Goal: Communication & Community: Answer question/provide support

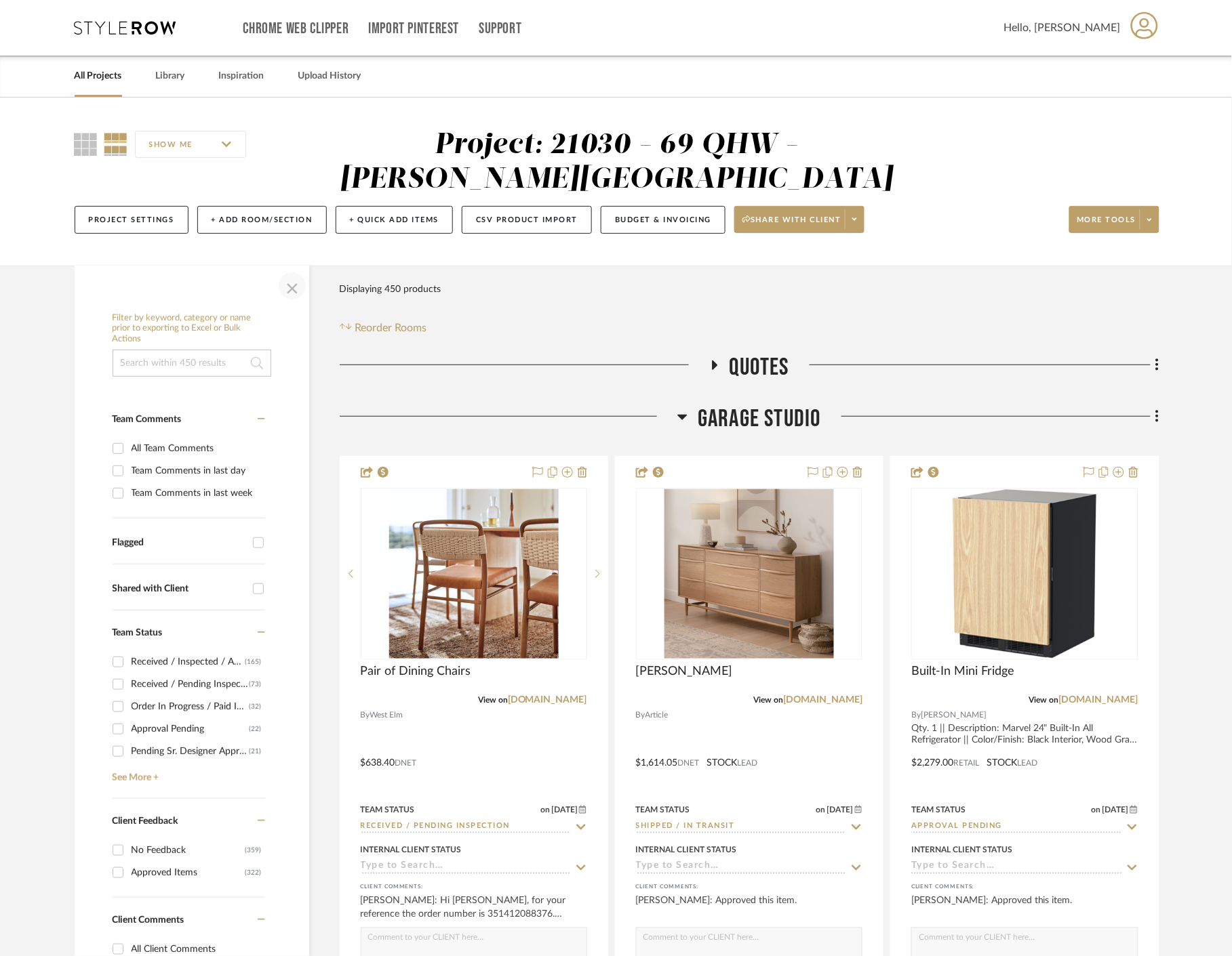
click at [286, 292] on span "button" at bounding box center [292, 286] width 33 height 33
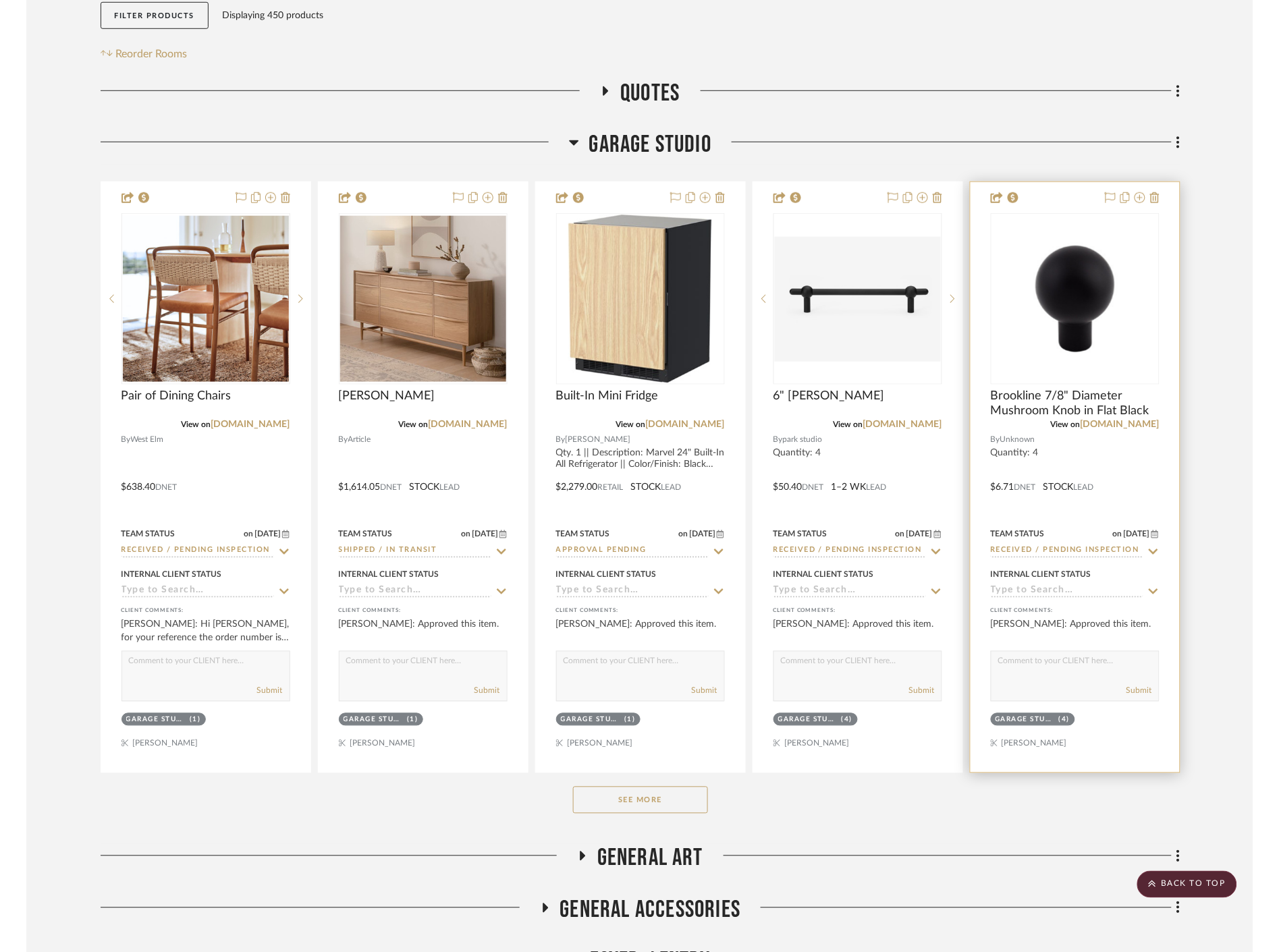
scroll to position [75, 0]
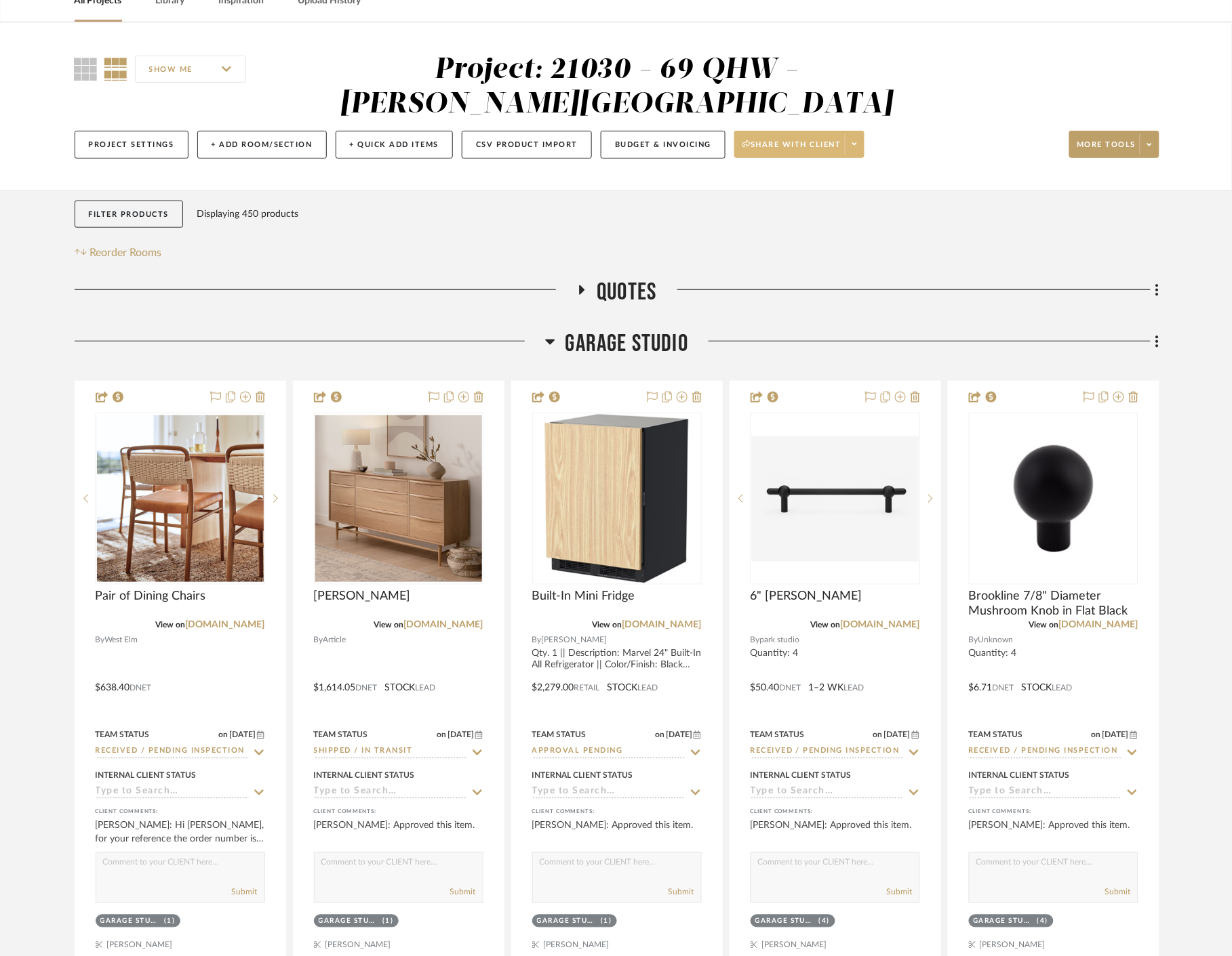
click at [862, 150] on span at bounding box center [854, 144] width 19 height 20
click at [1028, 138] on div at bounding box center [616, 478] width 1232 height 956
click at [1151, 148] on span at bounding box center [1149, 144] width 19 height 20
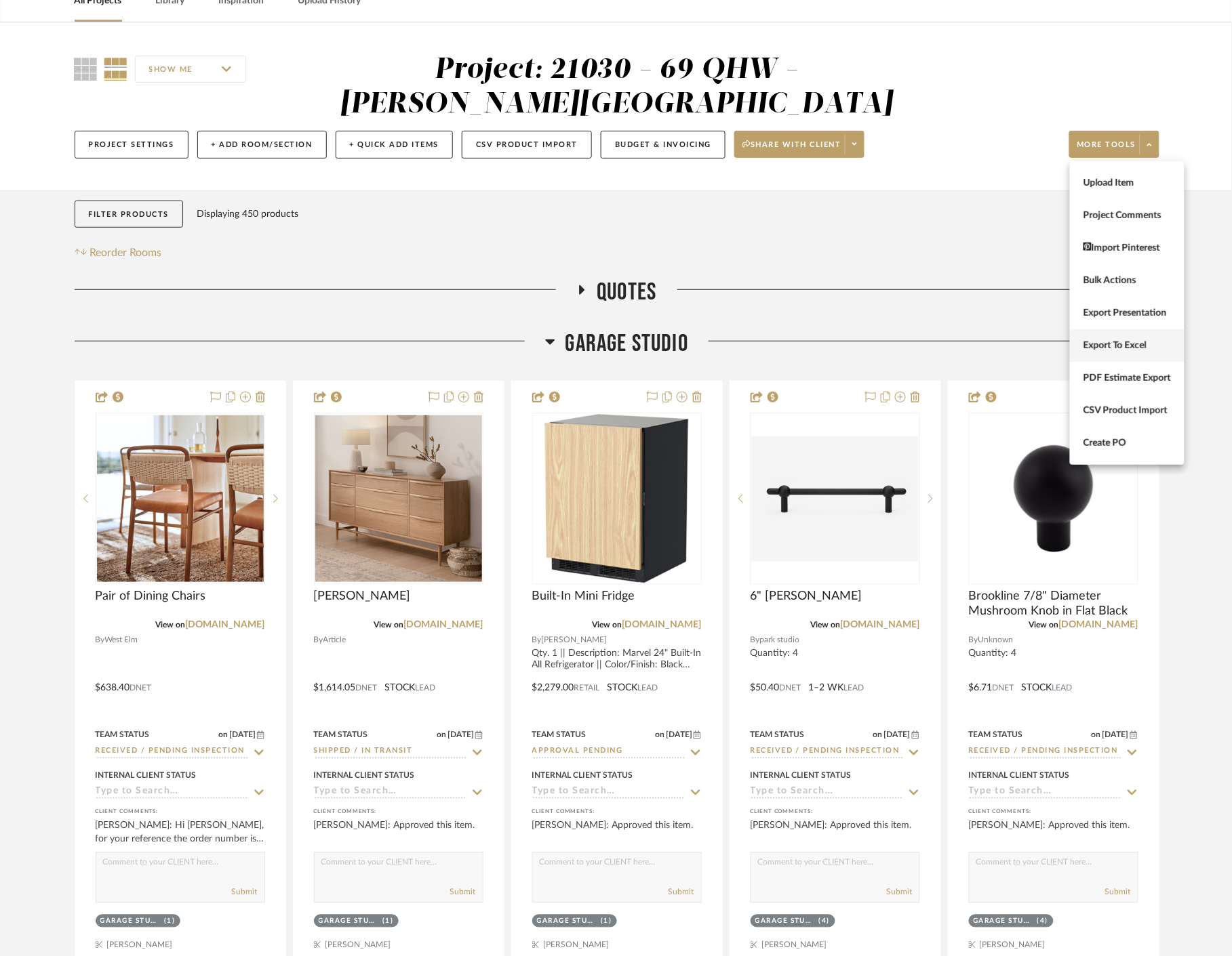
click at [1146, 337] on button "Export To Excel" at bounding box center [1127, 345] width 115 height 33
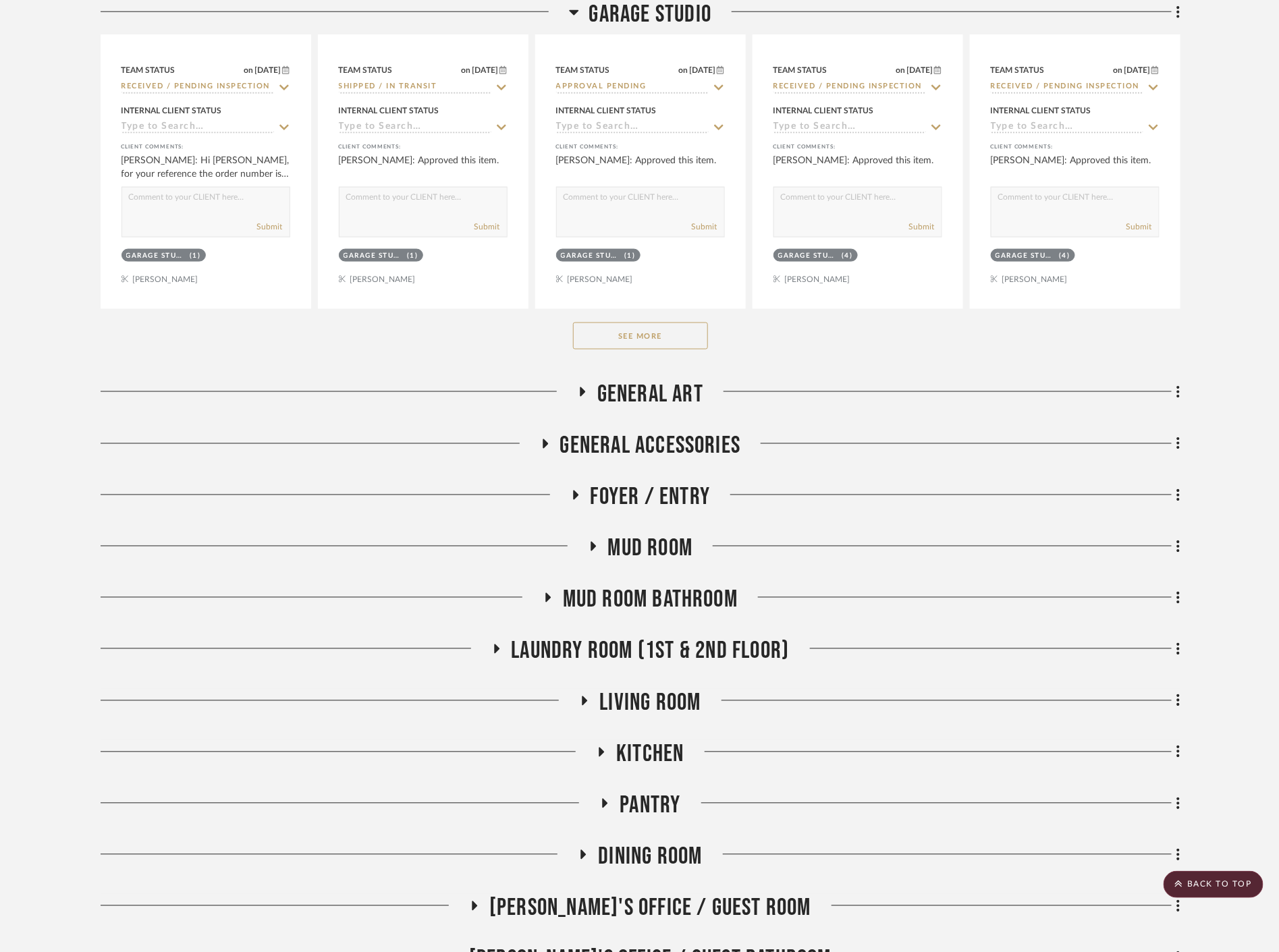
scroll to position [900, 0]
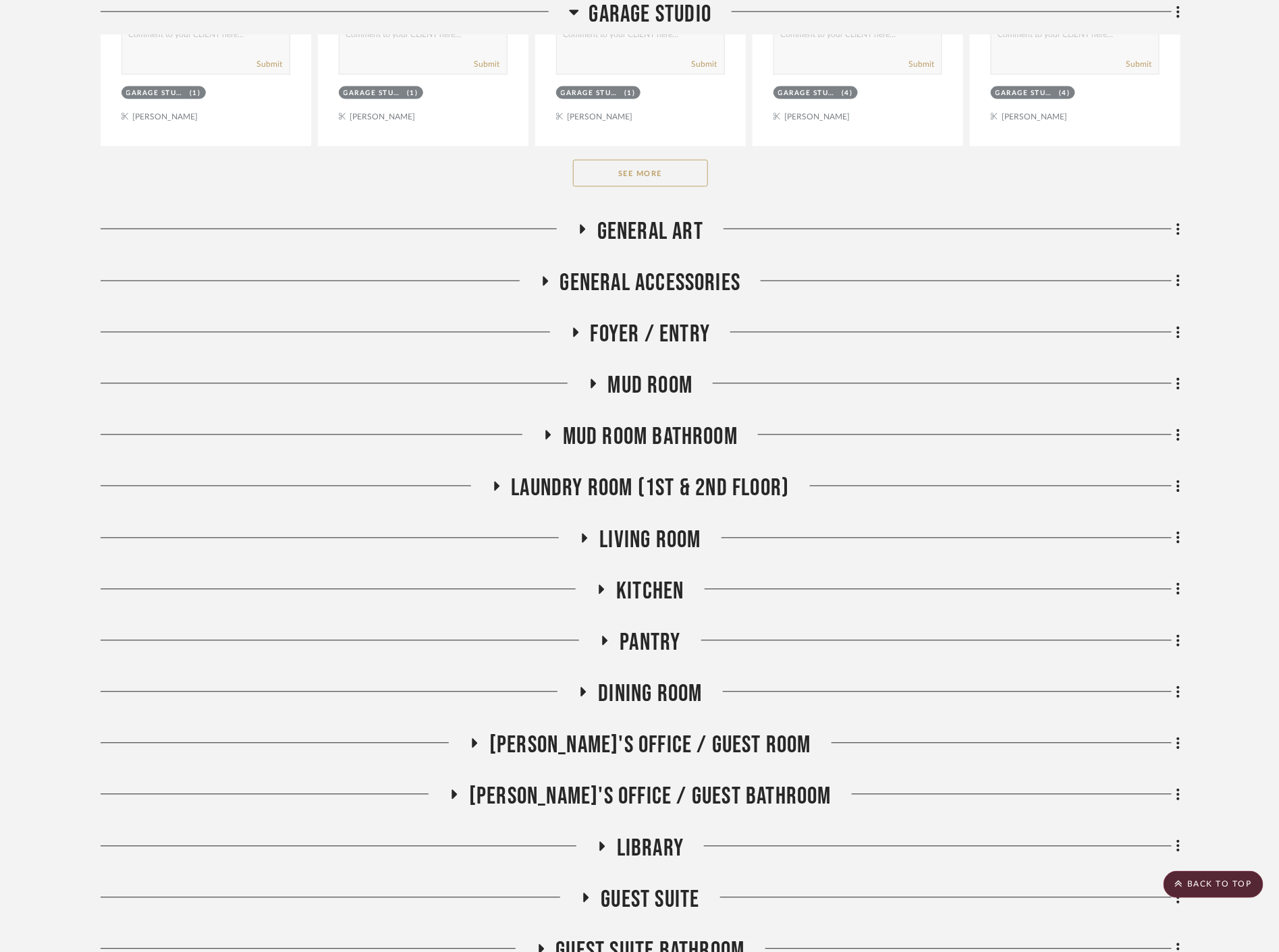
click at [582, 212] on div "Quotes Garage Studio Pair of Dining Chairs View on westelm.com By West Elm $638…" at bounding box center [640, 556] width 1080 height 2208
click at [585, 228] on icon at bounding box center [582, 230] width 16 height 10
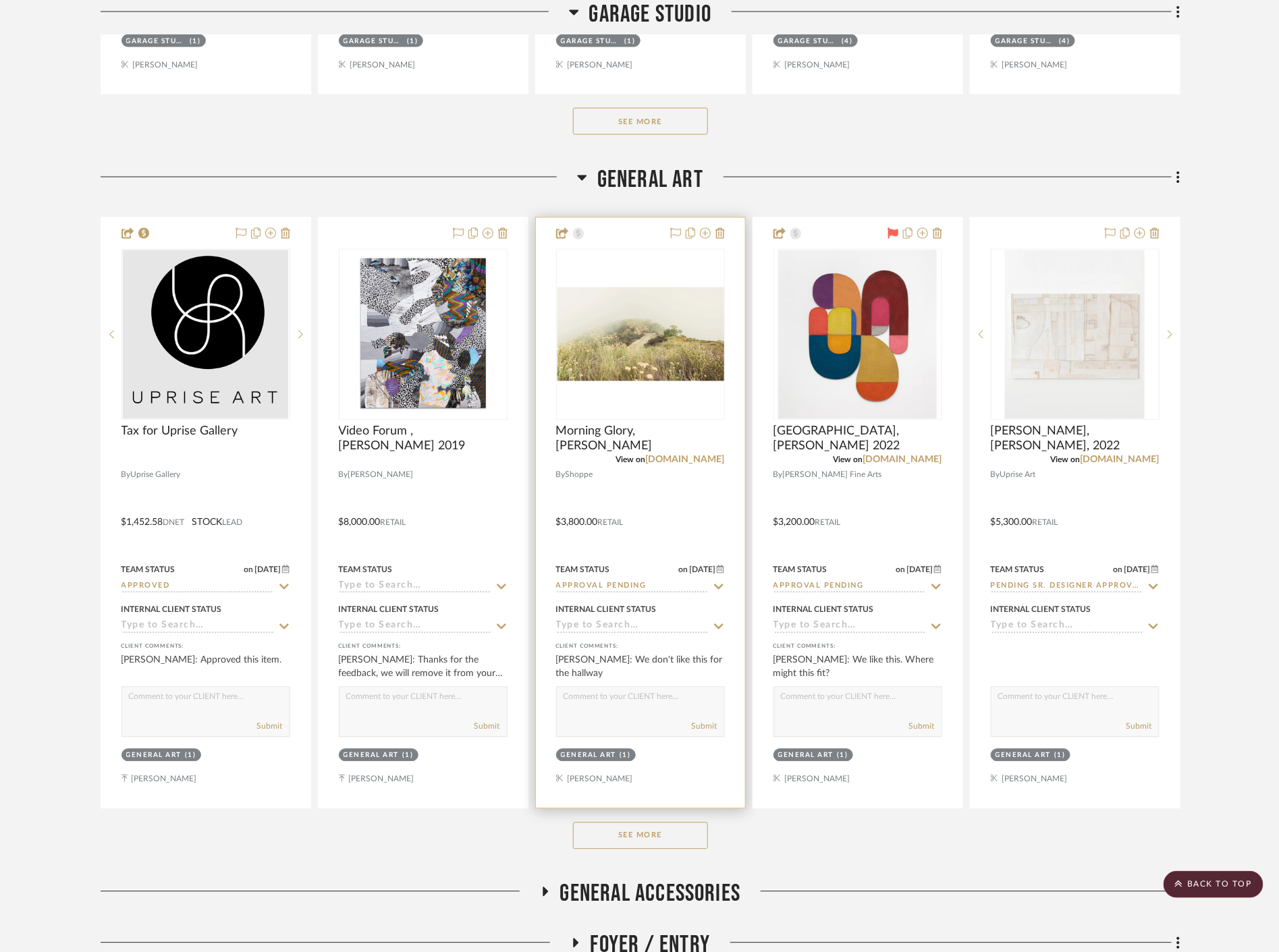
scroll to position [974, 0]
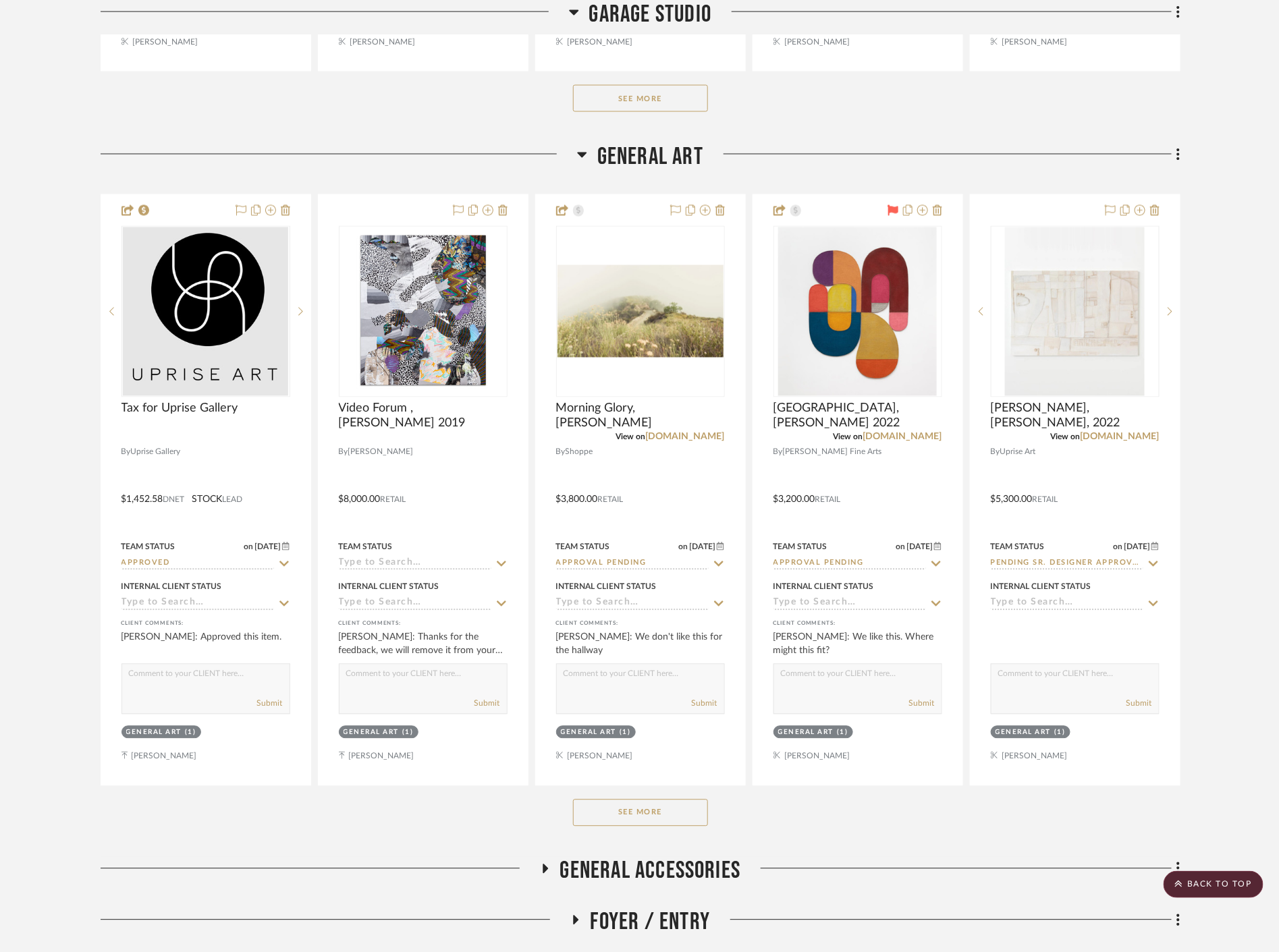
click at [669, 819] on button "See More" at bounding box center [641, 813] width 135 height 27
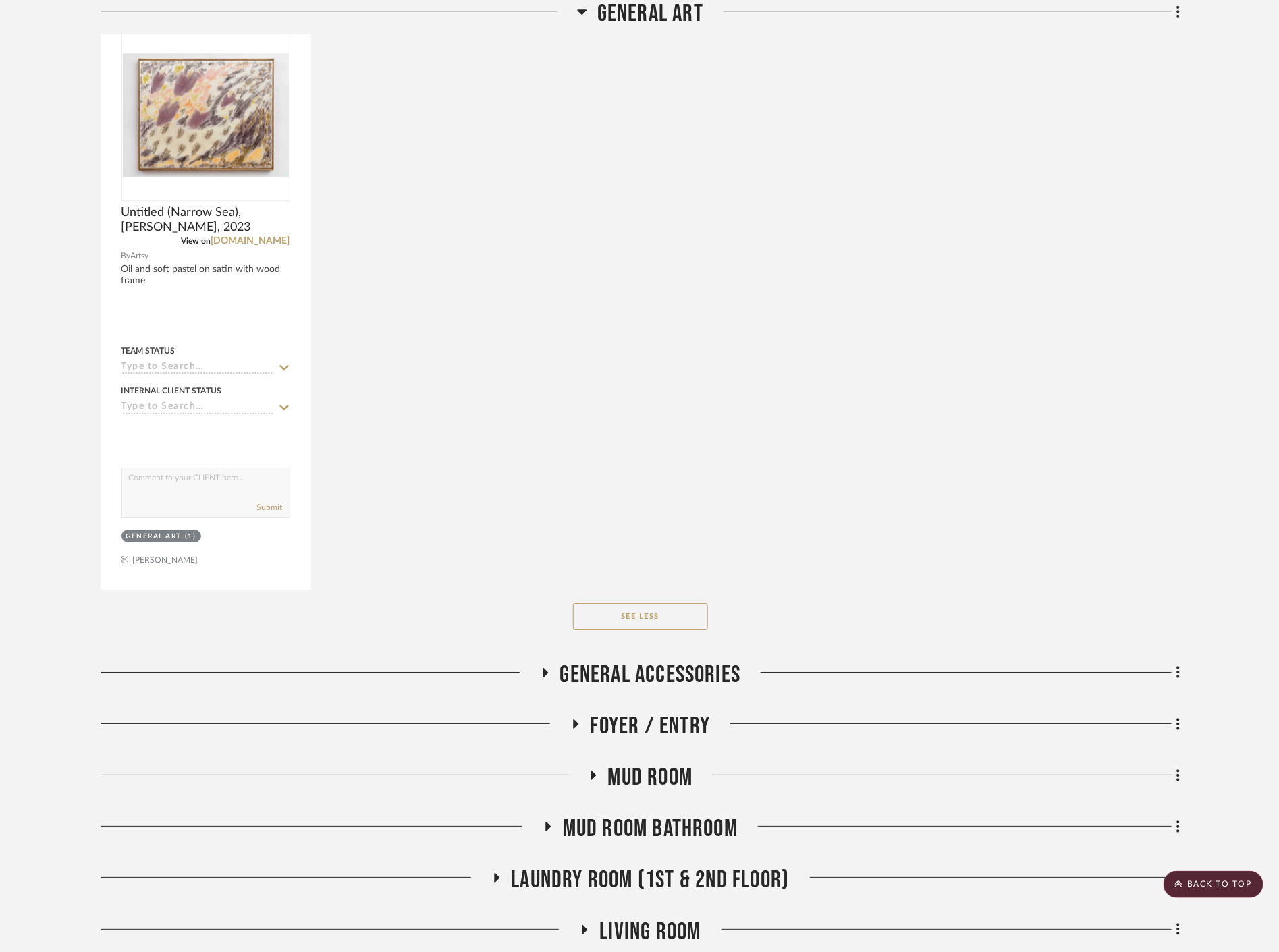
scroll to position [2024, 0]
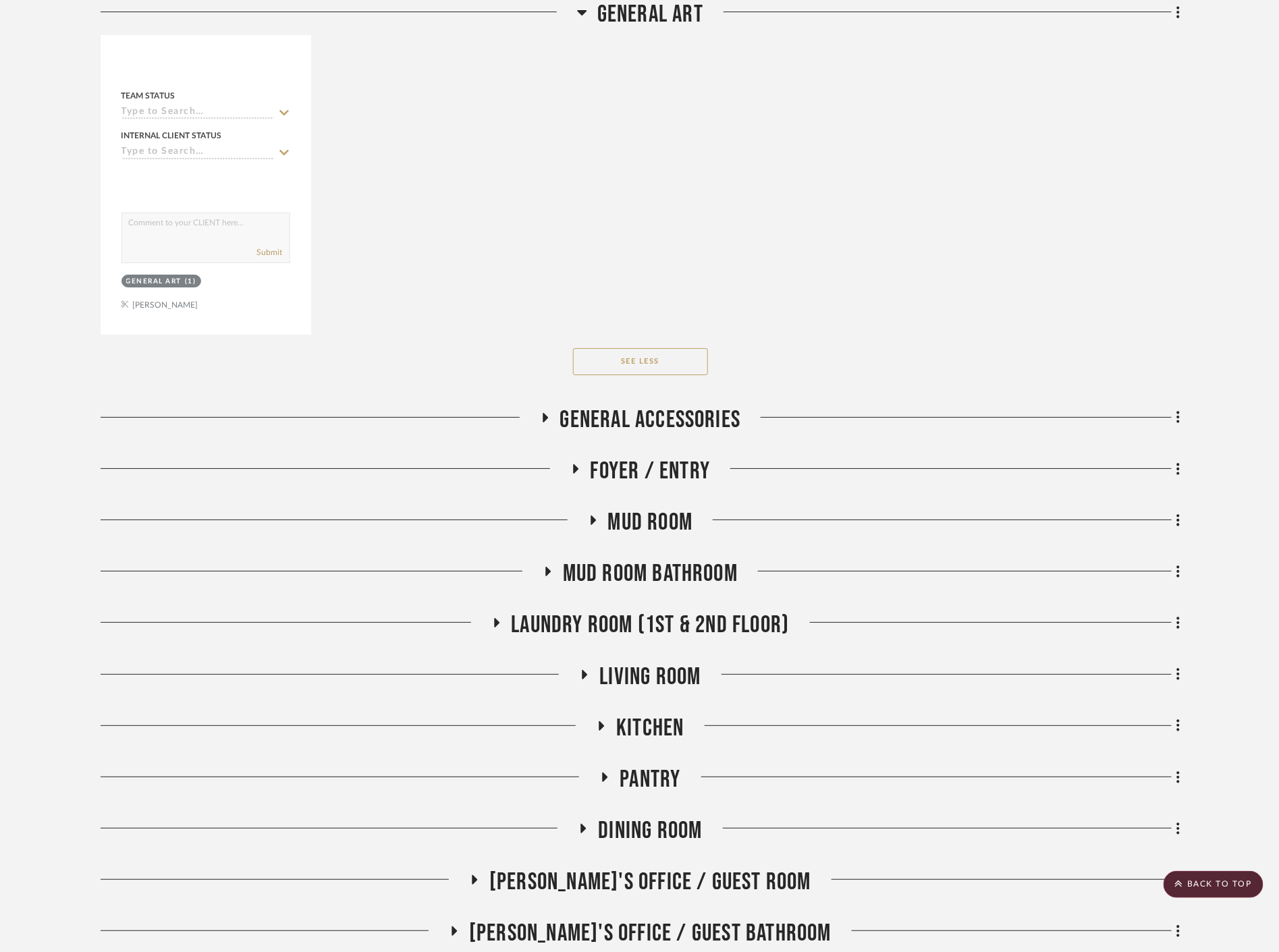
drag, startPoint x: 587, startPoint y: 424, endPoint x: 580, endPoint y: 426, distance: 7.3
click at [584, 426] on span "General Accessories" at bounding box center [651, 420] width 181 height 29
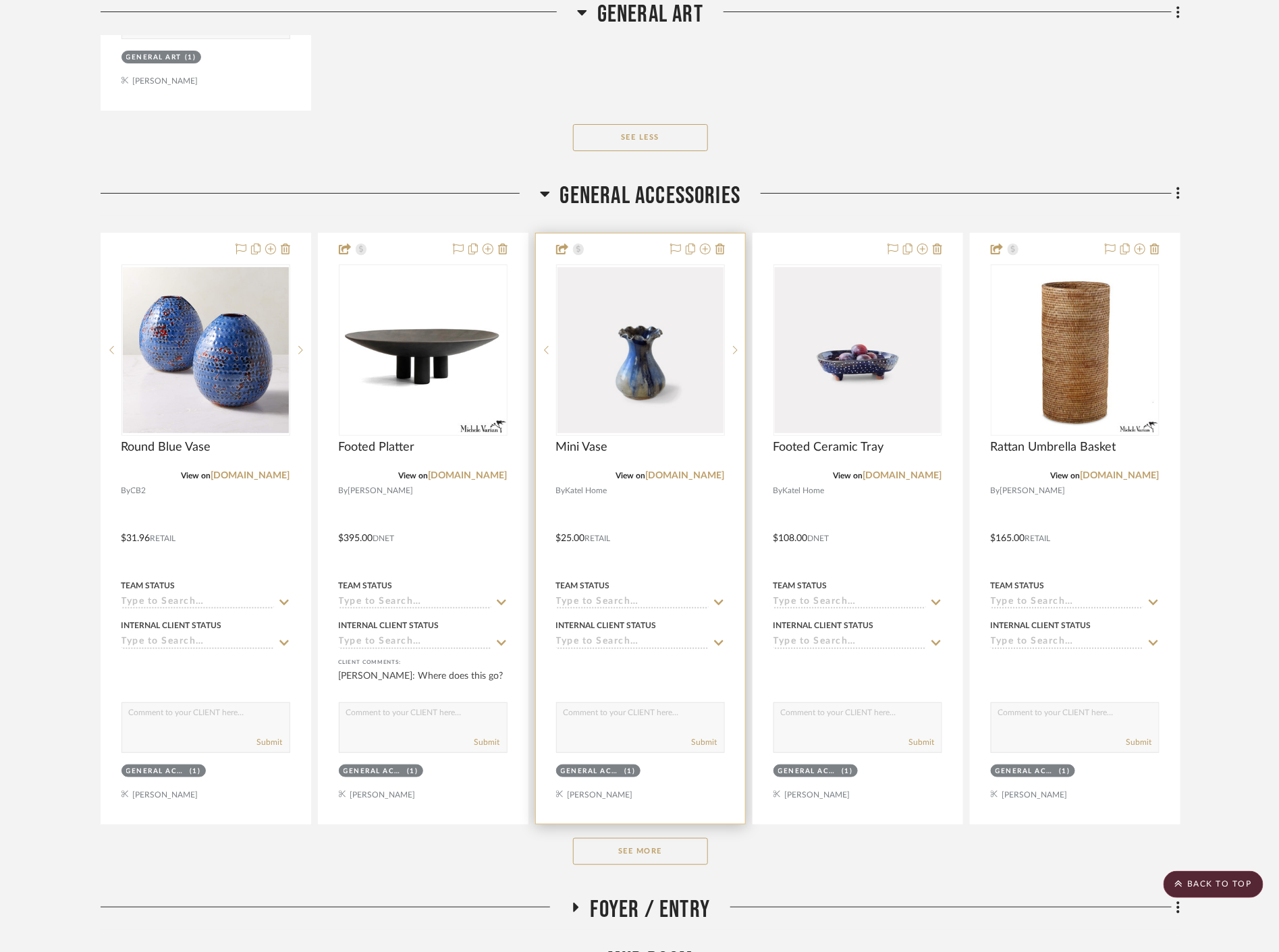
scroll to position [2249, 0]
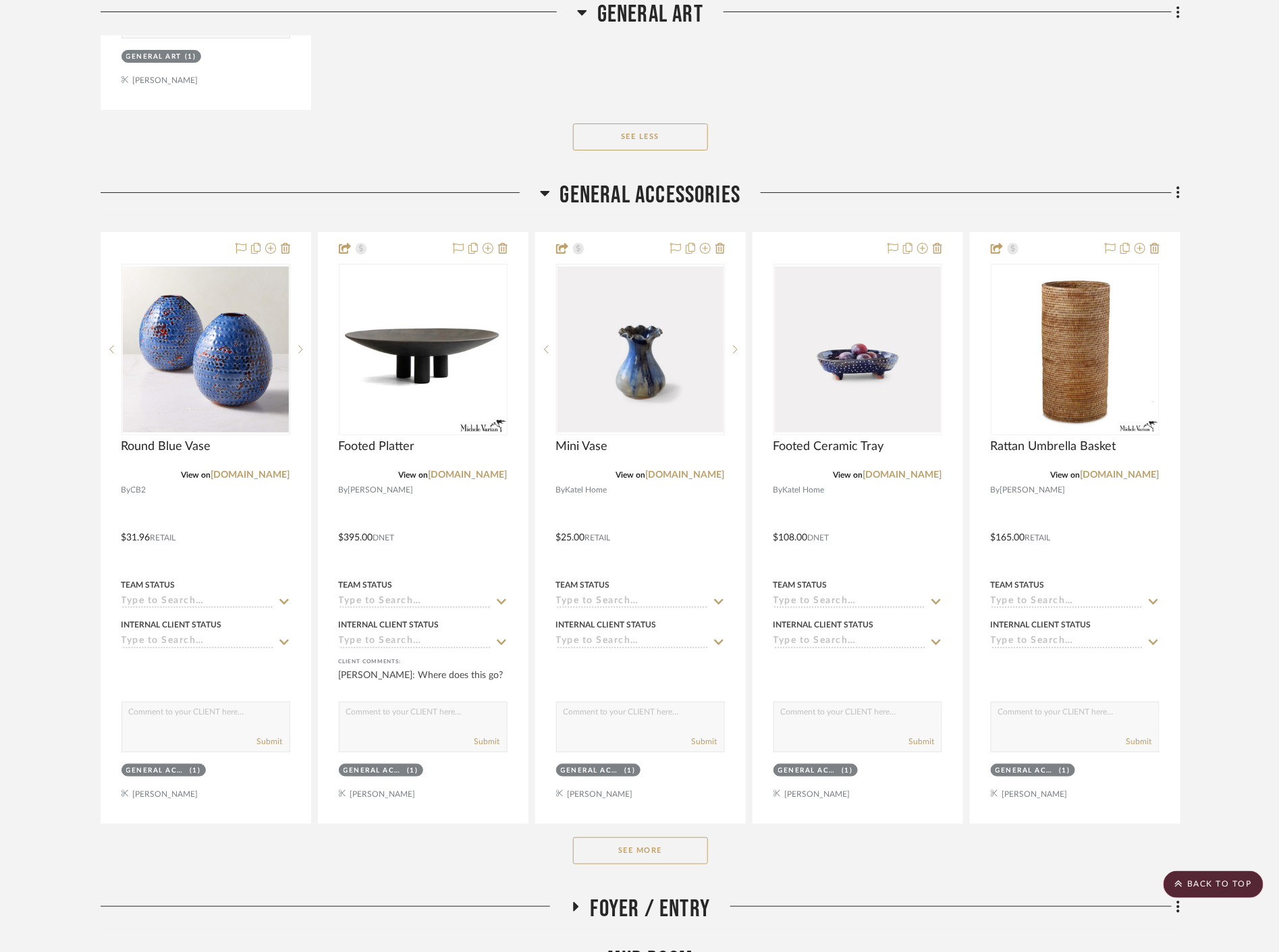
click at [606, 857] on button "See More" at bounding box center [641, 851] width 135 height 27
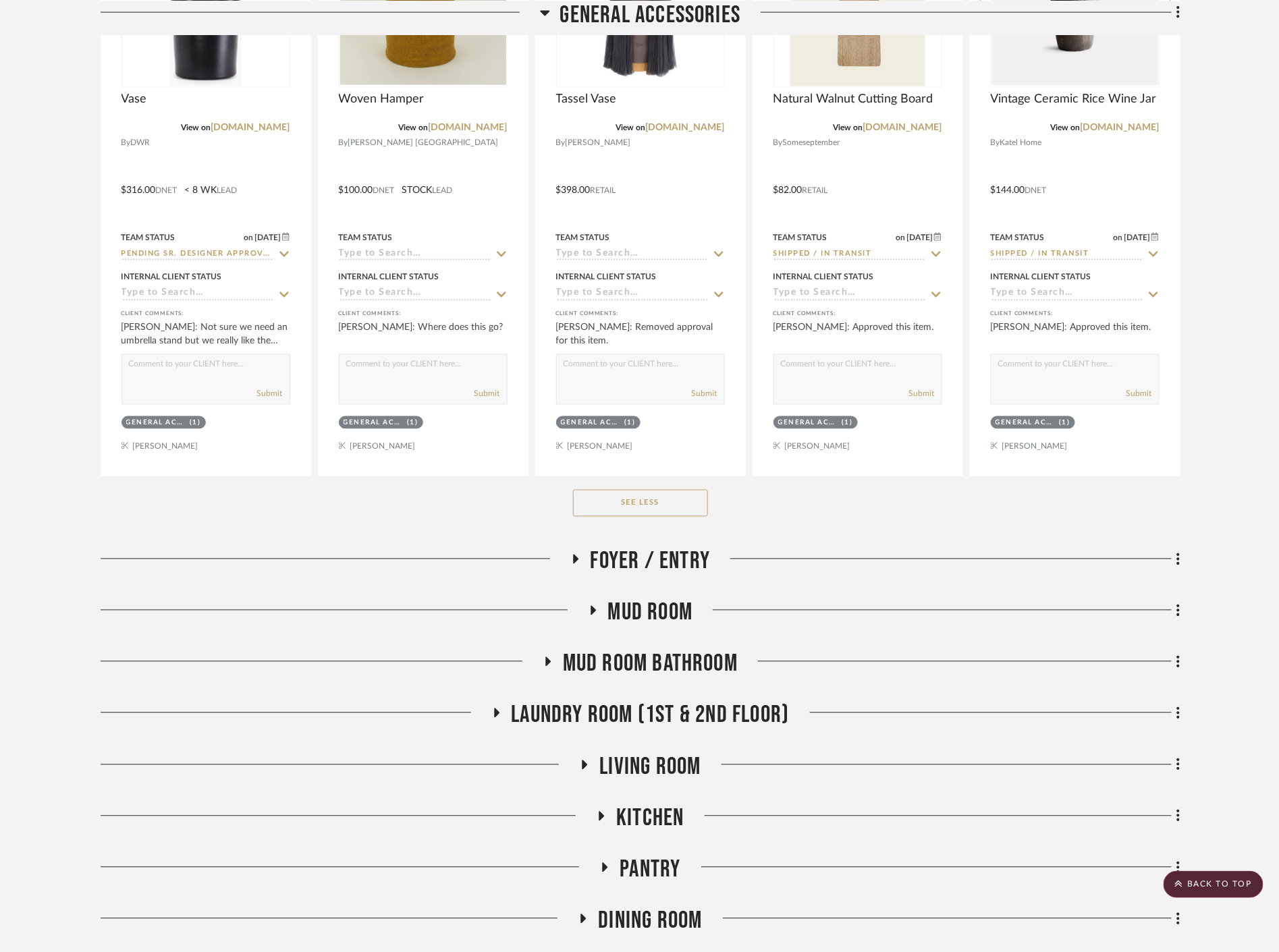
scroll to position [3449, 0]
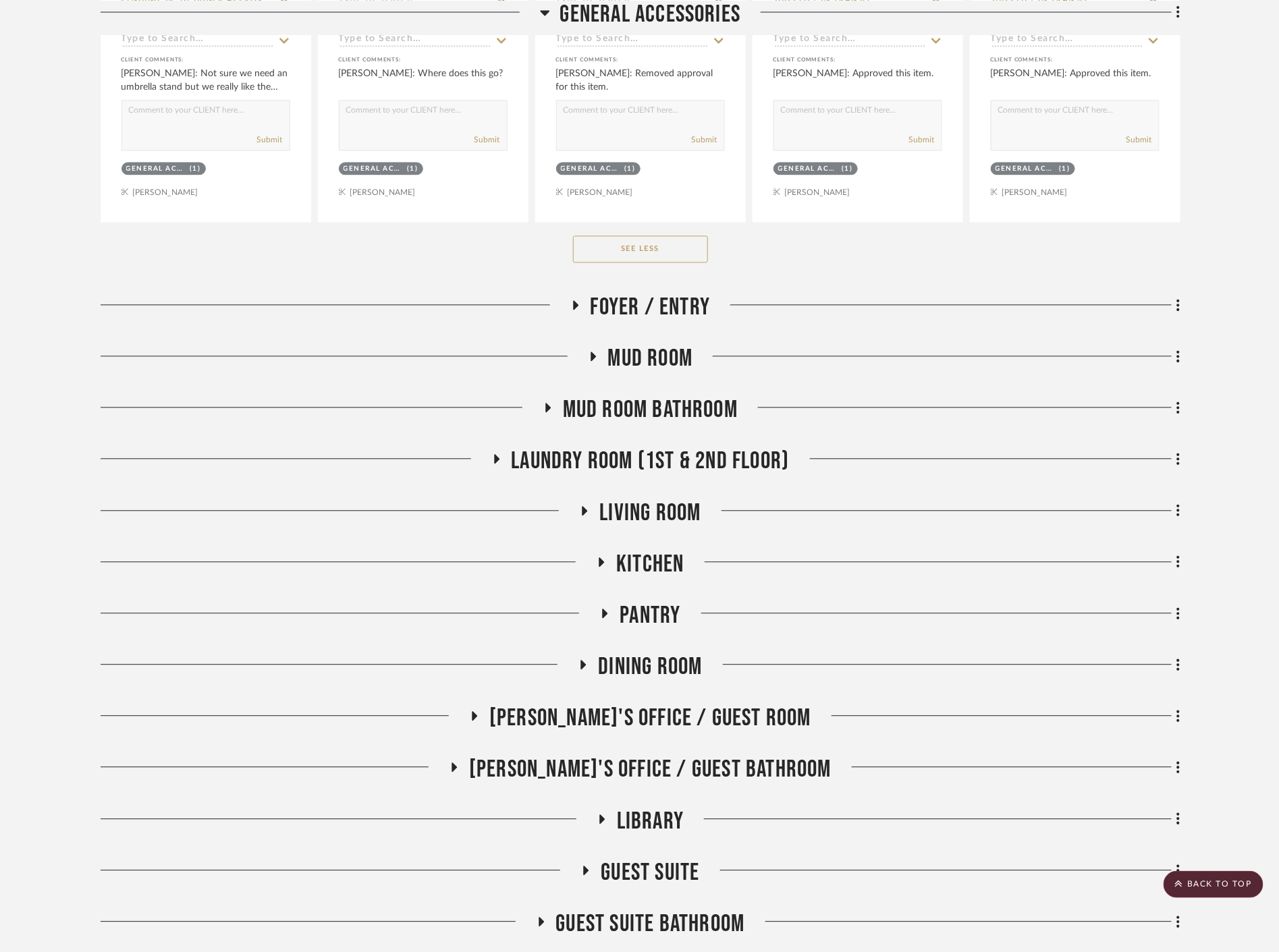
click at [619, 309] on span "Foyer / Entry" at bounding box center [651, 309] width 120 height 29
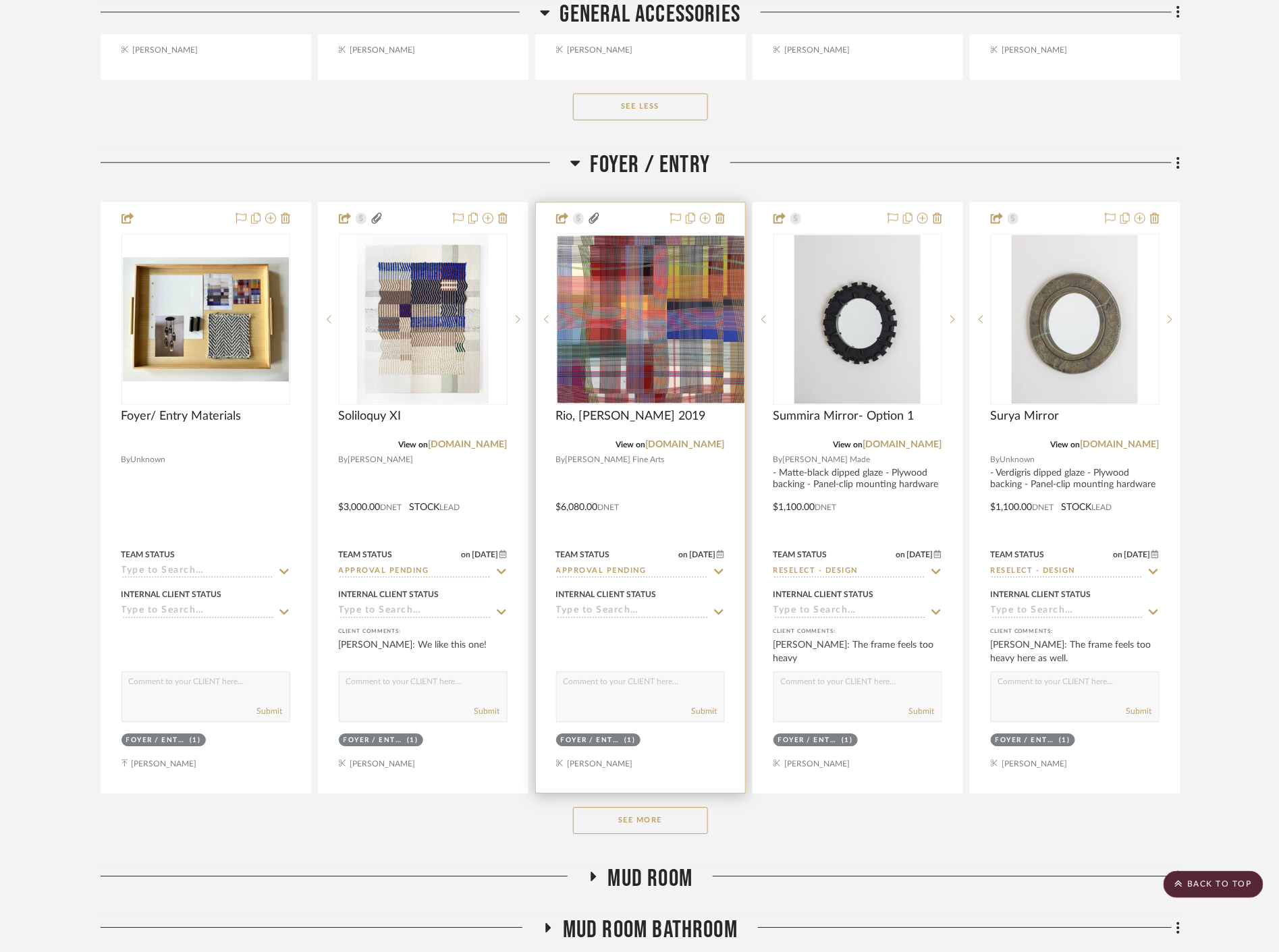
scroll to position [3674, 0]
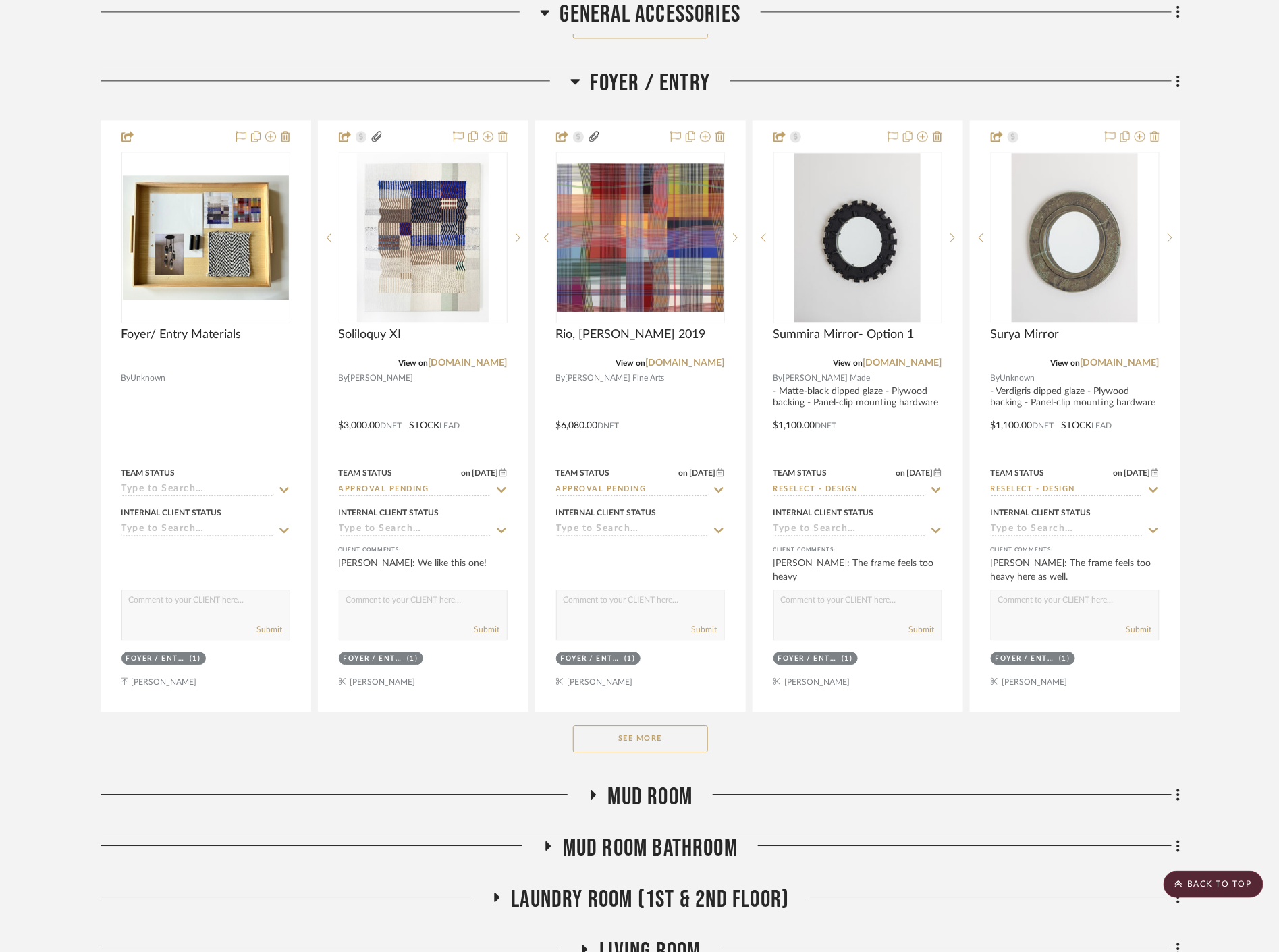
click at [613, 730] on button "See More" at bounding box center [641, 739] width 135 height 27
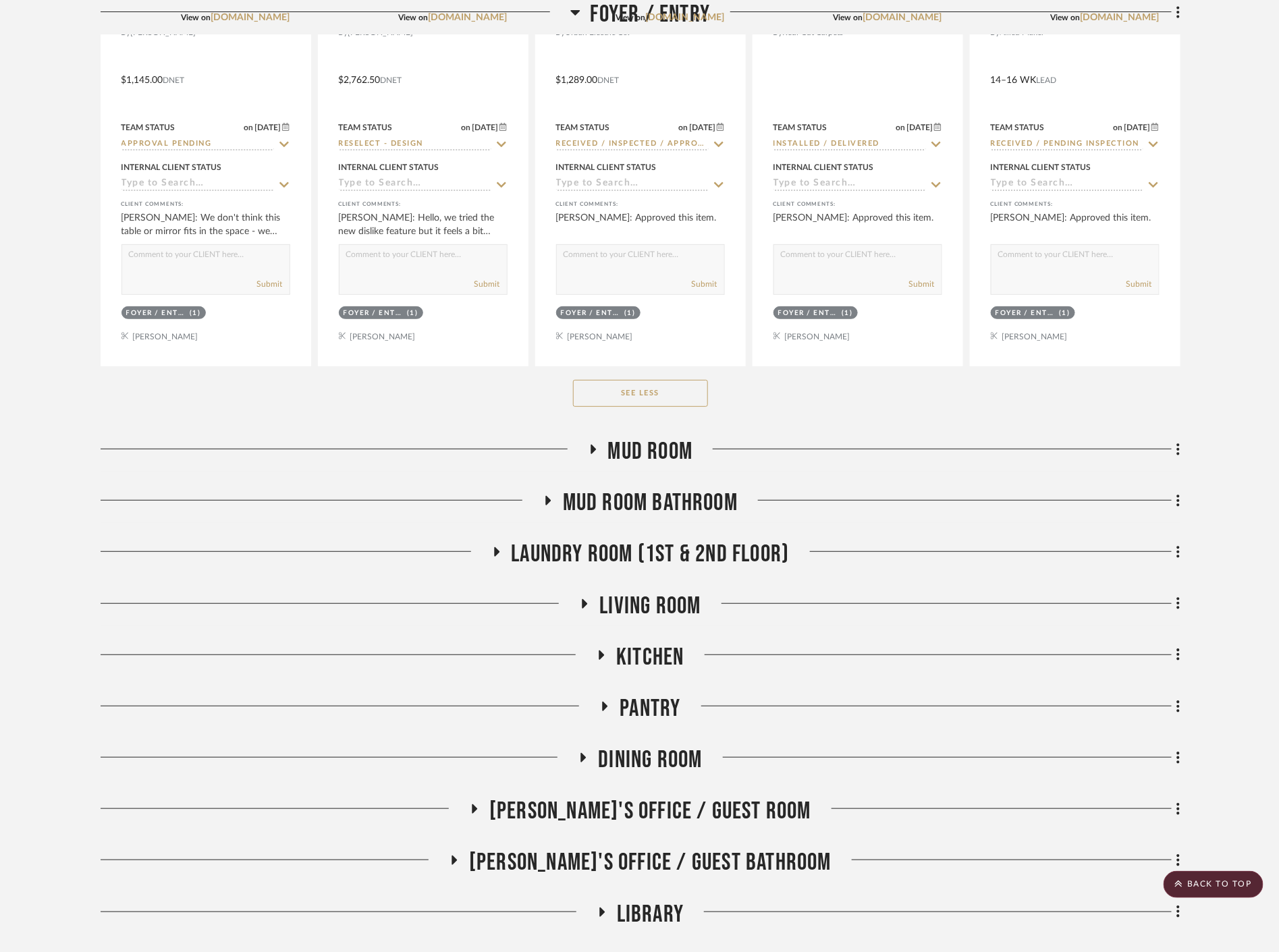
scroll to position [4874, 0]
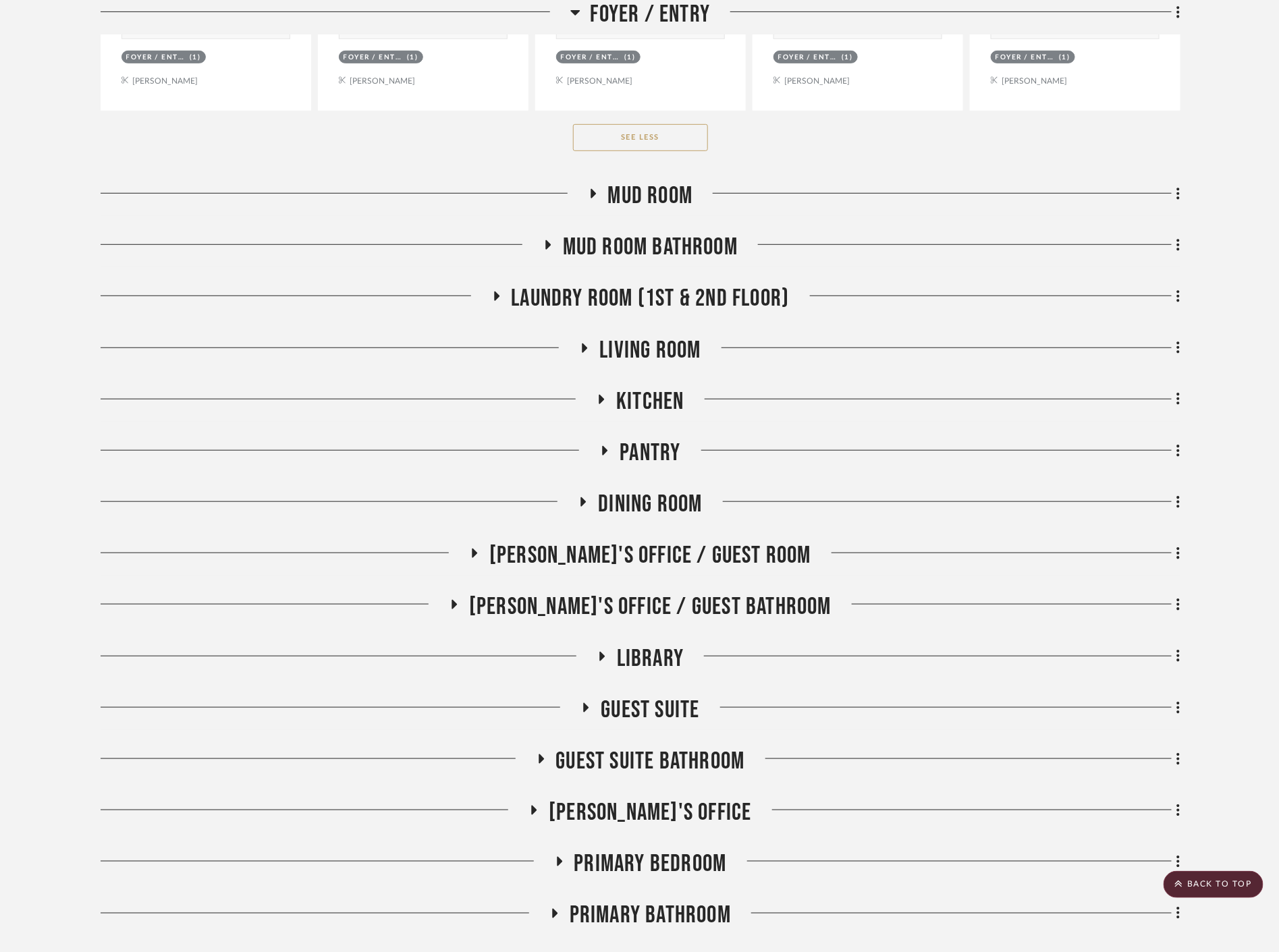
click at [612, 198] on span "Mud Room" at bounding box center [651, 196] width 85 height 29
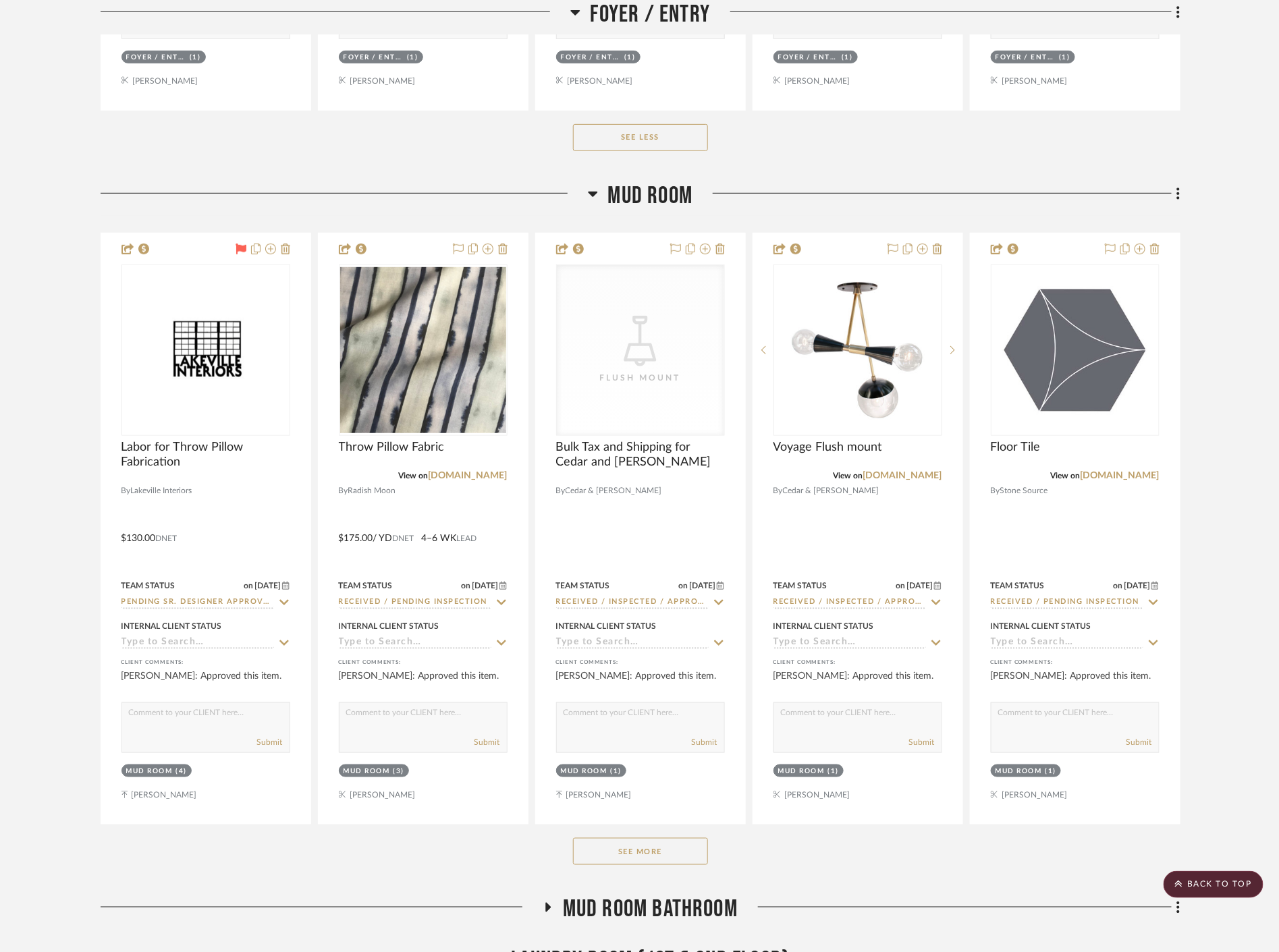
click at [680, 859] on button "See More" at bounding box center [641, 851] width 135 height 27
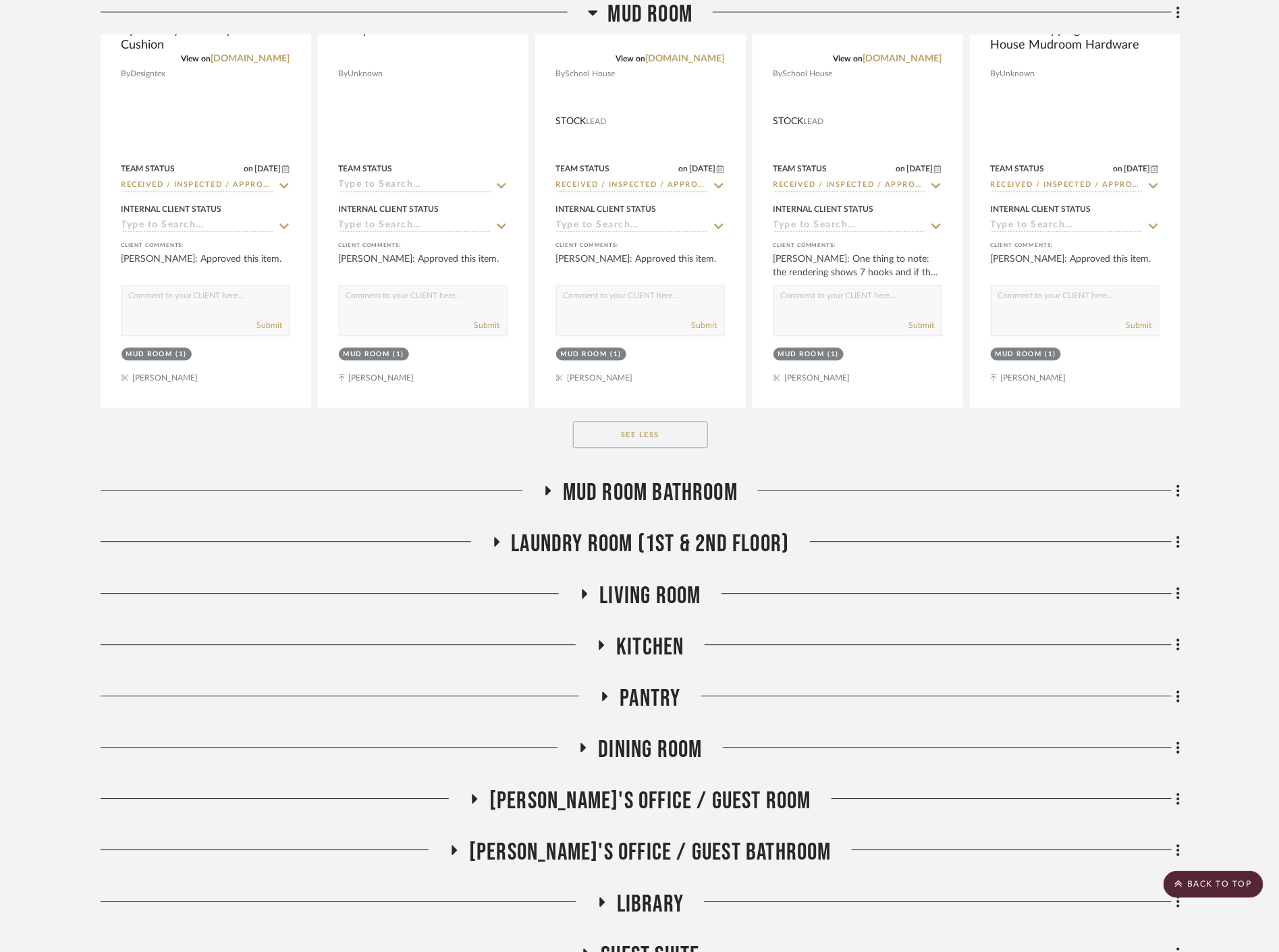
scroll to position [5998, 0]
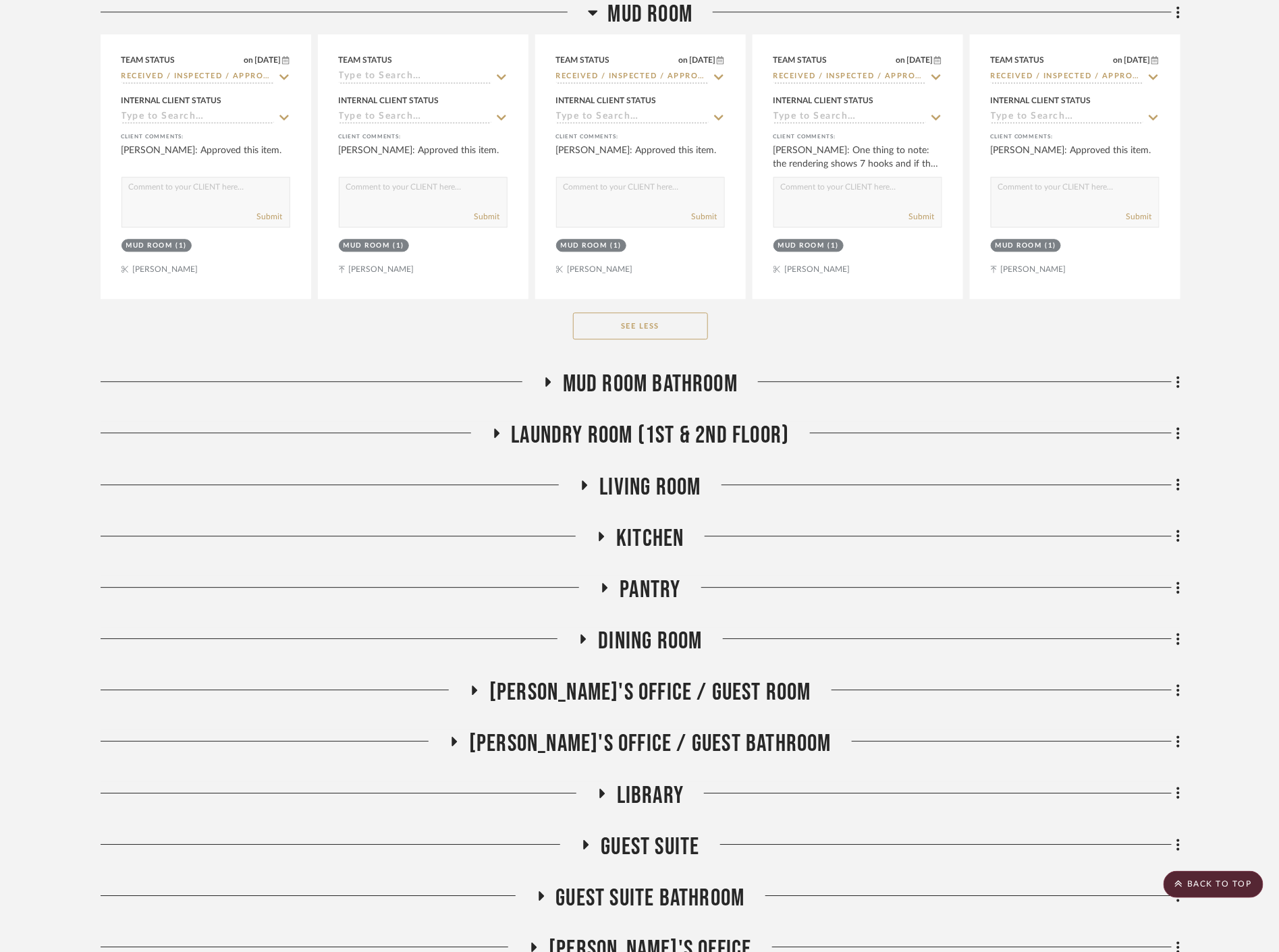
click at [645, 384] on span "Mud Room Bathroom" at bounding box center [650, 384] width 175 height 29
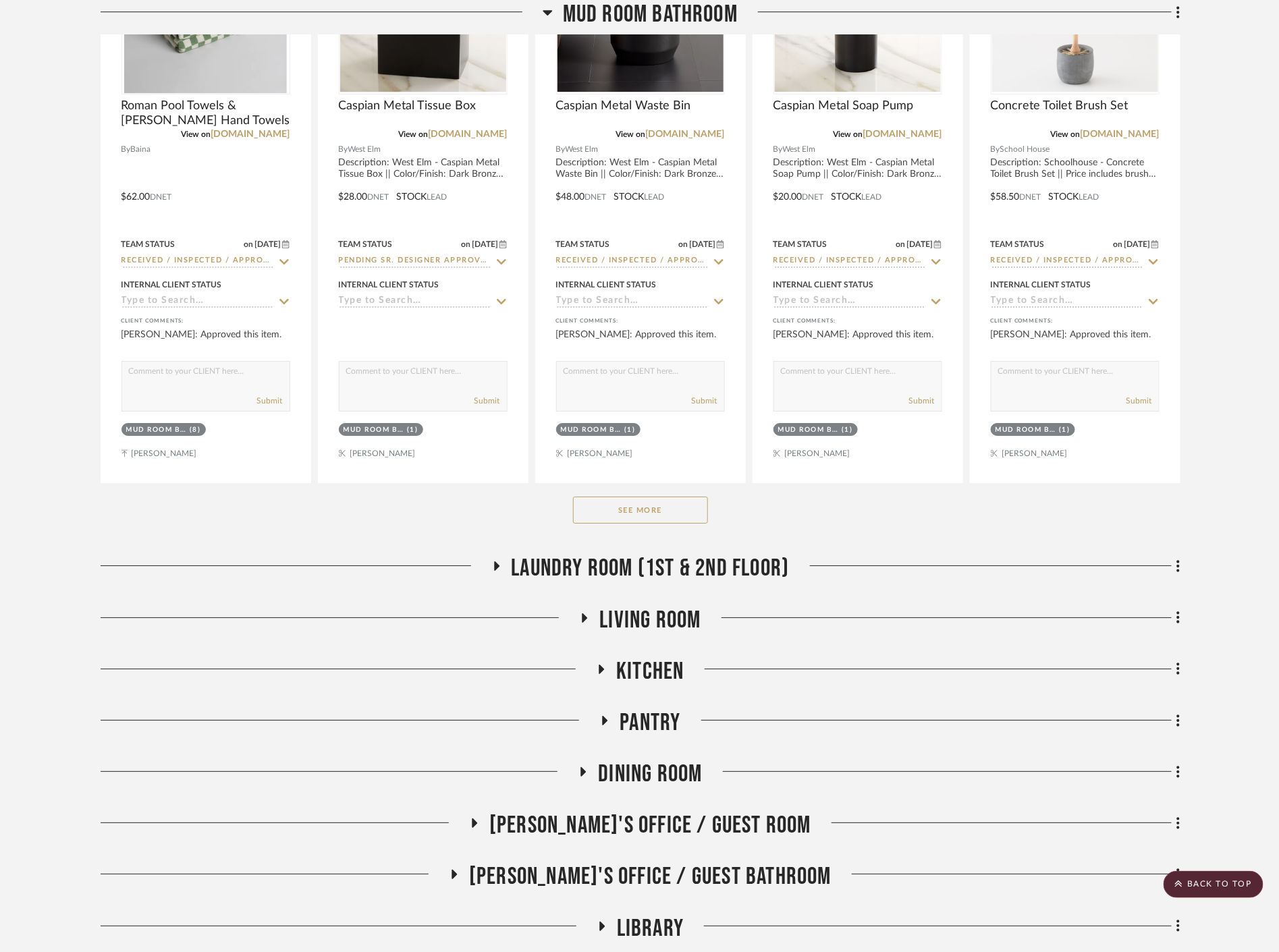
scroll to position [6598, 0]
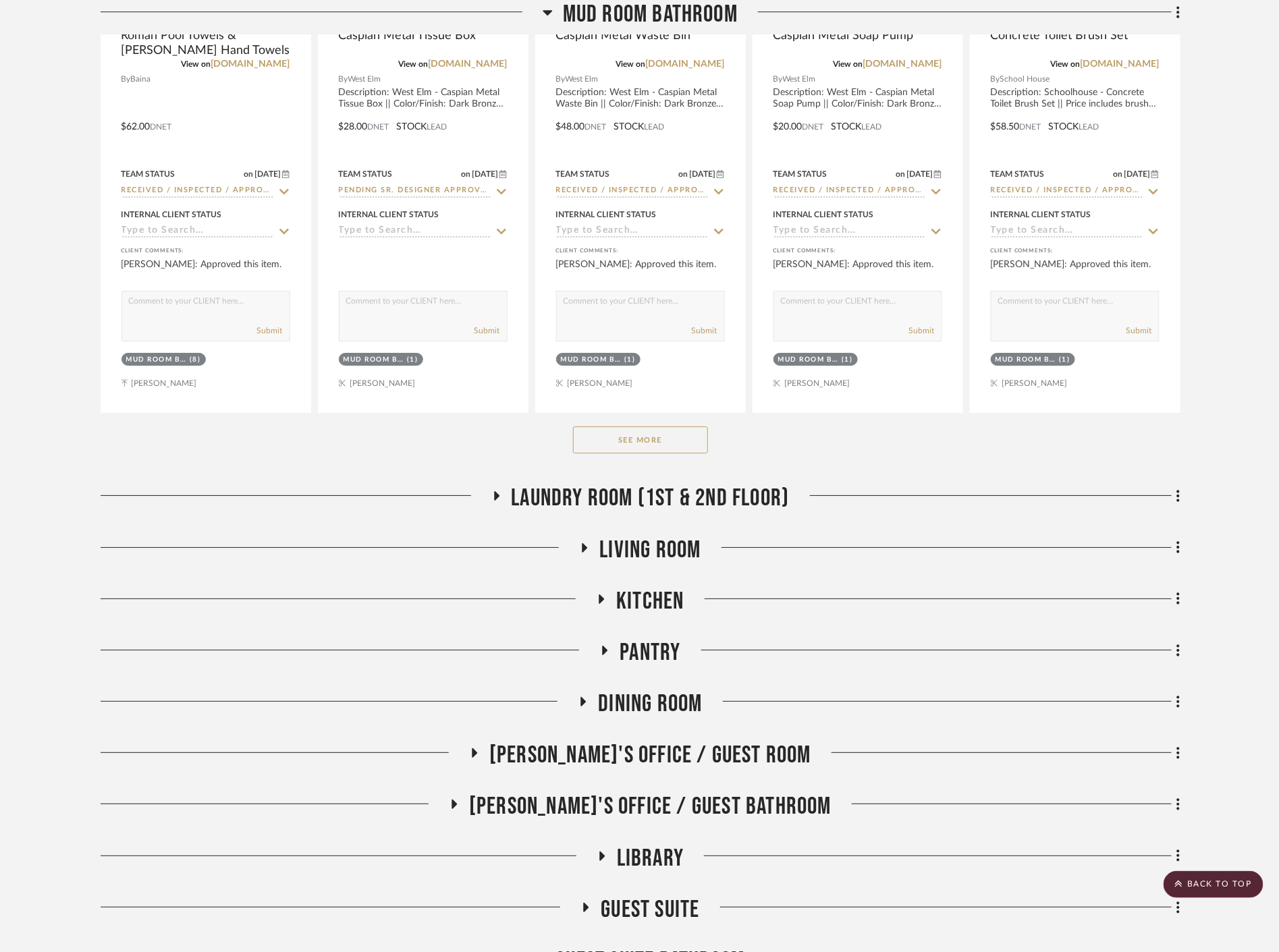
click at [675, 501] on span "Laundry Room (1st & 2nd Floor)" at bounding box center [650, 499] width 278 height 29
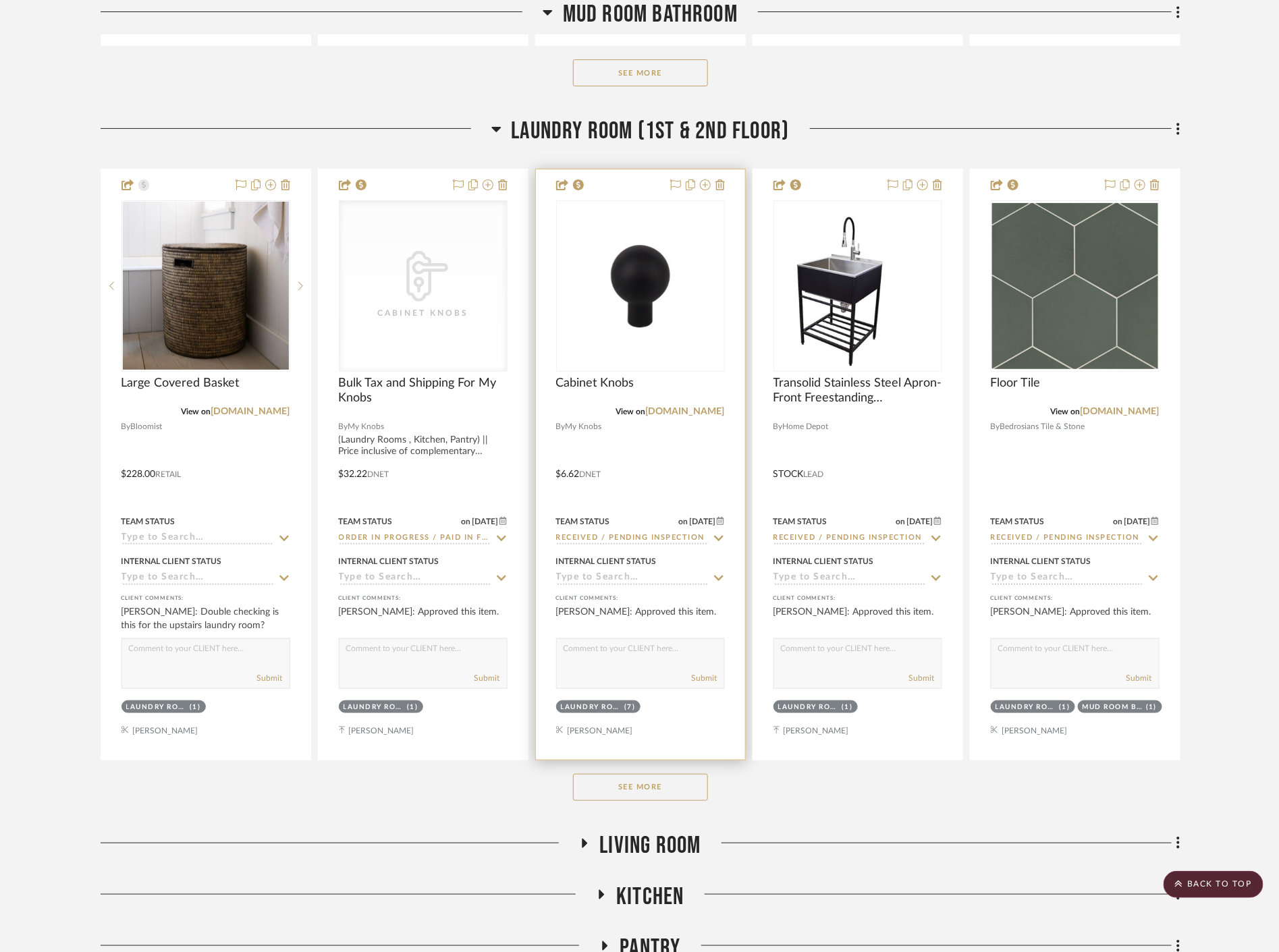
scroll to position [6973, 0]
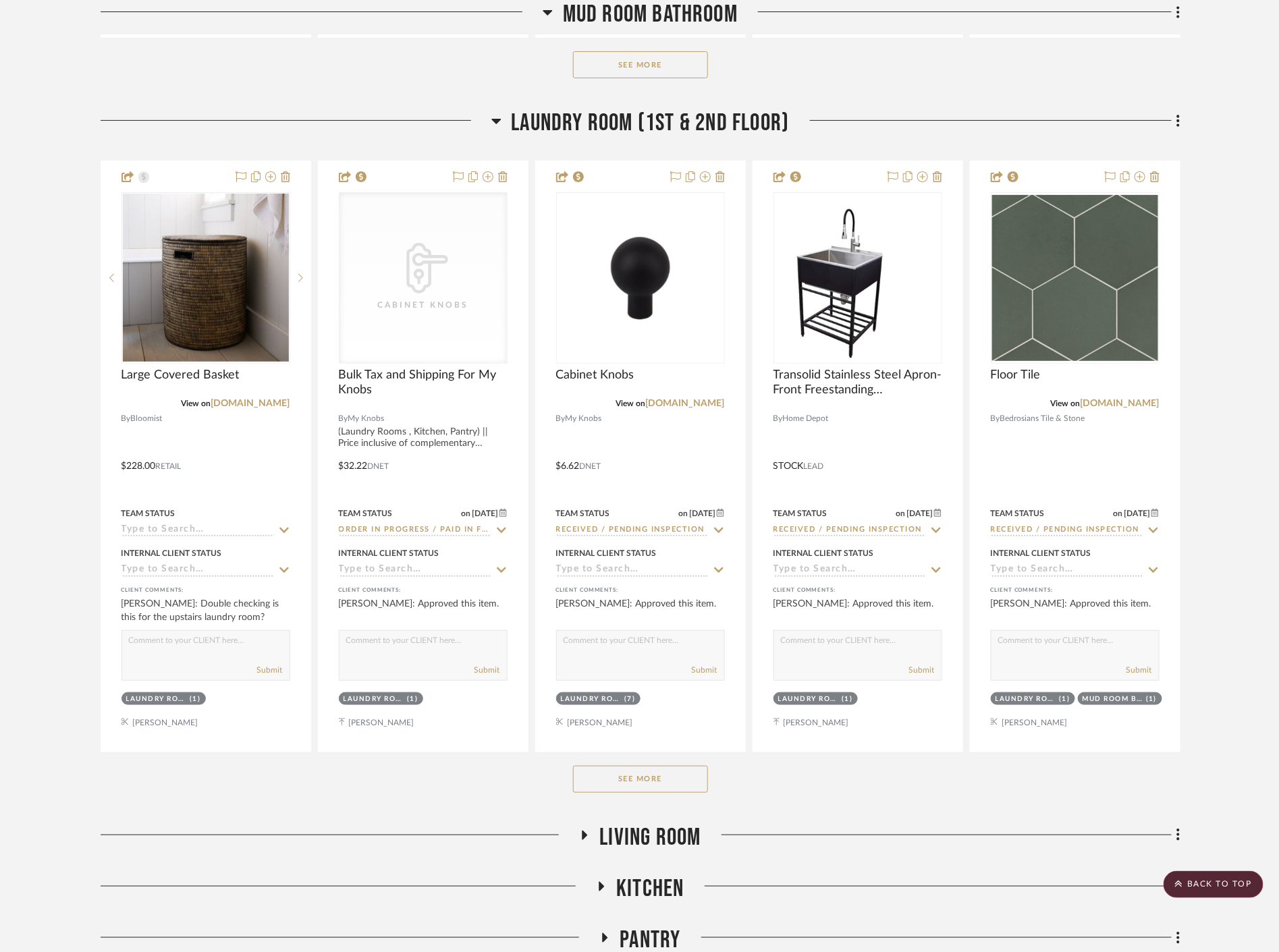
click at [614, 767] on button "See More" at bounding box center [641, 779] width 135 height 27
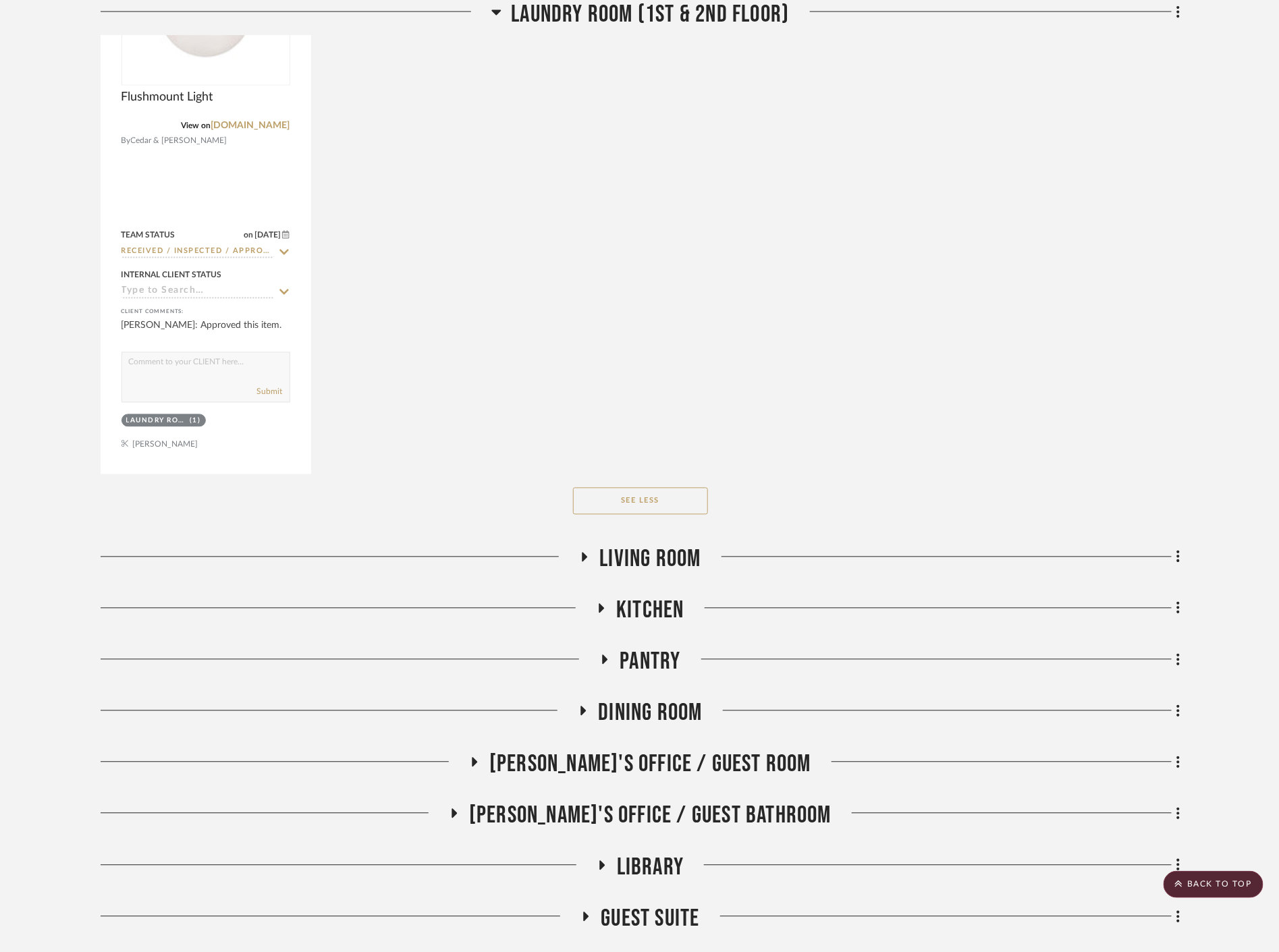
scroll to position [7872, 0]
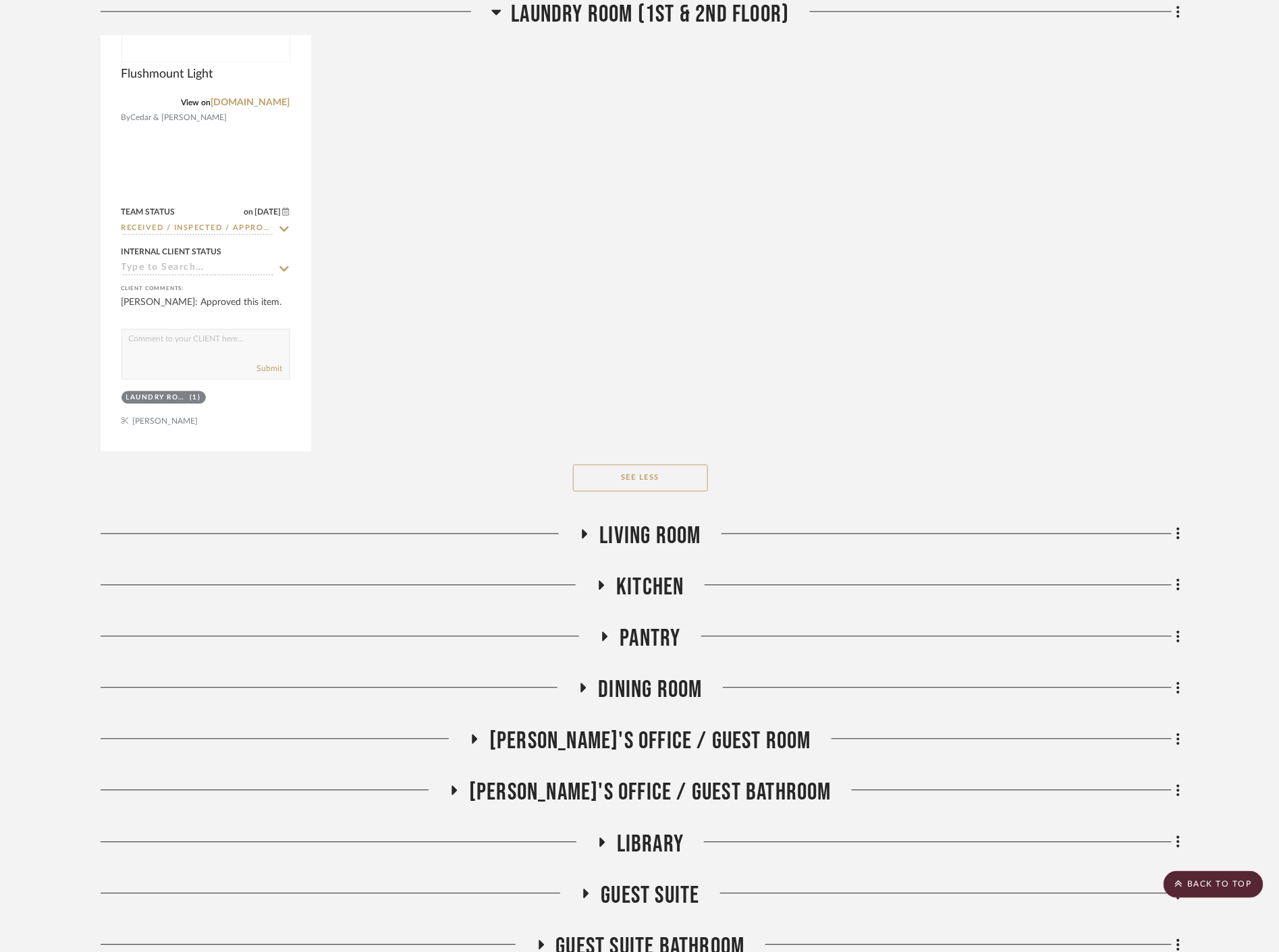
click at [624, 536] on span "Living Room" at bounding box center [649, 537] width 101 height 29
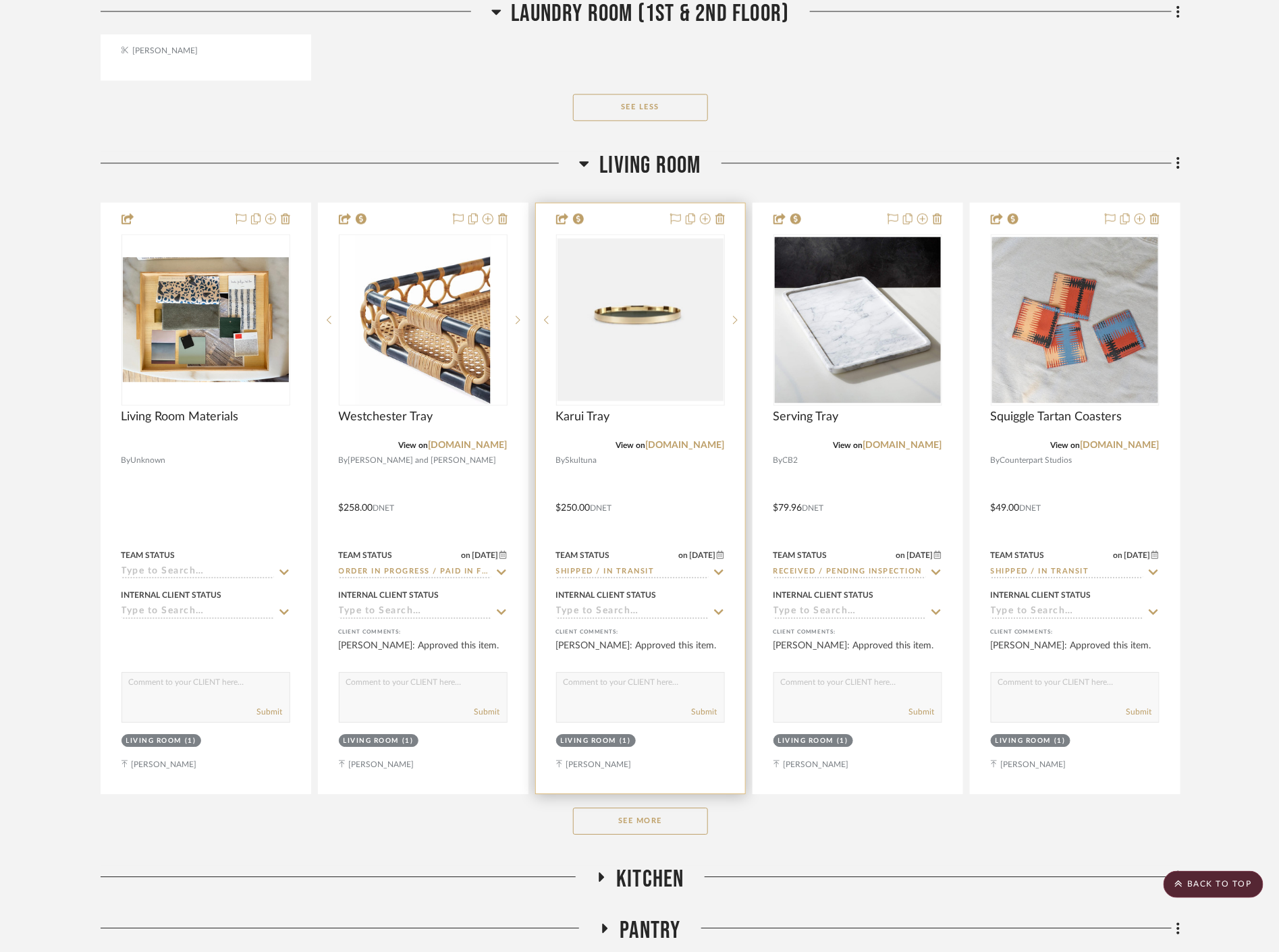
scroll to position [8248, 0]
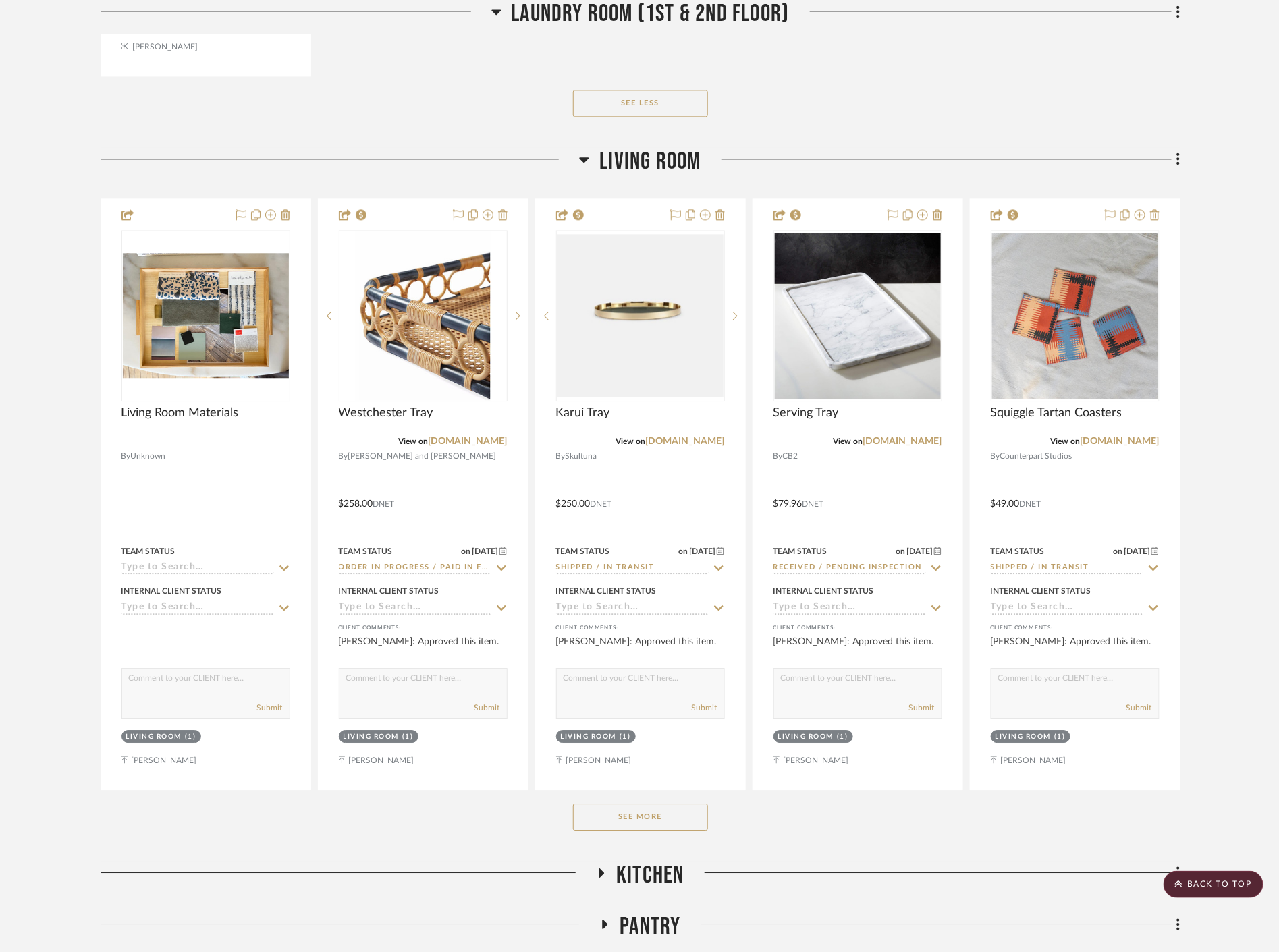
click at [629, 819] on button "See More" at bounding box center [641, 817] width 135 height 27
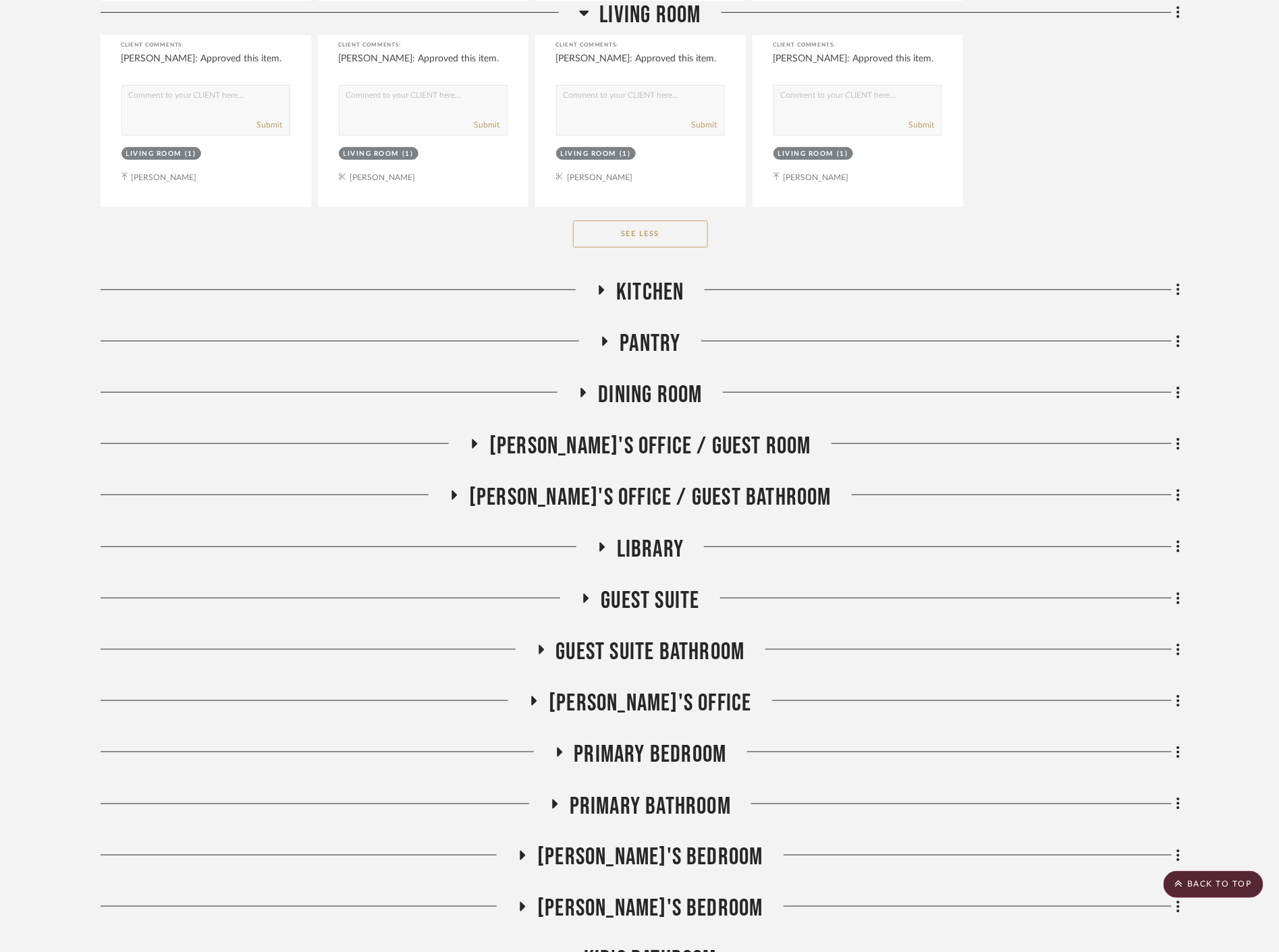
scroll to position [11996, 0]
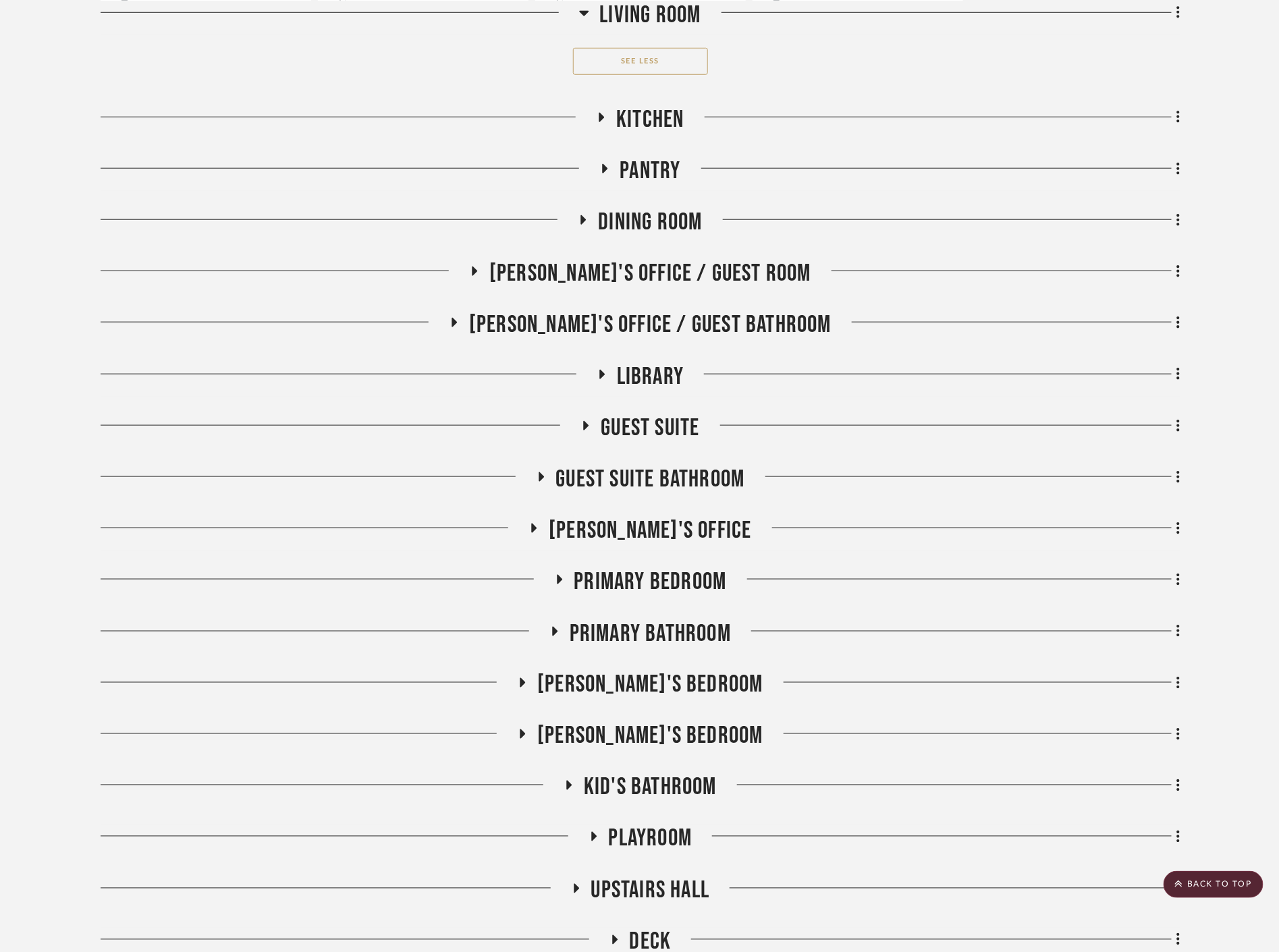
click at [632, 108] on span "Kitchen" at bounding box center [650, 120] width 68 height 29
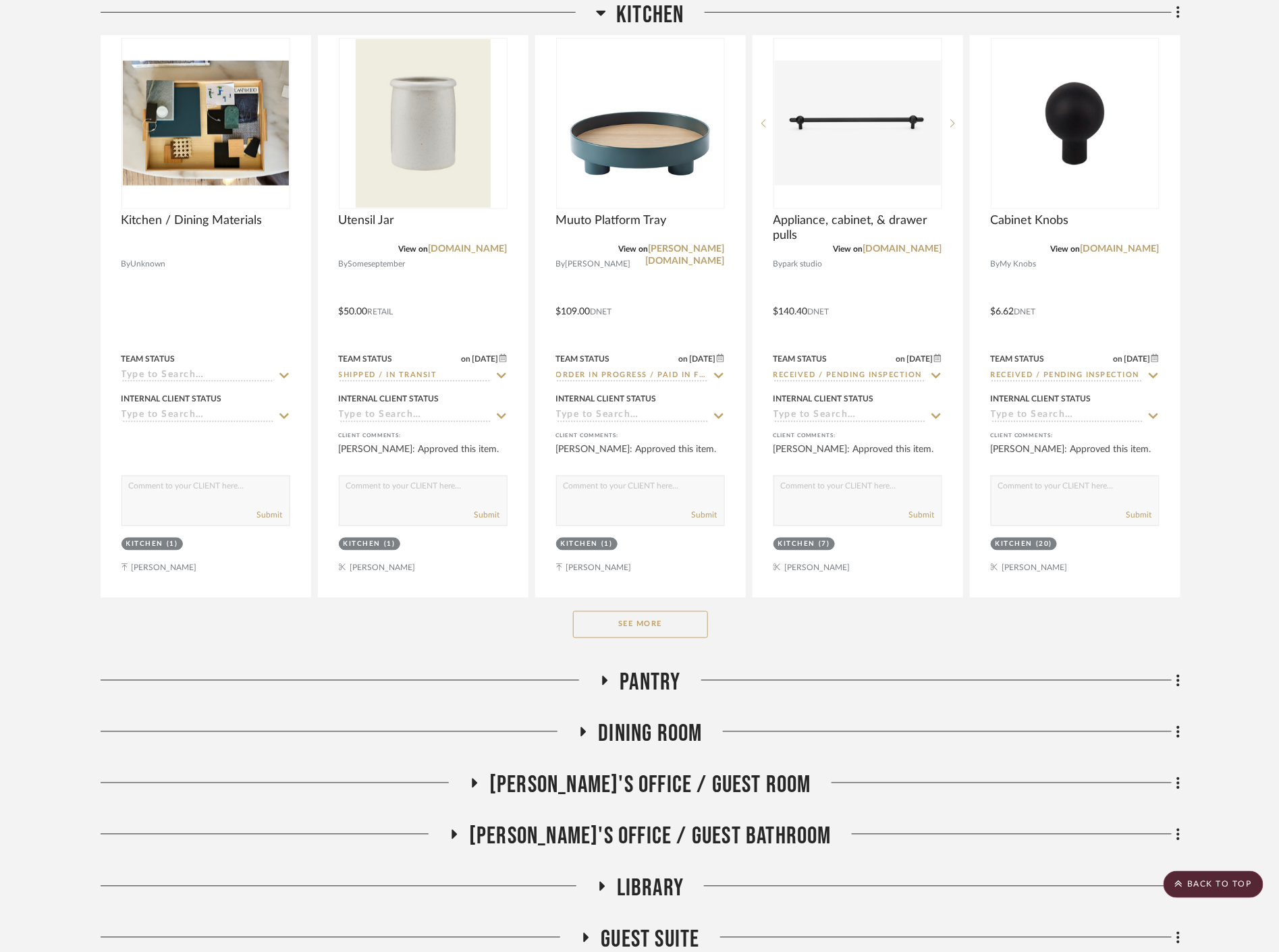
click at [646, 636] on button "See More" at bounding box center [641, 625] width 135 height 27
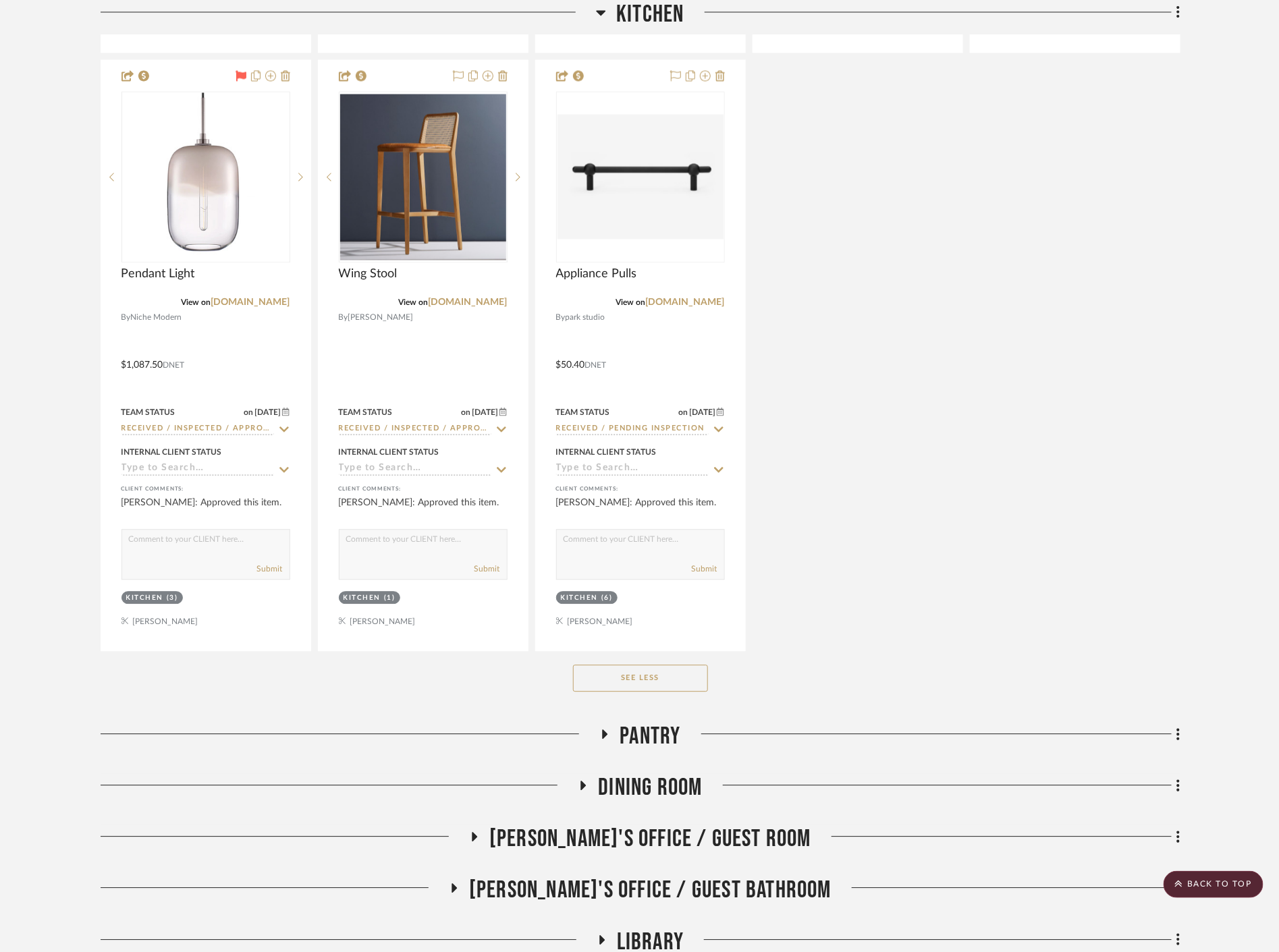
scroll to position [13046, 0]
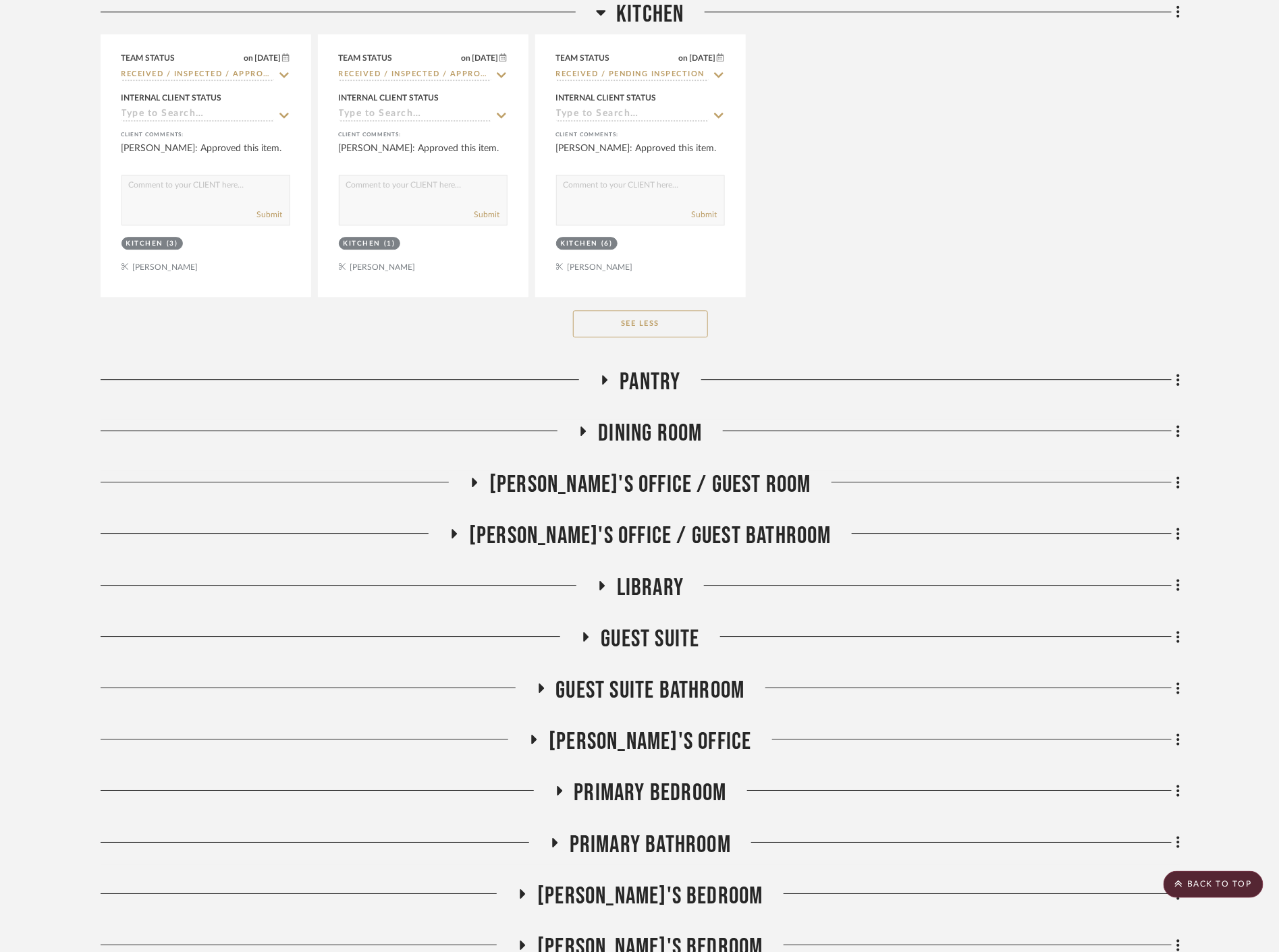
click at [633, 373] on span "Pantry" at bounding box center [650, 382] width 61 height 29
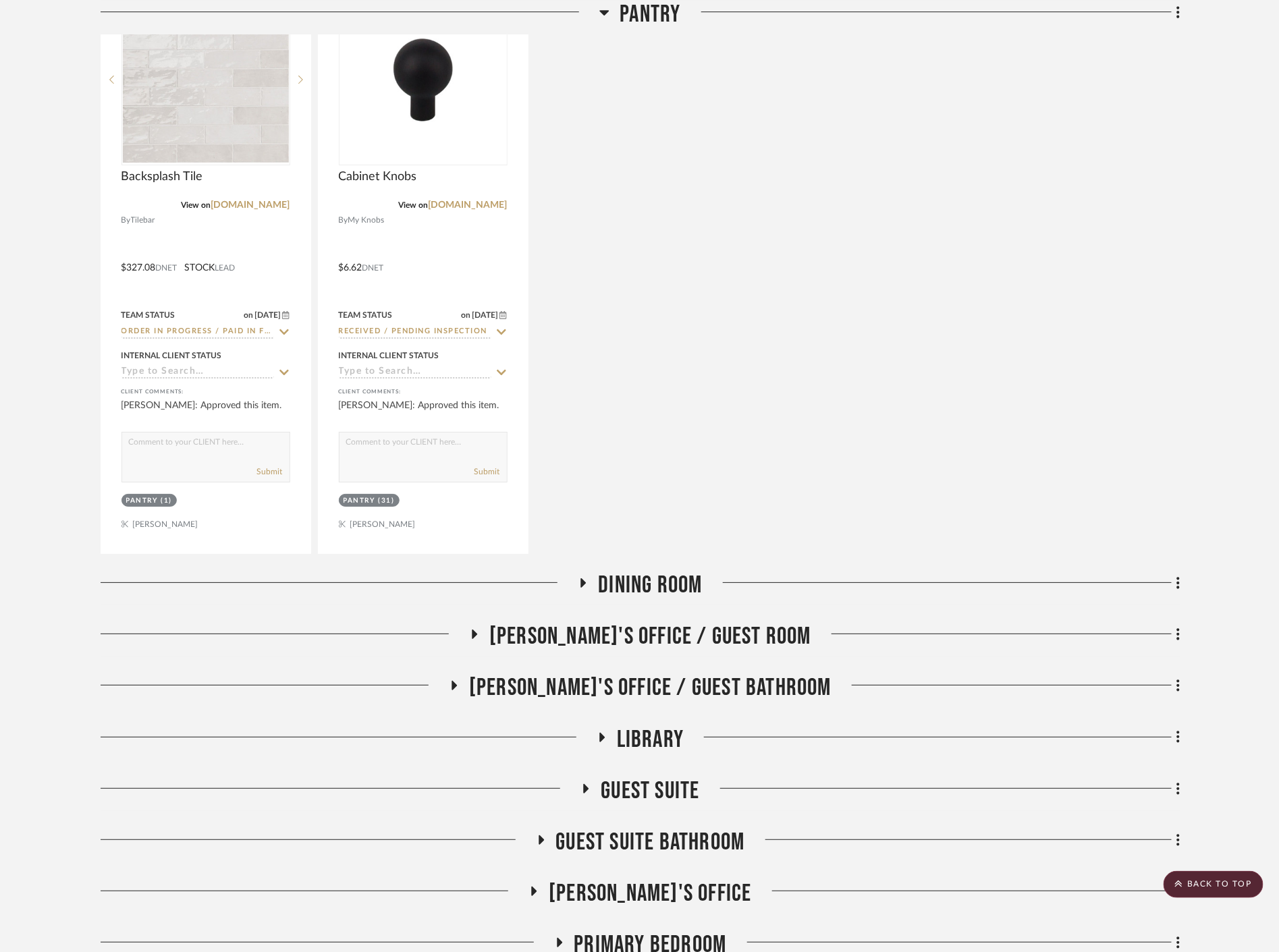
scroll to position [13646, 0]
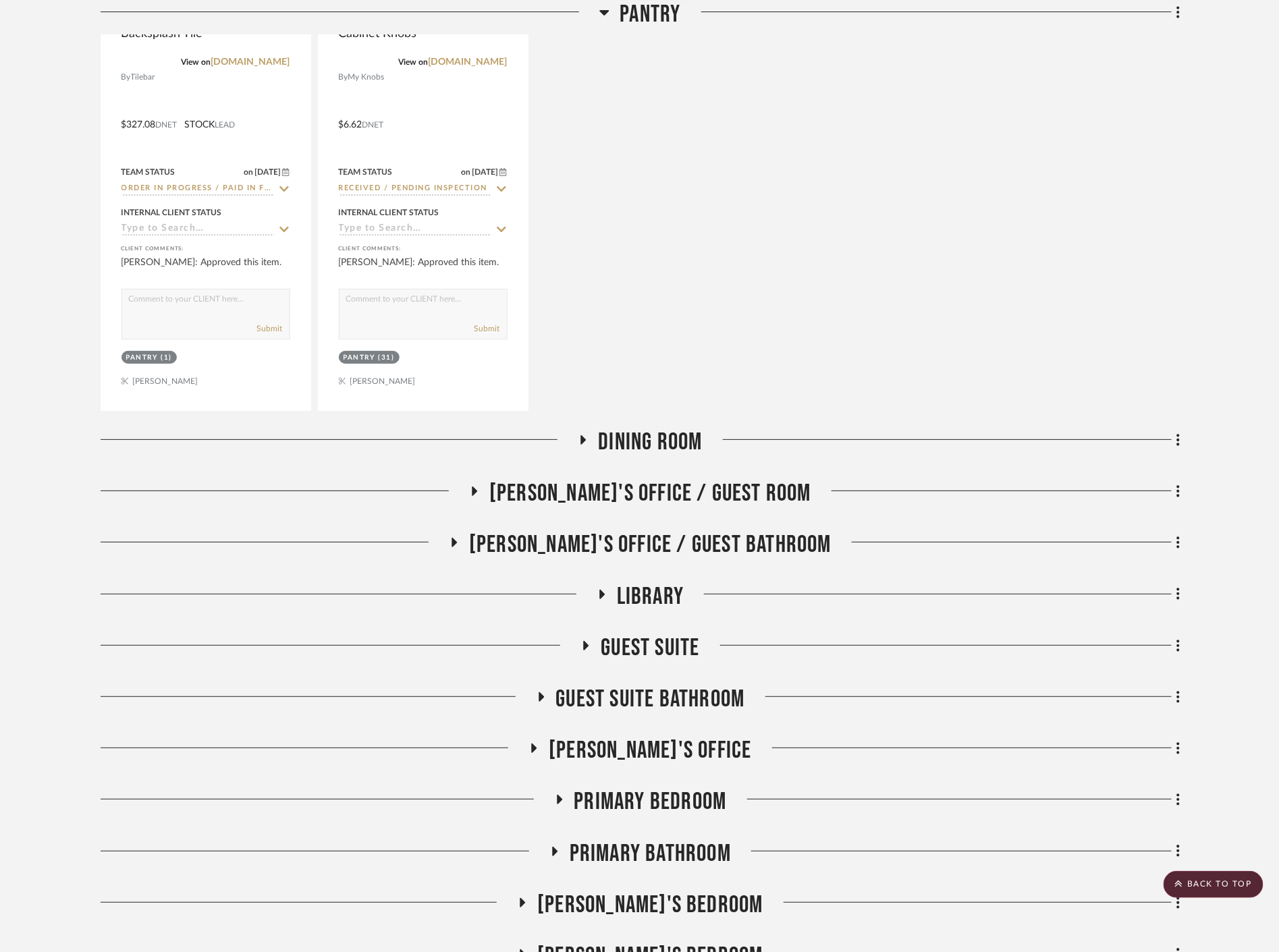
click at [640, 433] on span "Dining Room" at bounding box center [650, 442] width 104 height 29
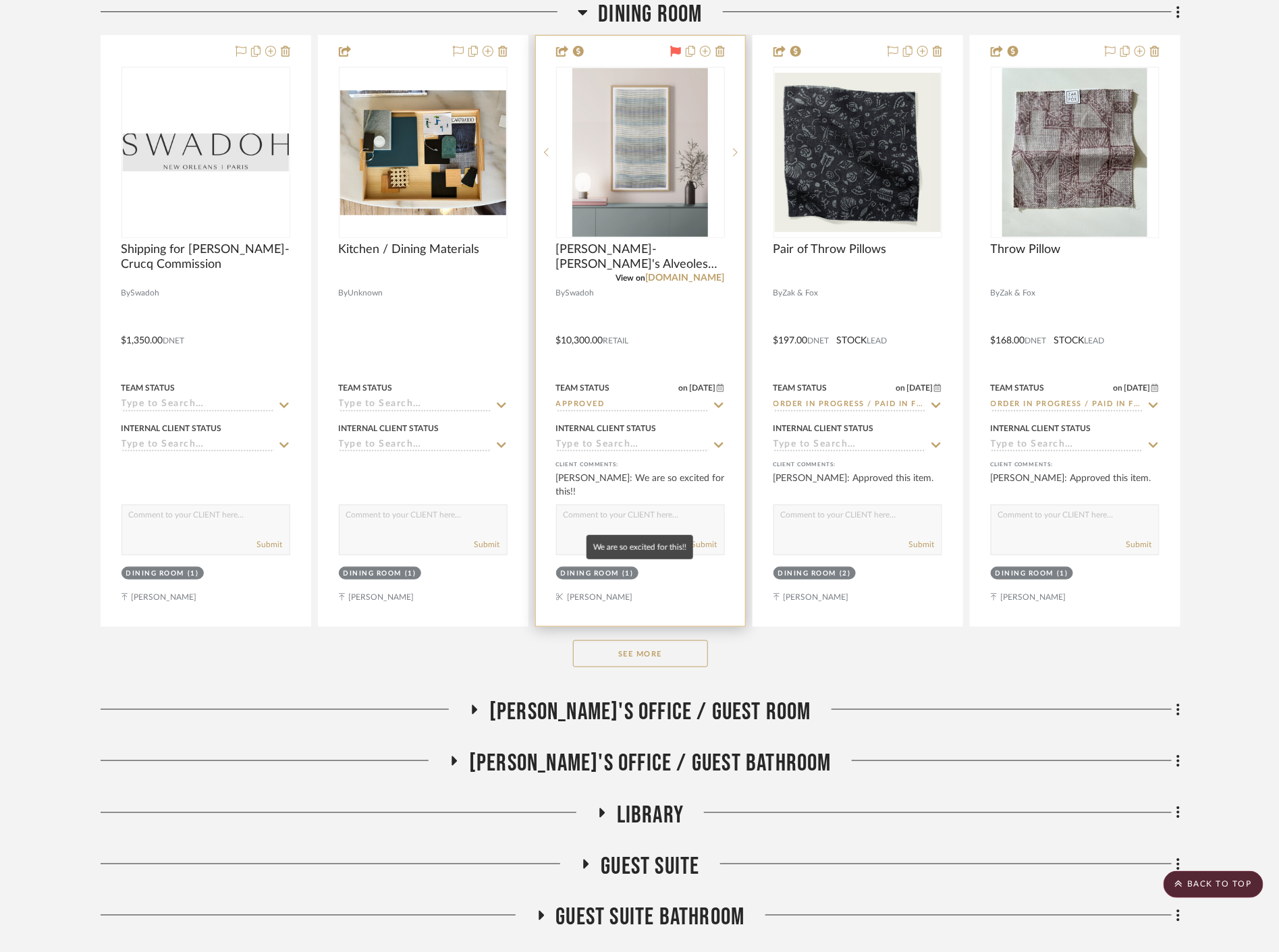
scroll to position [14095, 0]
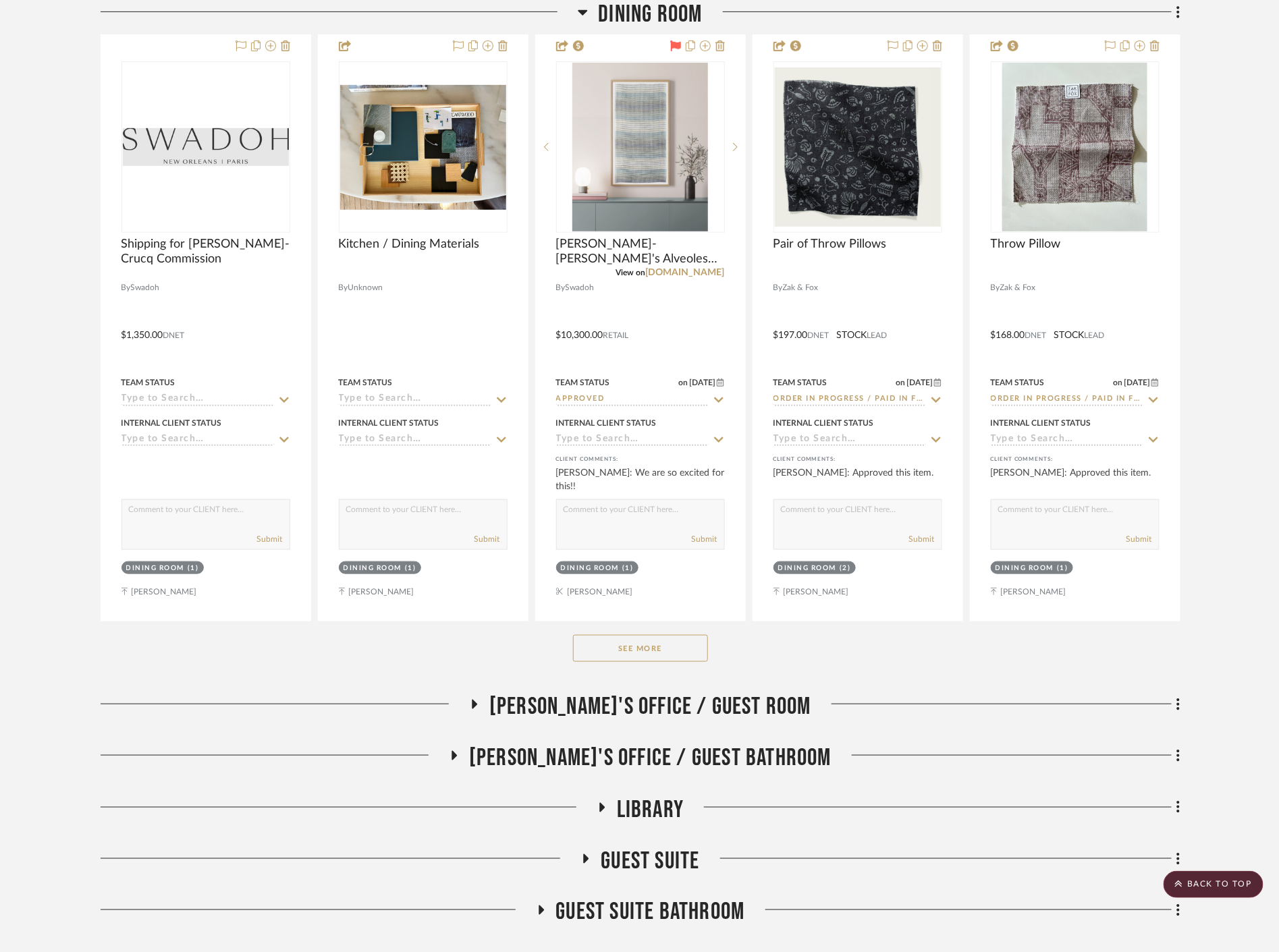
click at [606, 651] on button "See More" at bounding box center [641, 648] width 135 height 27
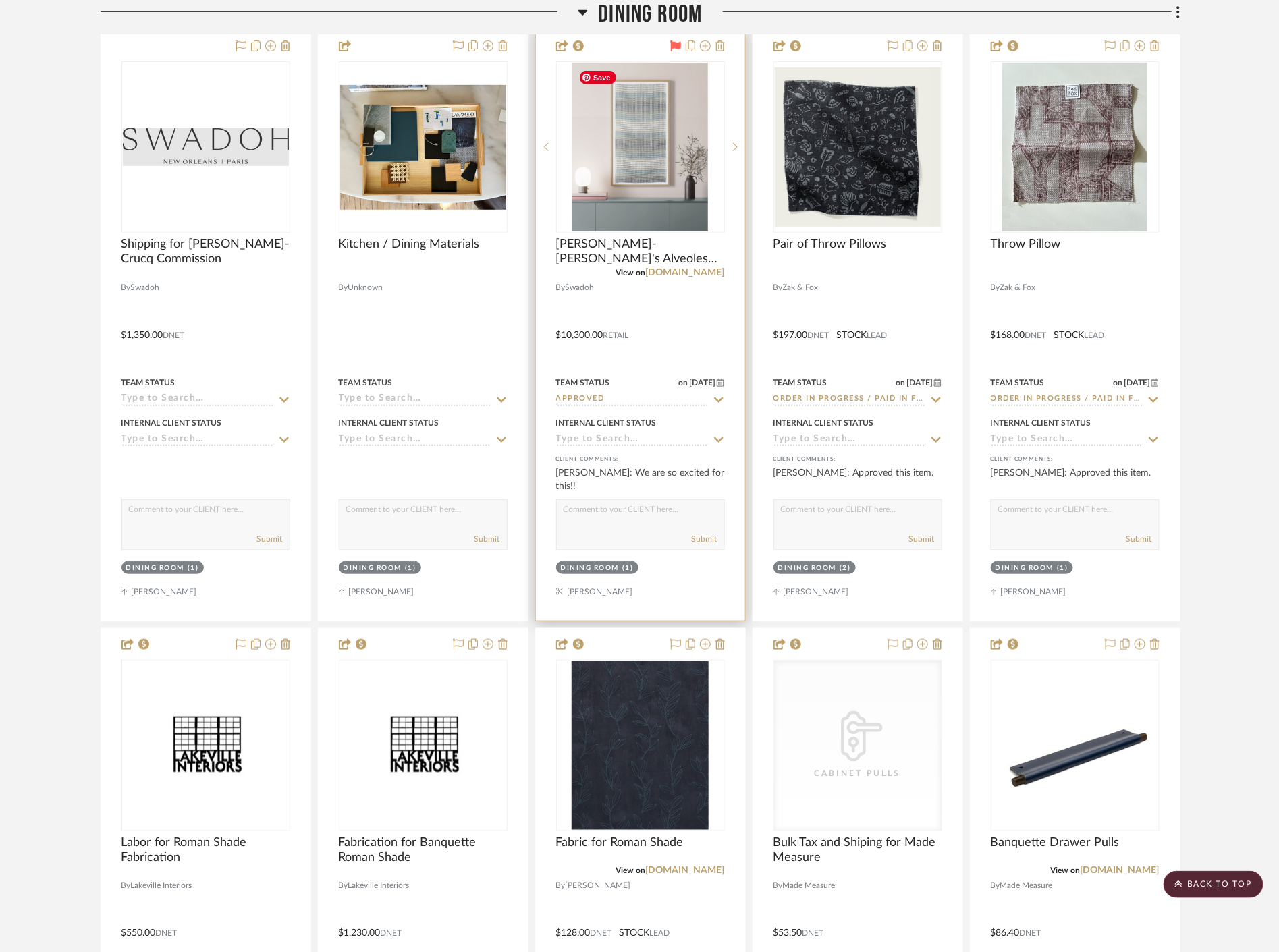
click at [681, 159] on img "0" at bounding box center [640, 147] width 136 height 169
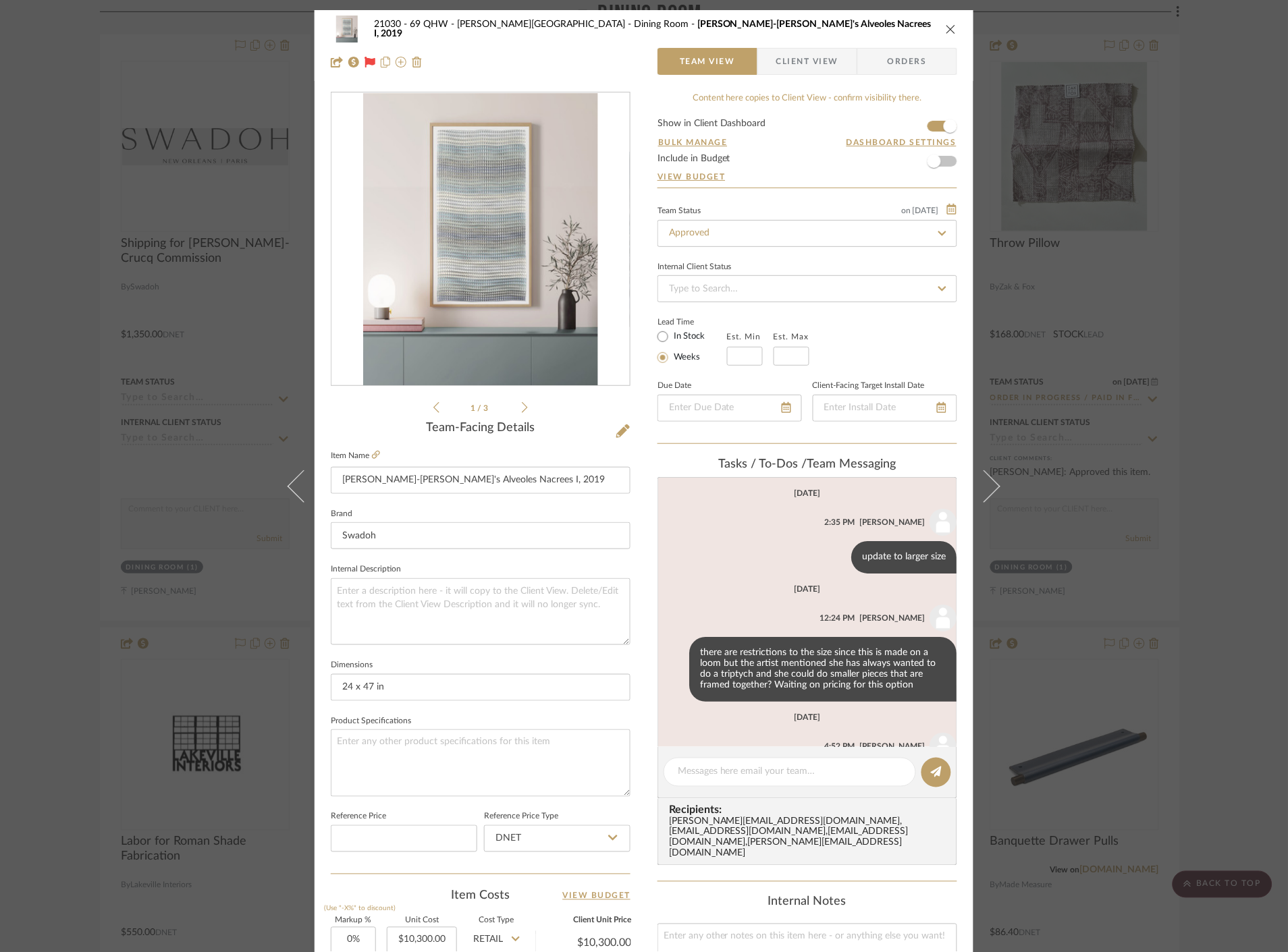
scroll to position [77, 0]
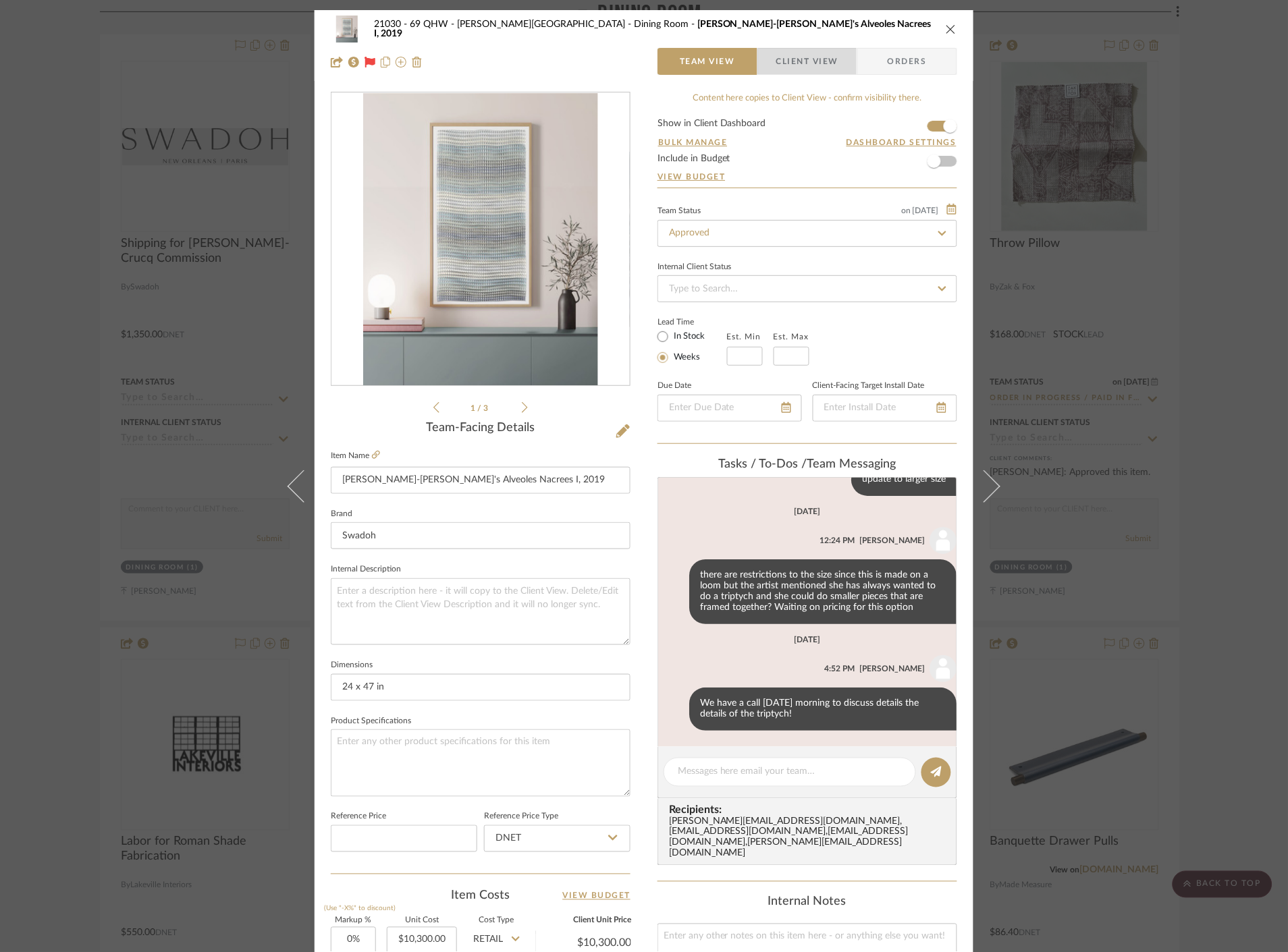
click at [805, 65] on span "Client View" at bounding box center [807, 61] width 62 height 27
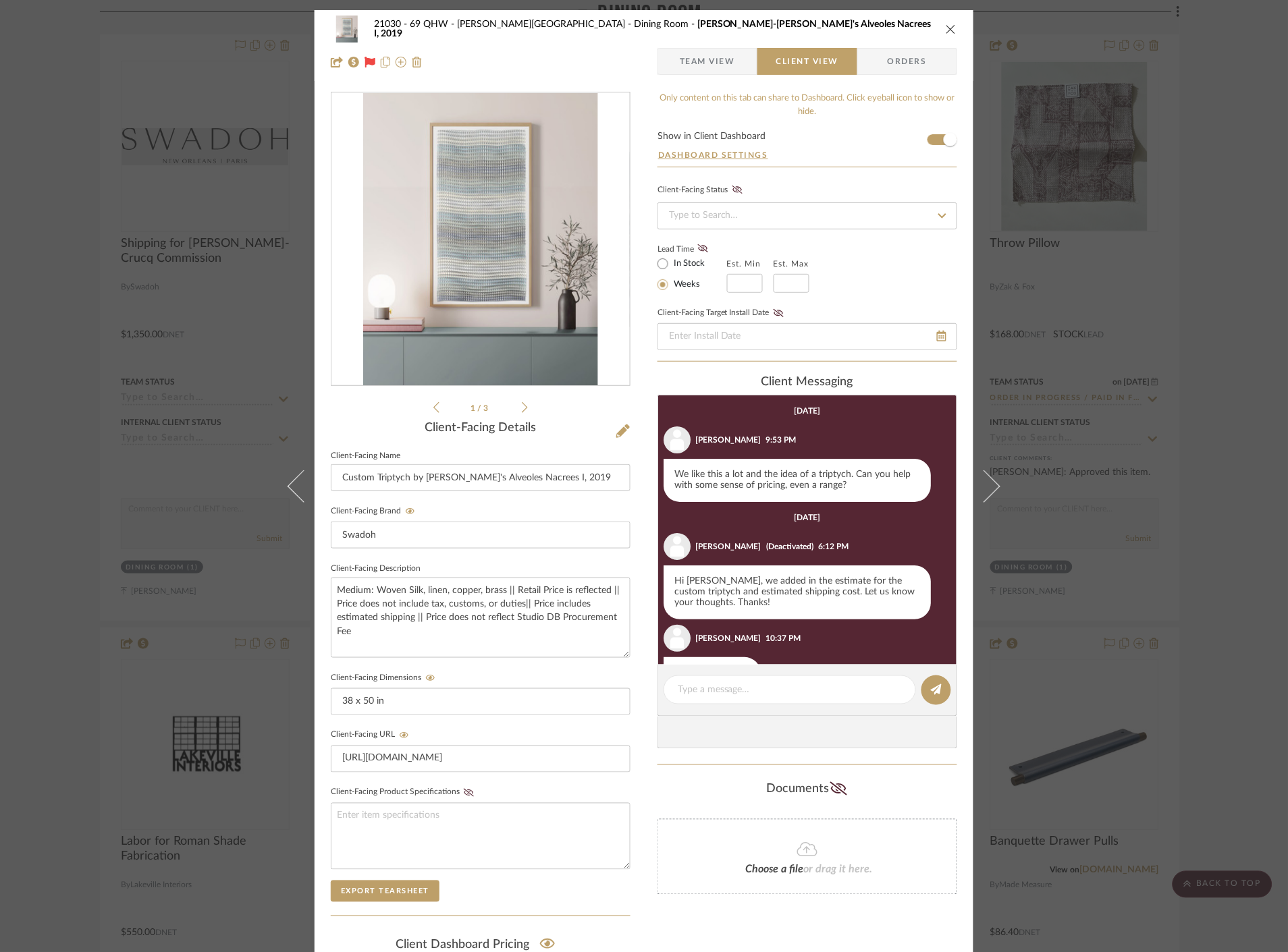
scroll to position [111, 0]
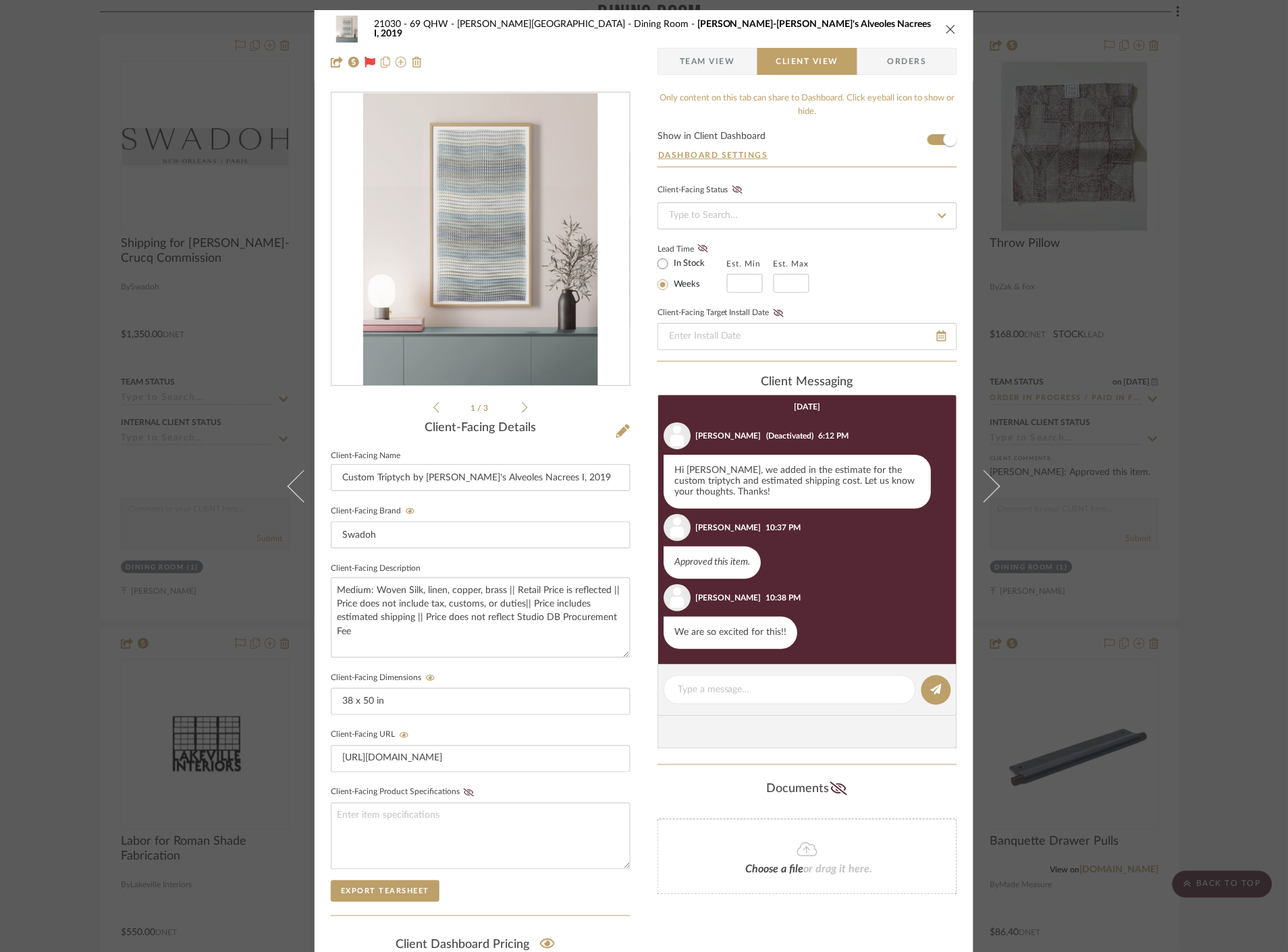
click at [1145, 381] on div "21030 - 69 QHW - Stroebel-Garvie Dining Room Morgane Baroghel-Crucq's Alveoles …" at bounding box center [644, 476] width 1288 height 952
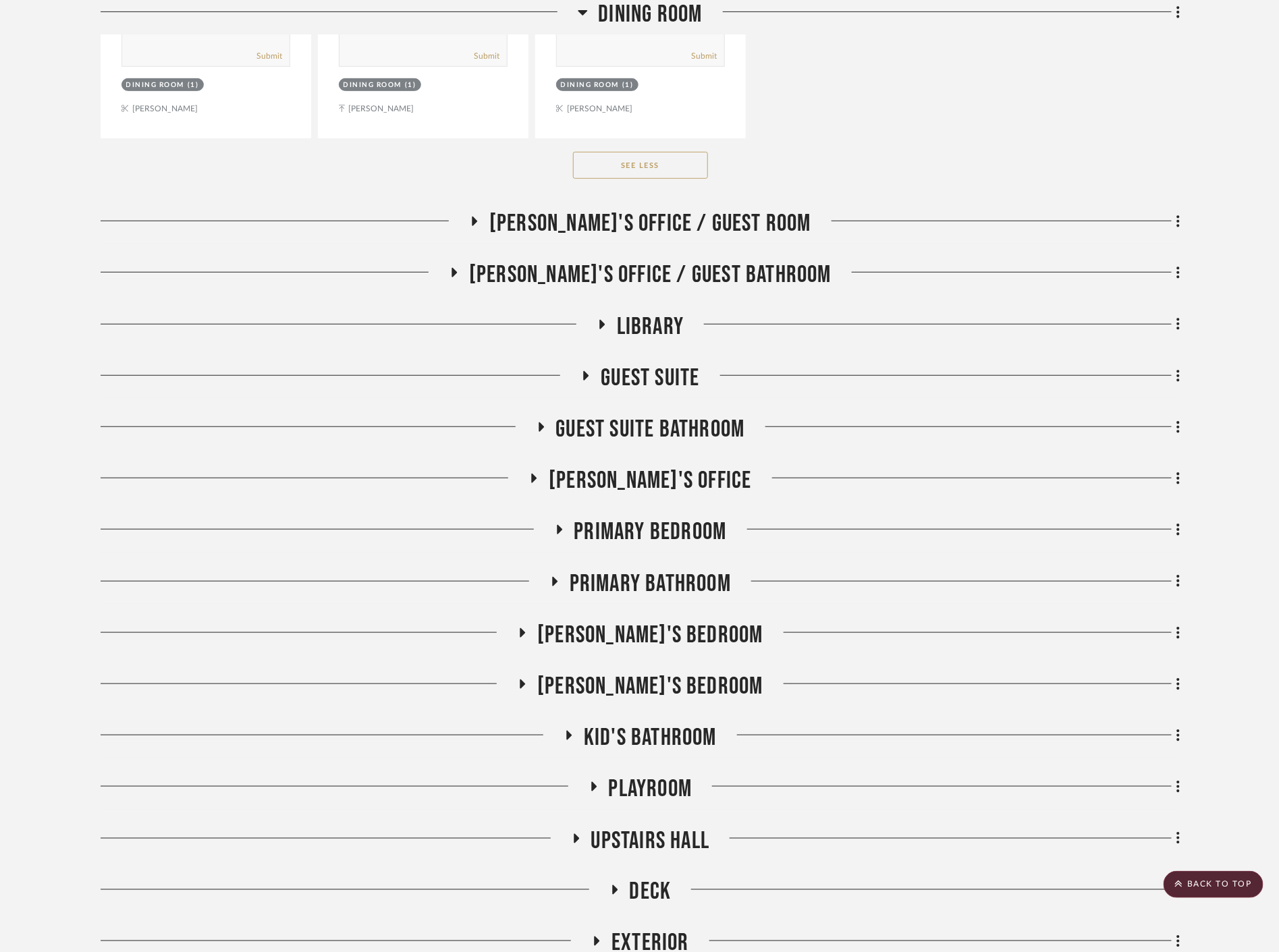
scroll to position [16495, 0]
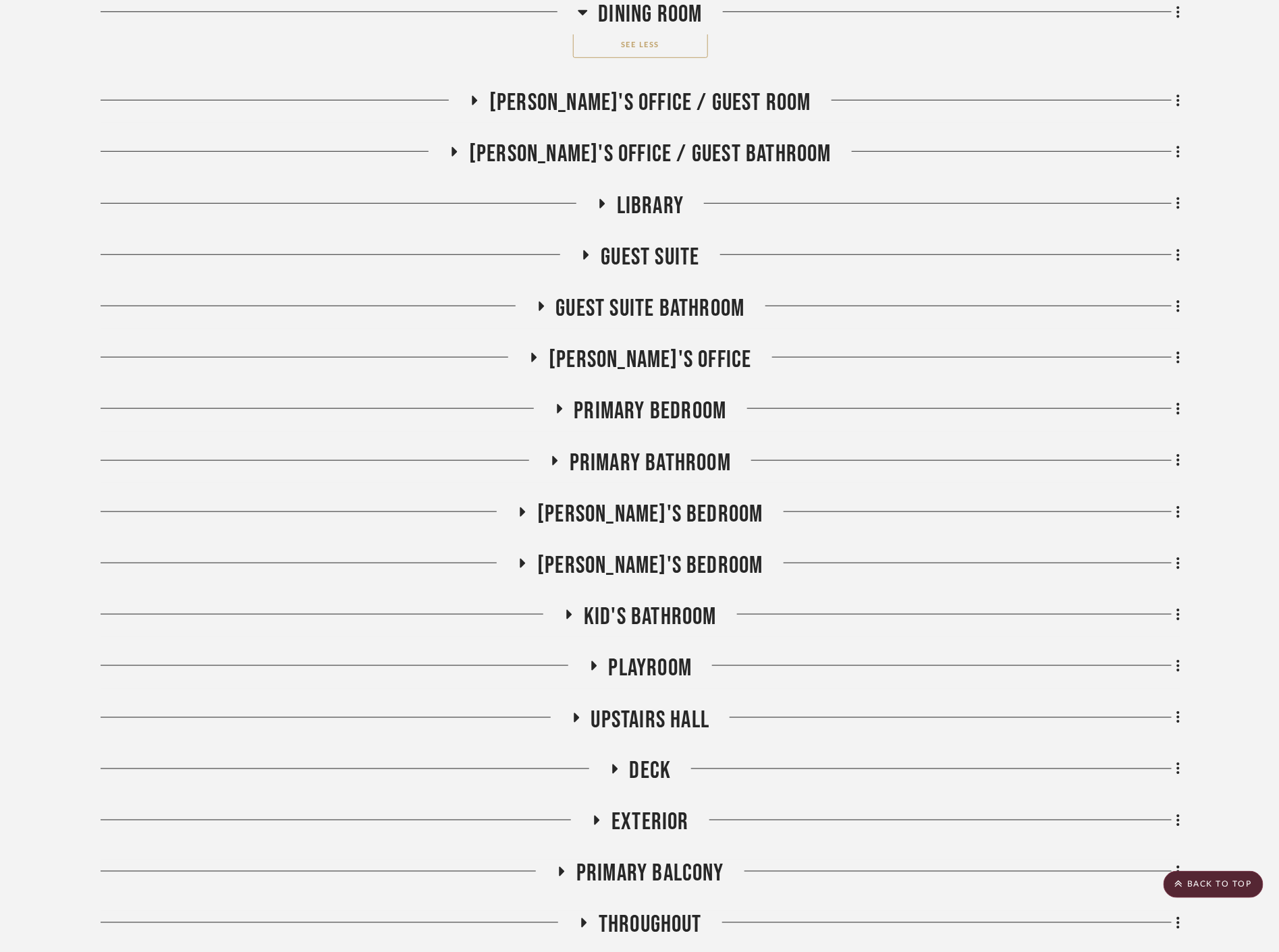
click at [670, 89] on span "Renee's Office / Guest Room" at bounding box center [651, 103] width 322 height 29
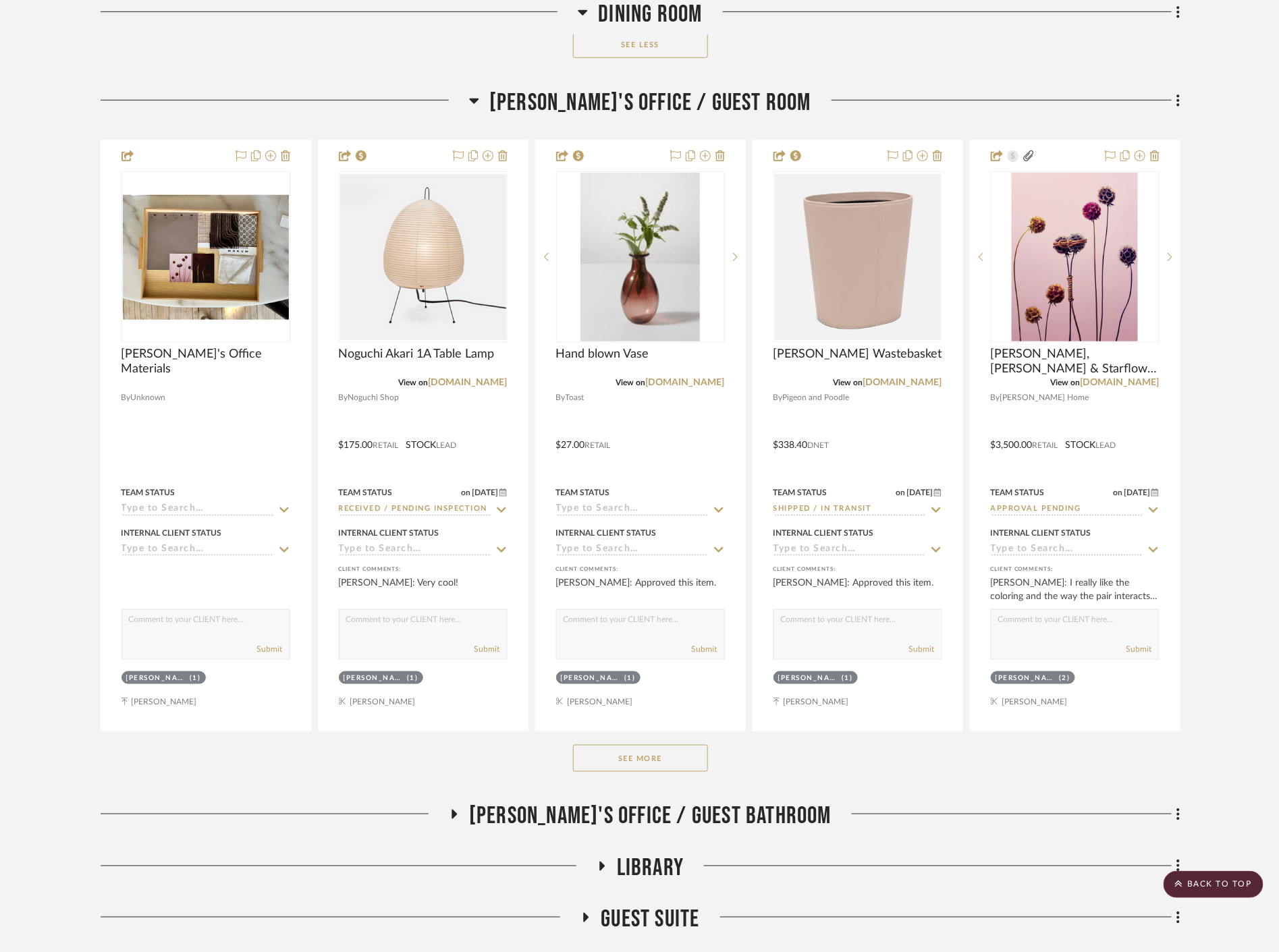
drag, startPoint x: 653, startPoint y: 767, endPoint x: 644, endPoint y: 766, distance: 9.1
click at [653, 767] on button "See More" at bounding box center [641, 758] width 135 height 27
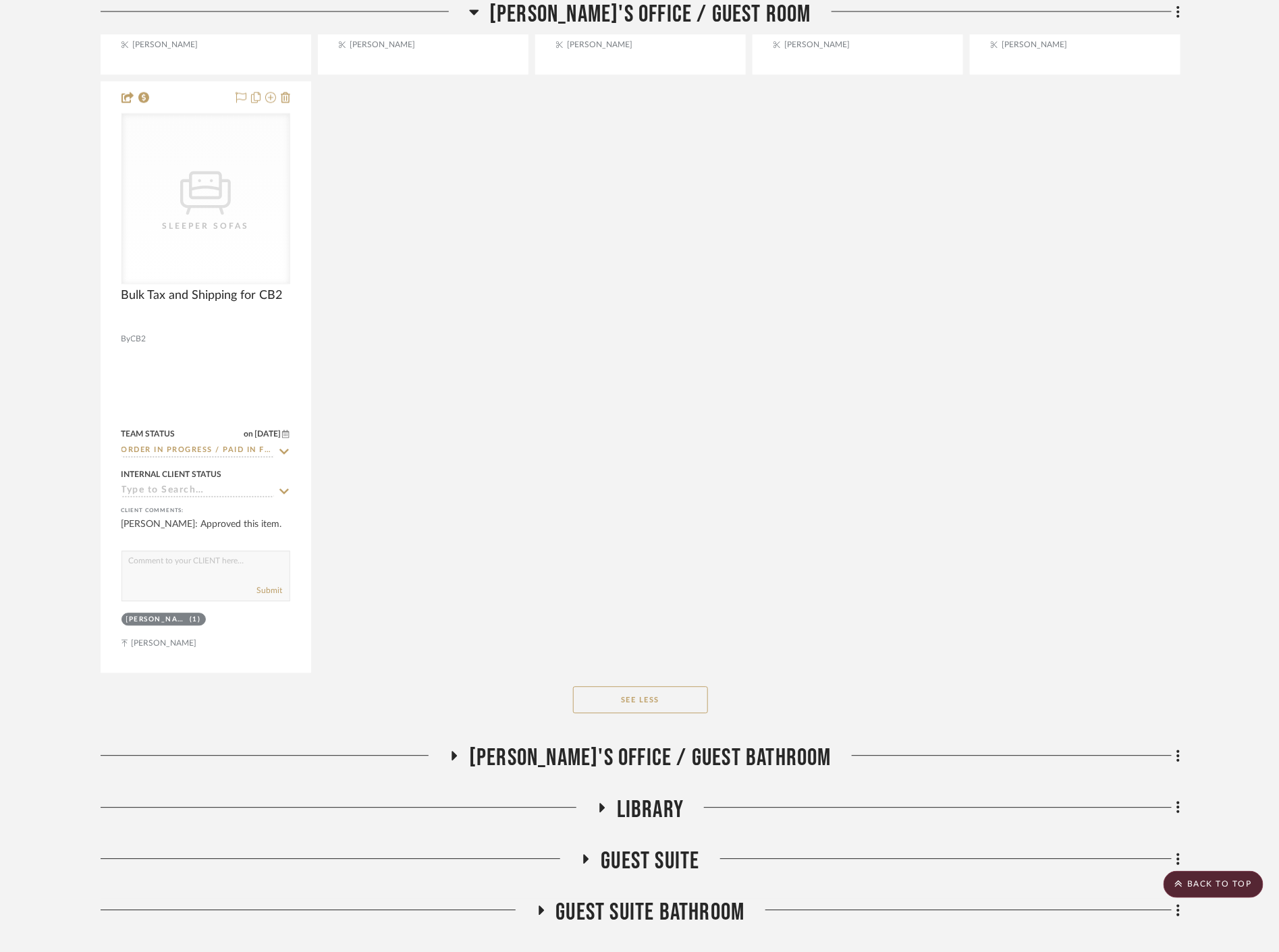
scroll to position [19570, 0]
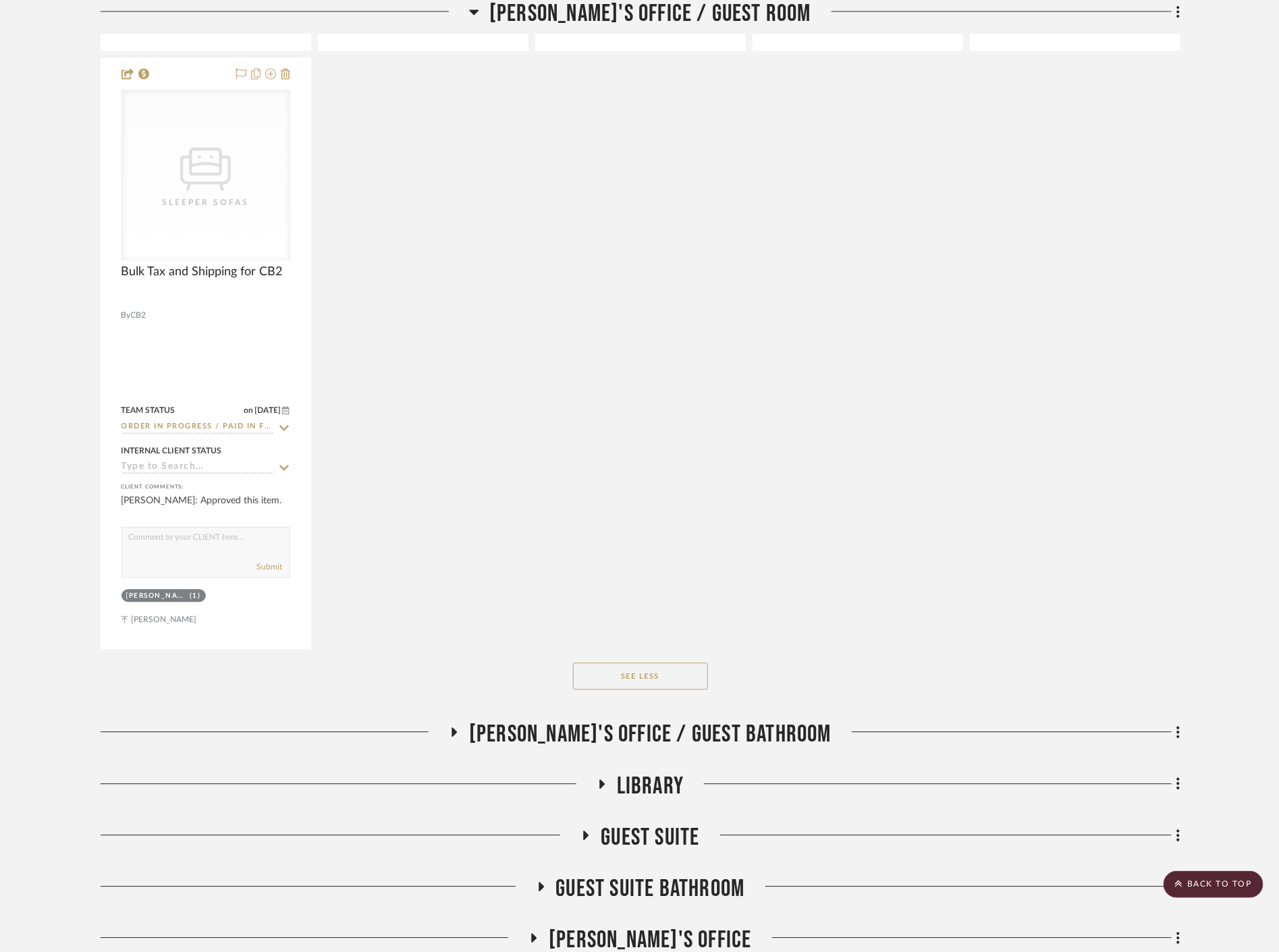
click at [660, 744] on span "Renee's Office / Guest Bathroom" at bounding box center [650, 735] width 362 height 29
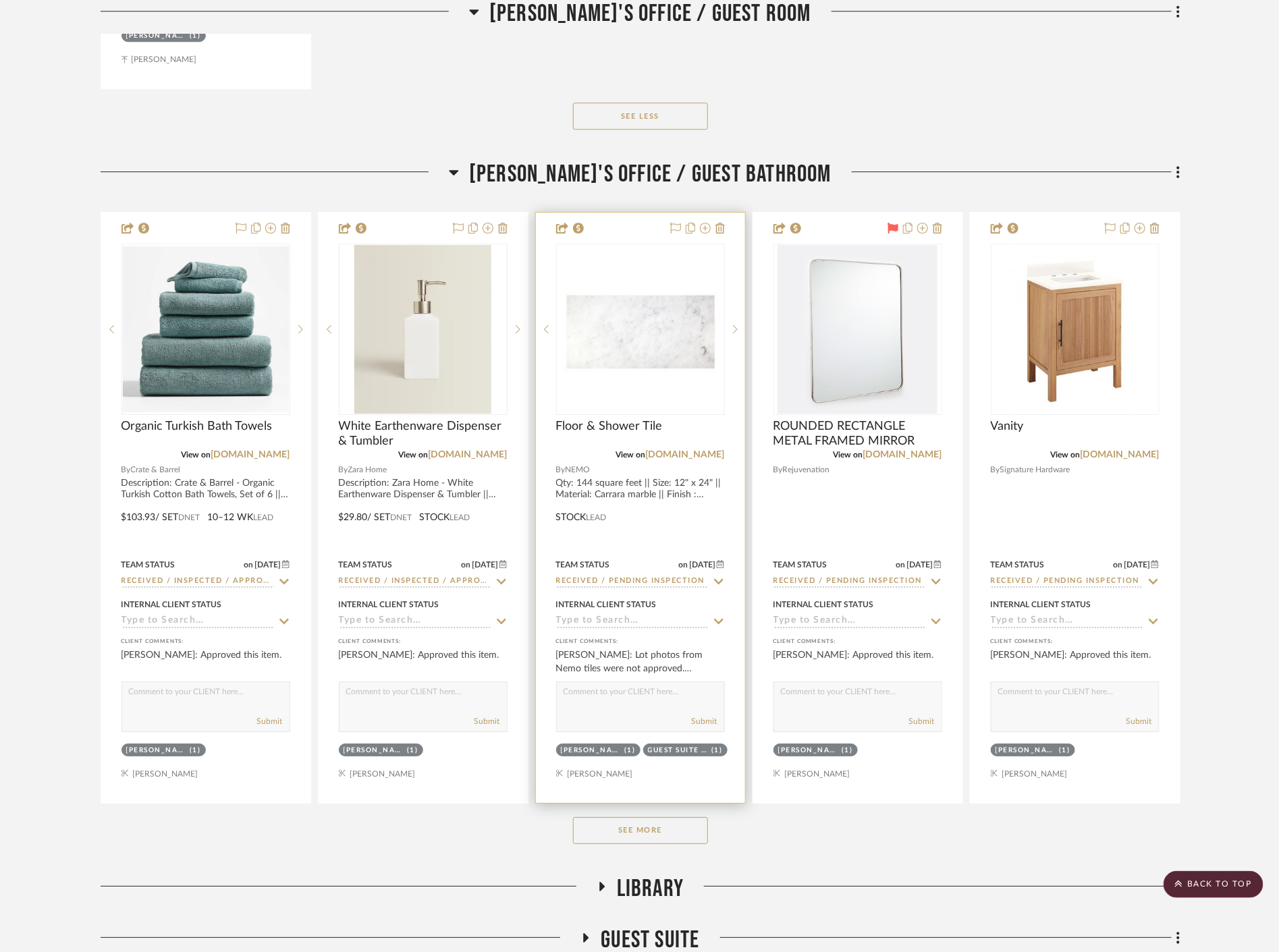
scroll to position [20245, 0]
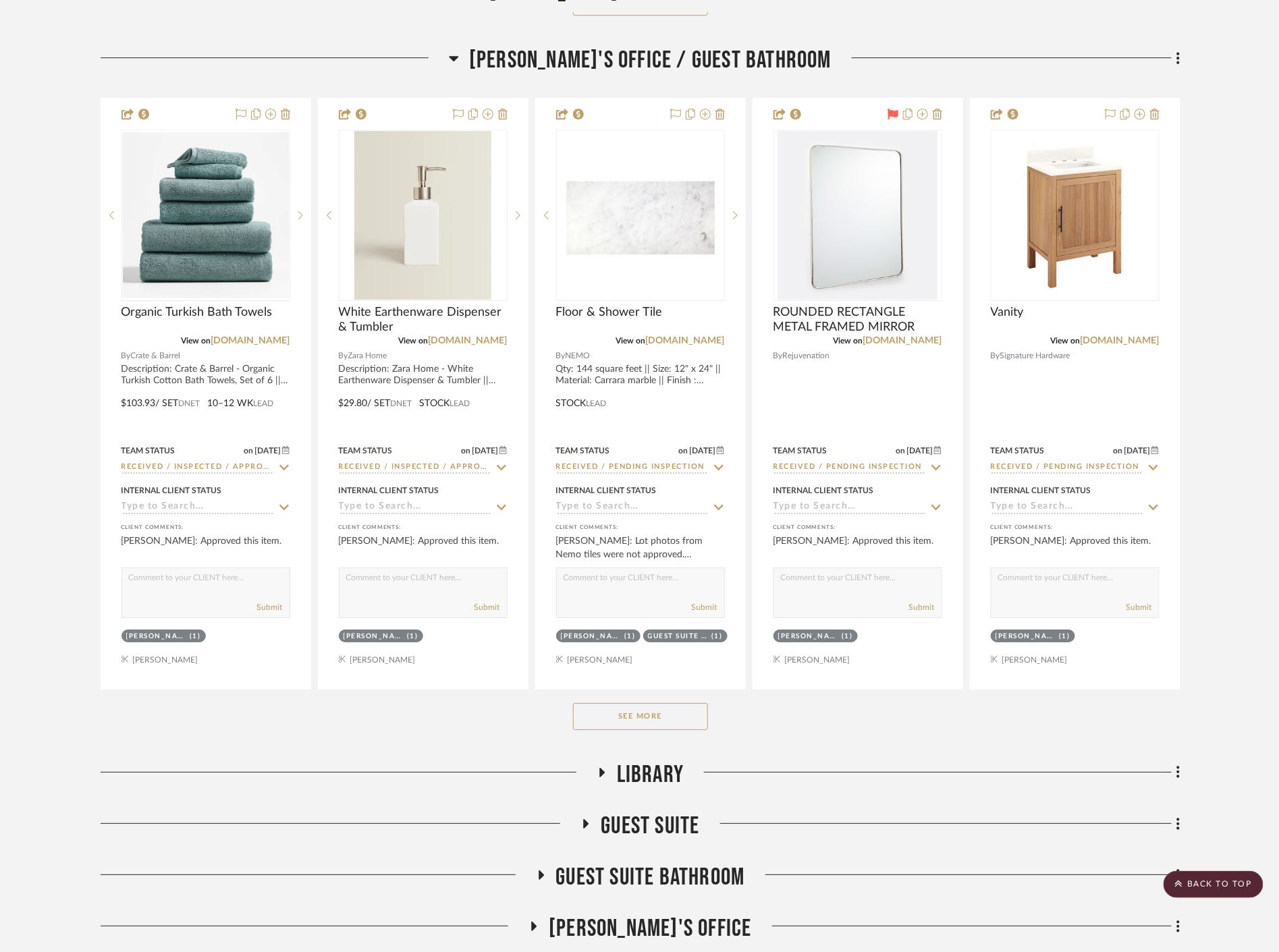
click at [667, 723] on button "See More" at bounding box center [641, 717] width 135 height 27
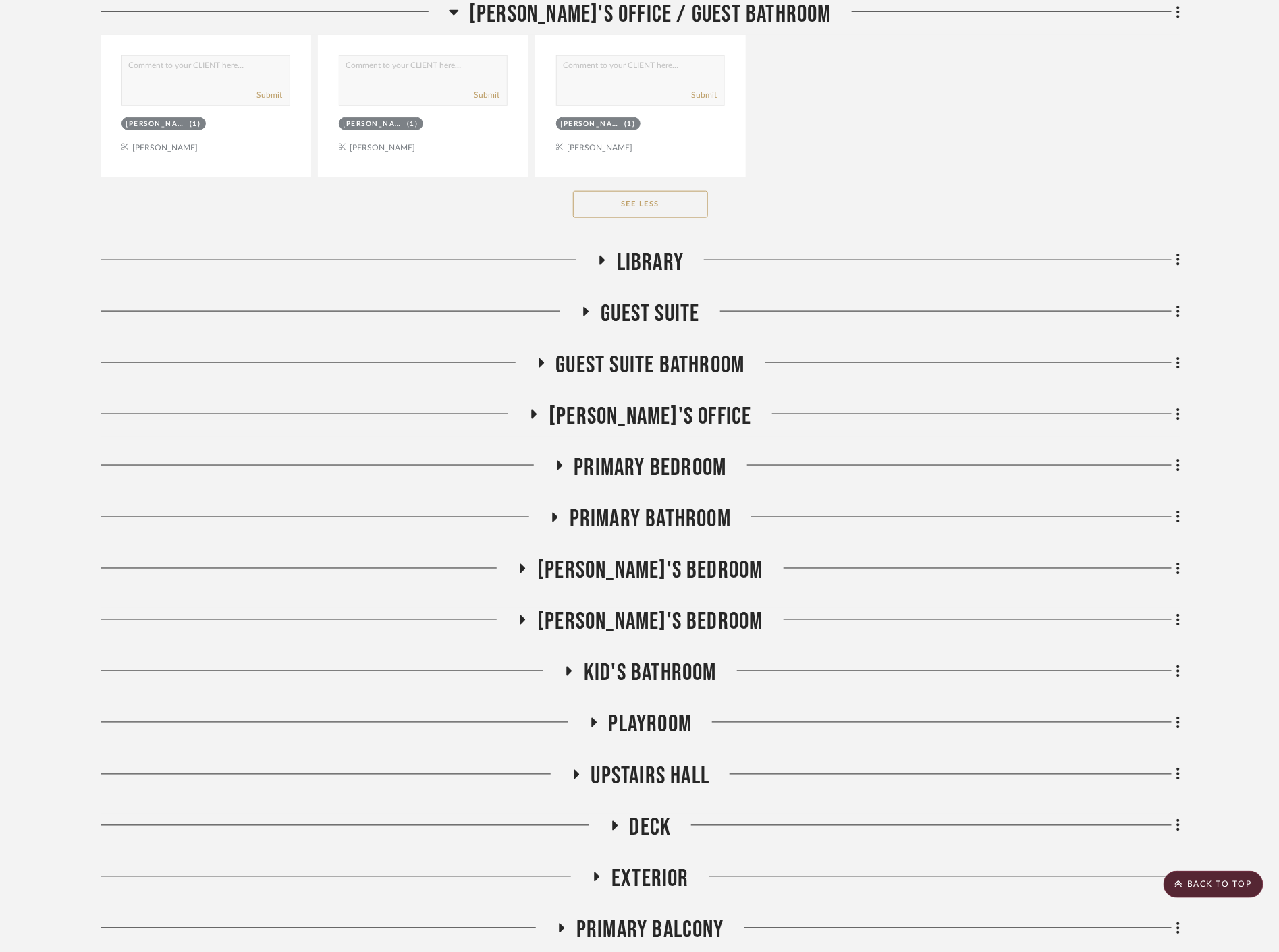
scroll to position [21443, 0]
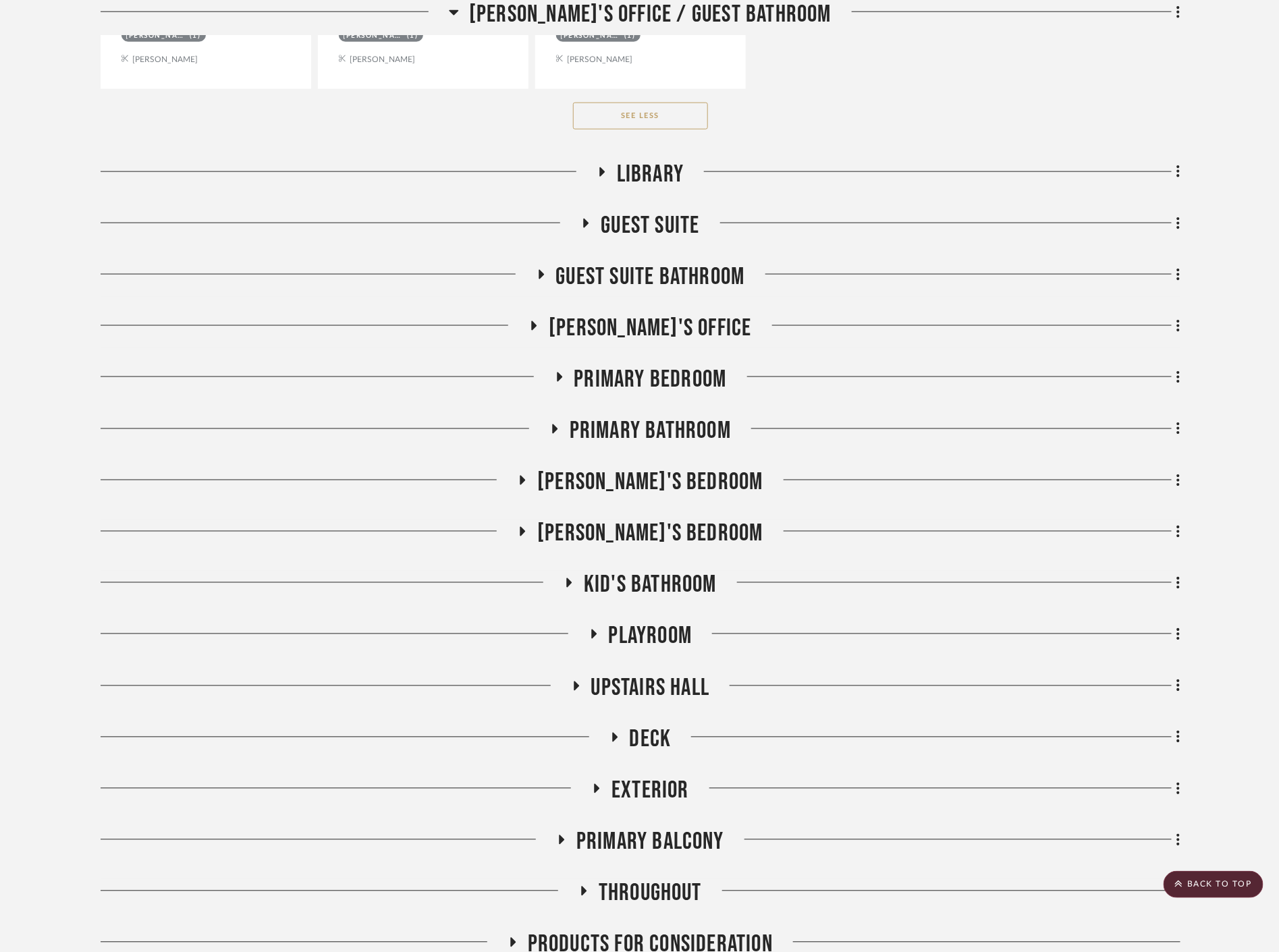
click at [646, 169] on span "Library" at bounding box center [651, 175] width 67 height 29
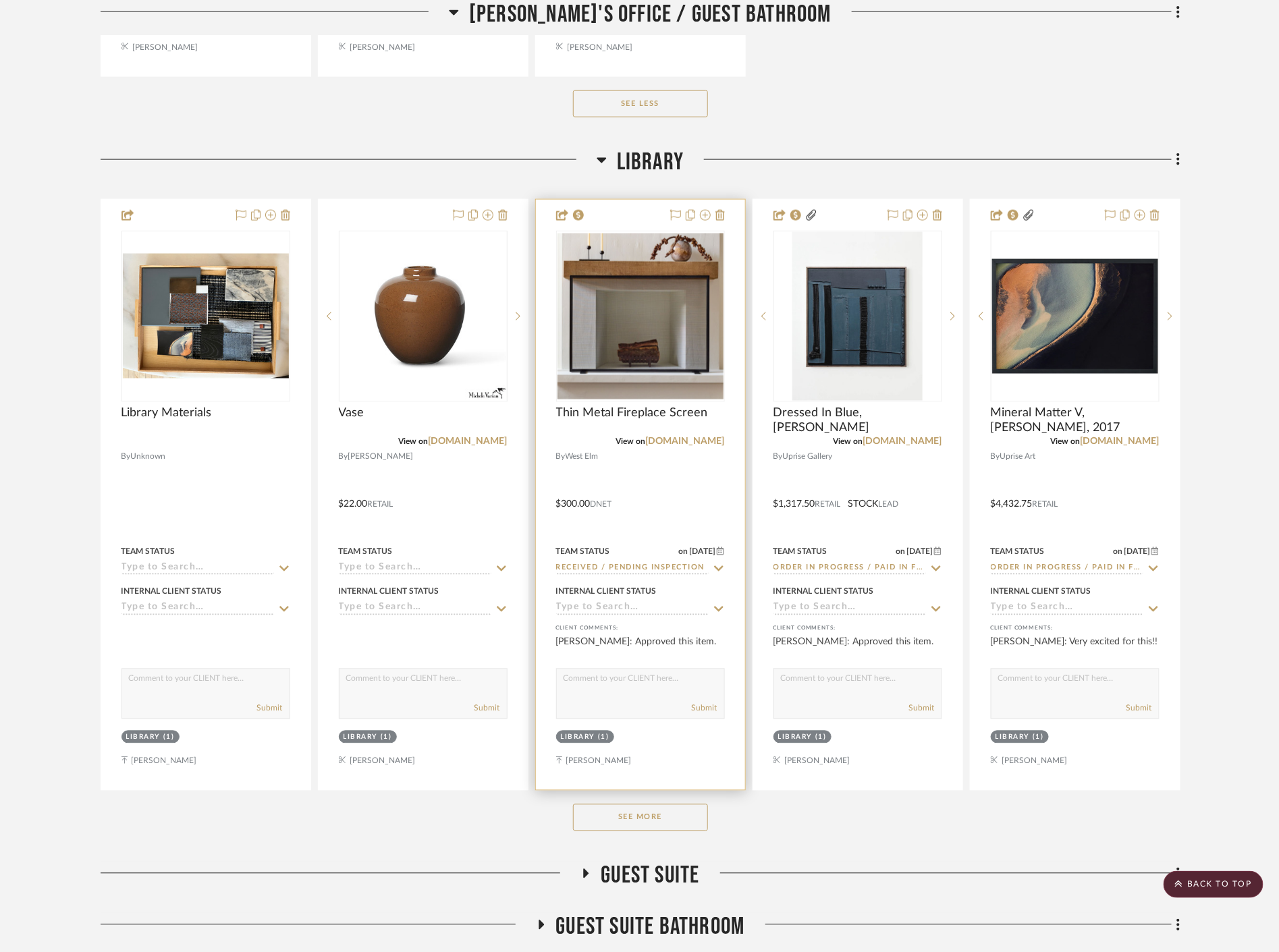
scroll to position [21519, 0]
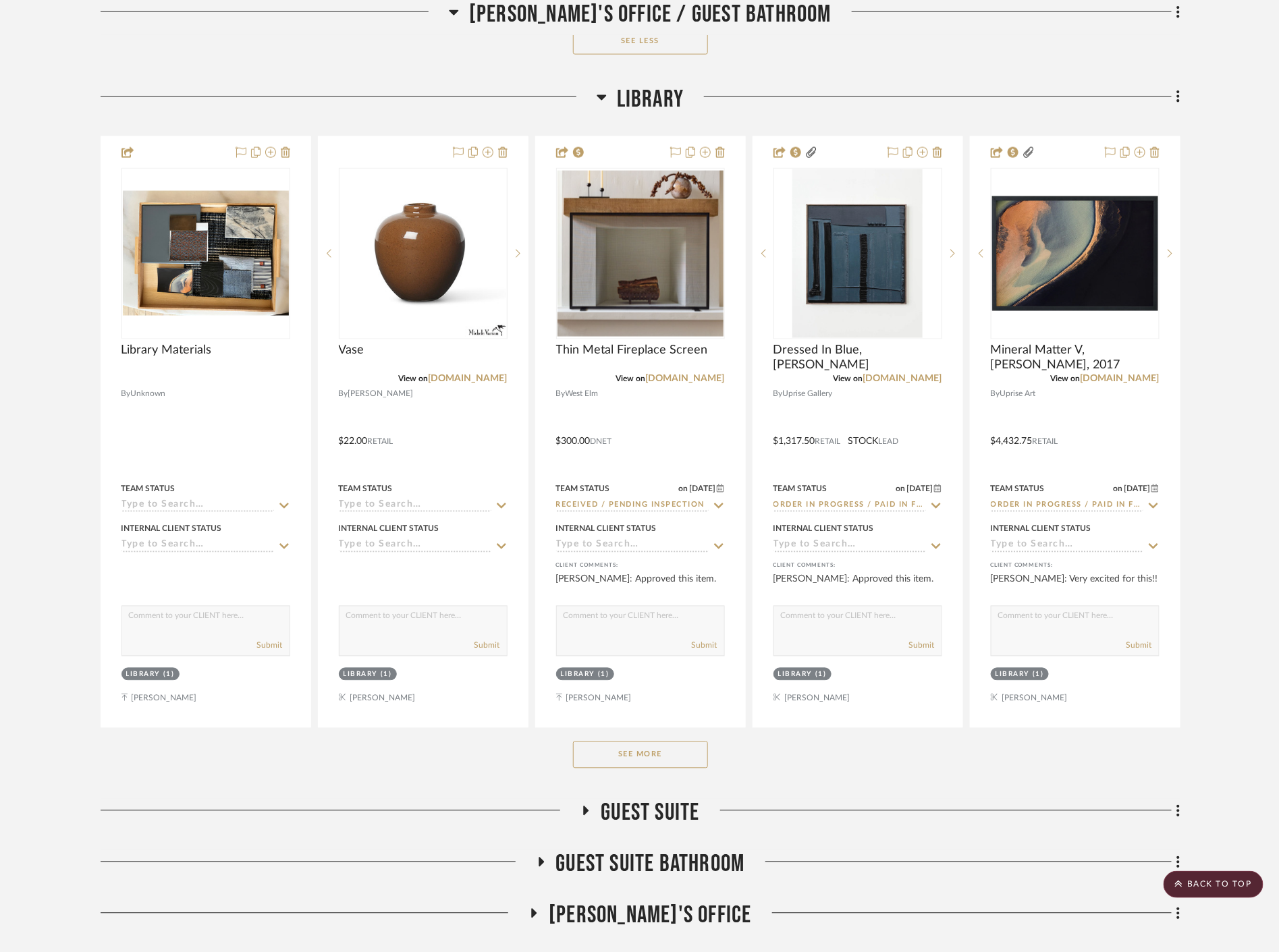
click at [631, 756] on button "See More" at bounding box center [641, 755] width 135 height 27
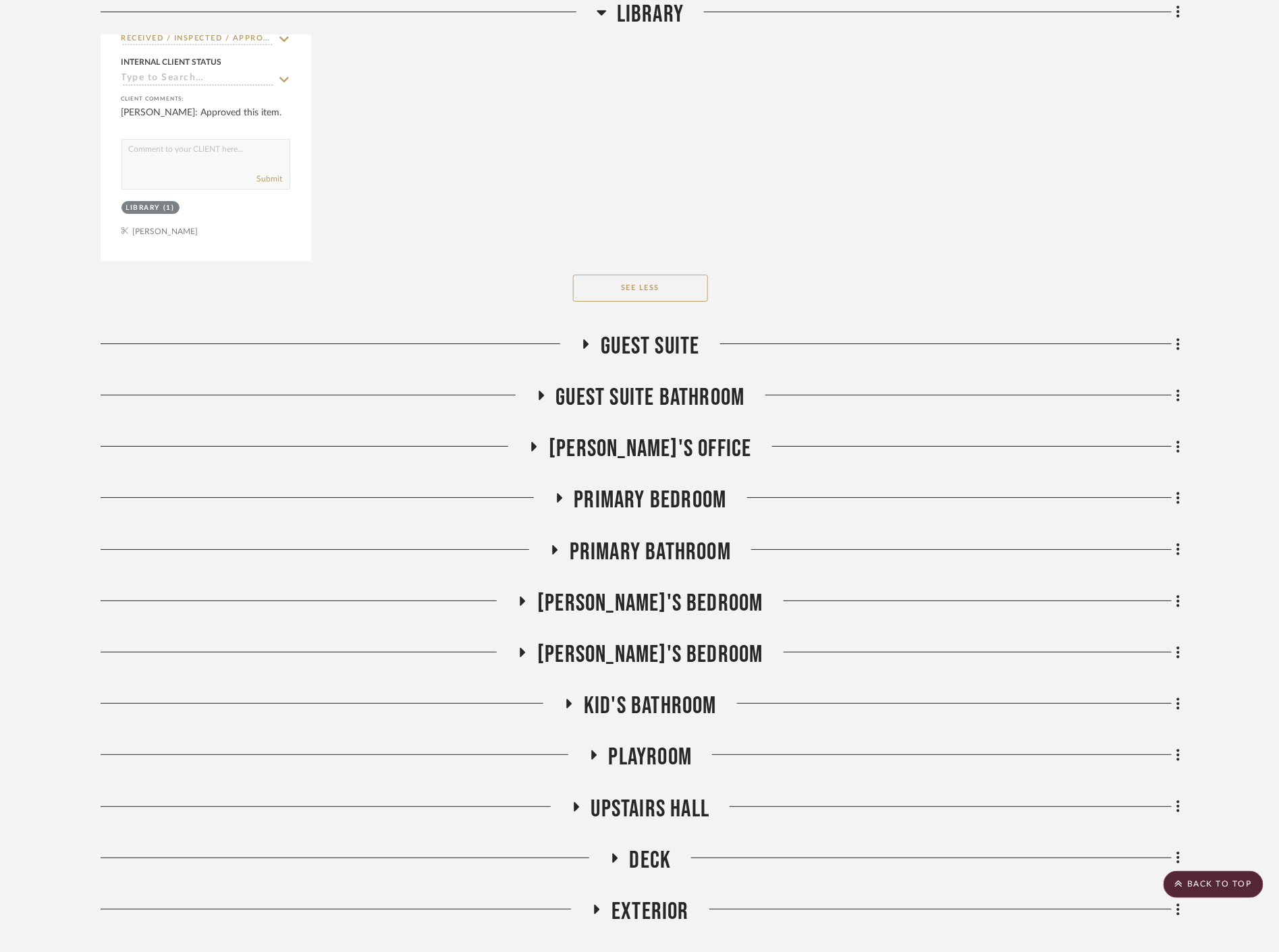
scroll to position [25193, 0]
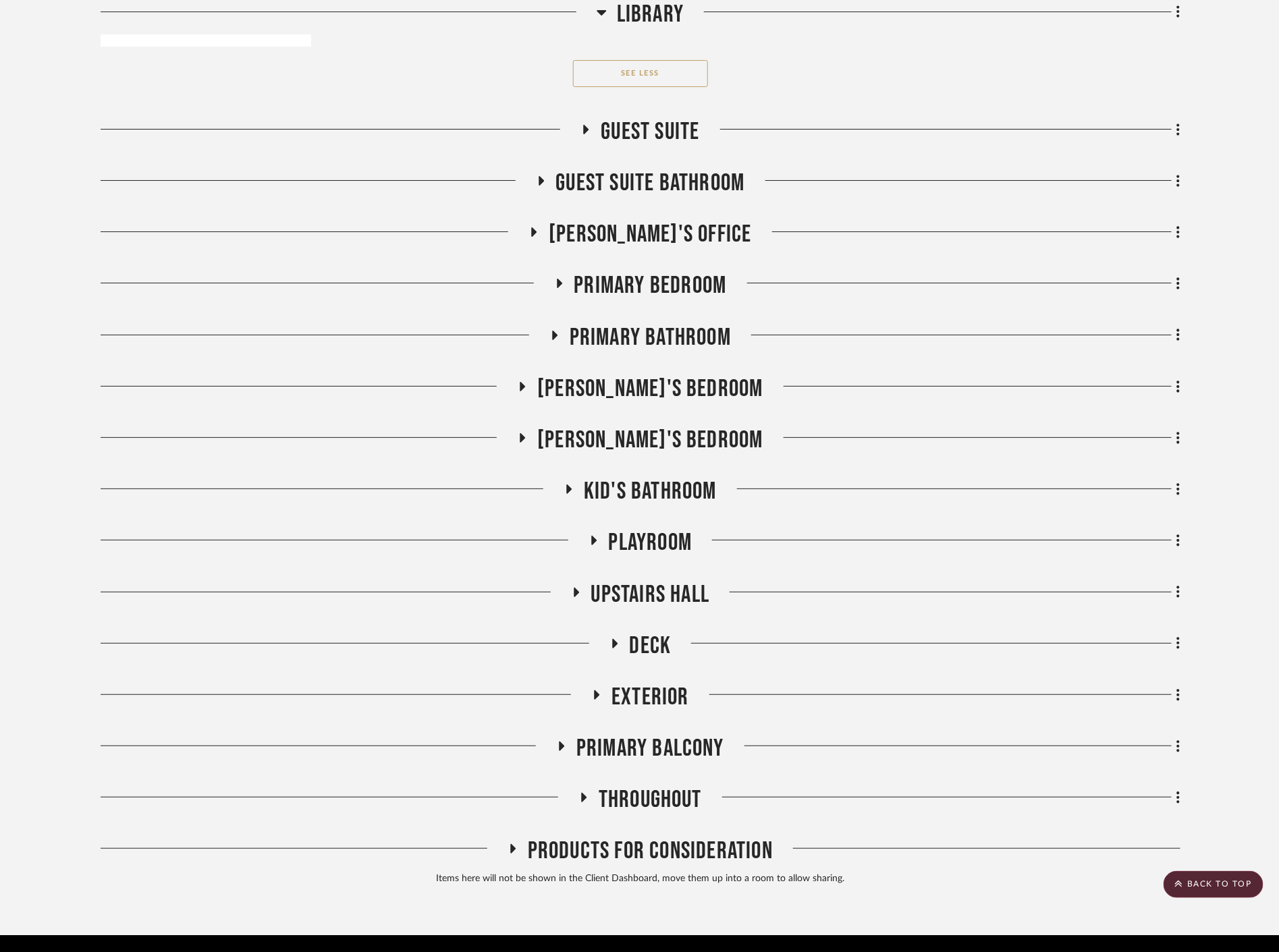
click at [621, 123] on span "Guest Suite" at bounding box center [649, 132] width 98 height 29
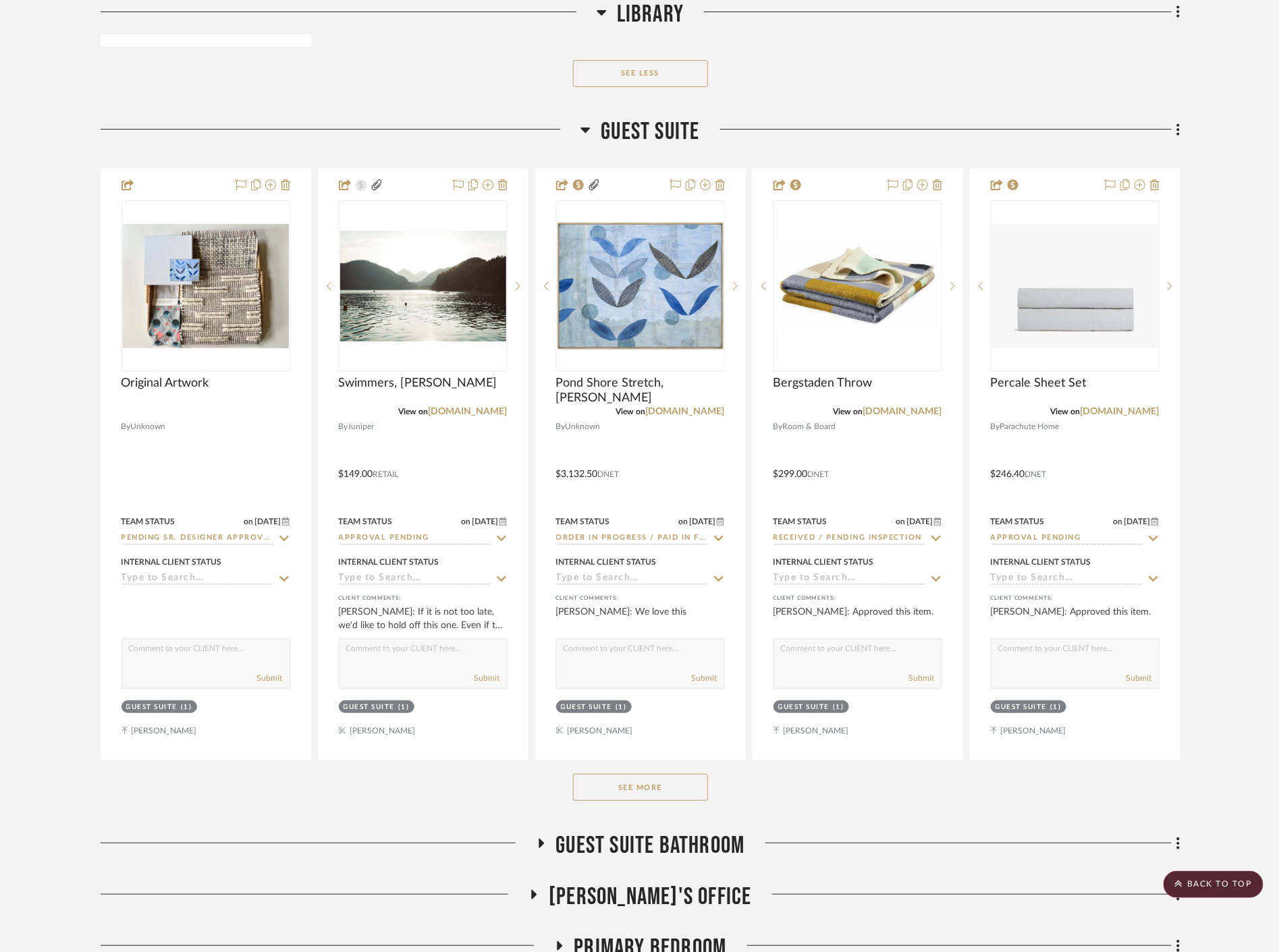
click at [642, 788] on button "See More" at bounding box center [641, 787] width 135 height 27
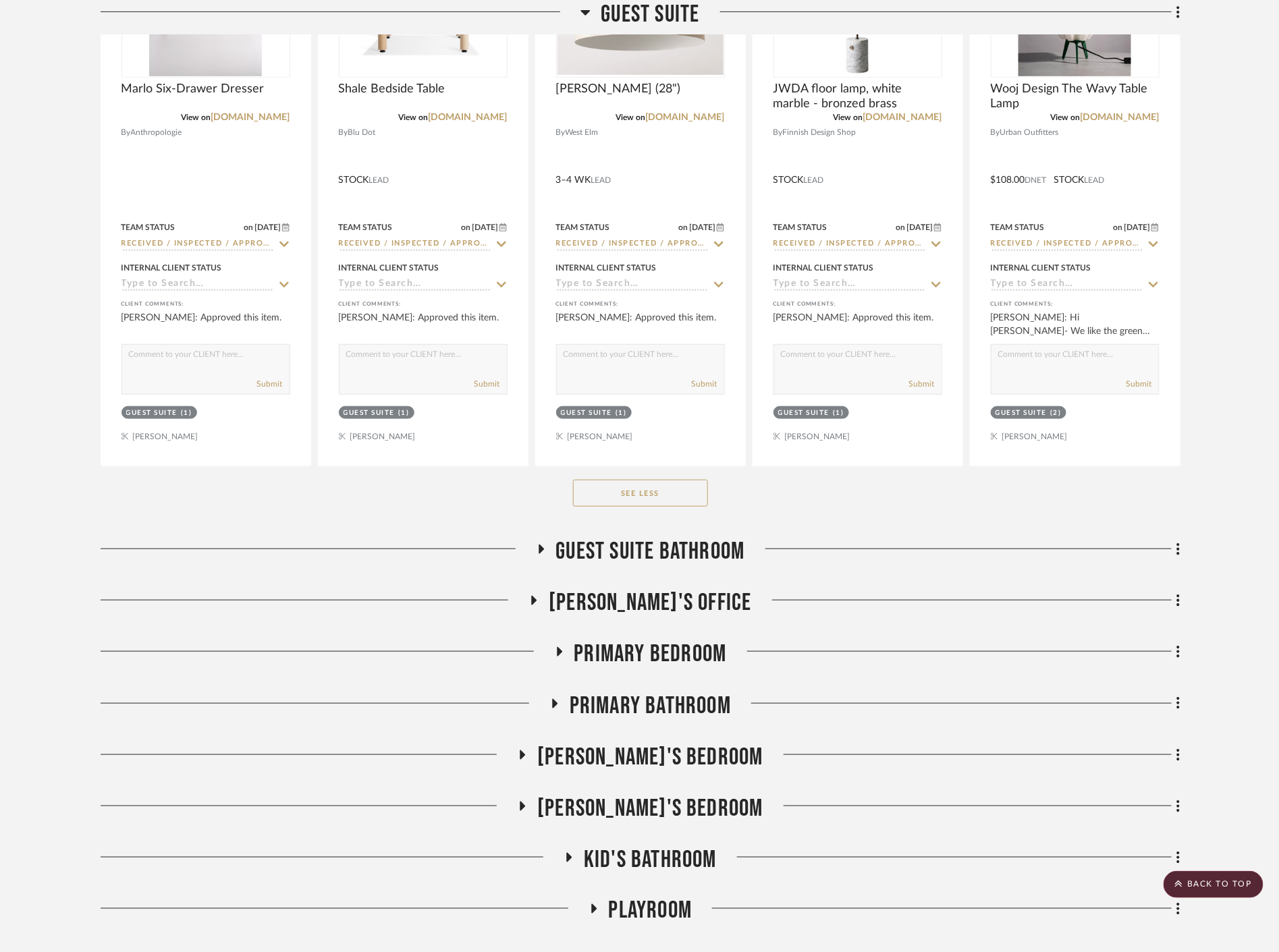
scroll to position [28042, 0]
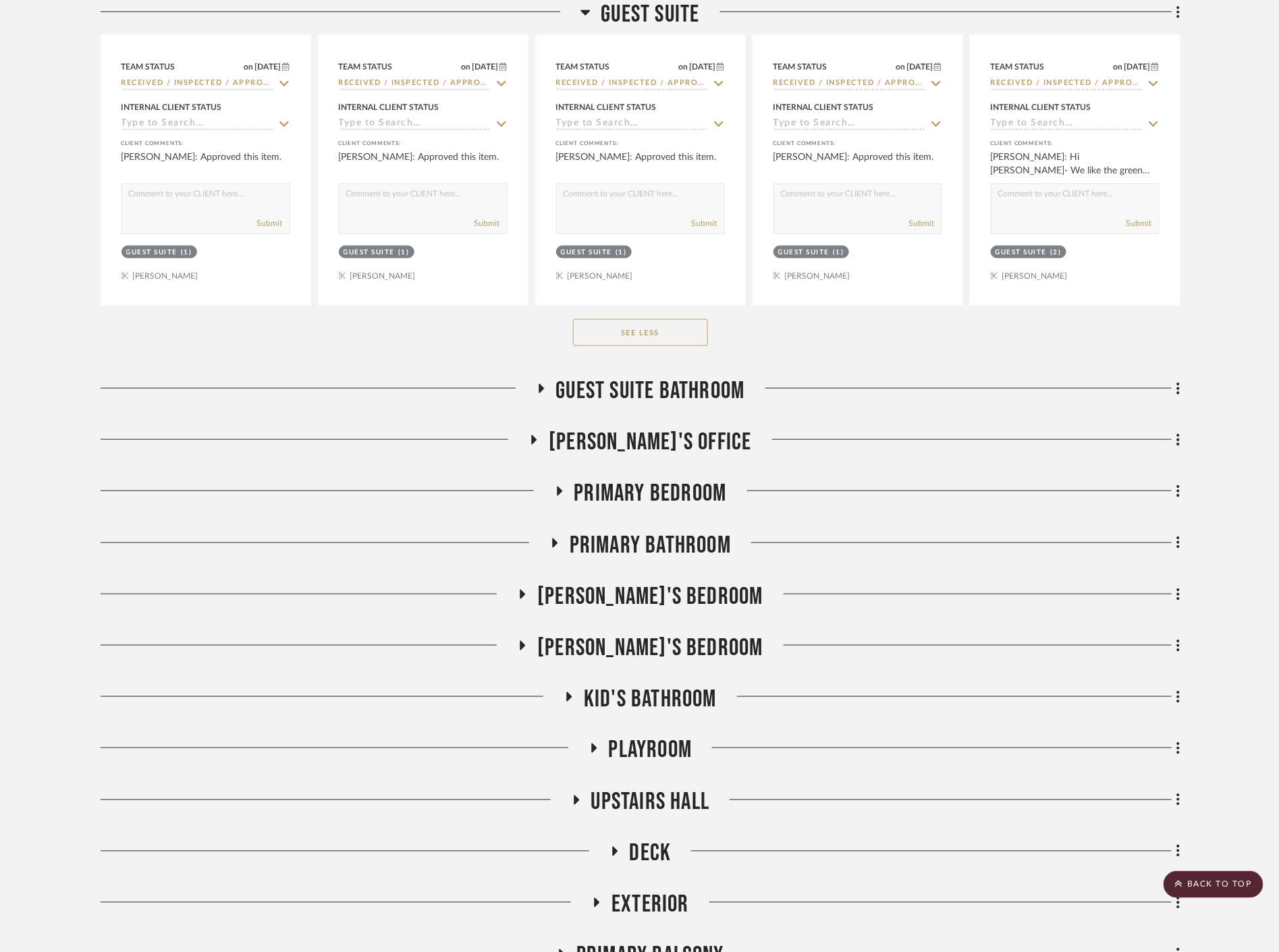
click at [633, 386] on span "Guest Suite Bathroom" at bounding box center [650, 391] width 189 height 29
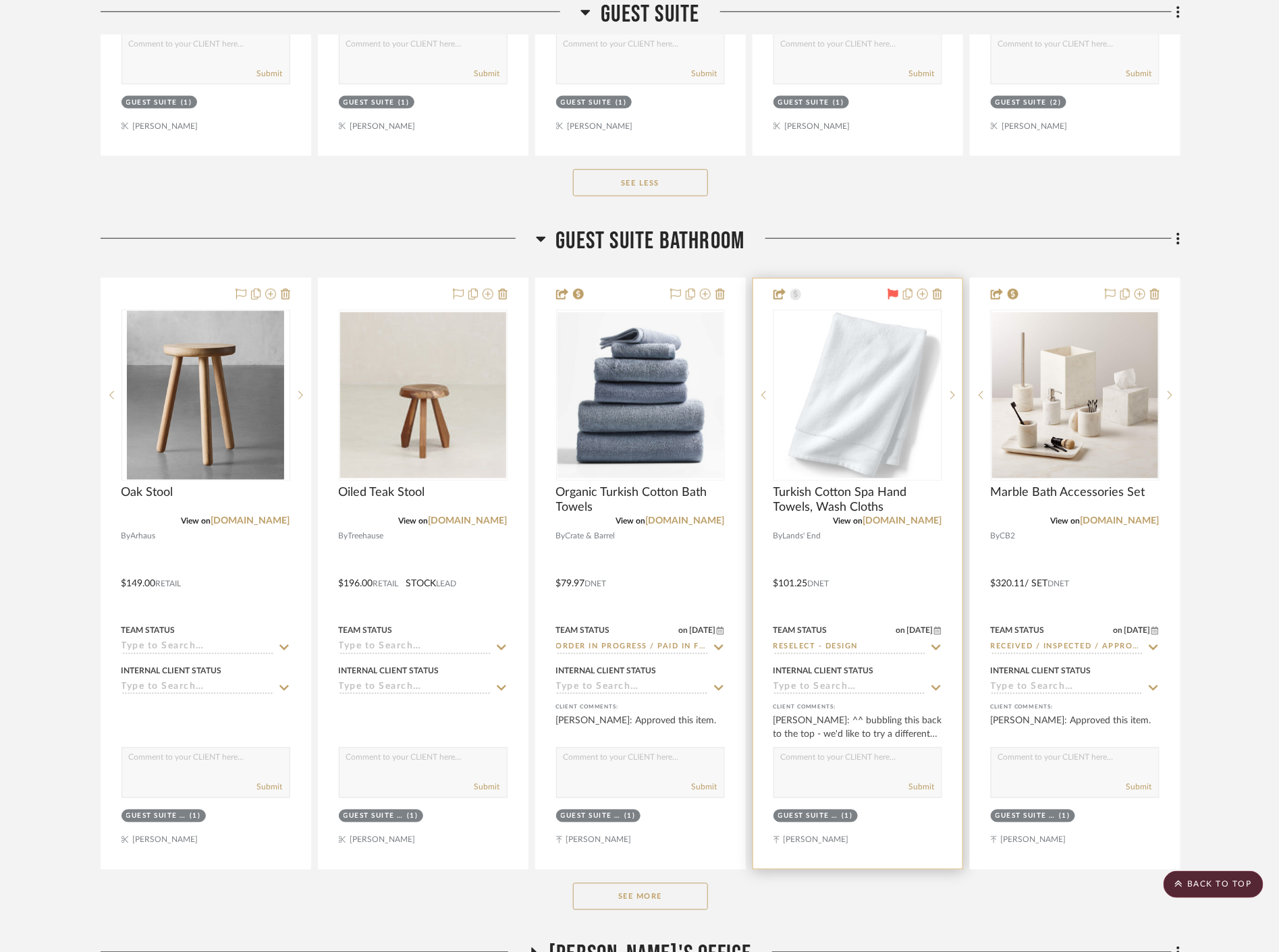
scroll to position [28492, 0]
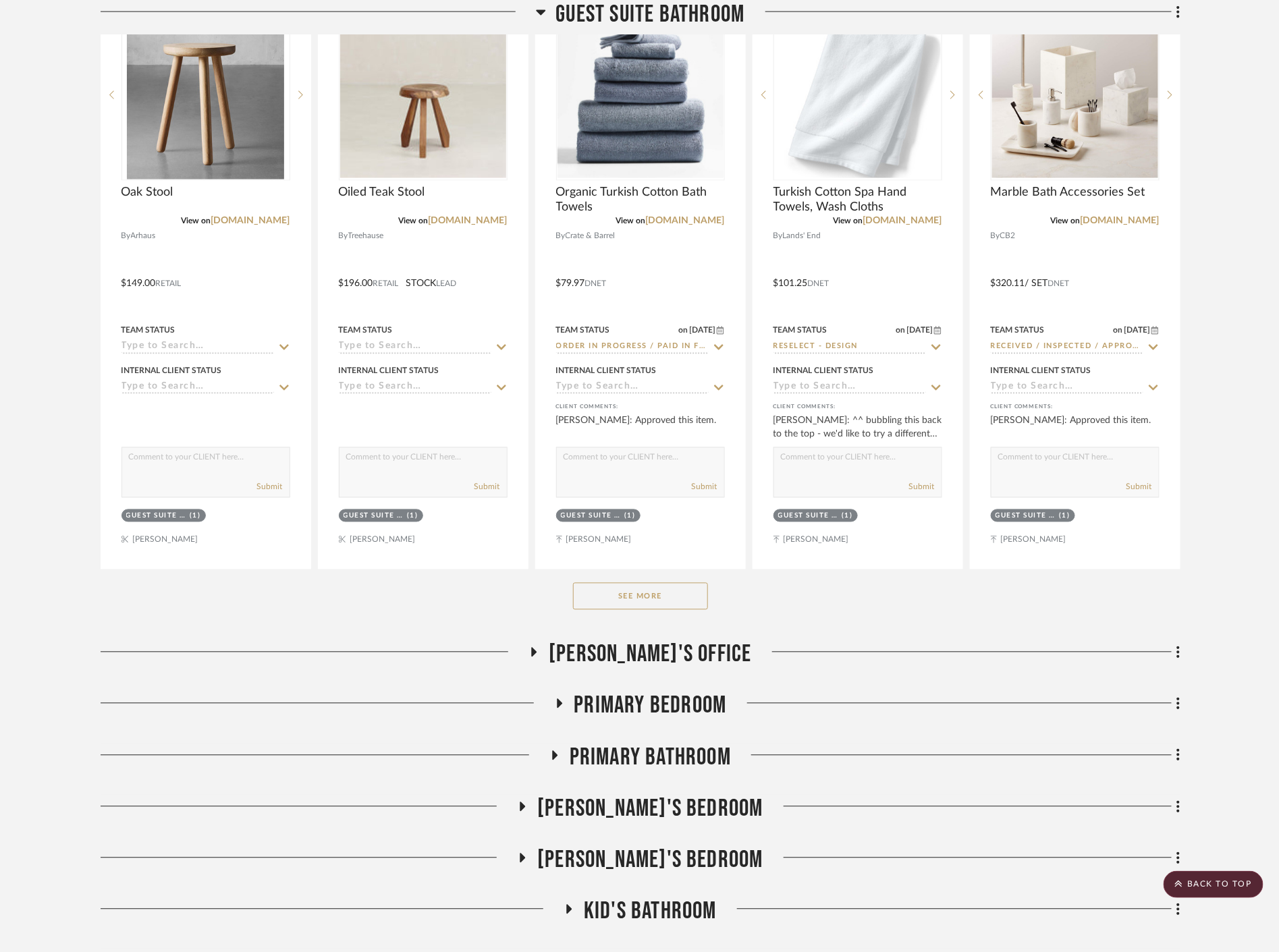
click at [669, 604] on button "See More" at bounding box center [641, 596] width 135 height 27
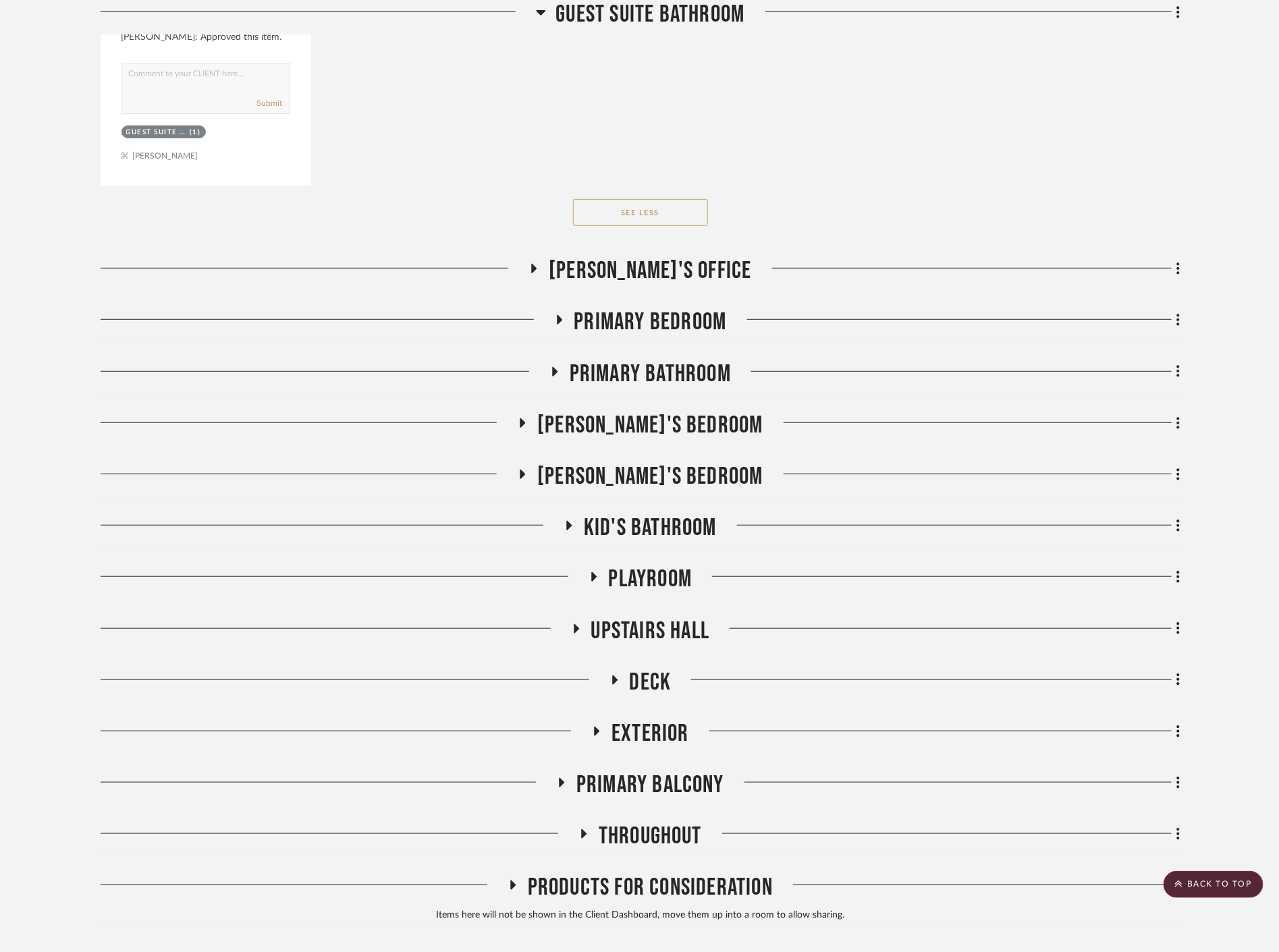
scroll to position [30155, 0]
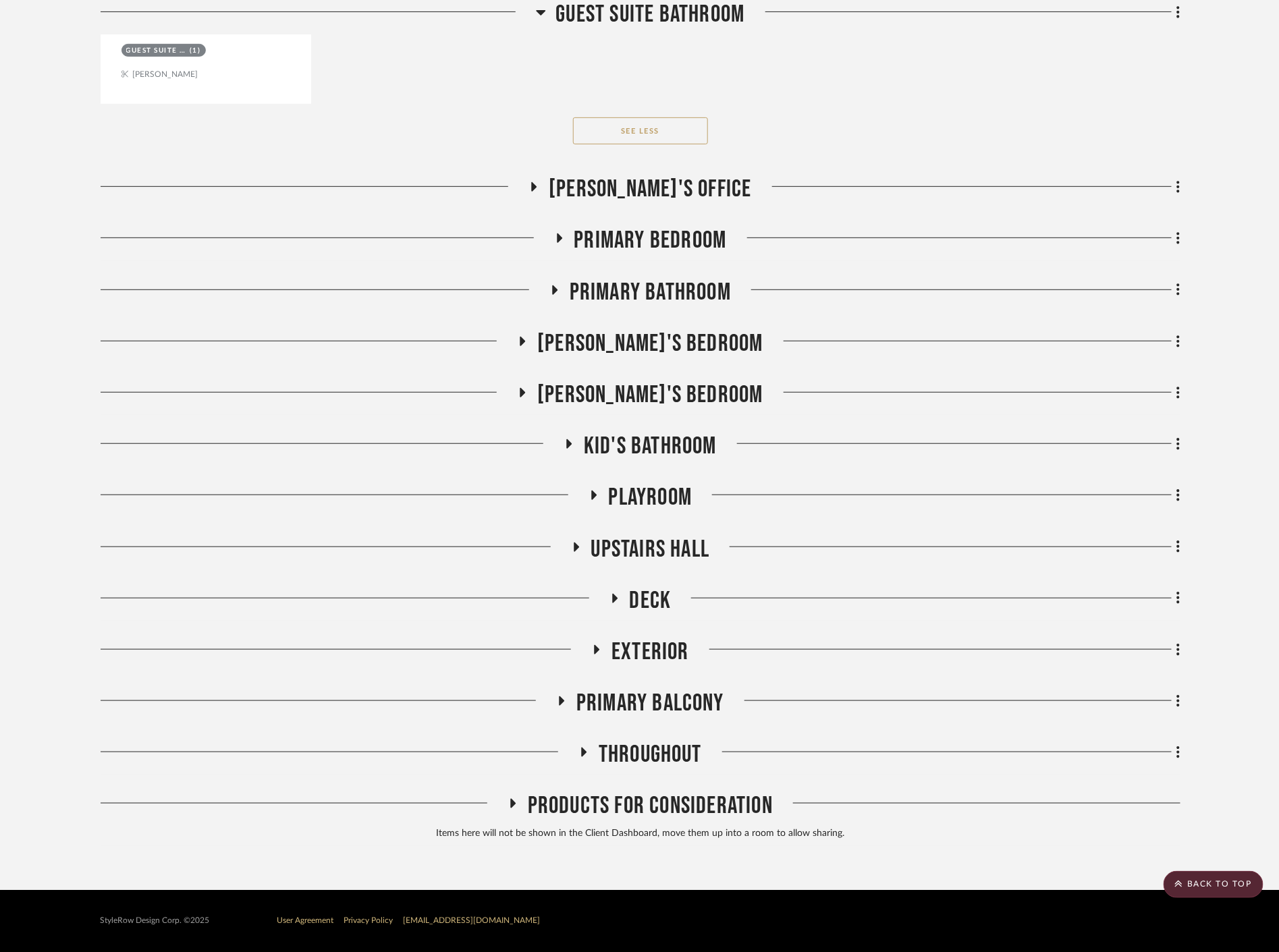
click at [626, 191] on span "Chris's Office" at bounding box center [650, 189] width 203 height 29
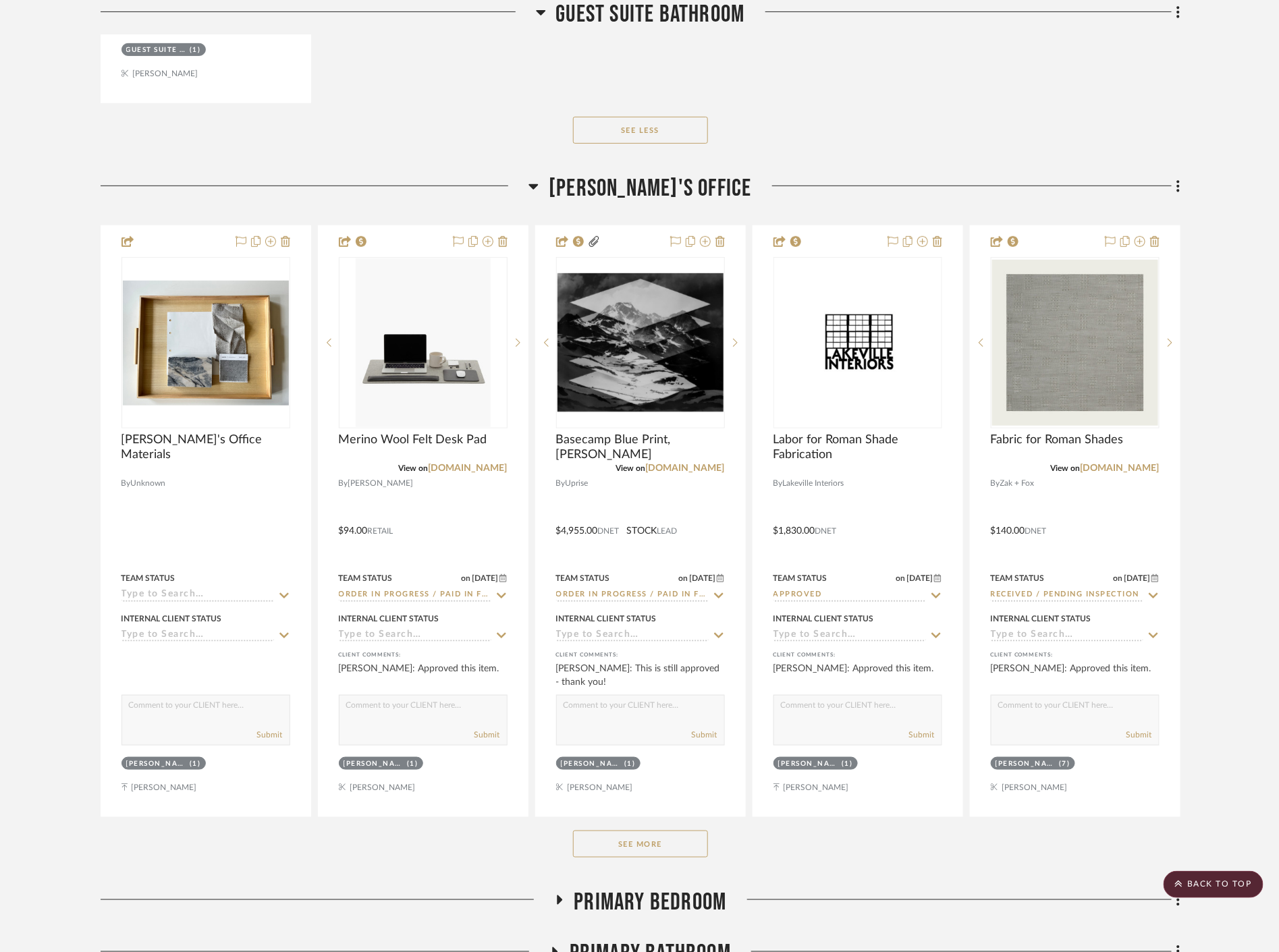
click at [652, 848] on button "See More" at bounding box center [641, 844] width 135 height 27
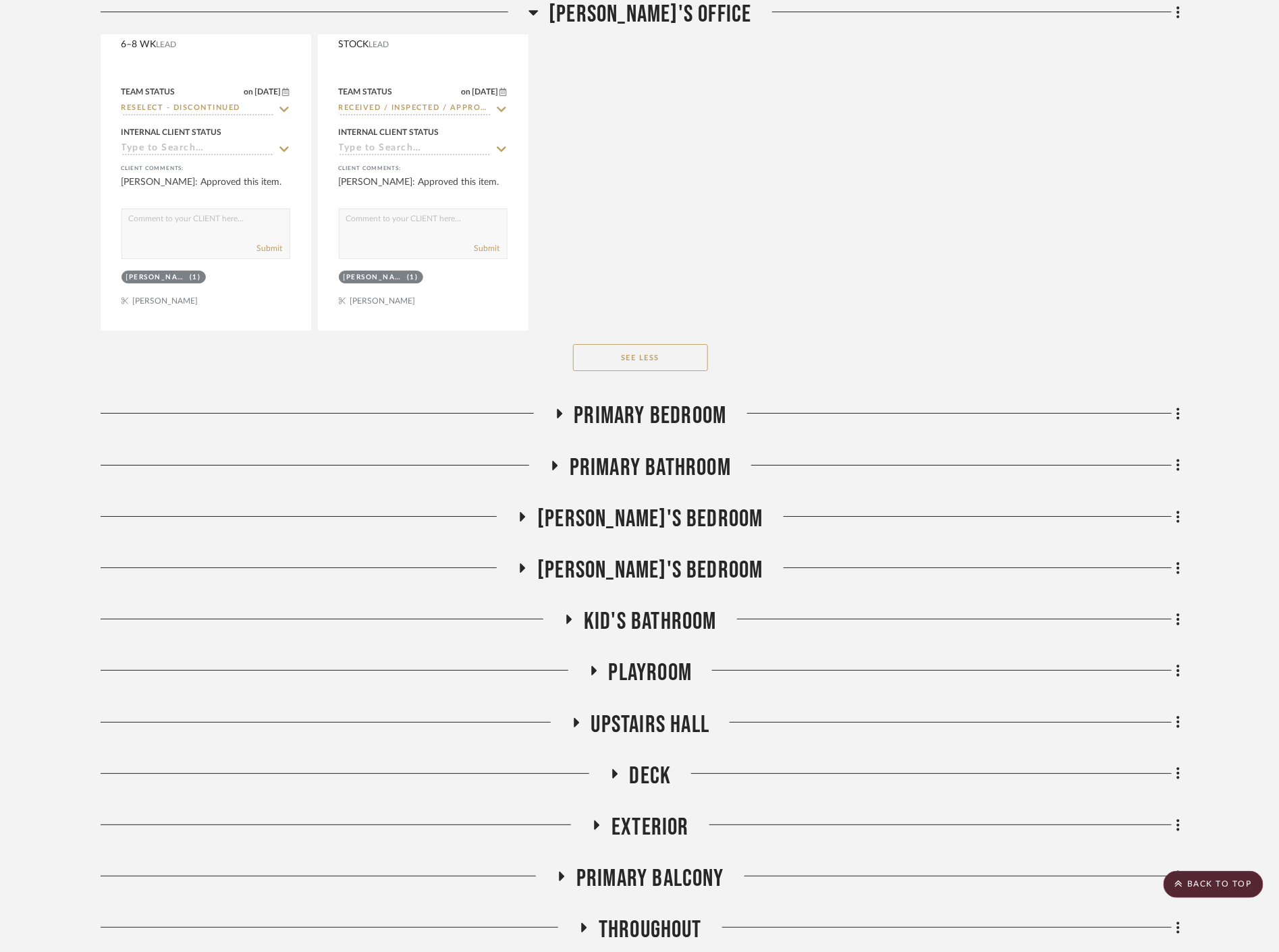
scroll to position [32016, 0]
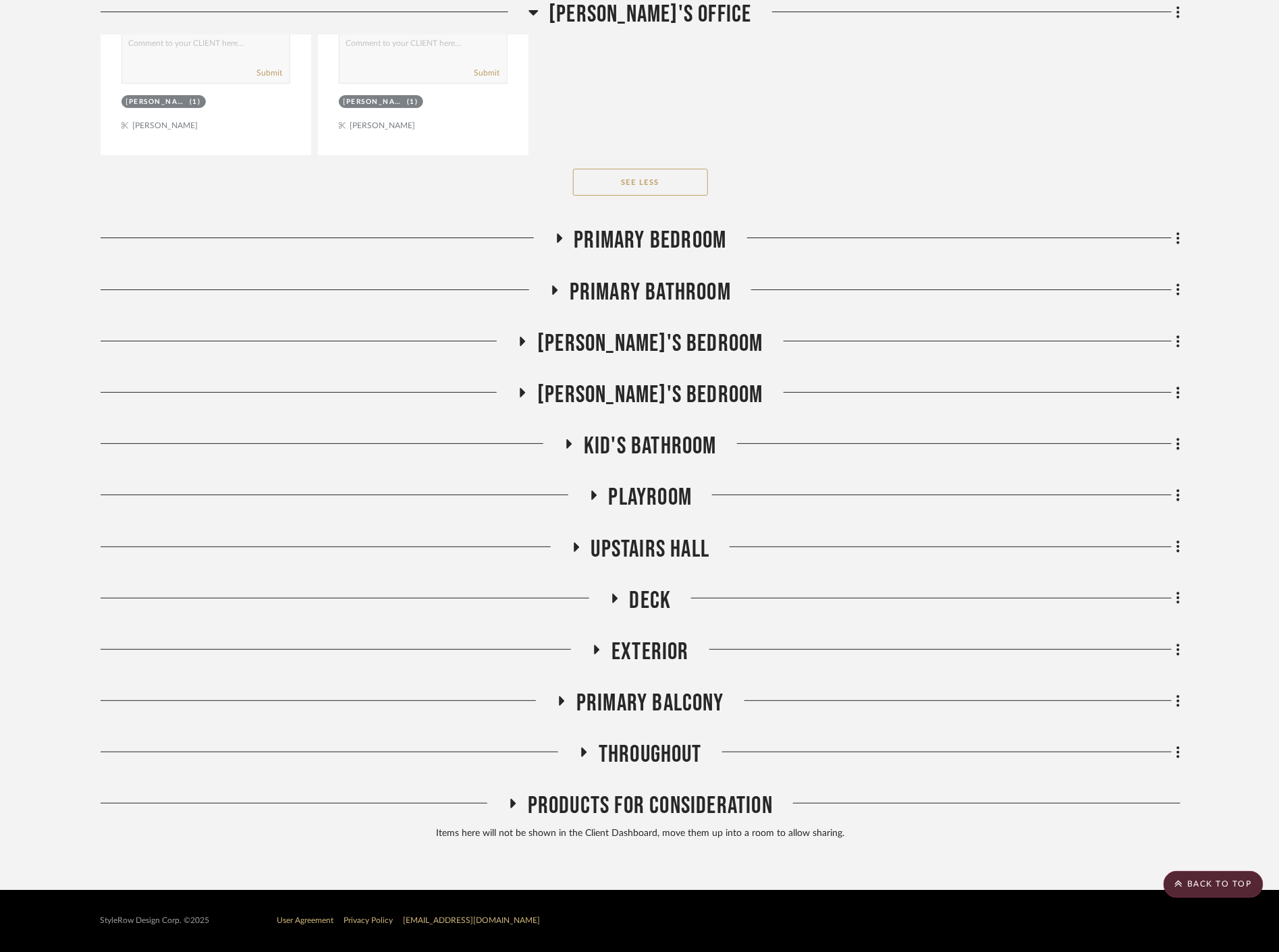
click at [682, 233] on span "Primary Bedroom" at bounding box center [651, 241] width 153 height 29
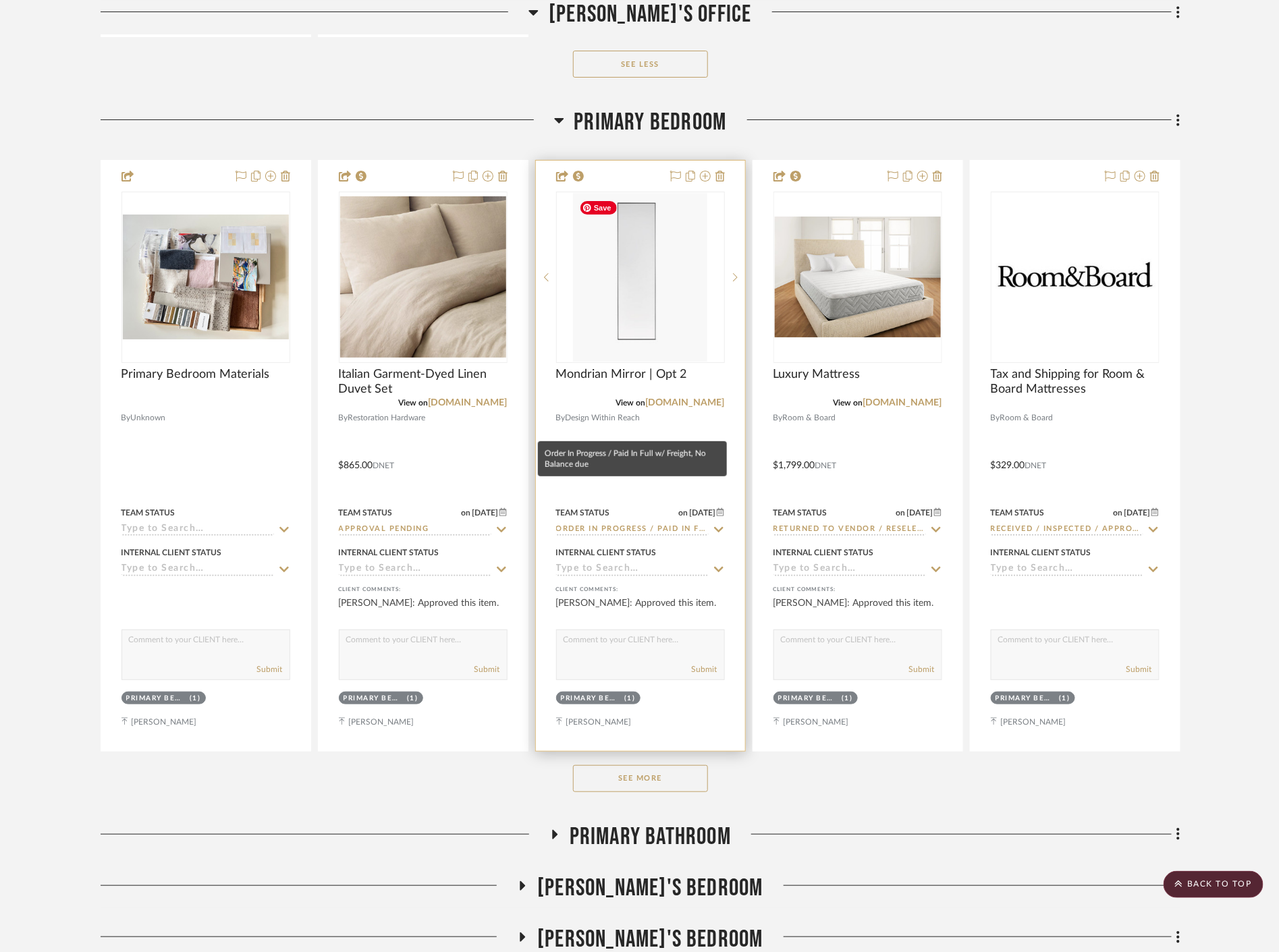
scroll to position [32240, 0]
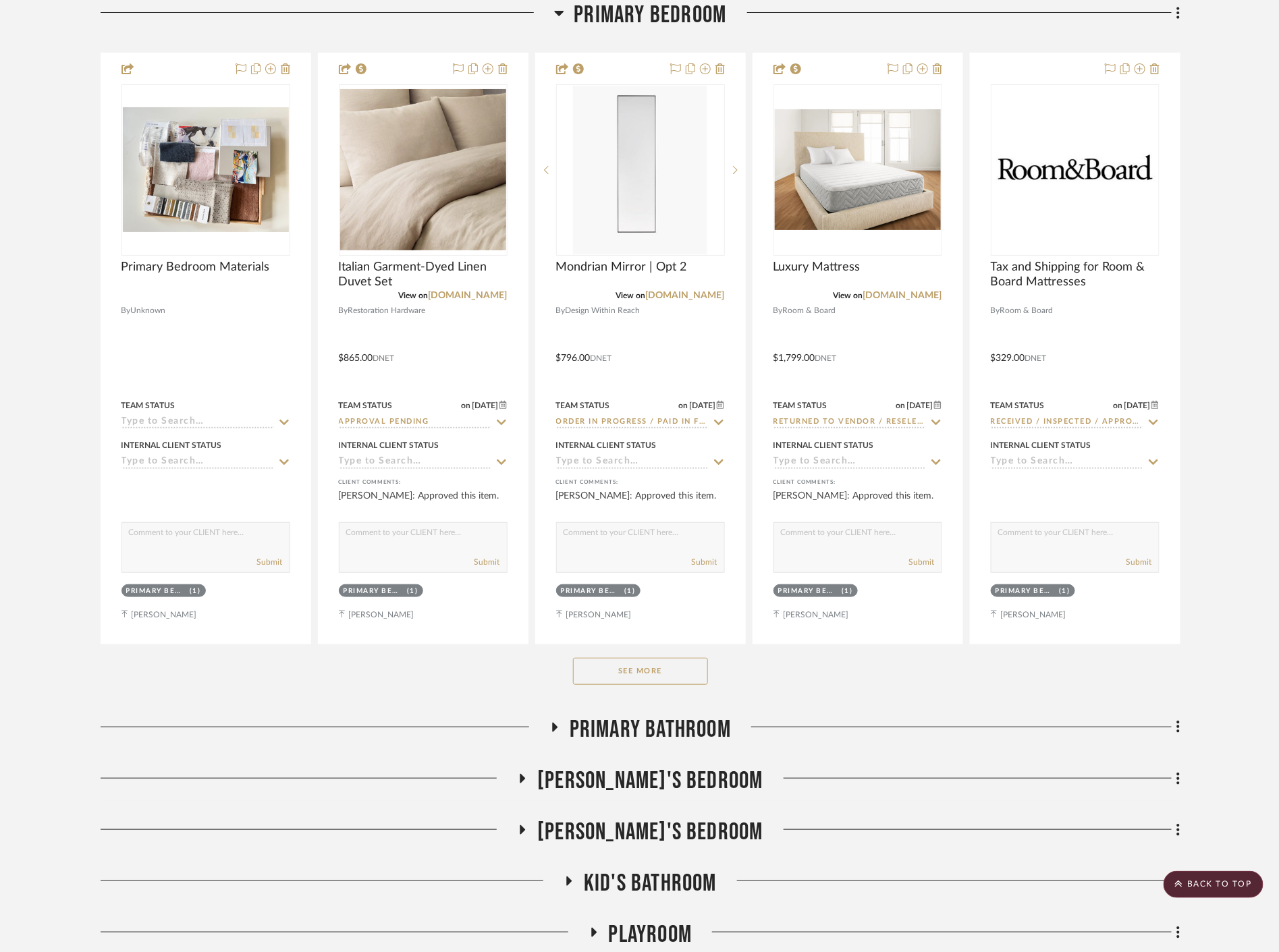
click at [646, 673] on button "See More" at bounding box center [641, 671] width 135 height 27
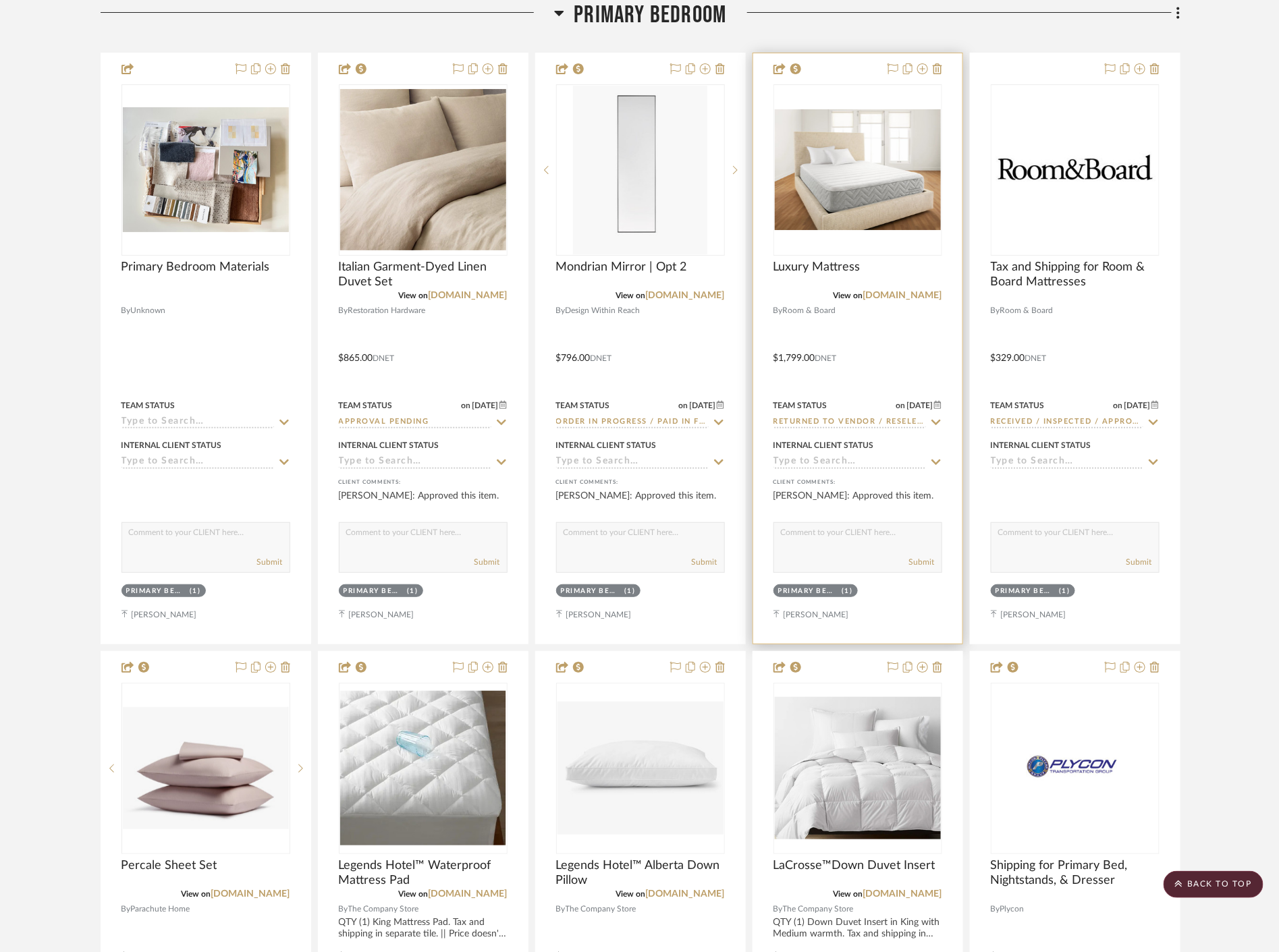
click at [0, 0] on img at bounding box center [0, 0] width 0 height 0
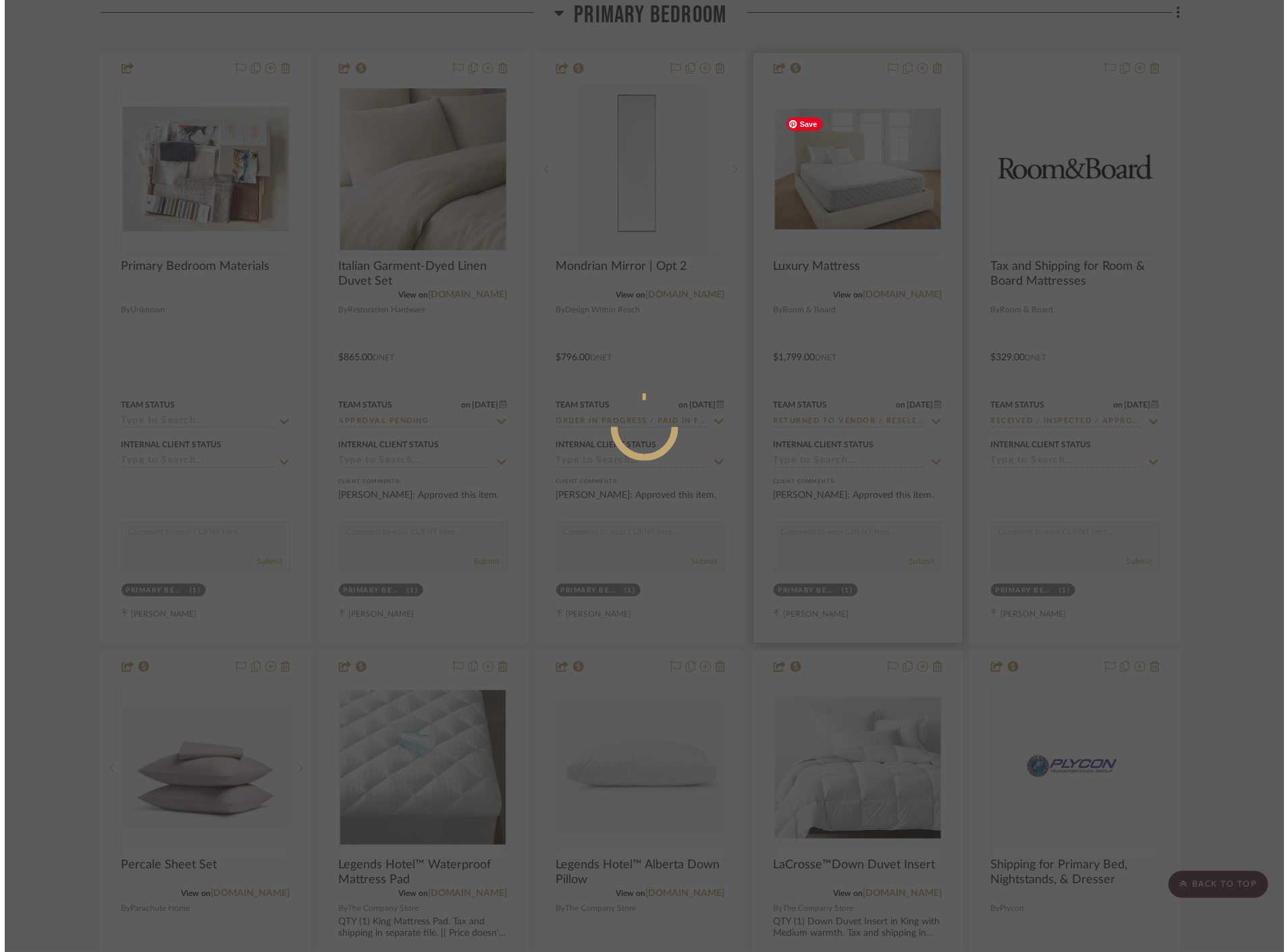
scroll to position [0, 0]
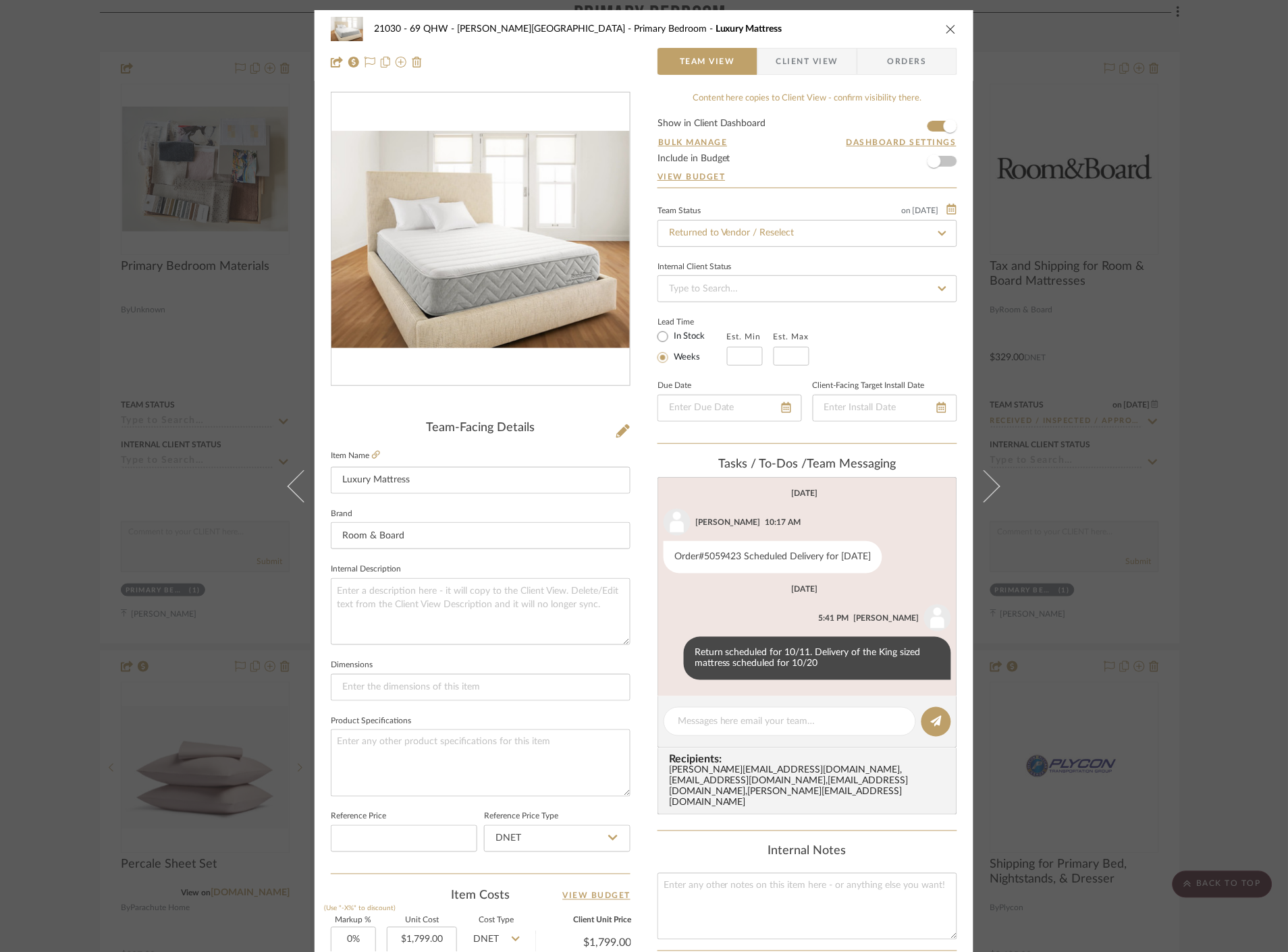
click at [776, 64] on span "Client View" at bounding box center [807, 61] width 62 height 27
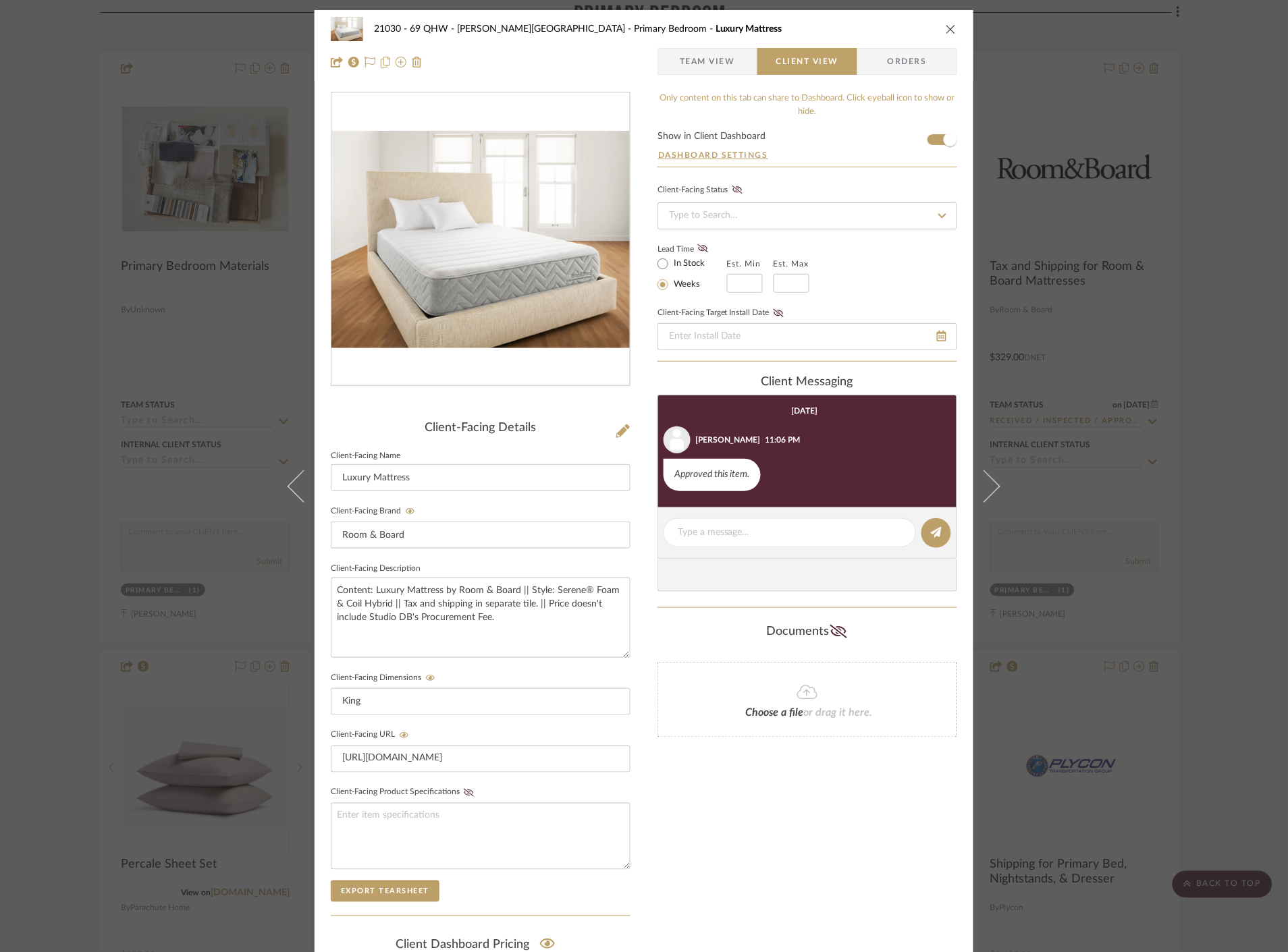
click at [1235, 358] on div "21030 - 69 QHW - Stroebel-Garvie Primary Bedroom Luxury Mattress Team View Clie…" at bounding box center [644, 476] width 1288 height 952
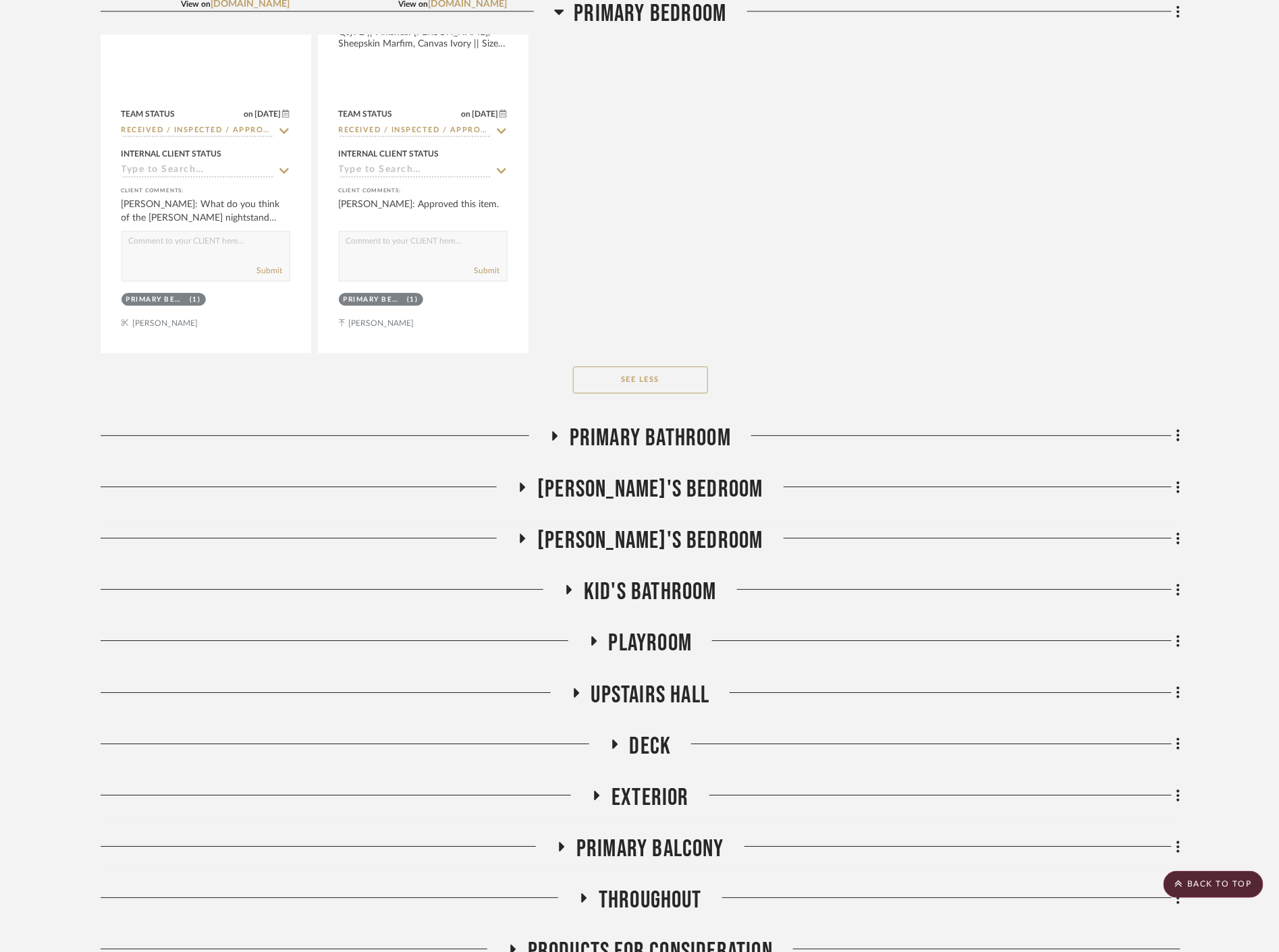
scroll to position [36139, 0]
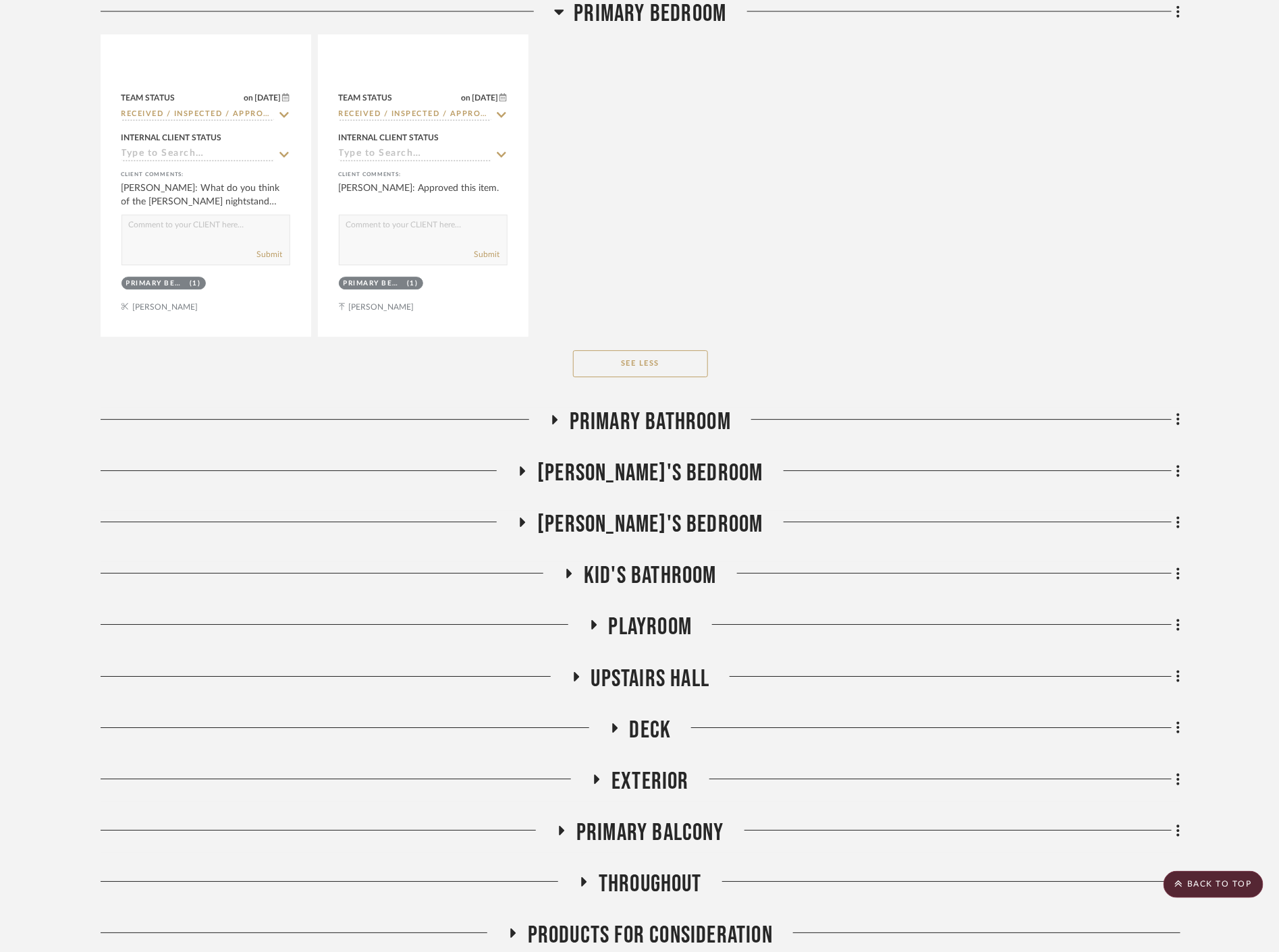
click at [679, 424] on span "Primary Bathroom" at bounding box center [651, 422] width 162 height 29
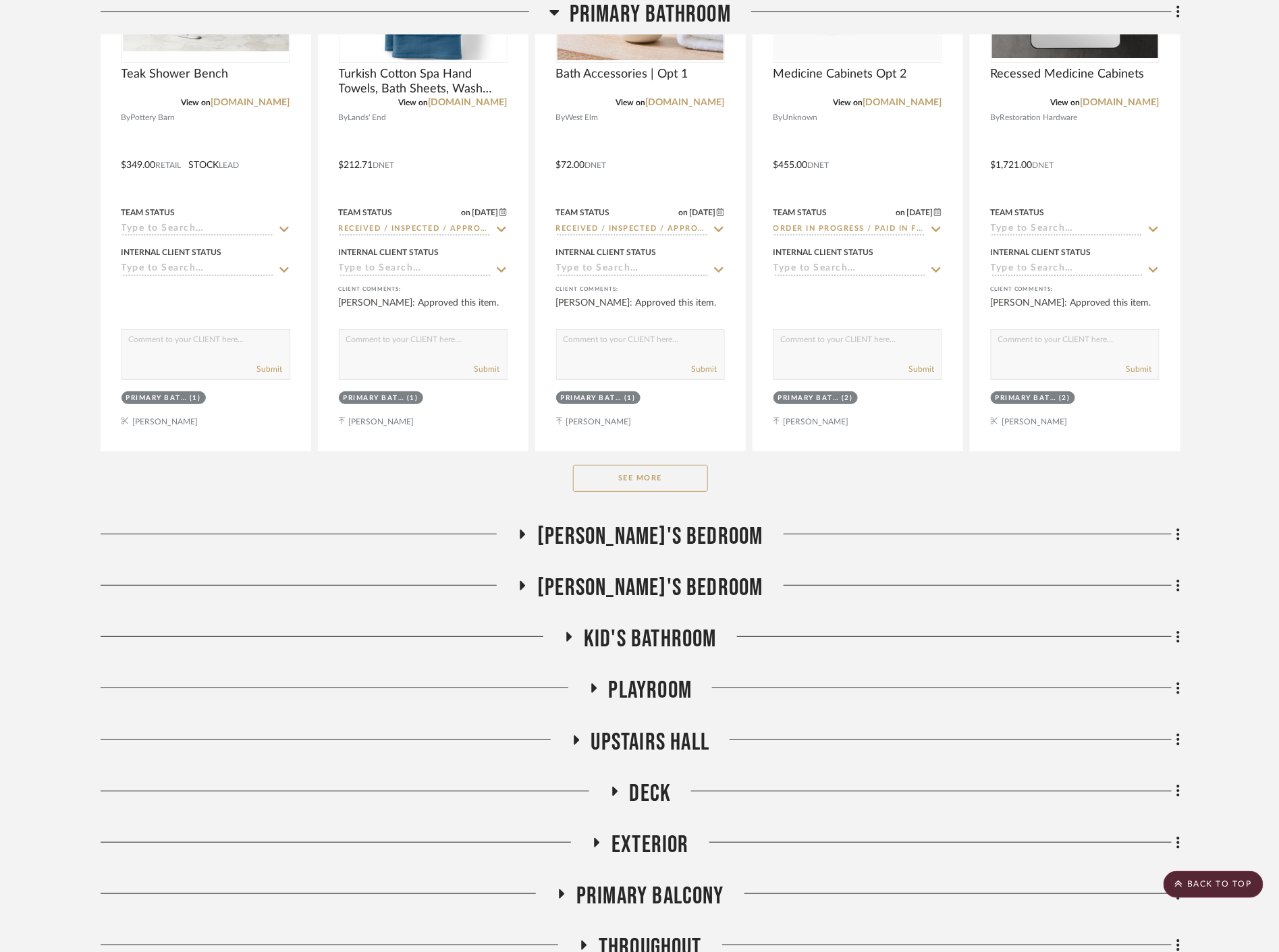
scroll to position [36739, 0]
click at [675, 482] on button "See More" at bounding box center [641, 478] width 135 height 27
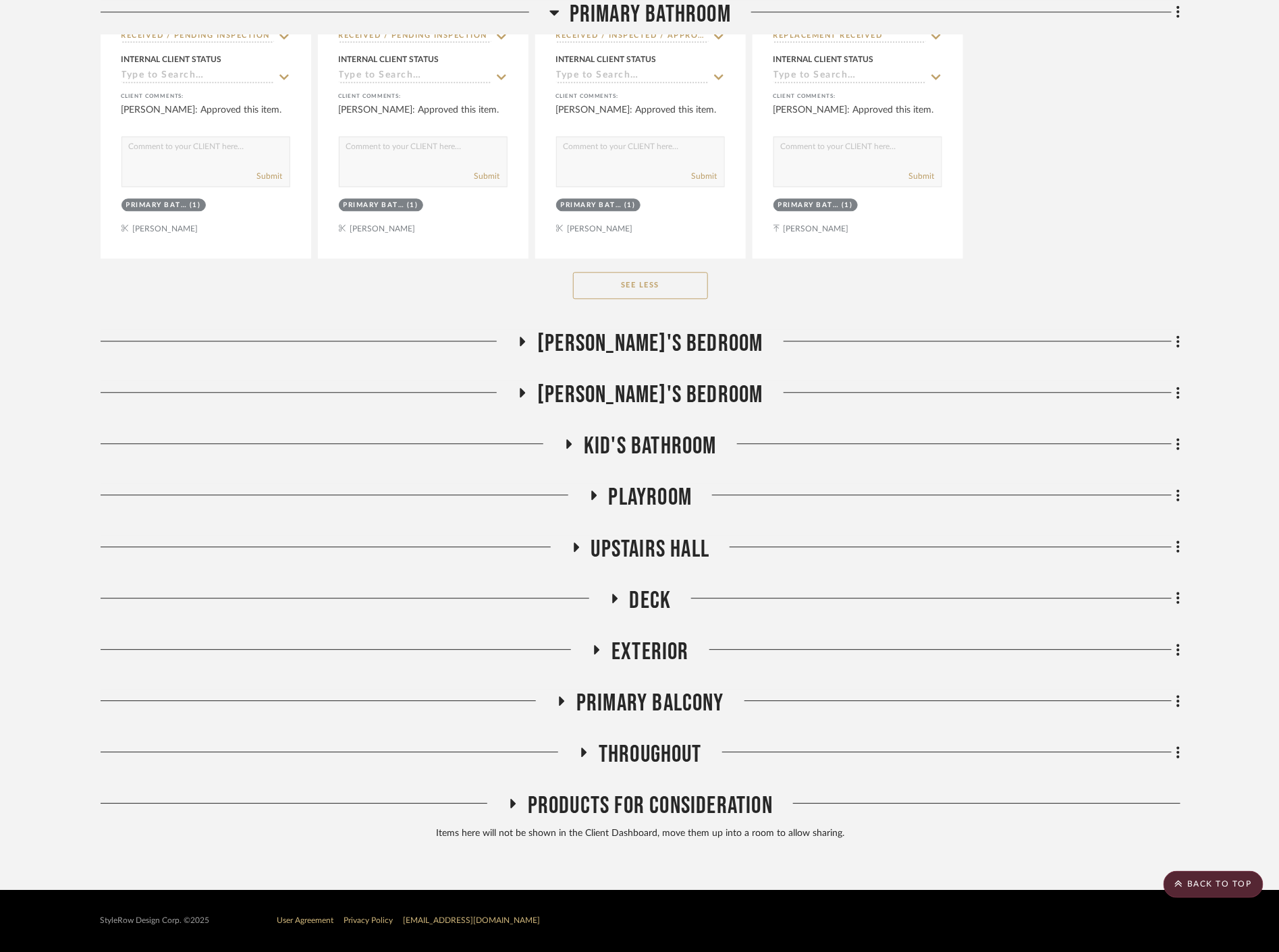
scroll to position [38130, 0]
click at [695, 336] on span "Julien's Bedroom" at bounding box center [650, 344] width 226 height 29
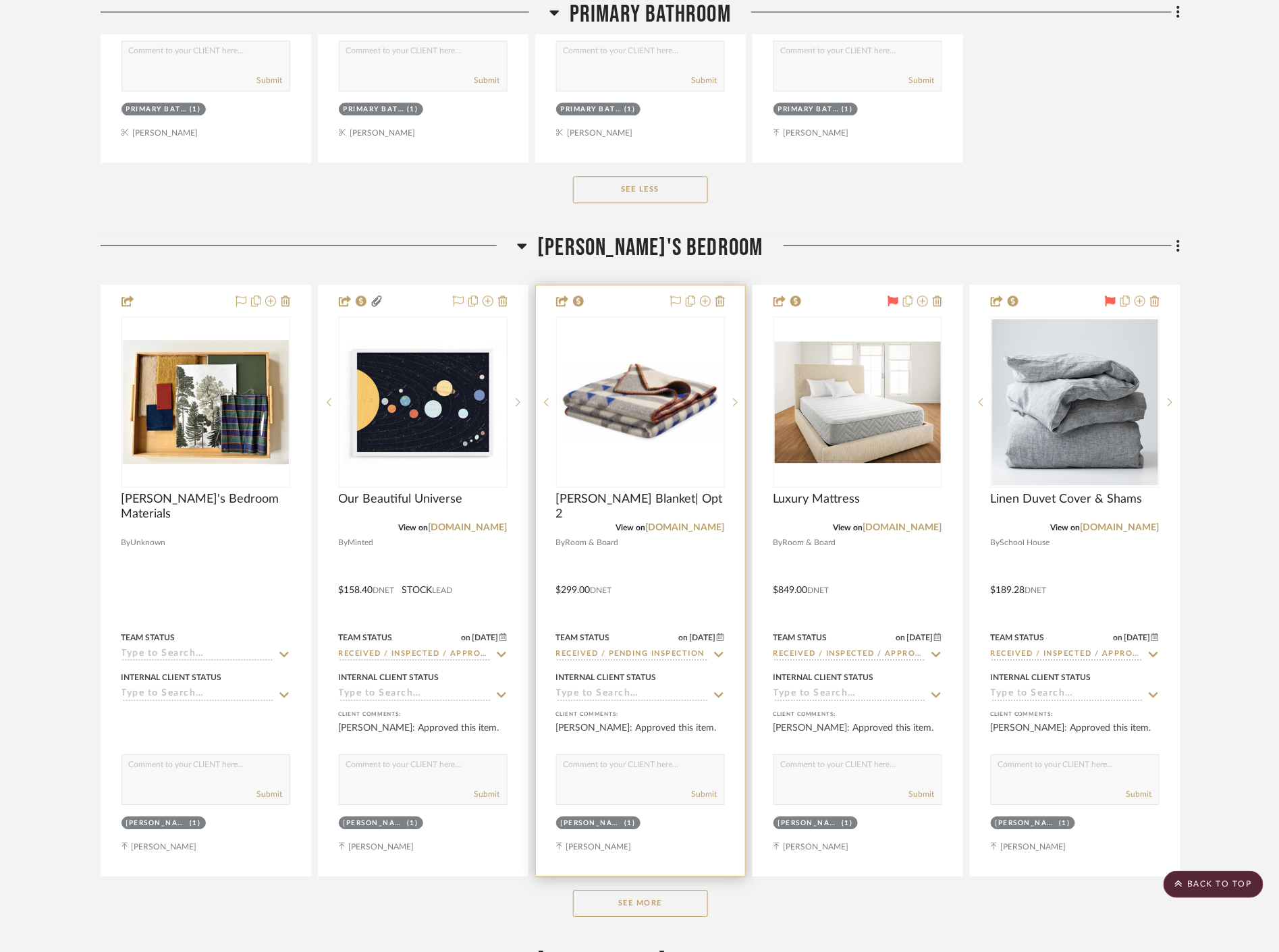
scroll to position [38354, 0]
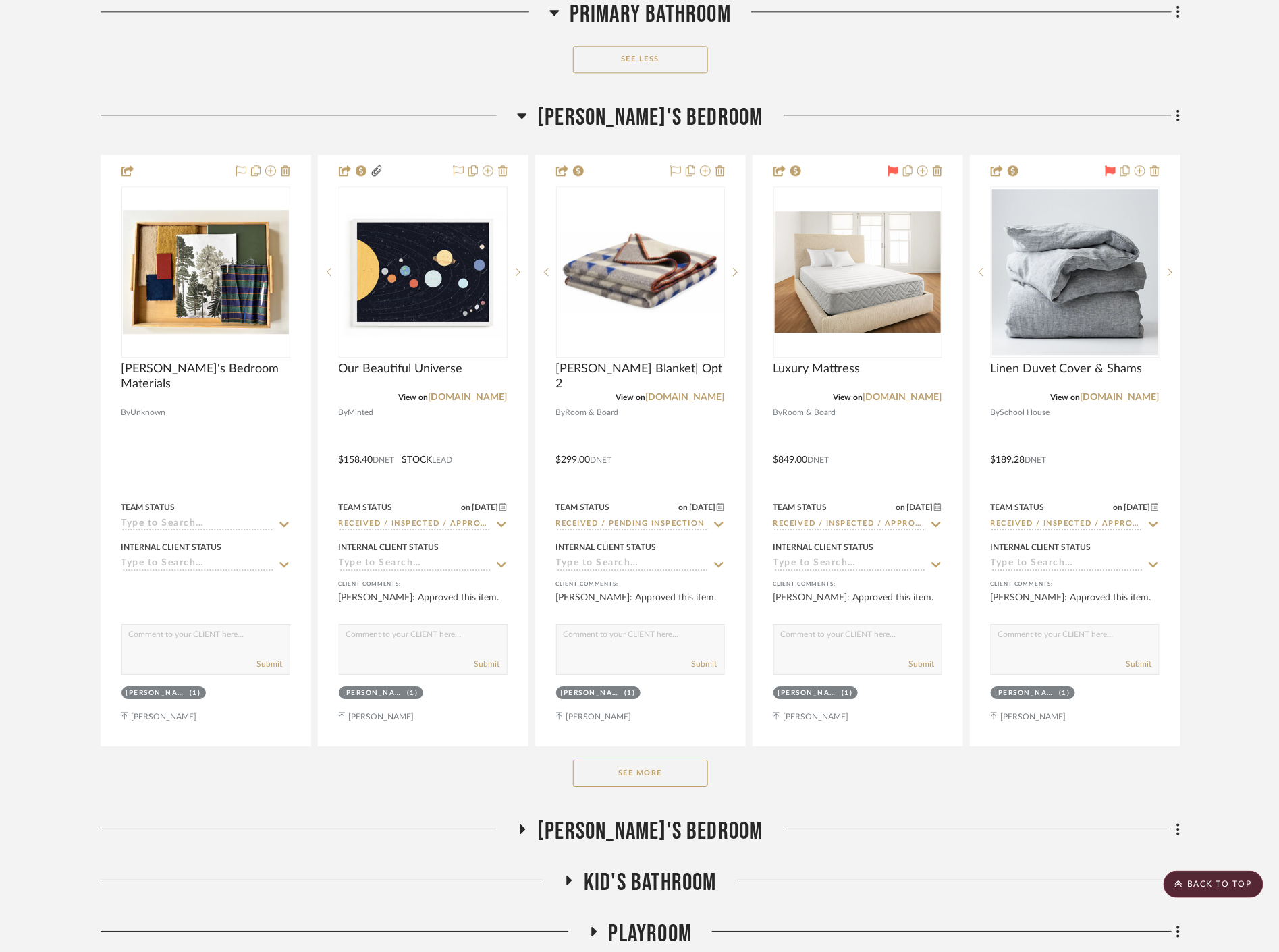
click at [684, 760] on button "See More" at bounding box center [641, 773] width 135 height 27
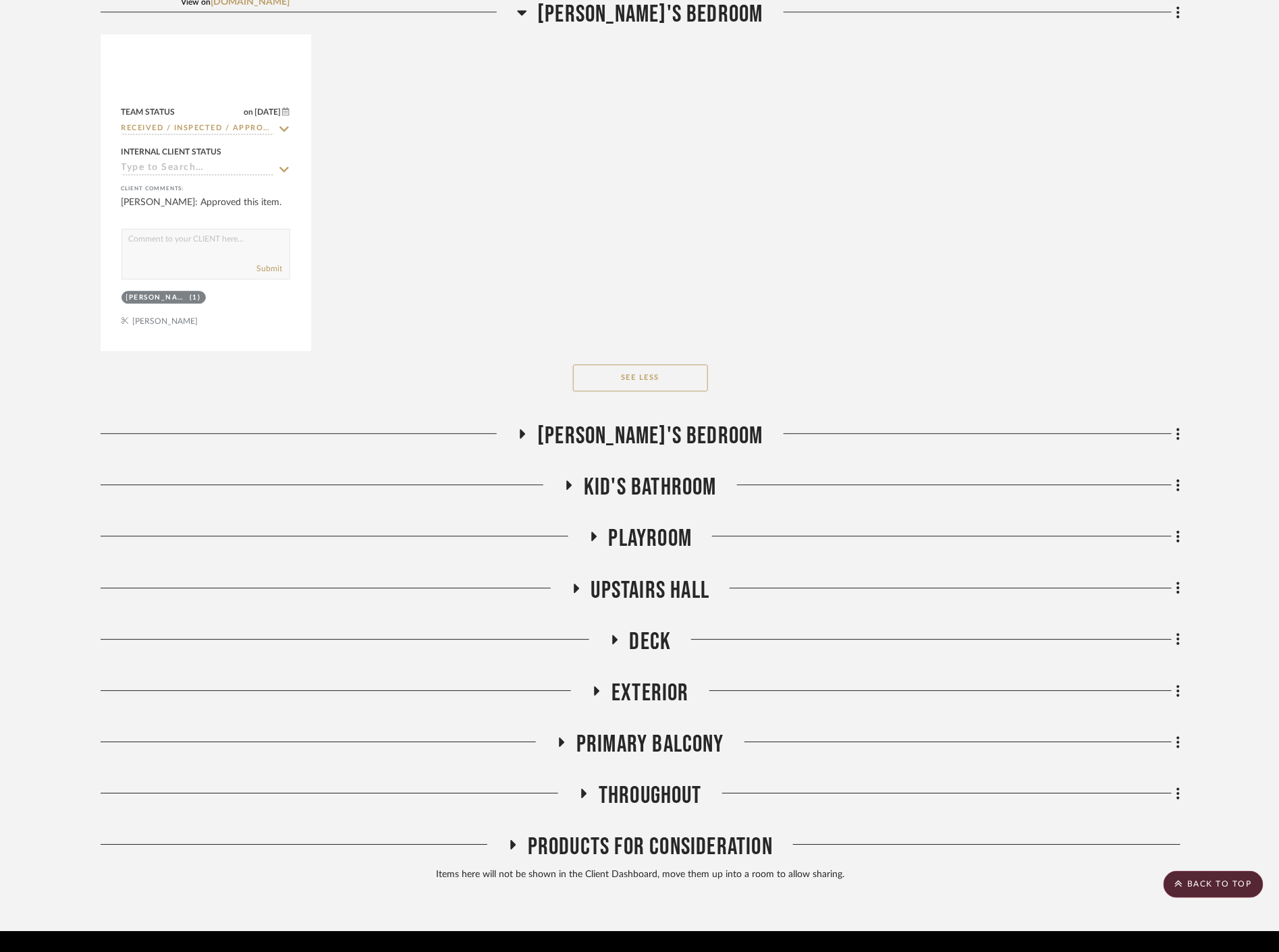
scroll to position [40588, 0]
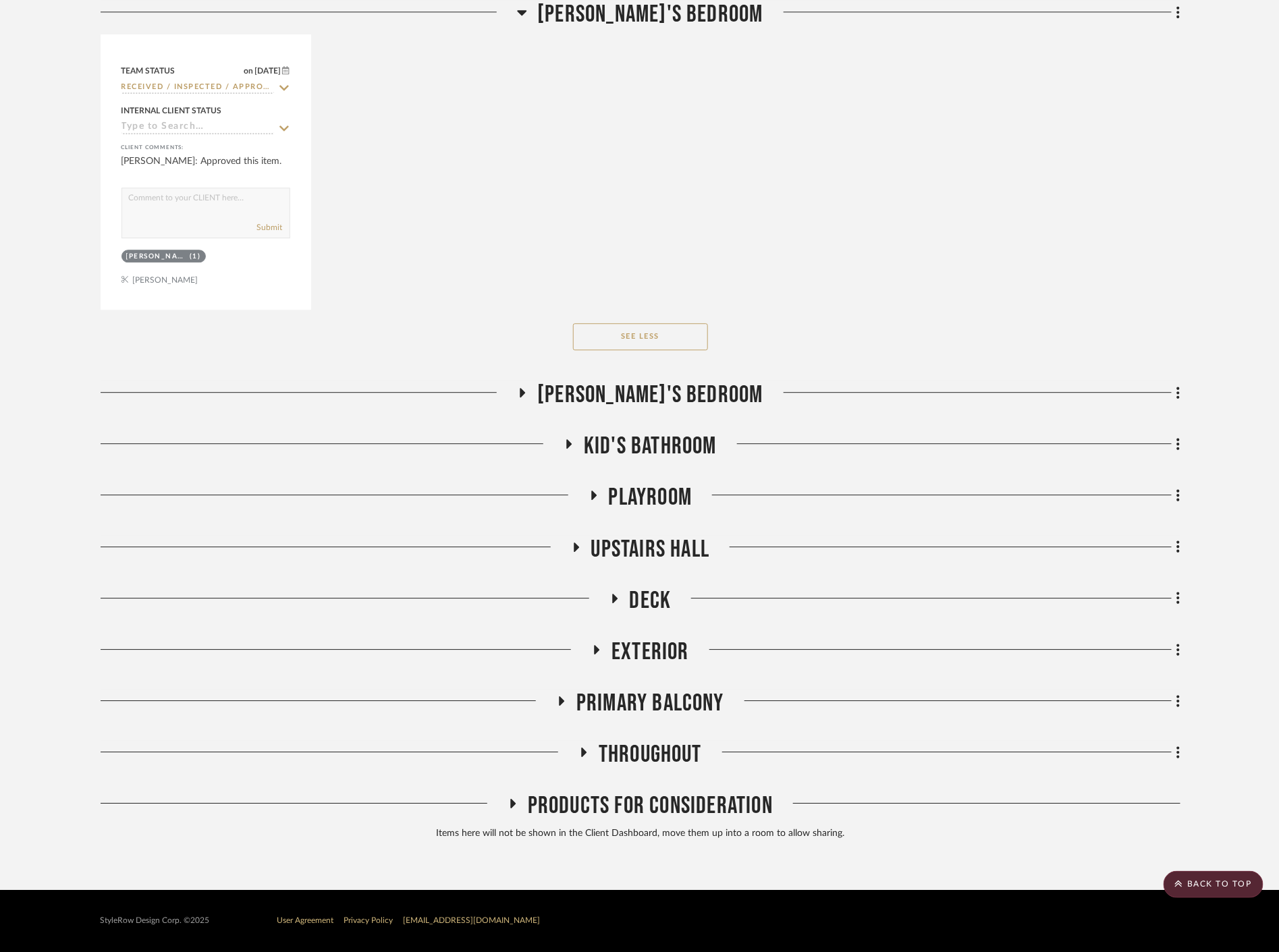
click at [644, 391] on span "Elyse's Bedroom" at bounding box center [650, 396] width 226 height 29
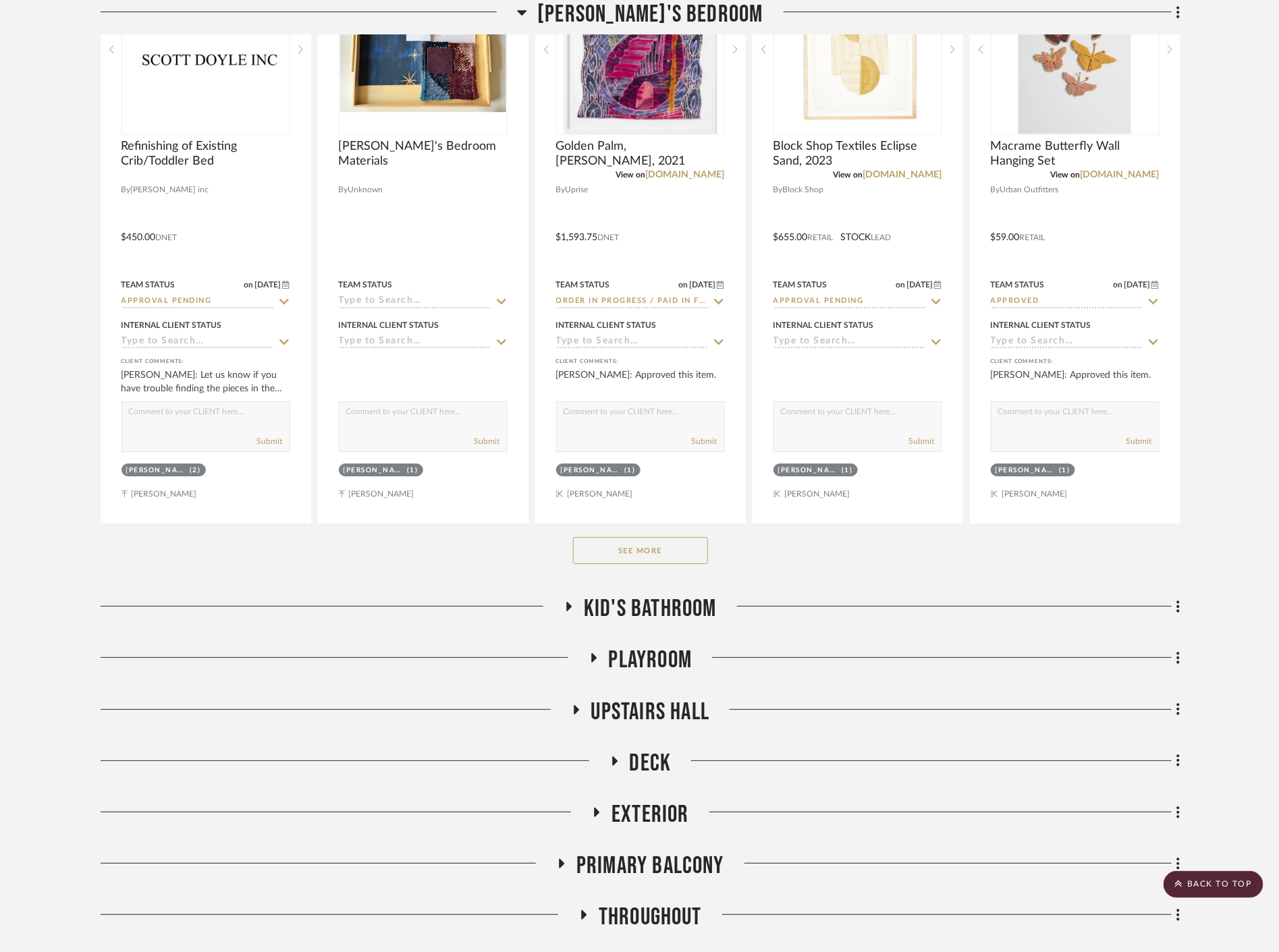
scroll to position [41113, 0]
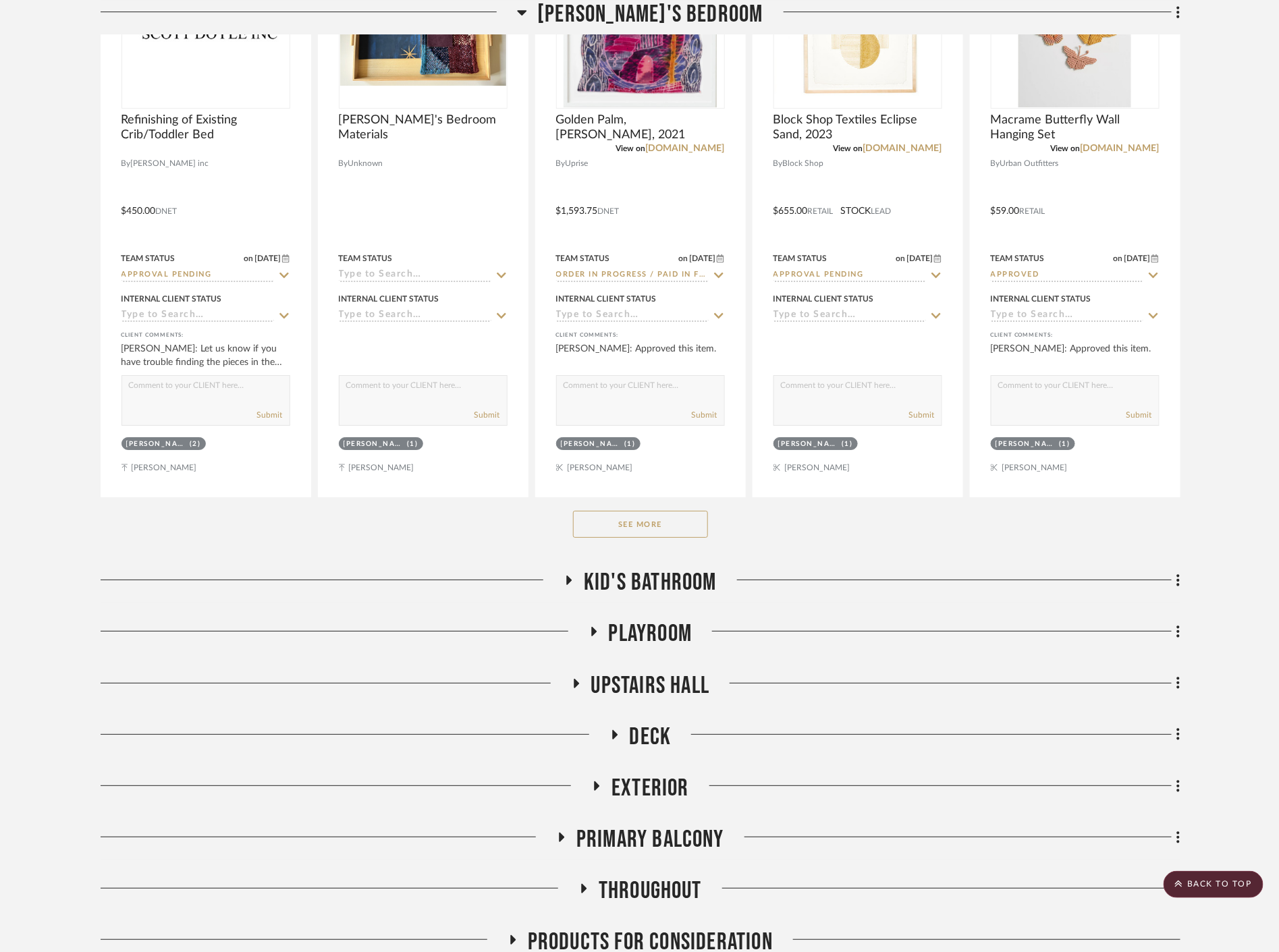
click at [636, 534] on button "See More" at bounding box center [641, 524] width 135 height 27
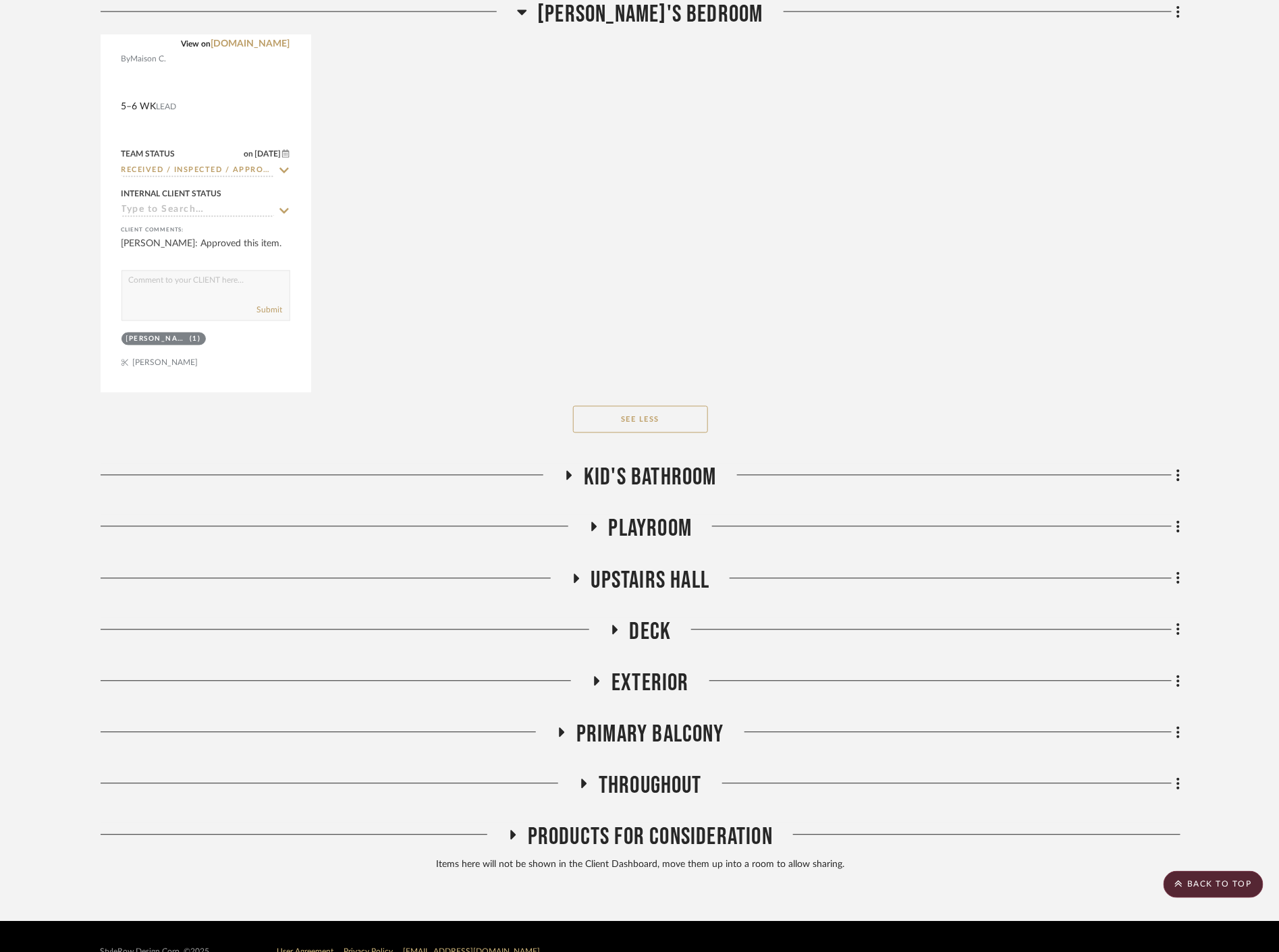
scroll to position [42448, 0]
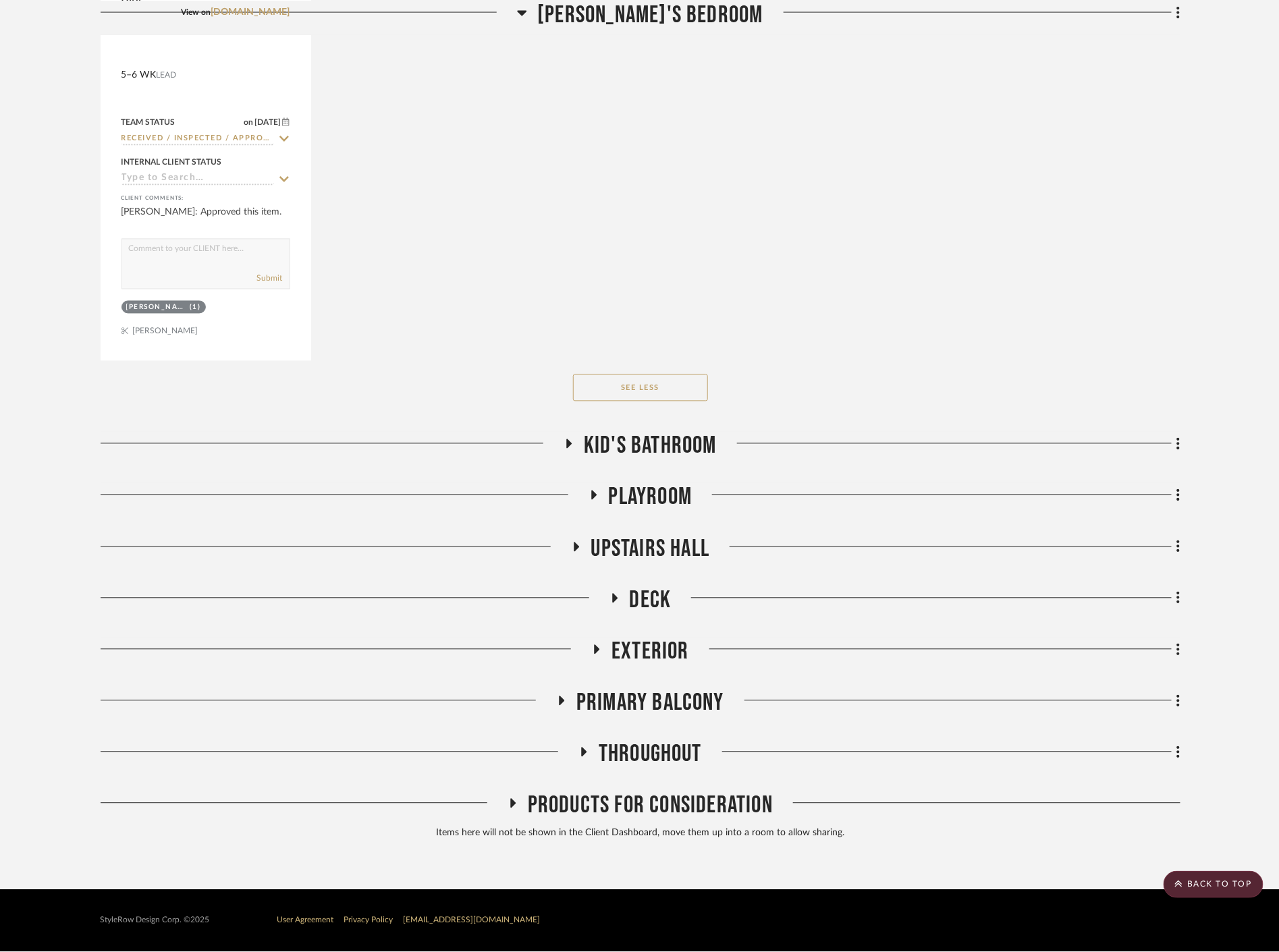
click at [681, 458] on span "Kid's Bathroom" at bounding box center [650, 446] width 133 height 29
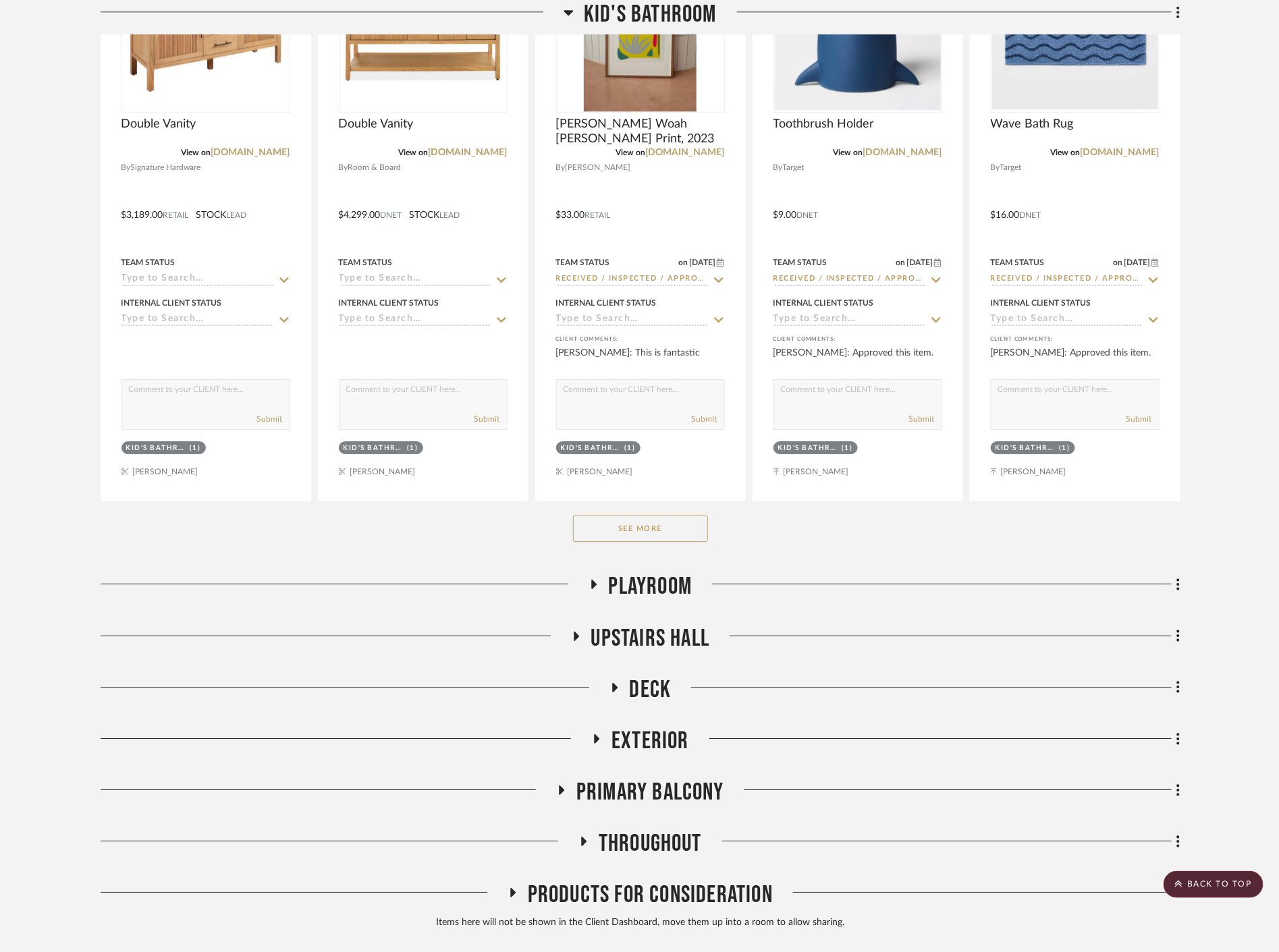
scroll to position [43111, 0]
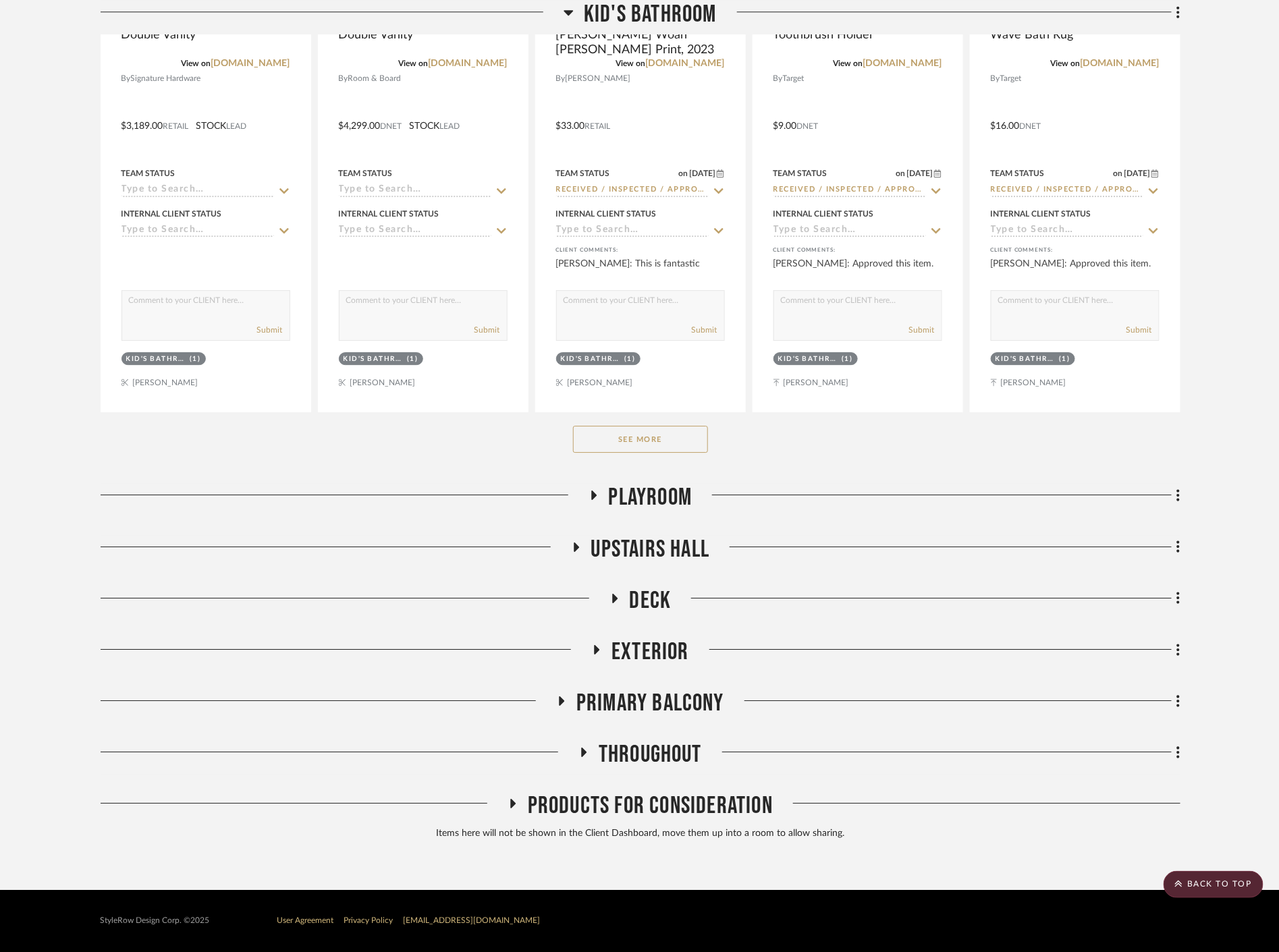
click at [673, 430] on button "See More" at bounding box center [641, 439] width 135 height 27
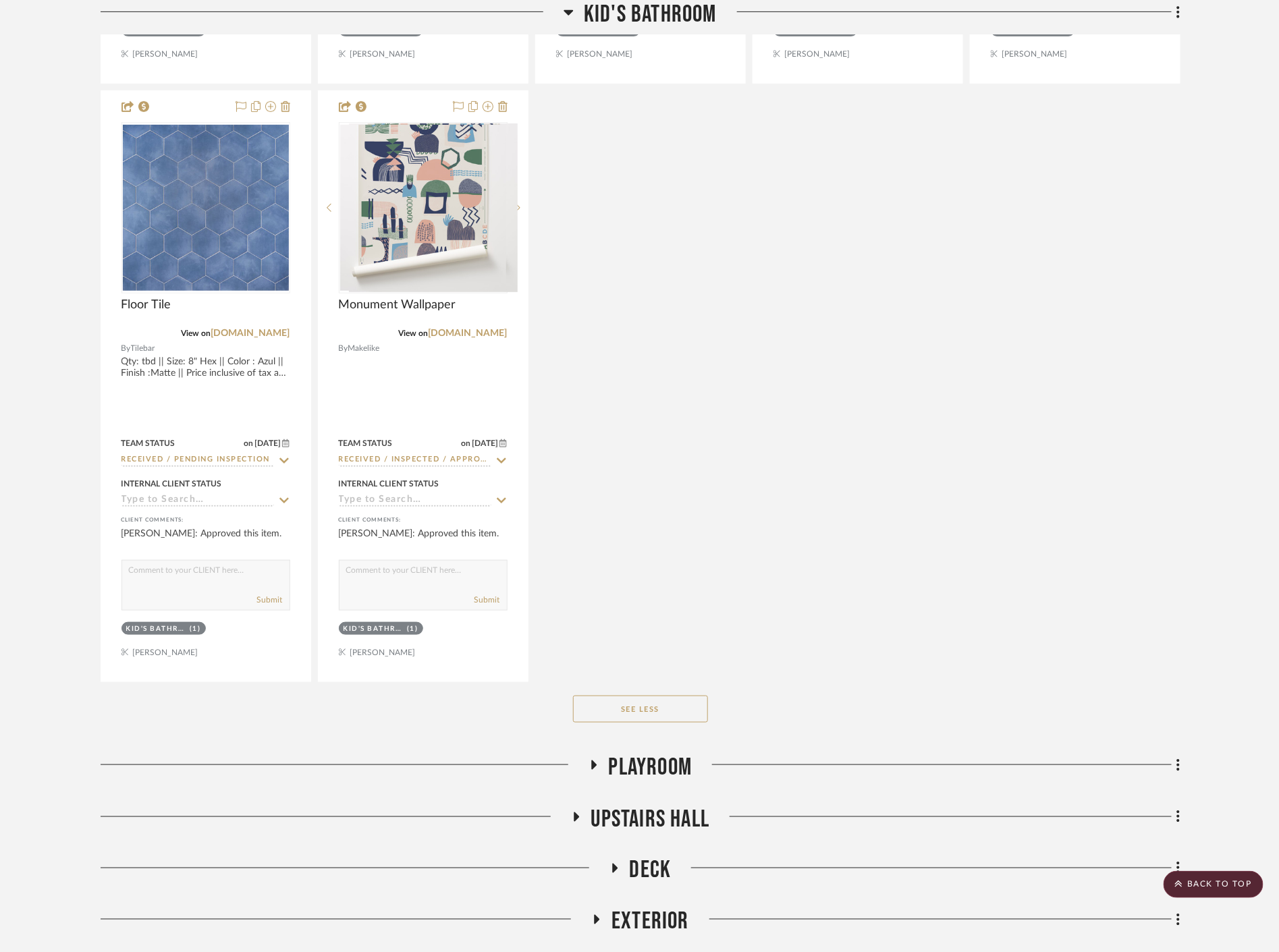
scroll to position [44309, 0]
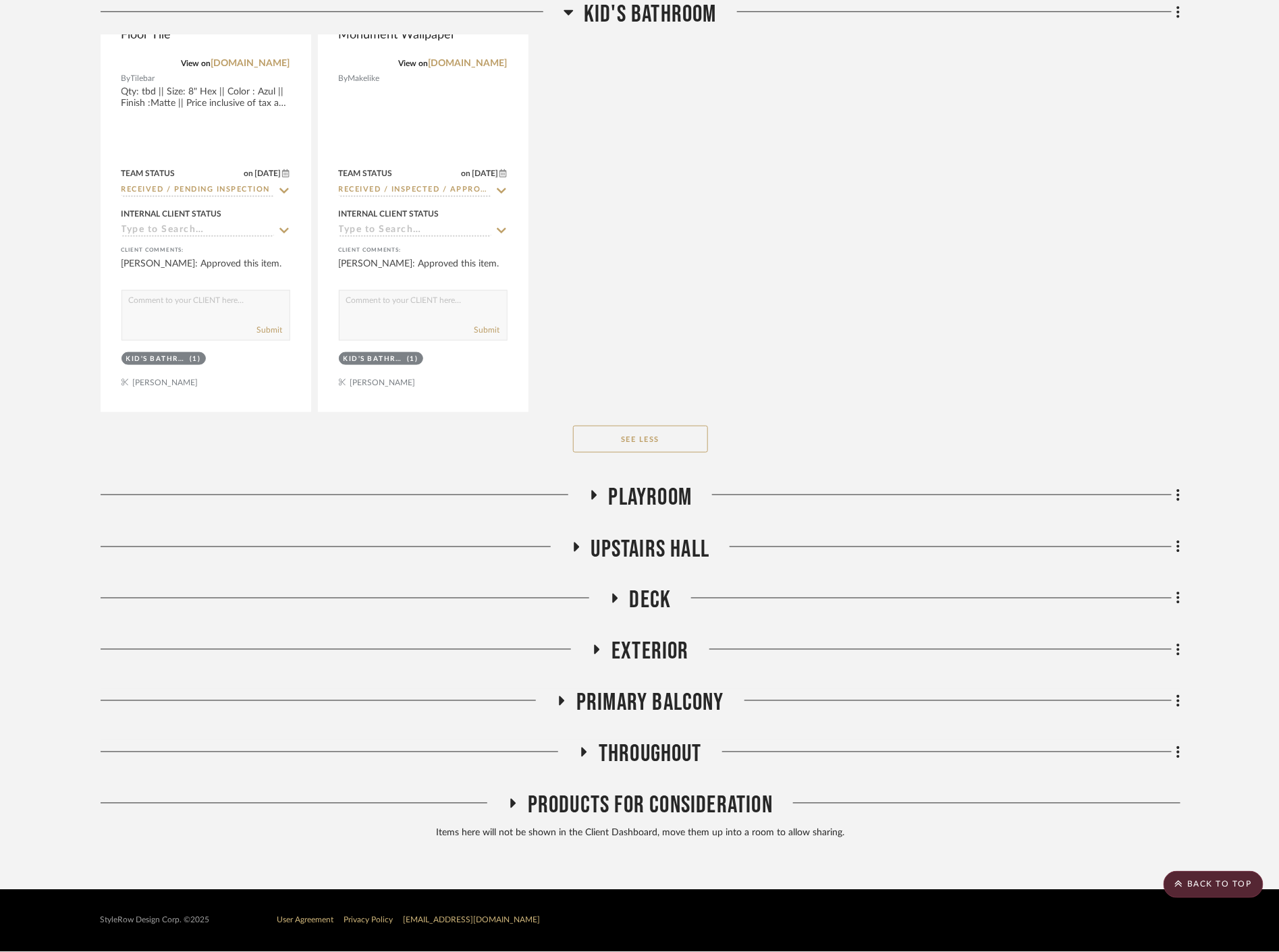
click at [653, 490] on span "Playroom" at bounding box center [651, 498] width 84 height 29
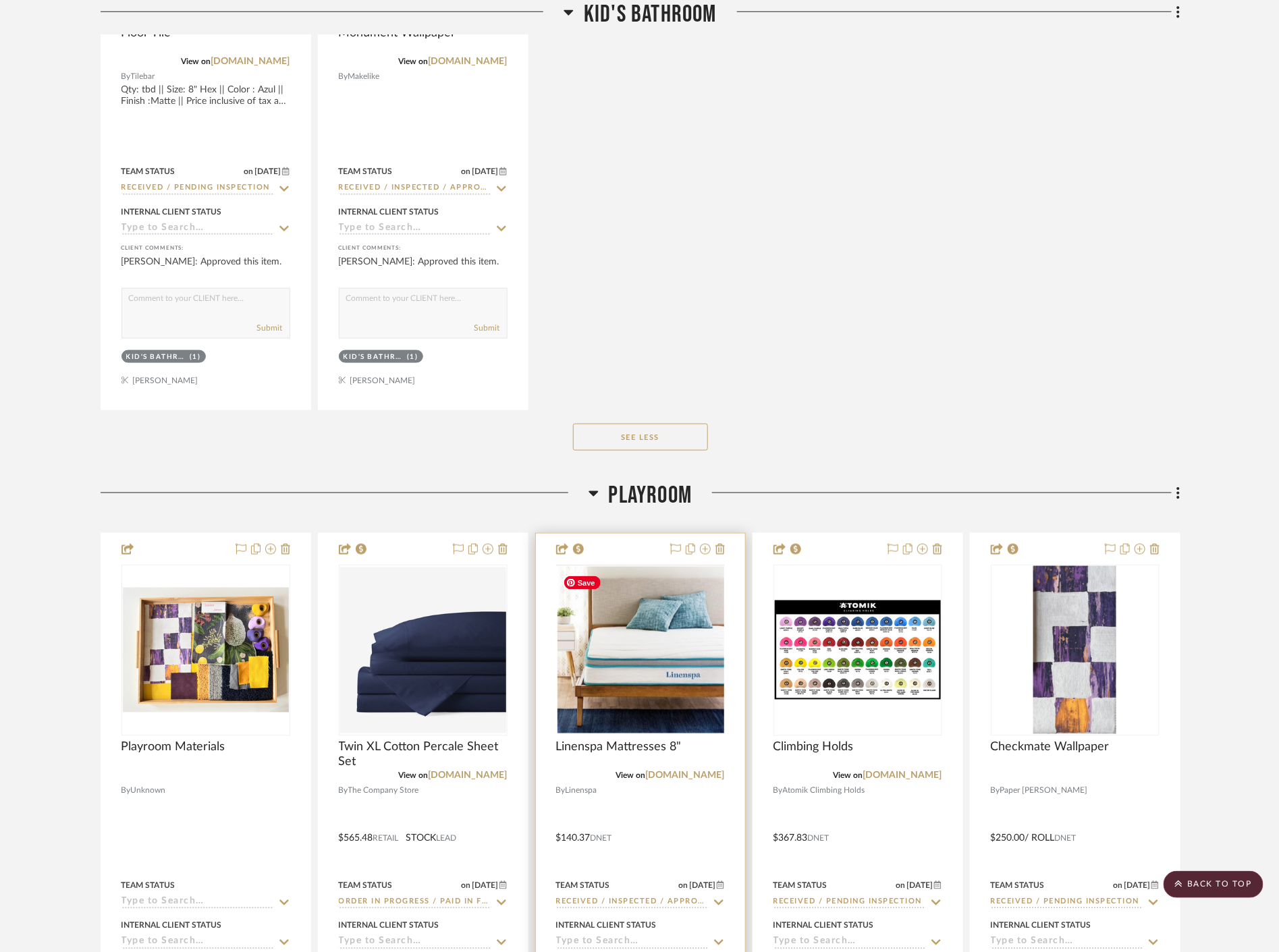
scroll to position [44683, 0]
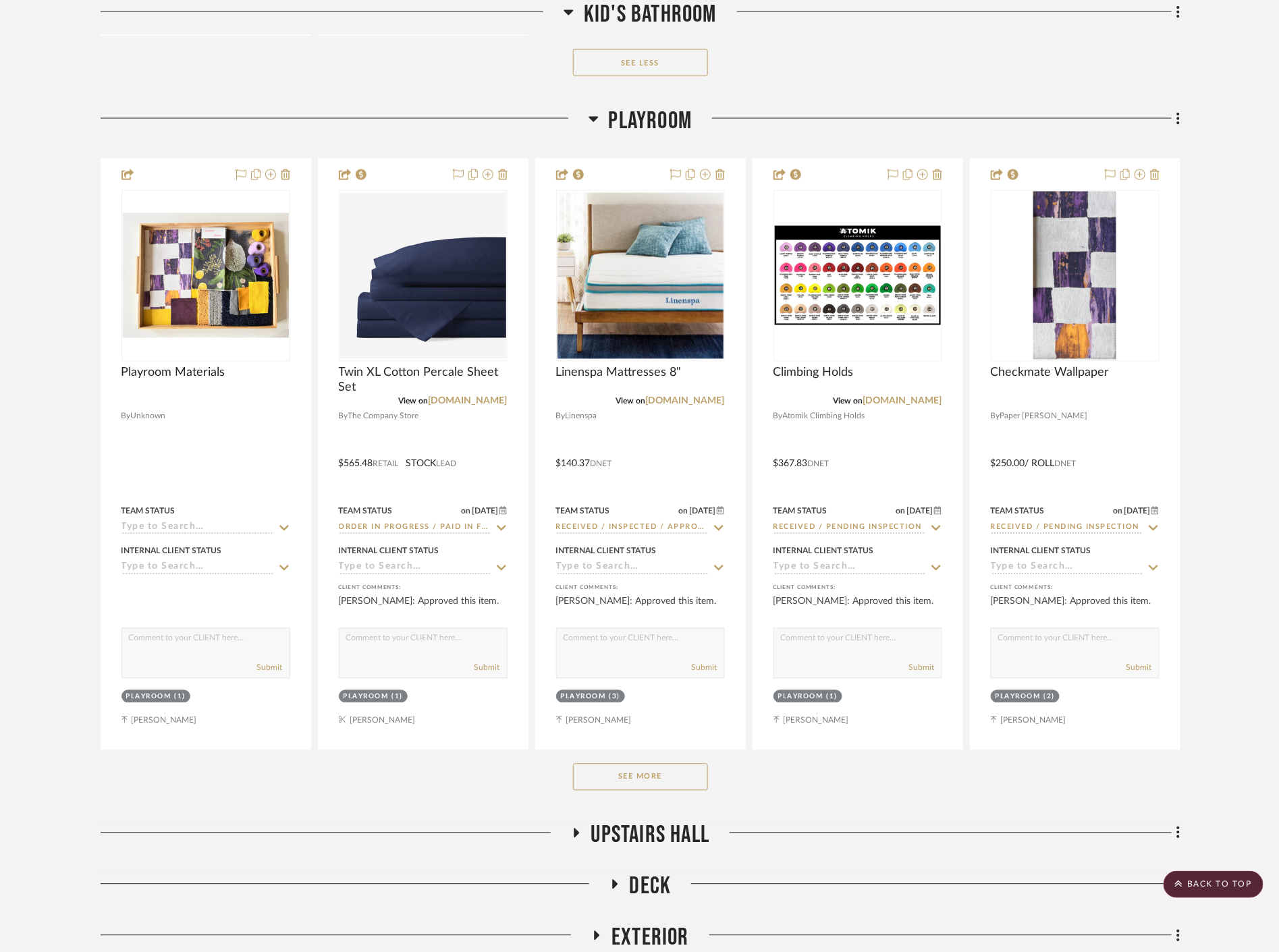
click at [609, 781] on button "See More" at bounding box center [641, 777] width 135 height 27
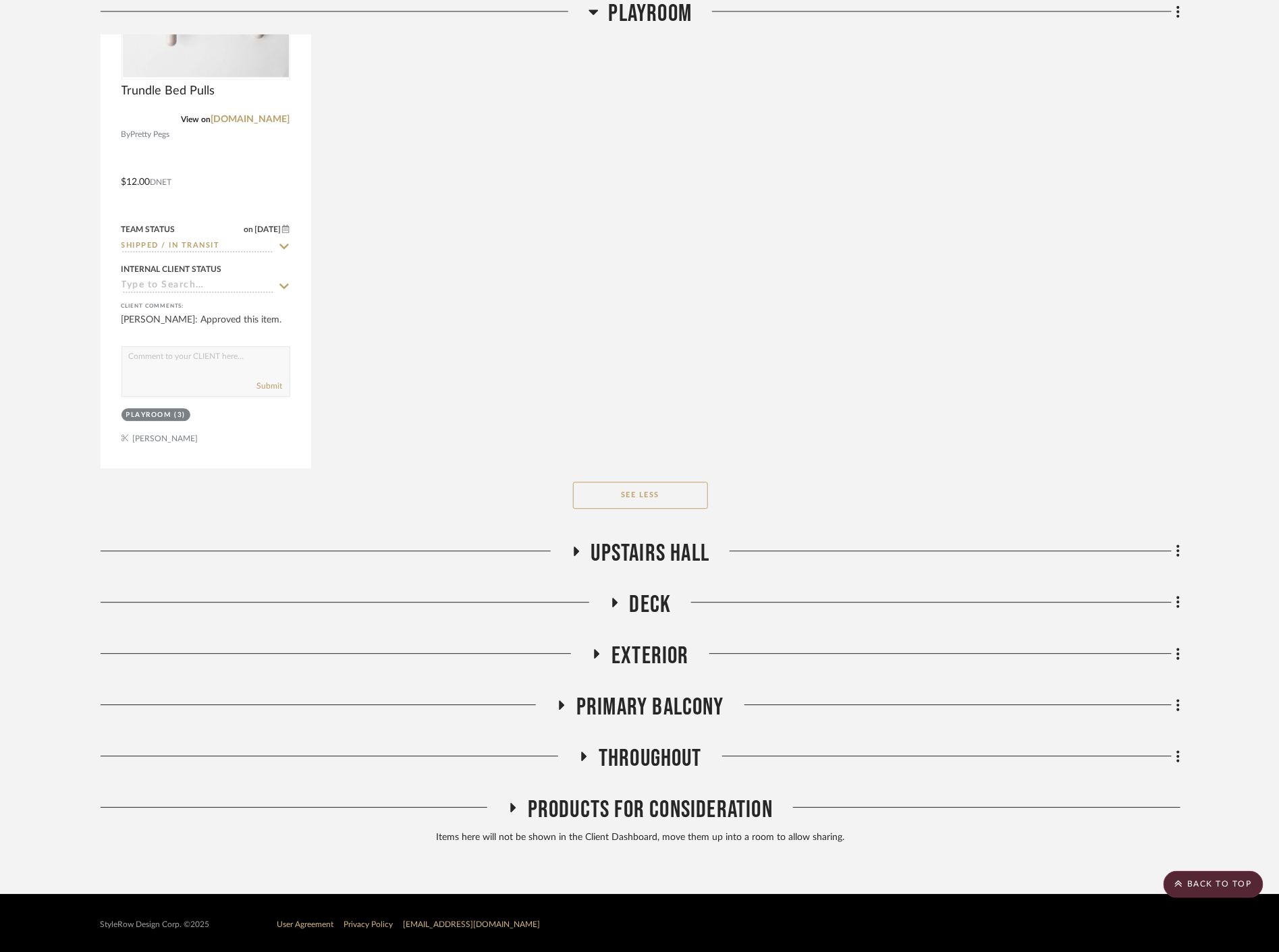
scroll to position [47365, 0]
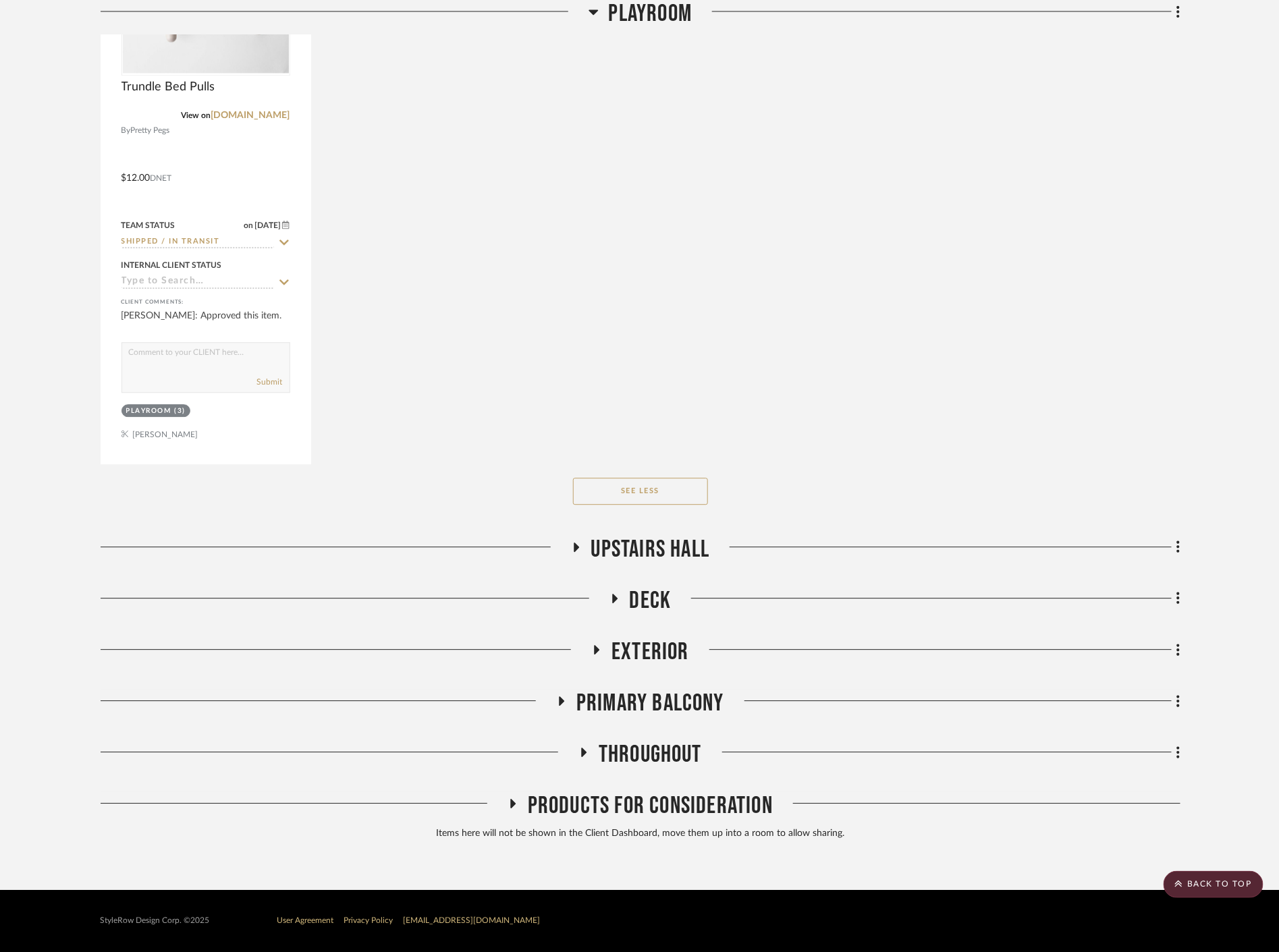
click at [683, 544] on span "Upstairs Hall" at bounding box center [651, 549] width 119 height 29
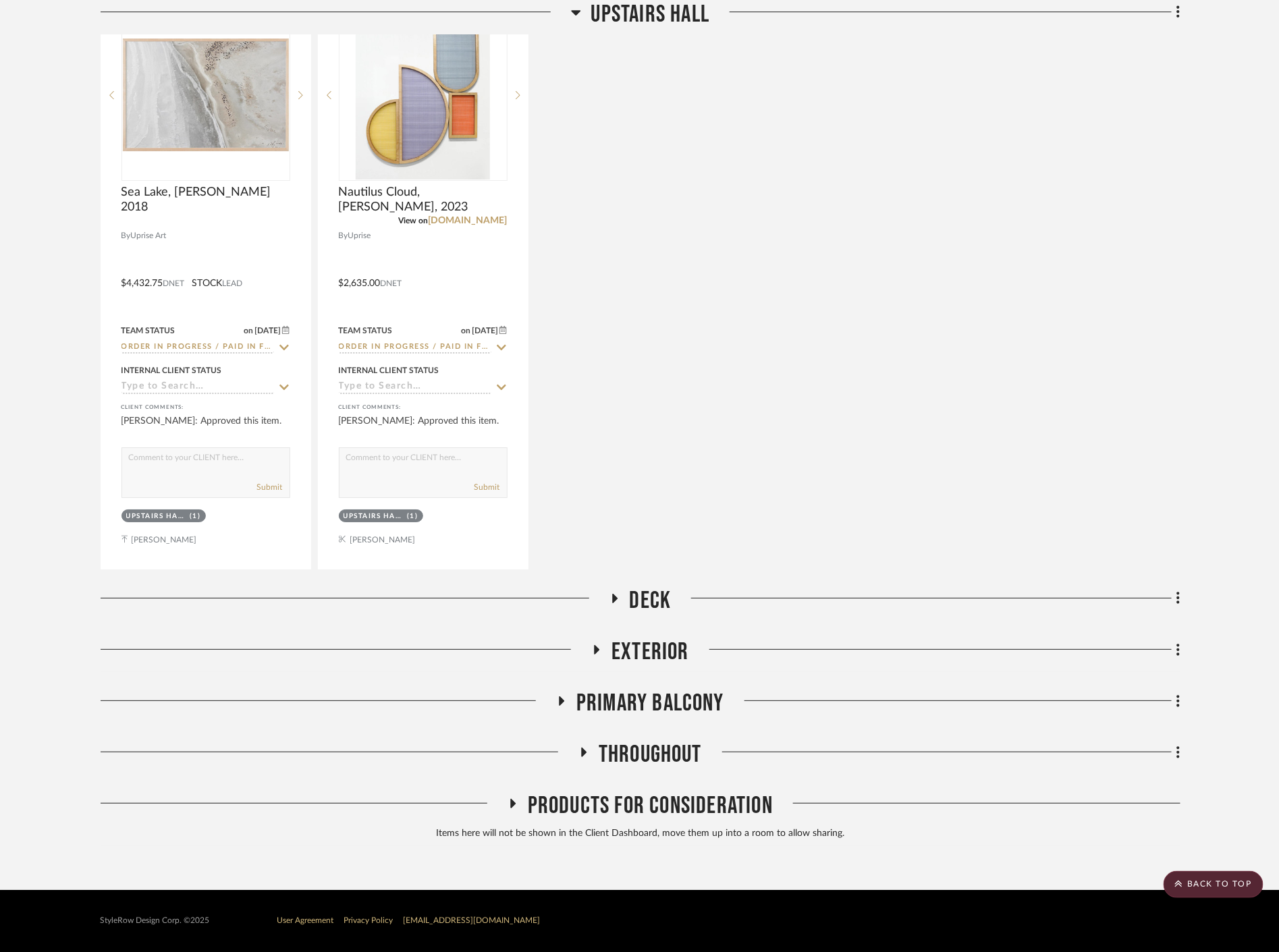
scroll to position [47974, 0]
click at [646, 588] on span "Deck" at bounding box center [651, 601] width 42 height 29
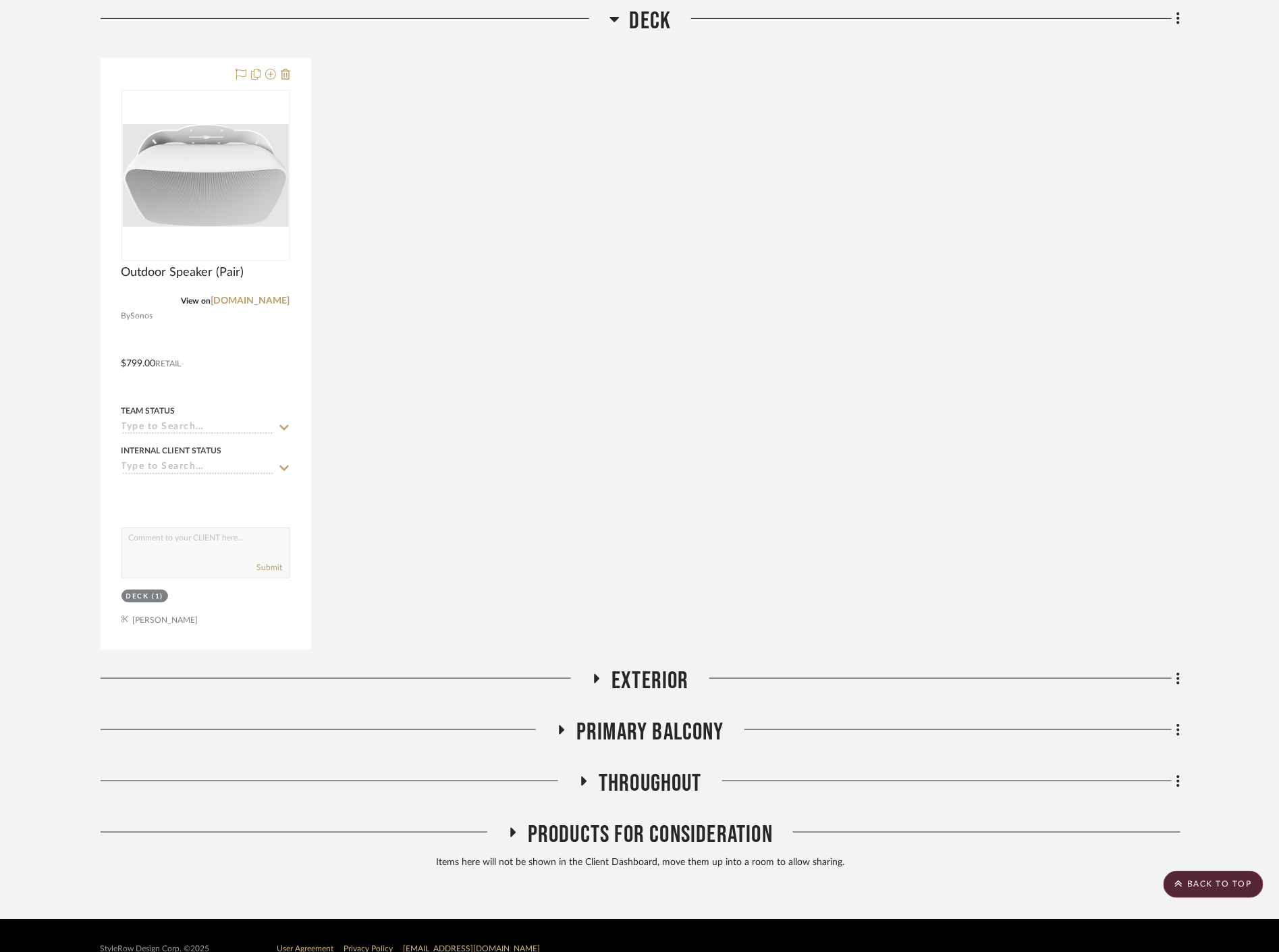
scroll to position [48582, 0]
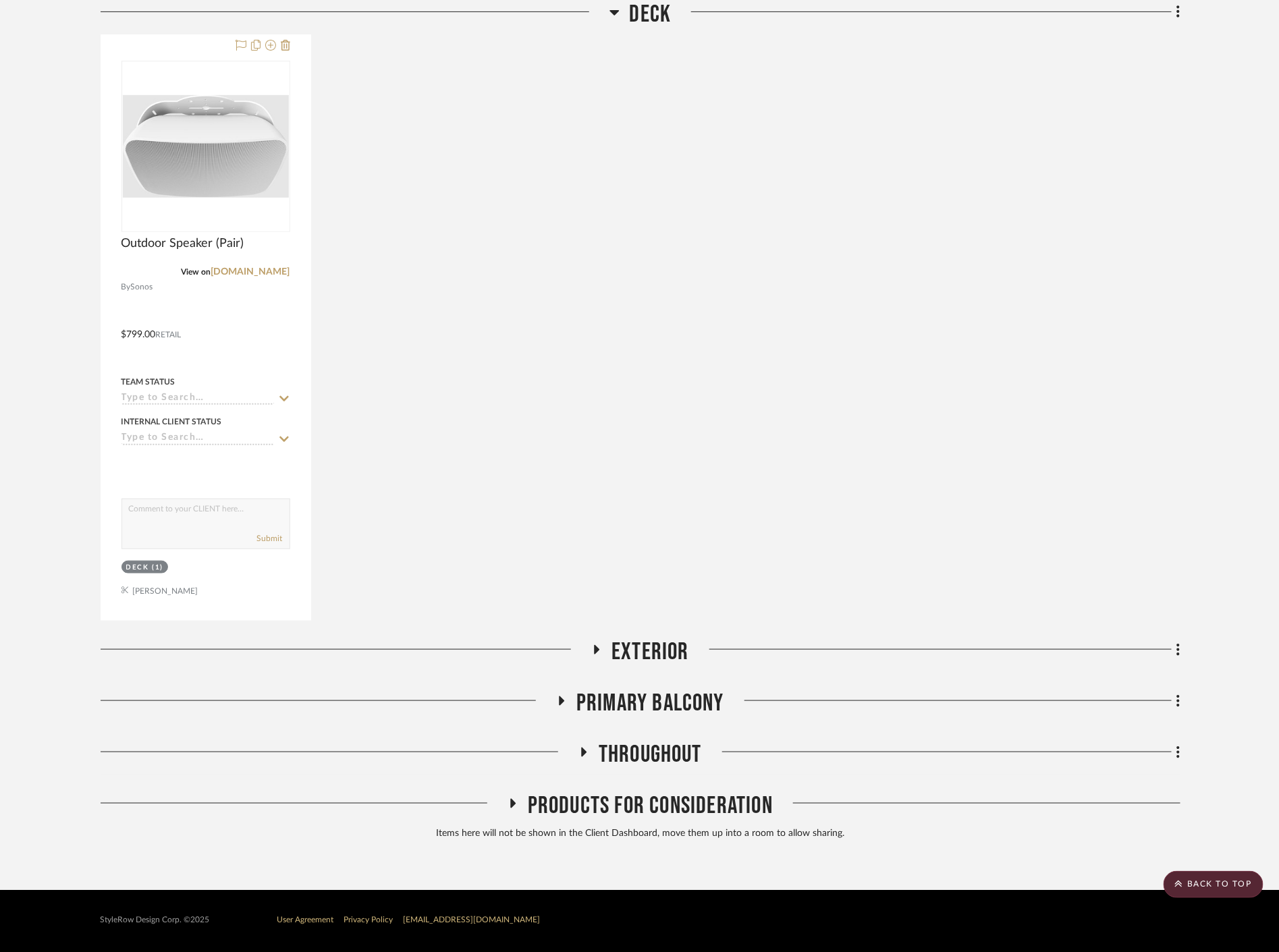
click at [645, 642] on span "Exterior" at bounding box center [650, 653] width 77 height 29
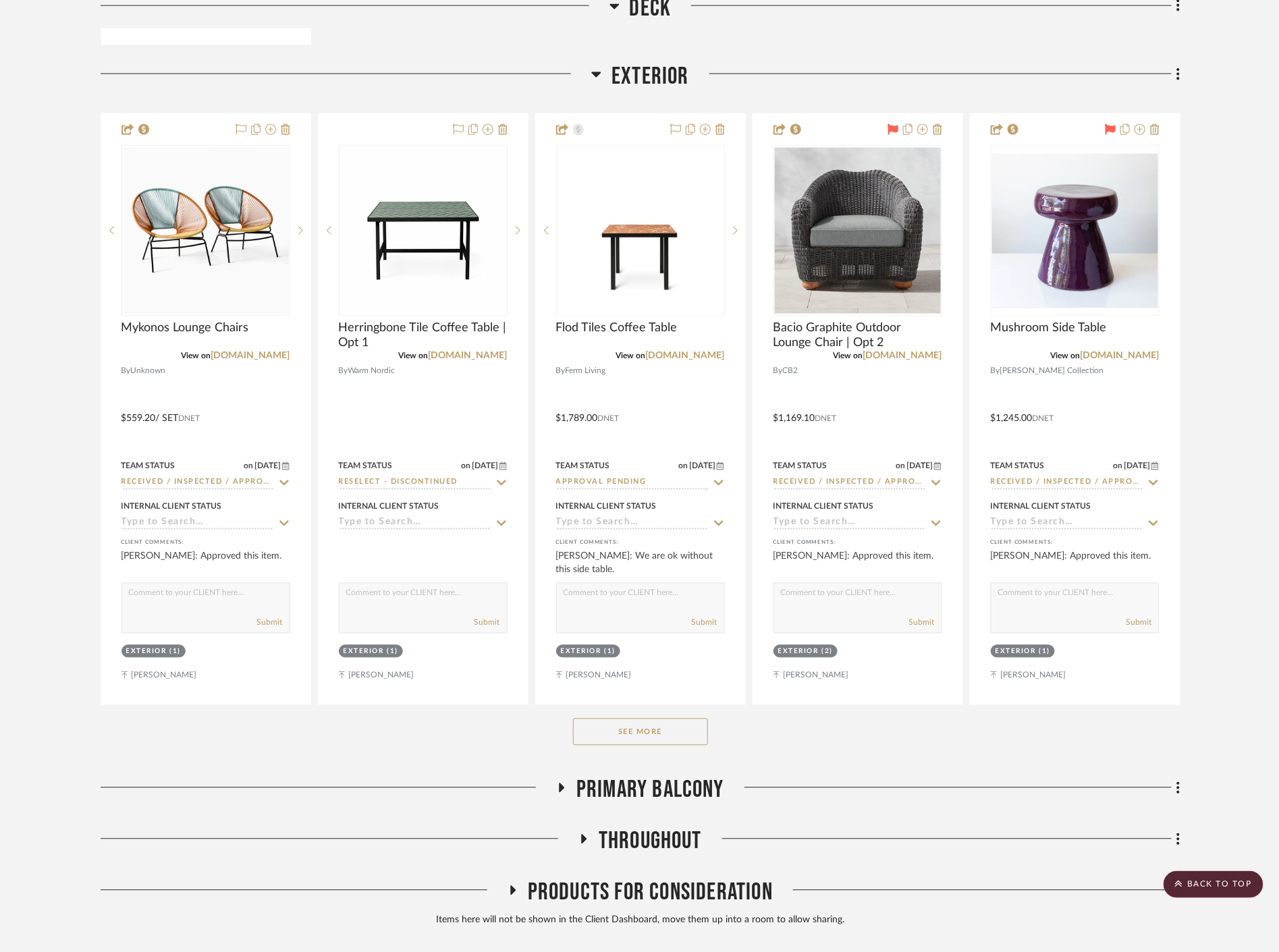
scroll to position [49182, 0]
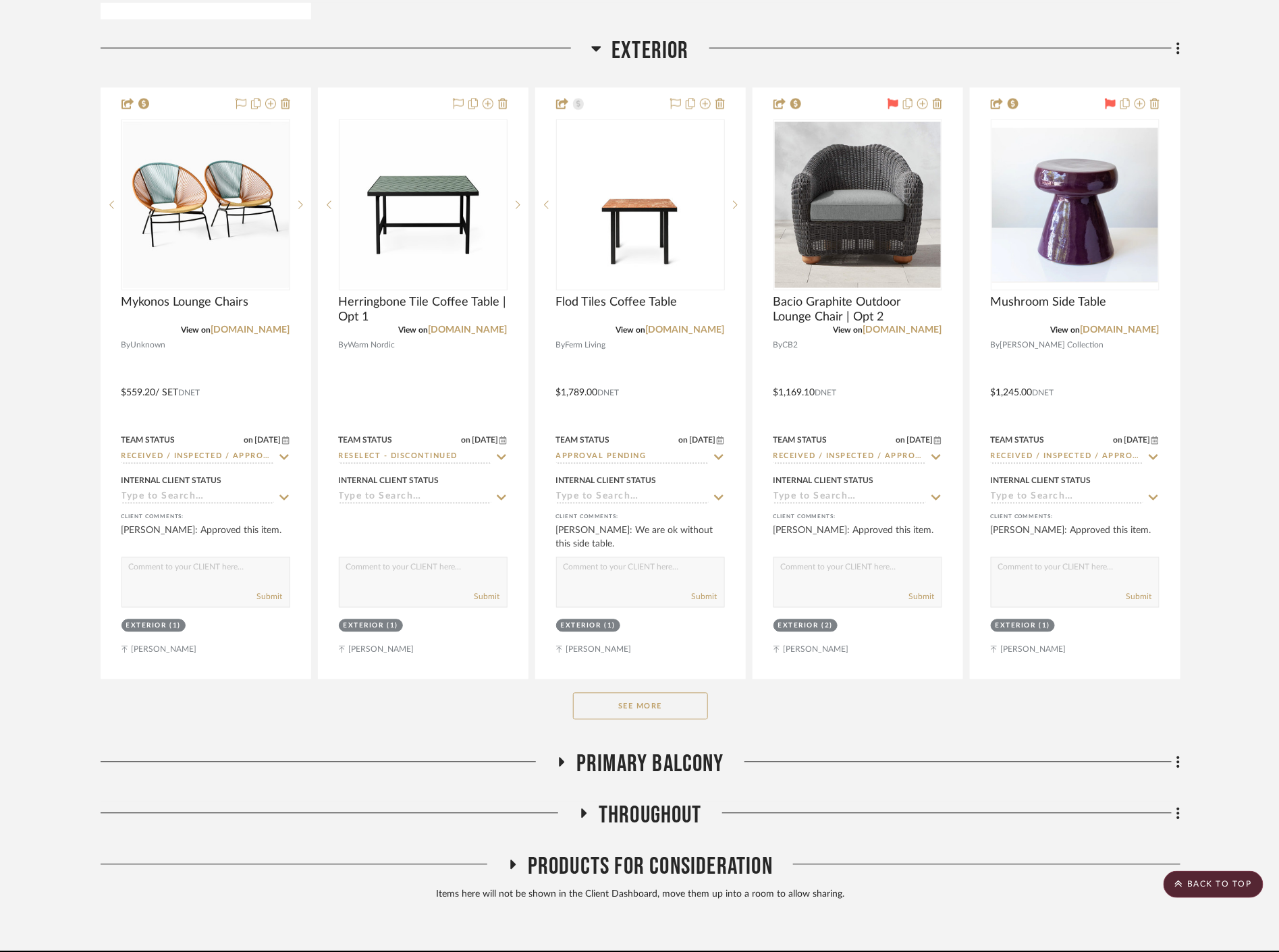
click at [638, 705] on button "See More" at bounding box center [641, 706] width 135 height 27
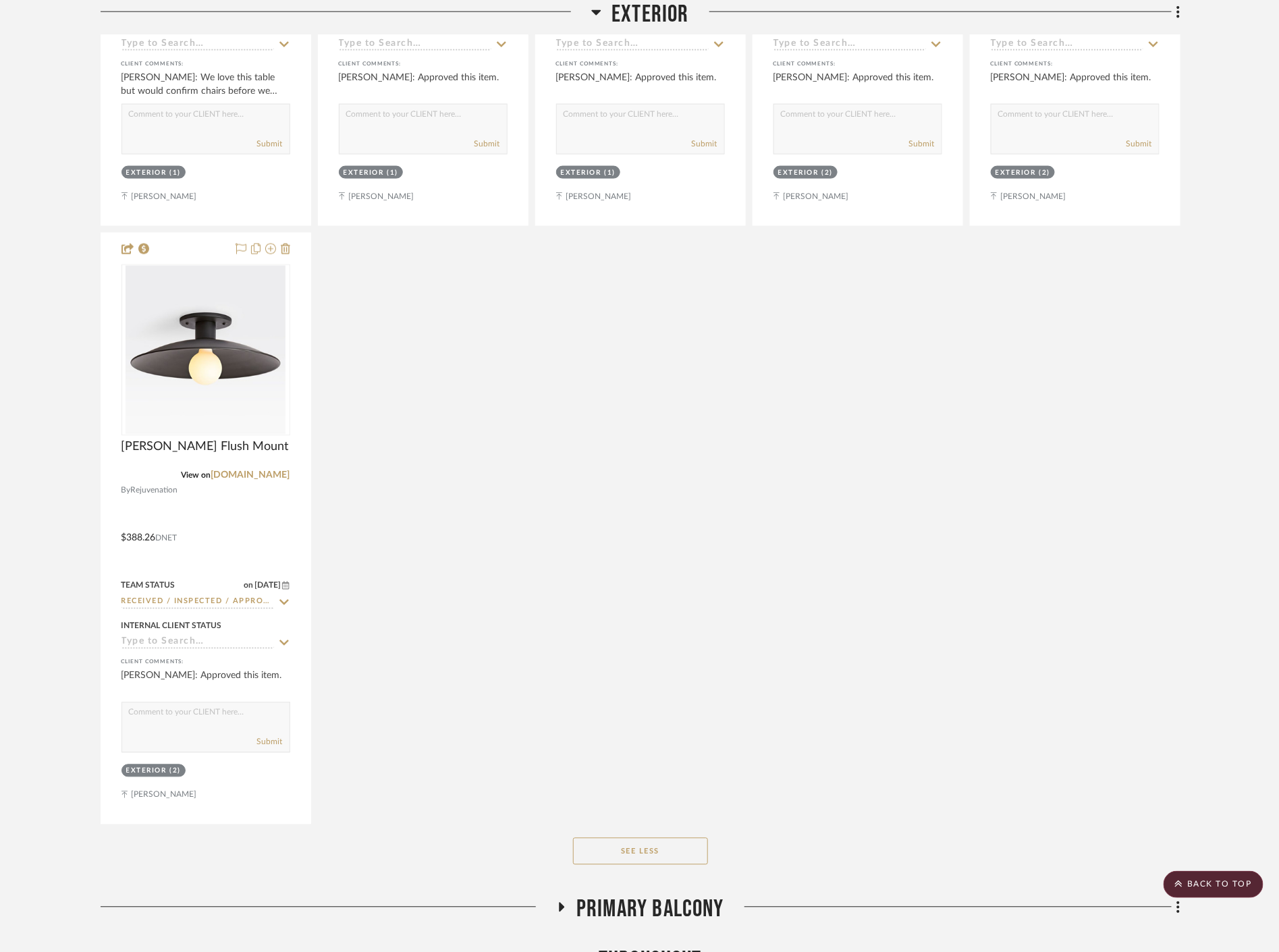
scroll to position [51639, 0]
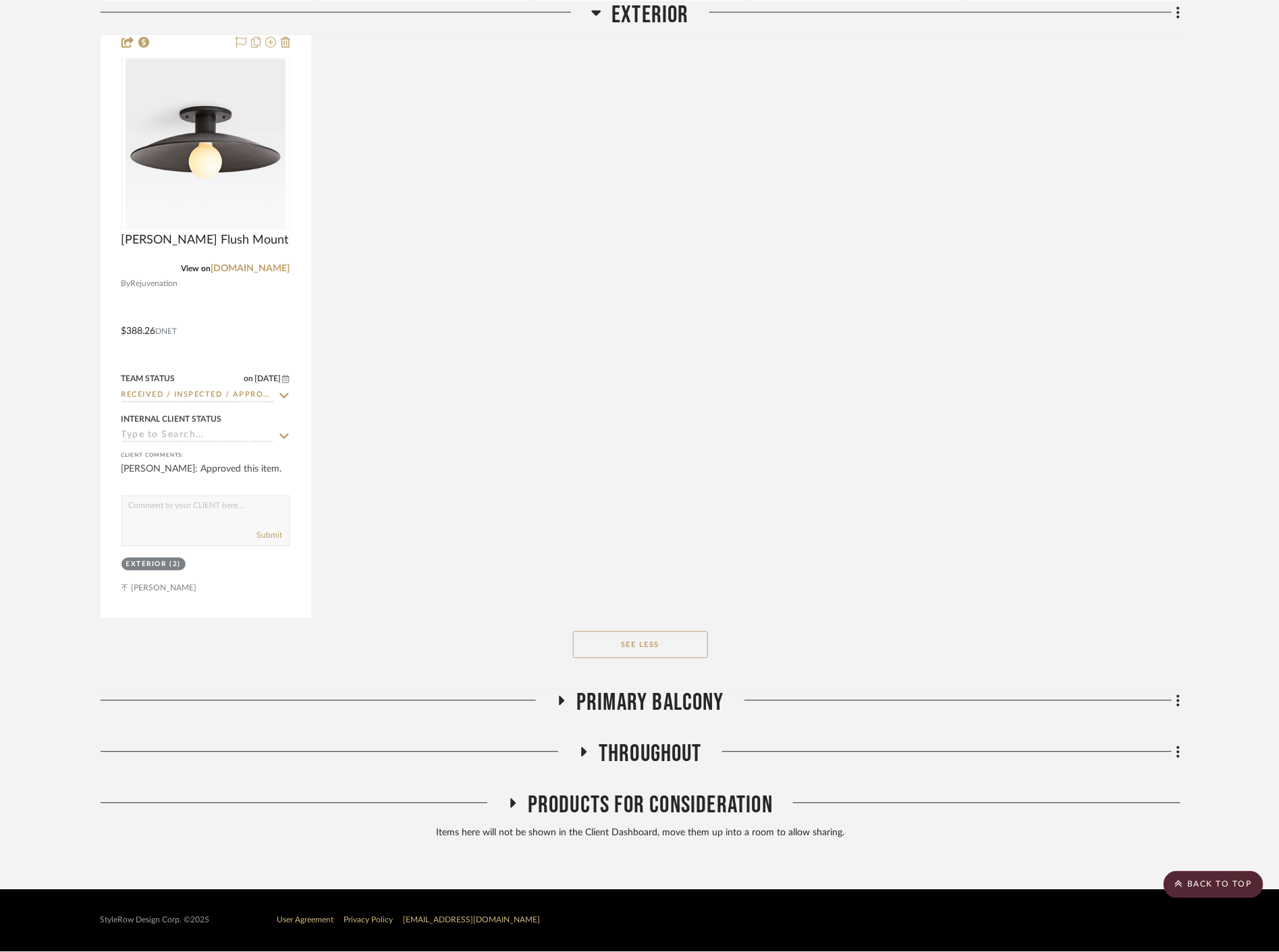
click at [668, 707] on span "Primary Balcony" at bounding box center [651, 703] width 148 height 29
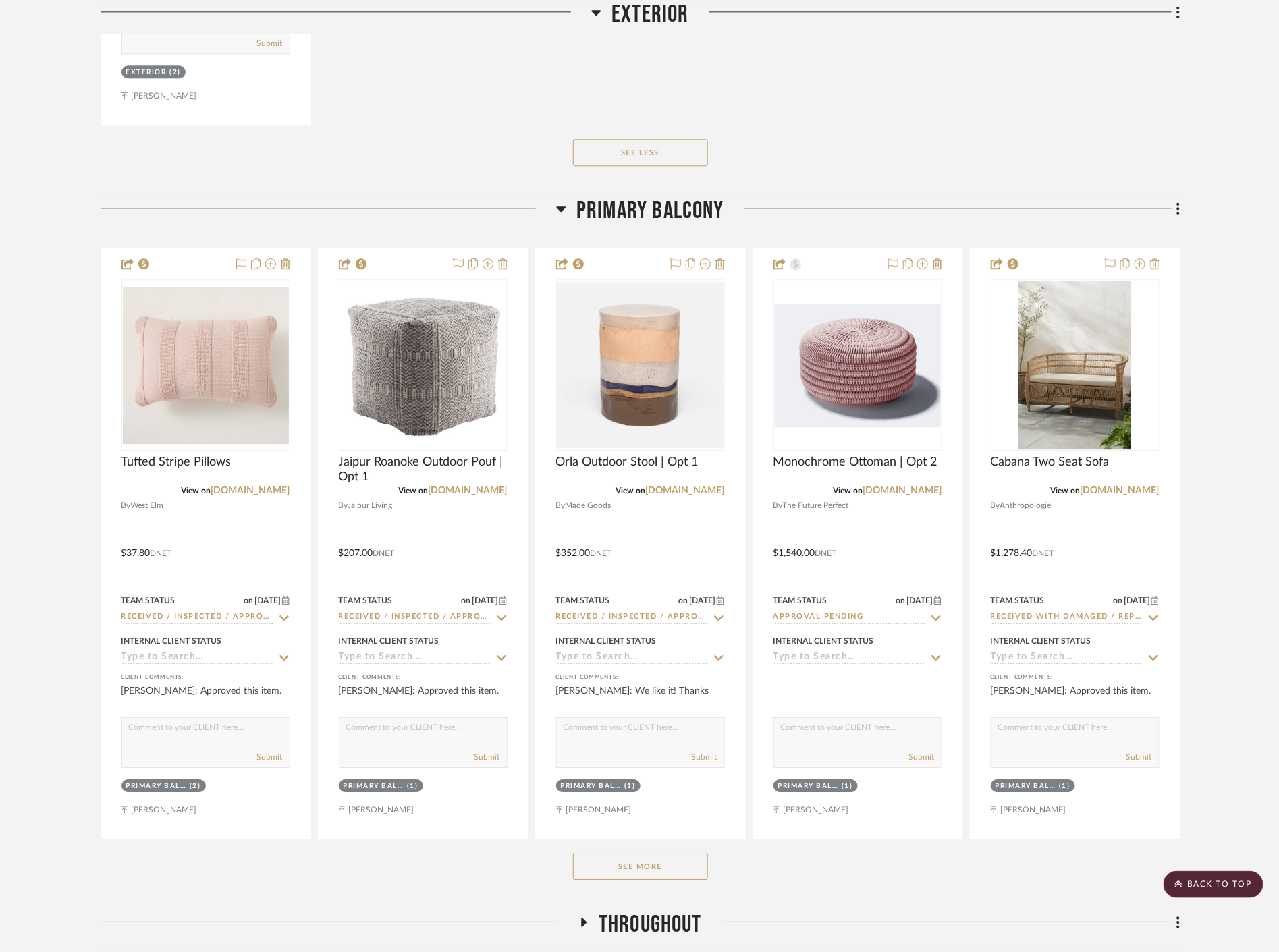
scroll to position [52302, 0]
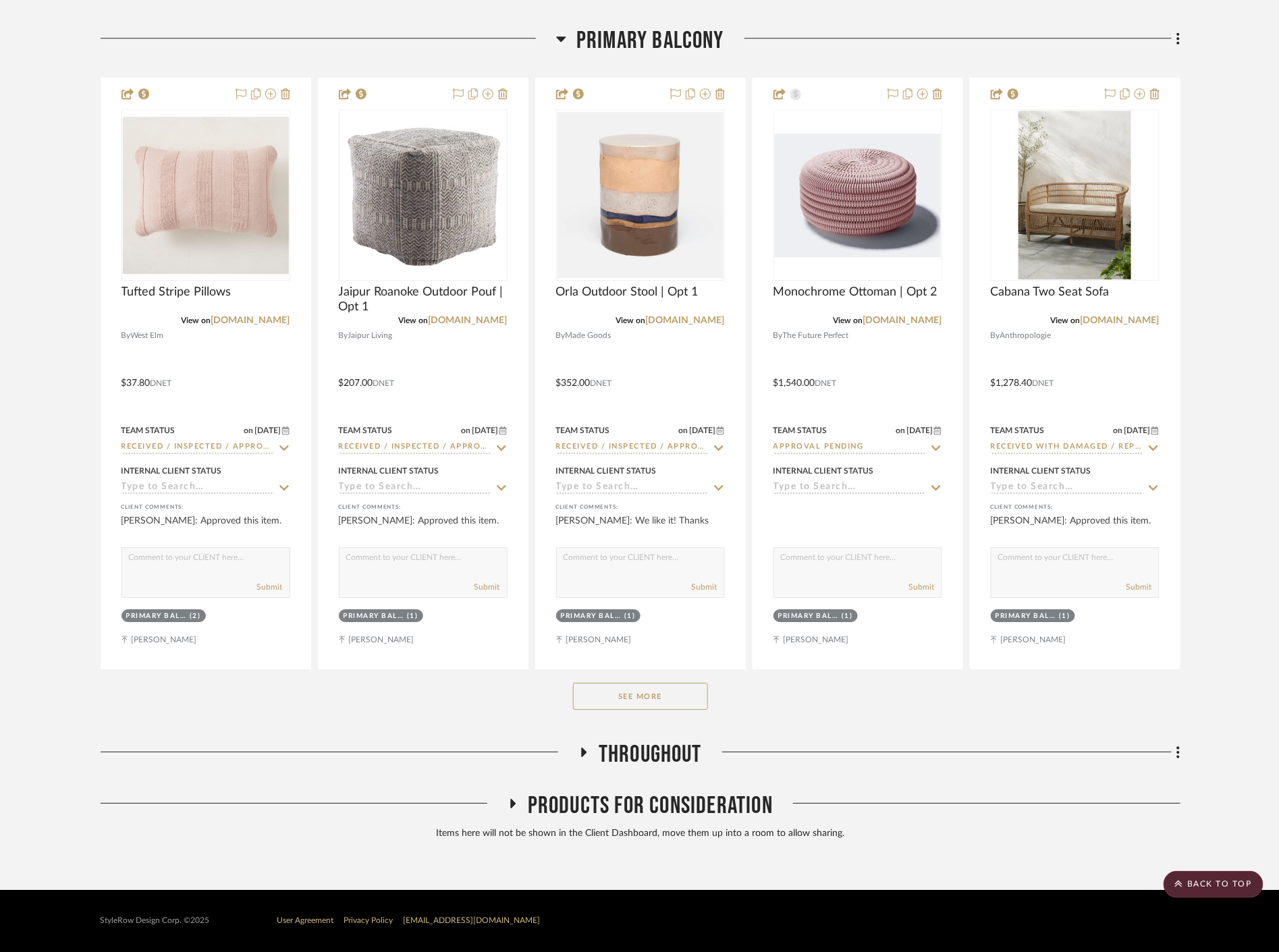
click at [685, 699] on button "See More" at bounding box center [641, 696] width 135 height 27
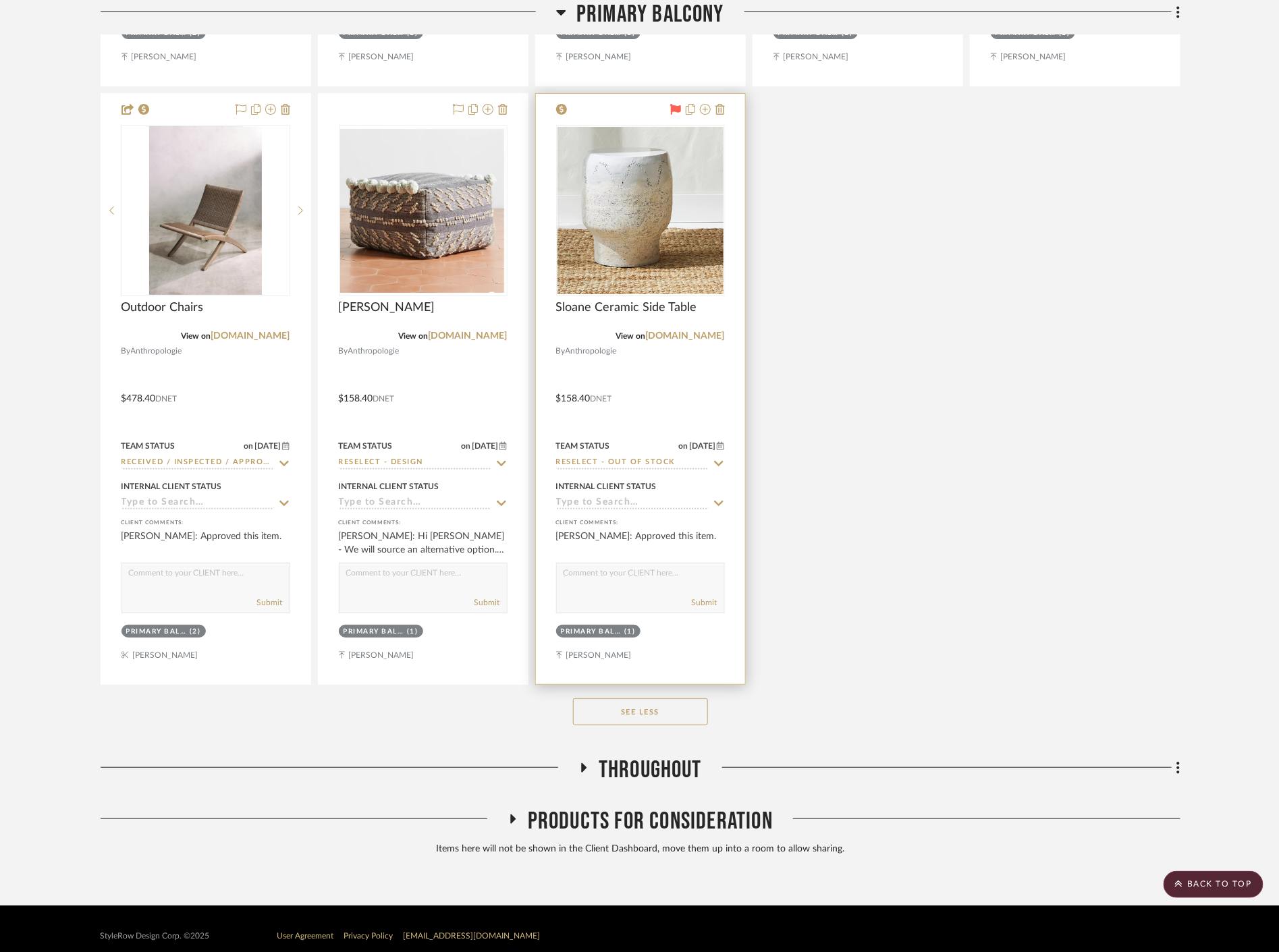
scroll to position [52901, 0]
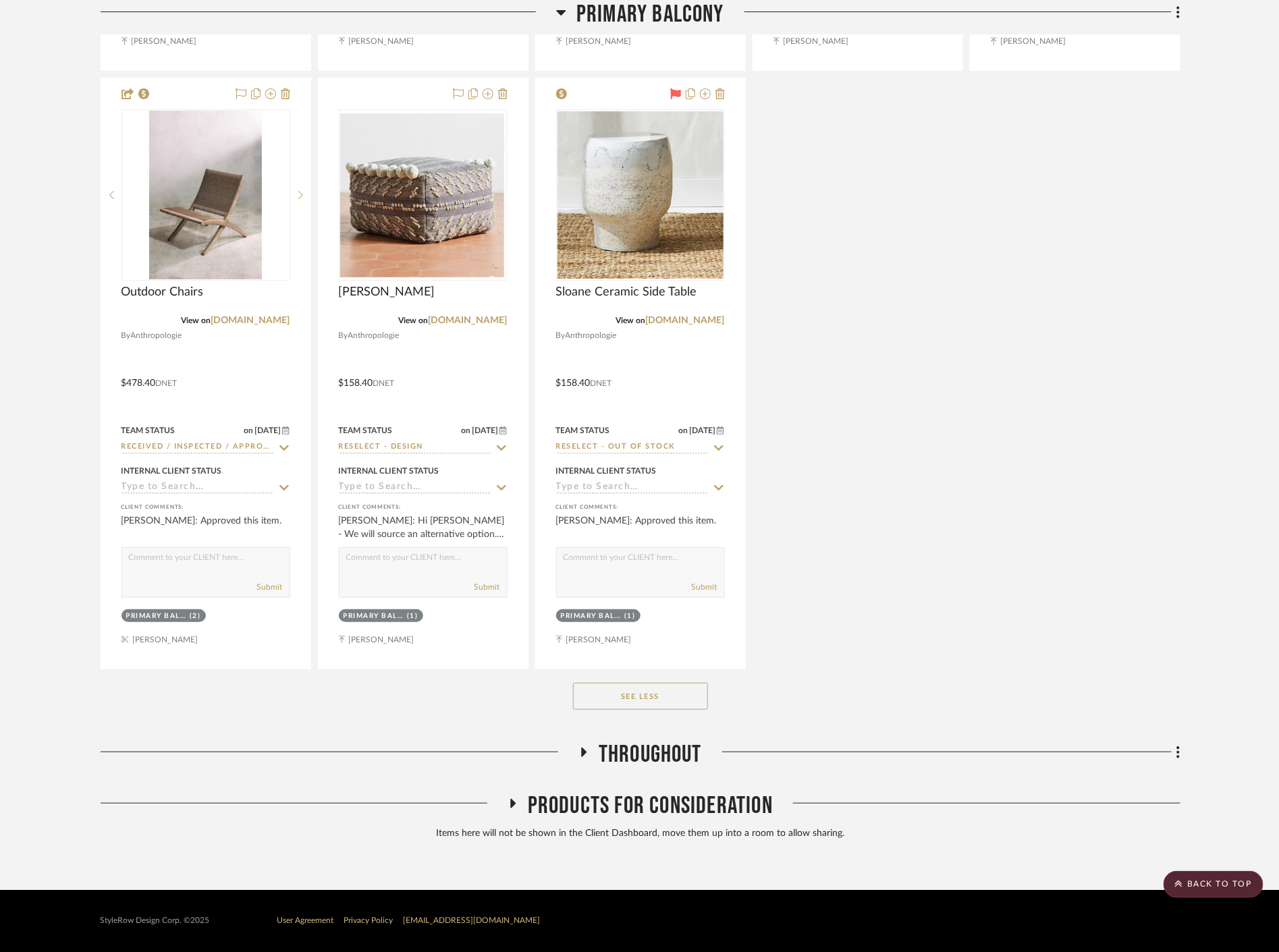
click at [664, 767] on span "Throughout" at bounding box center [650, 755] width 103 height 29
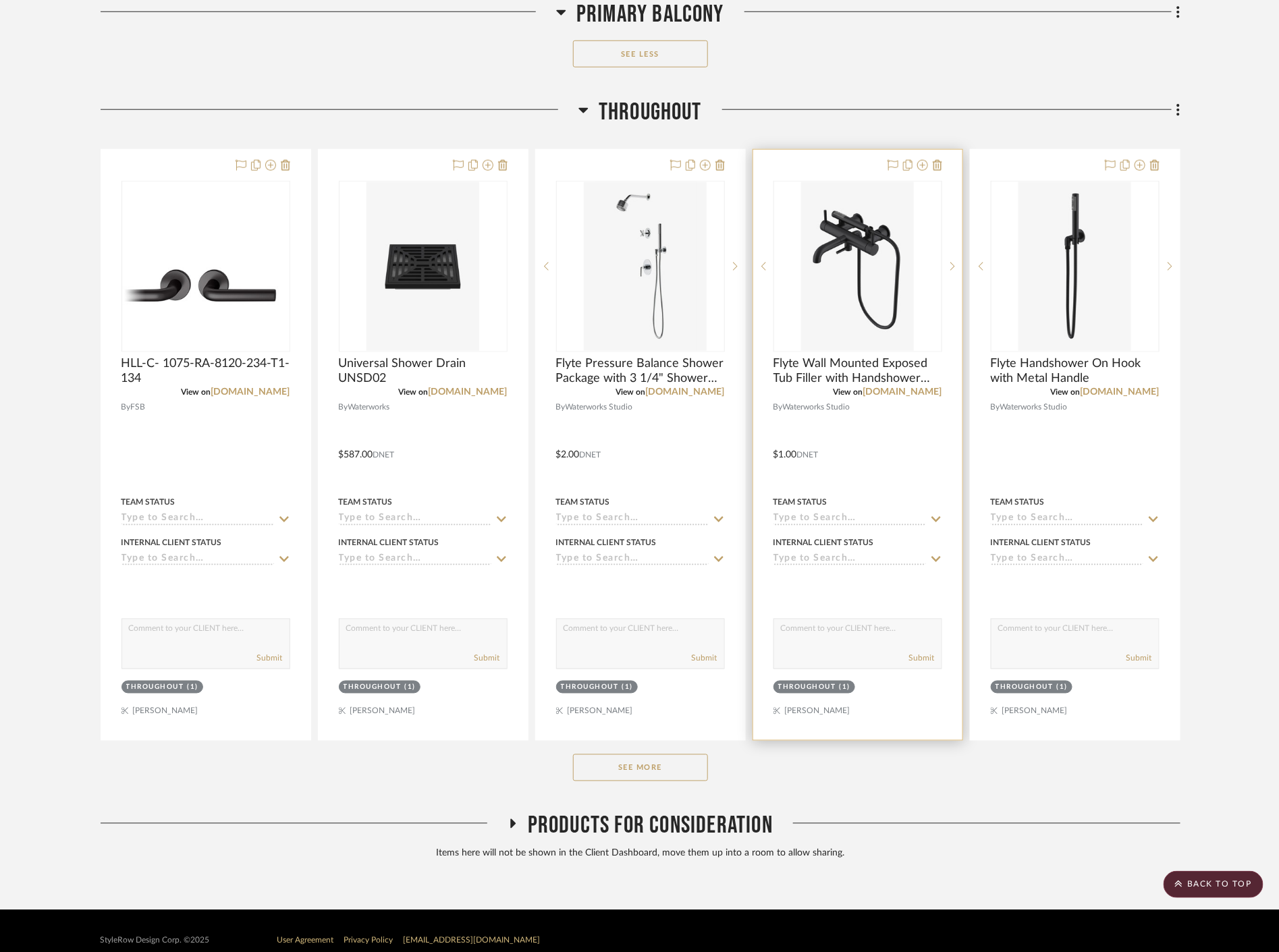
scroll to position [53563, 0]
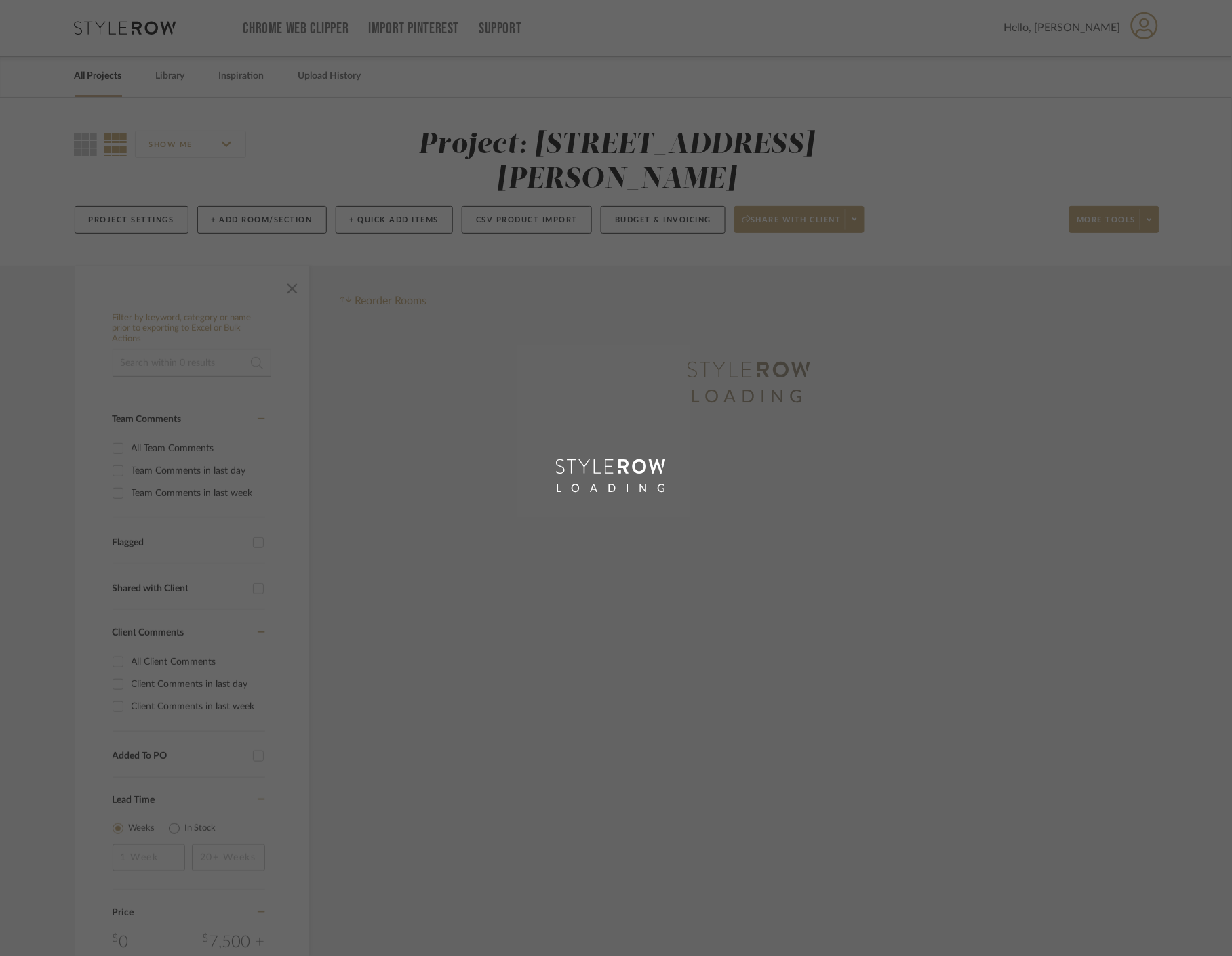
click at [1142, 34] on div "LOADING" at bounding box center [616, 478] width 1232 height 956
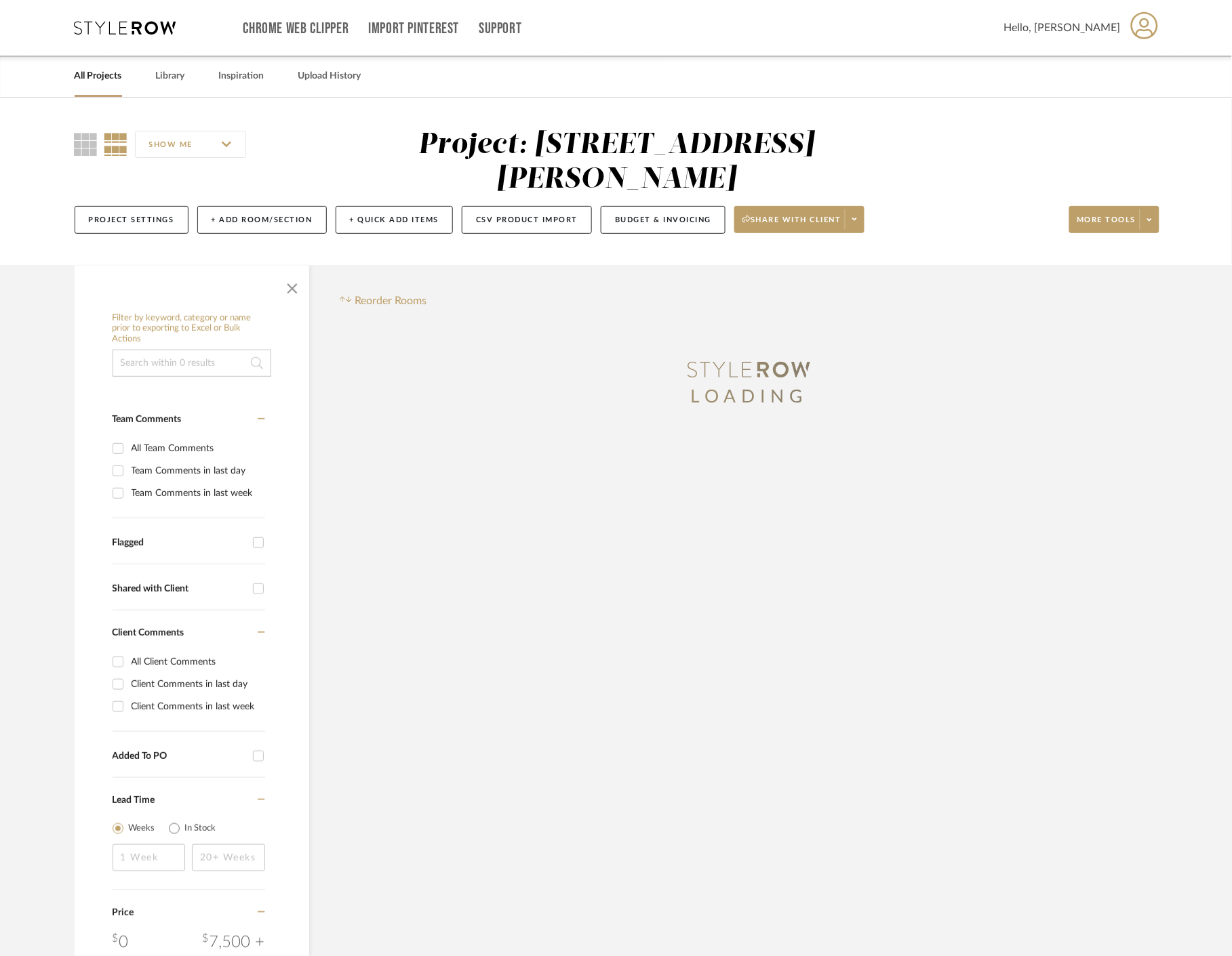
click at [1142, 31] on icon at bounding box center [1145, 25] width 28 height 29
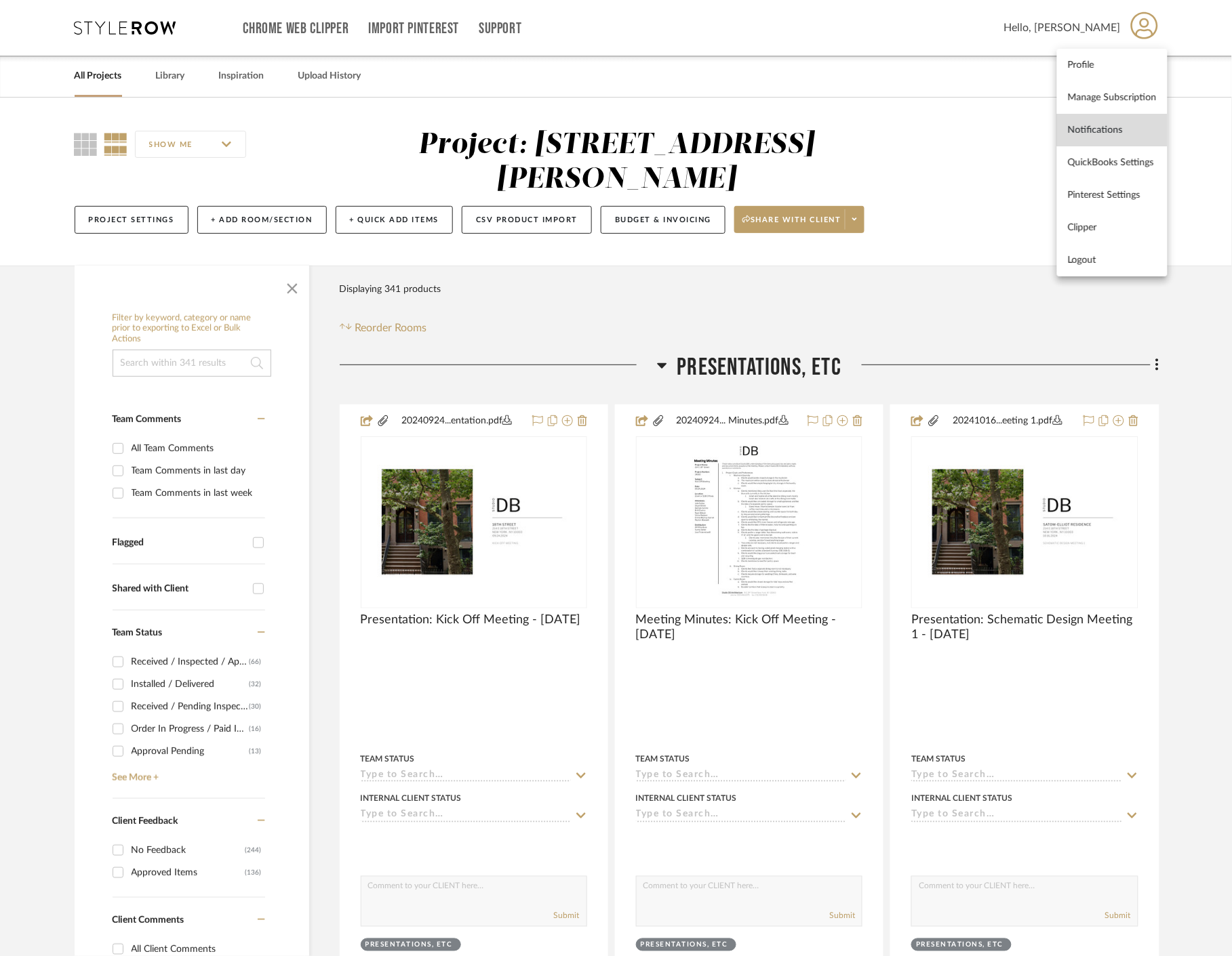
click at [1126, 131] on span "Notifications" at bounding box center [1112, 130] width 89 height 11
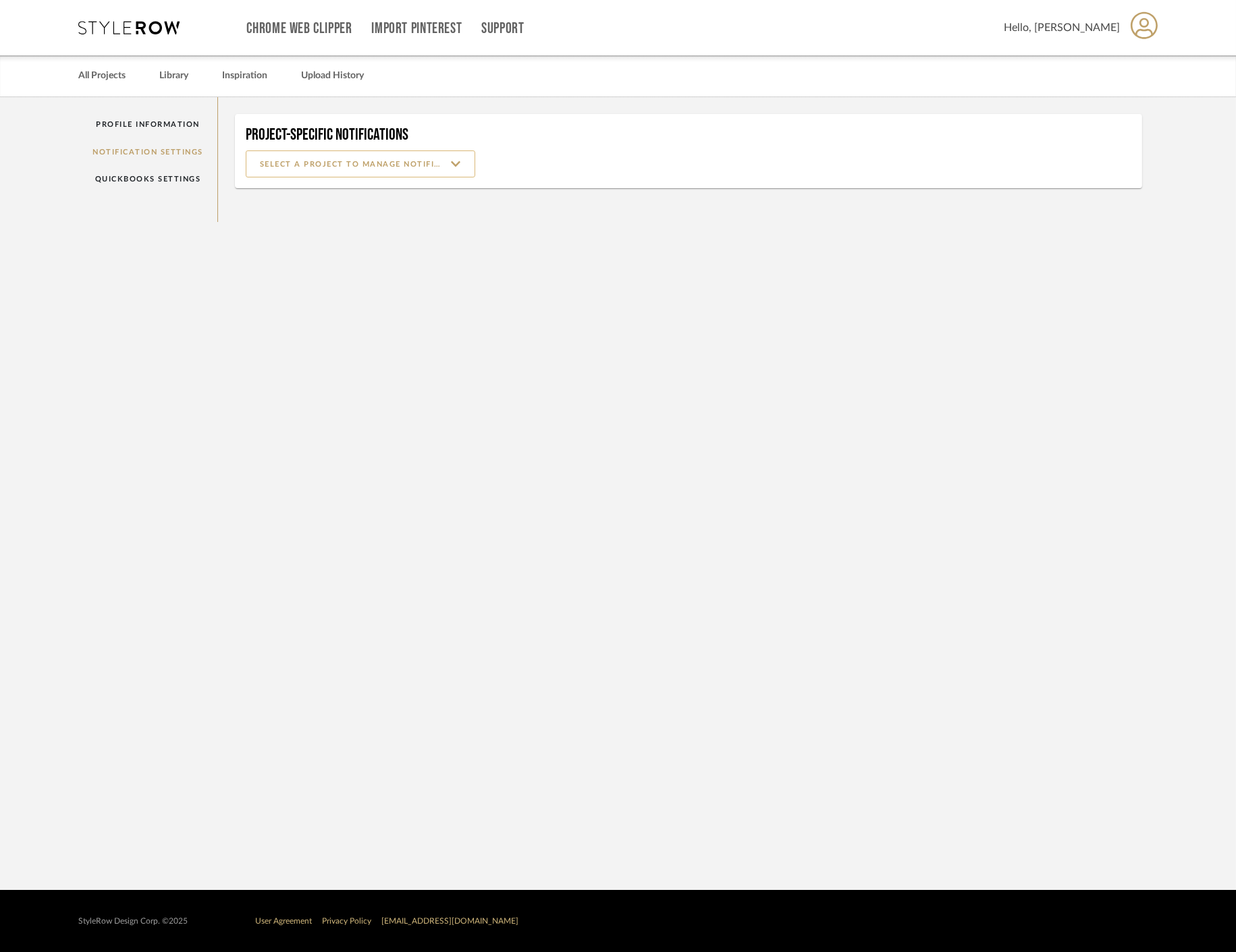
click at [451, 166] on input at bounding box center [360, 164] width 229 height 27
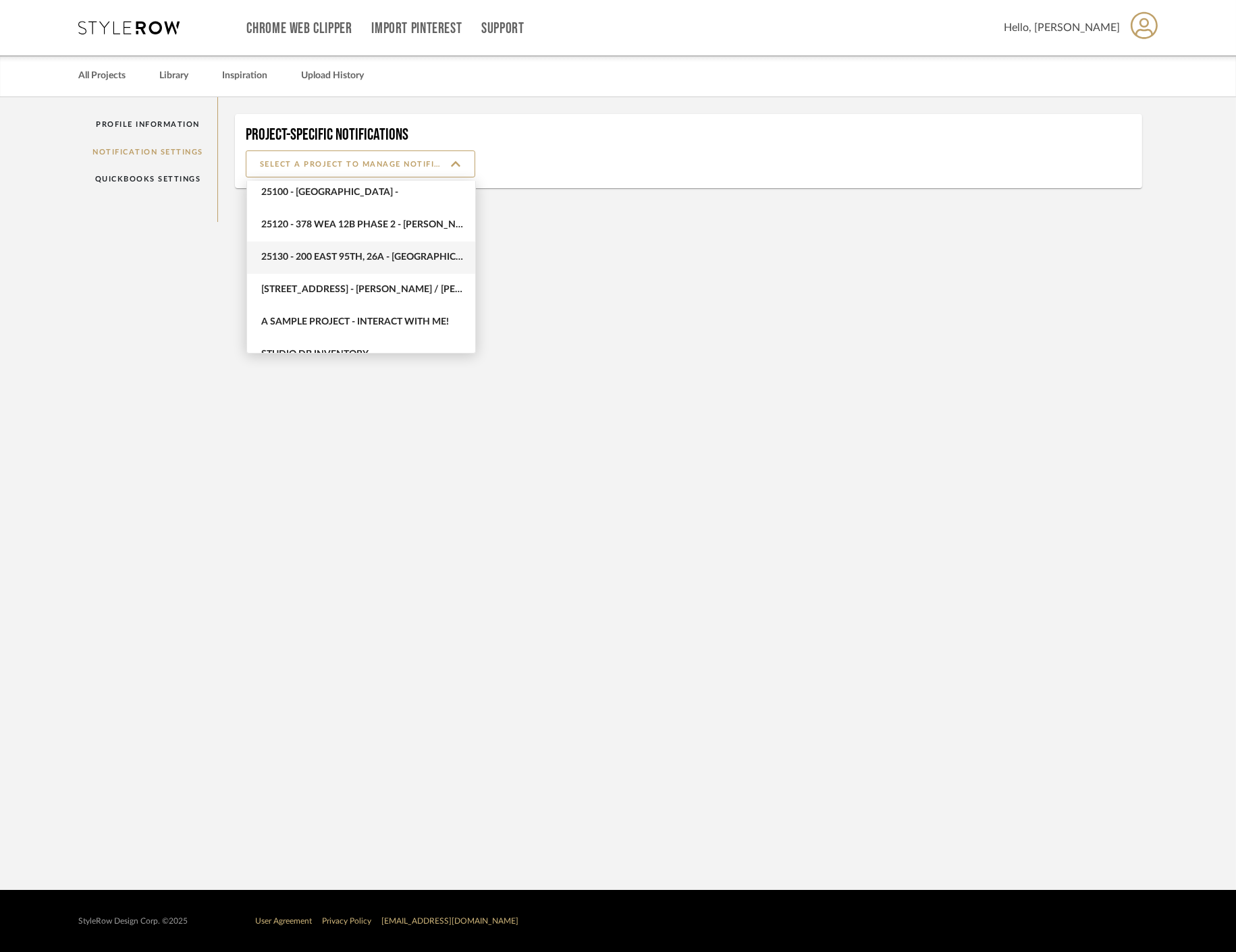
scroll to position [767, 0]
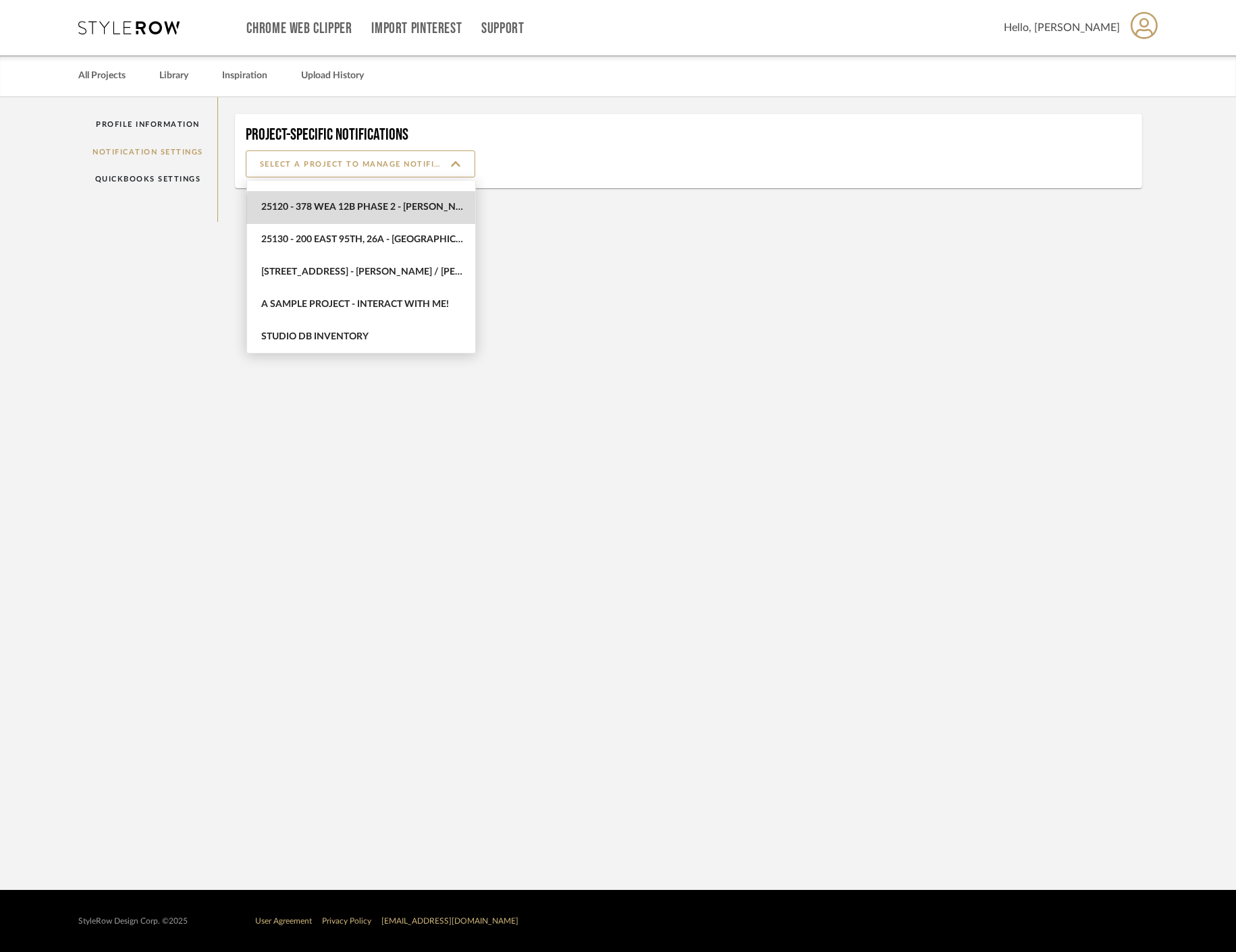
click at [408, 217] on span "25120 - 378 WEA 12B Phase 2 - Mautner" at bounding box center [362, 208] width 229 height 33
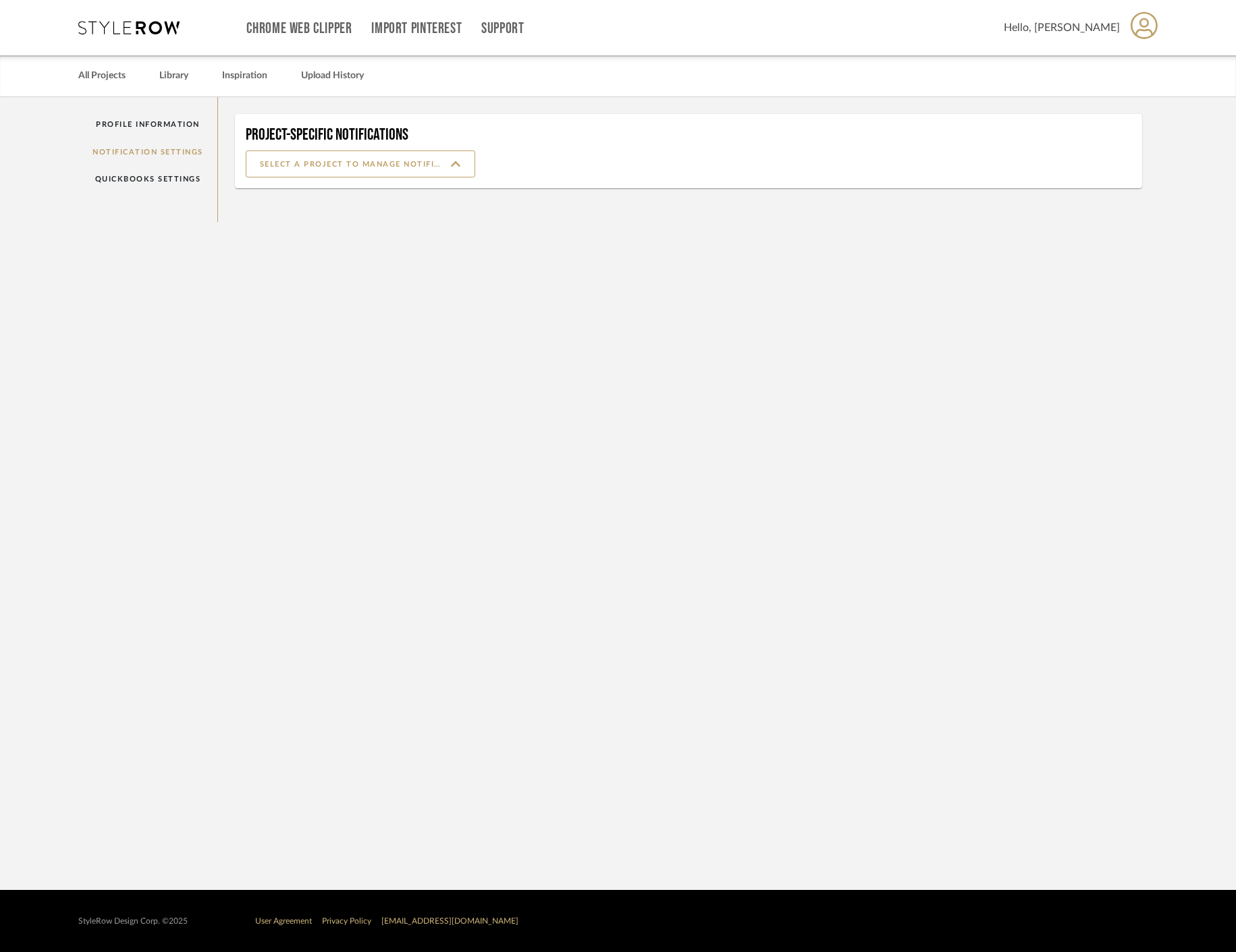
type input "25120 - 378 WEA 12B Phase 2 - Mautner"
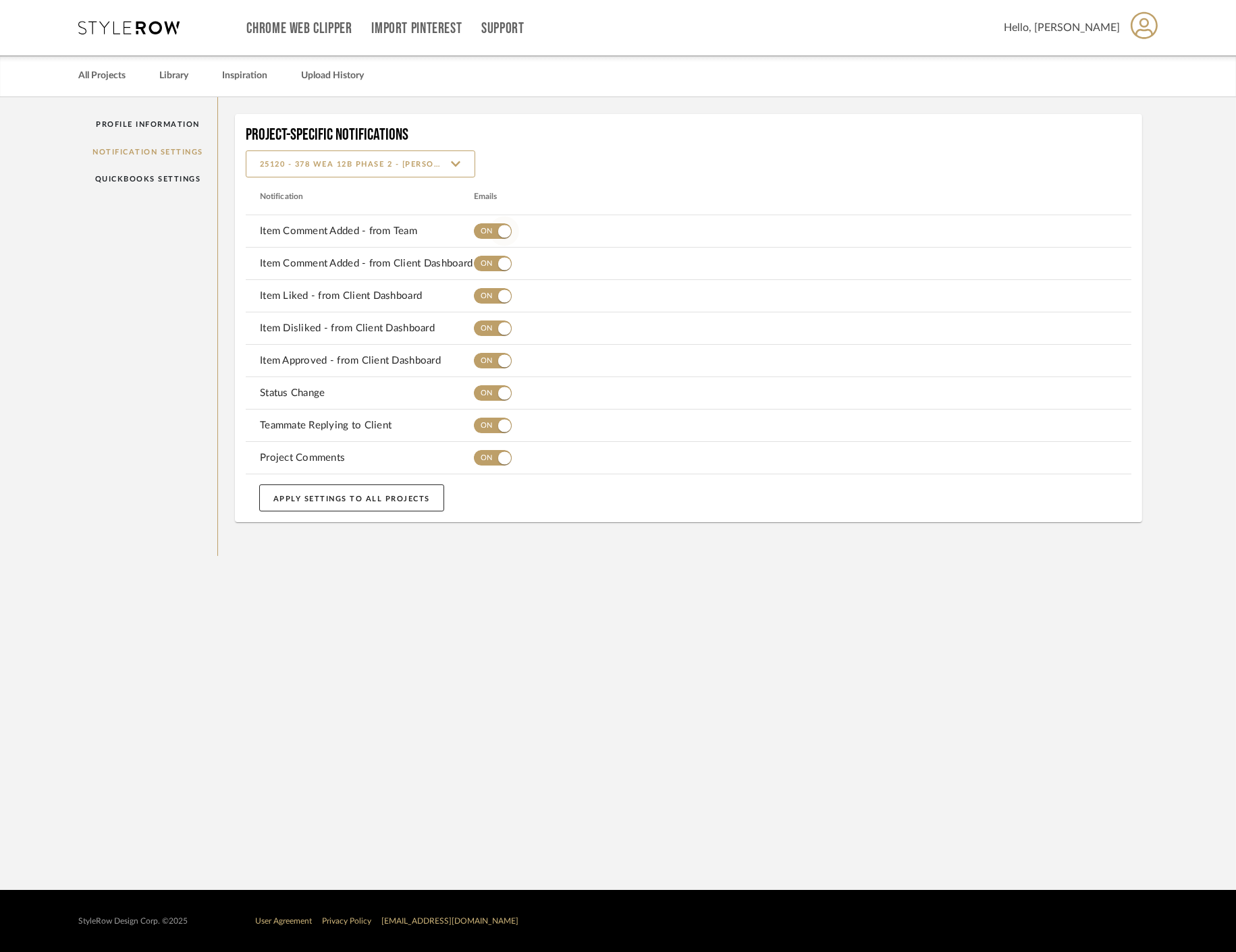
click at [500, 231] on span "button" at bounding box center [504, 231] width 13 height 13
click at [495, 267] on span "button" at bounding box center [504, 264] width 30 height 30
click at [498, 299] on span "button" at bounding box center [504, 296] width 30 height 30
click at [502, 335] on span "button" at bounding box center [504, 329] width 30 height 30
click at [498, 361] on span "button" at bounding box center [504, 361] width 13 height 13
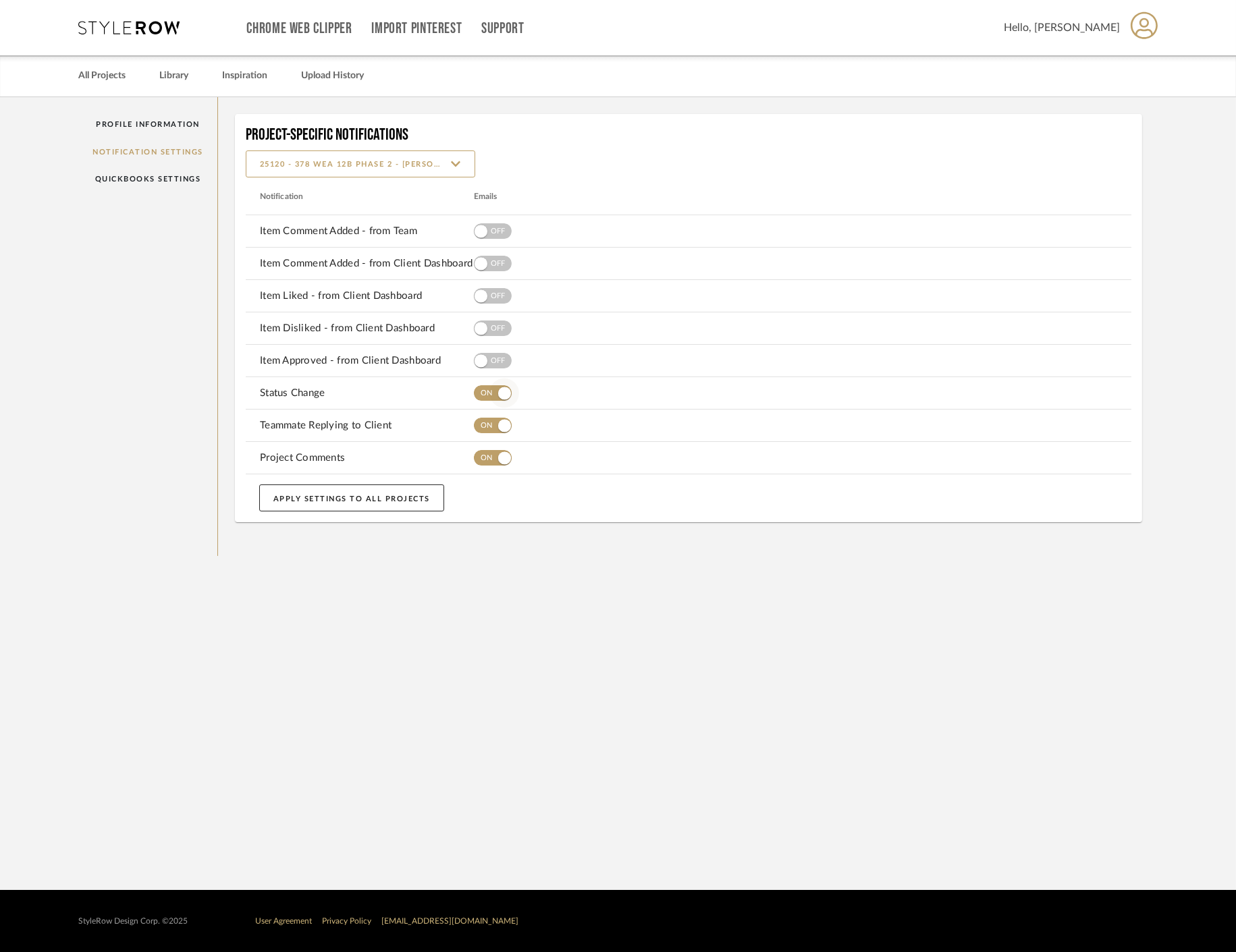
drag, startPoint x: 502, startPoint y: 394, endPoint x: 502, endPoint y: 420, distance: 26.0
click at [502, 393] on span "button" at bounding box center [504, 393] width 13 height 13
click at [504, 430] on span "button" at bounding box center [504, 426] width 13 height 13
click at [503, 454] on span "button" at bounding box center [504, 458] width 13 height 13
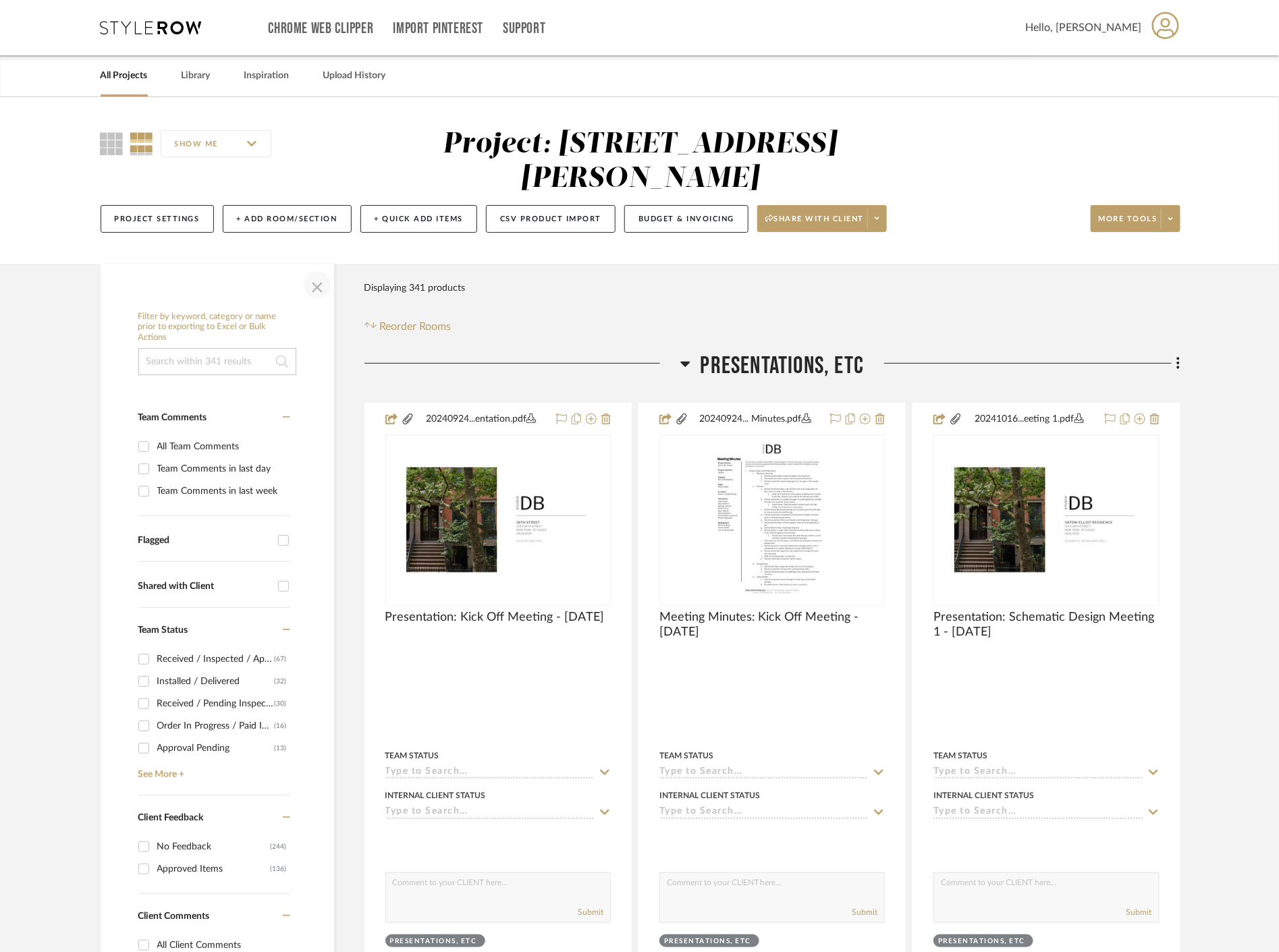
click at [325, 291] on span "button" at bounding box center [317, 285] width 33 height 33
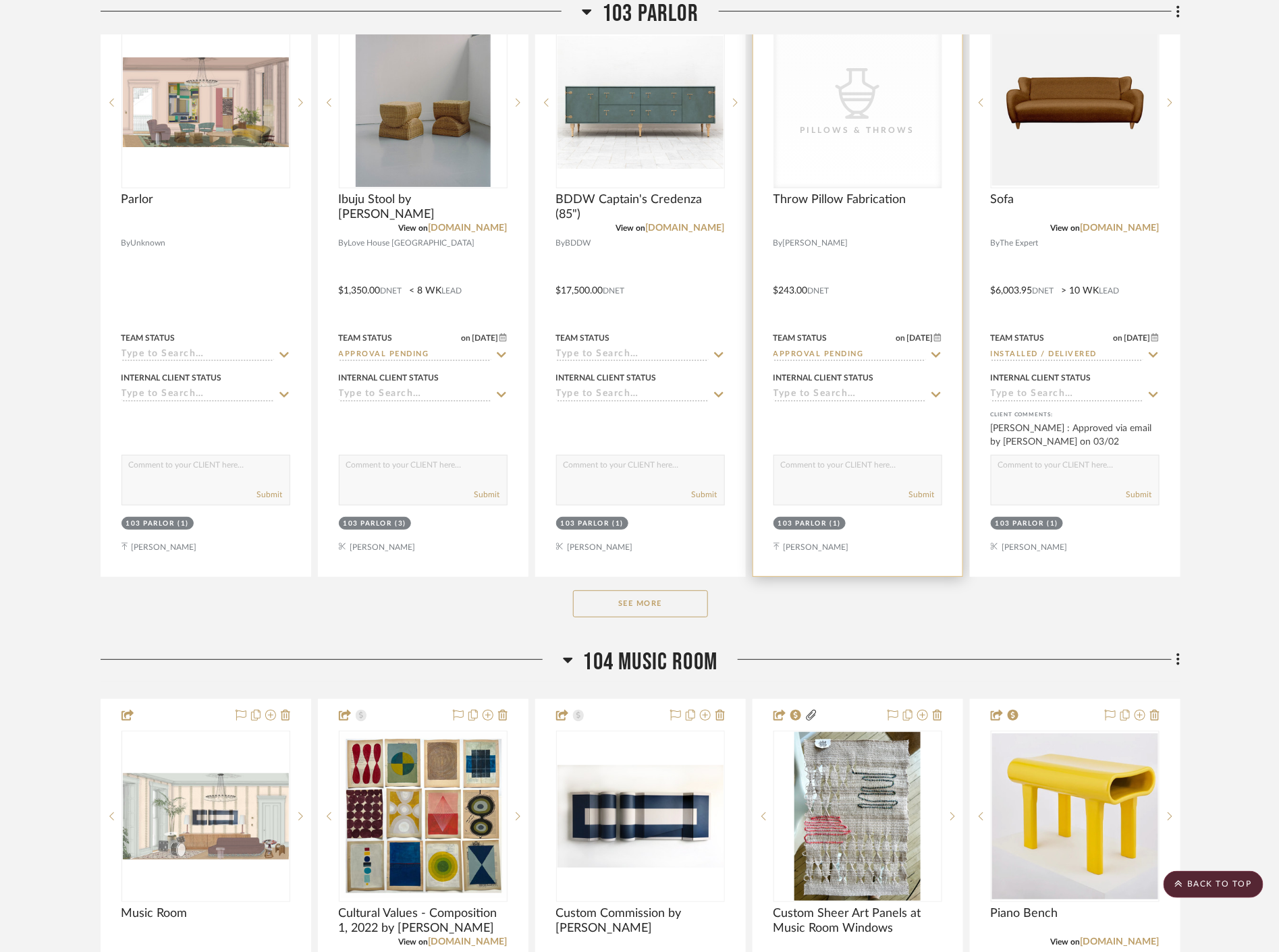
scroll to position [9222, 0]
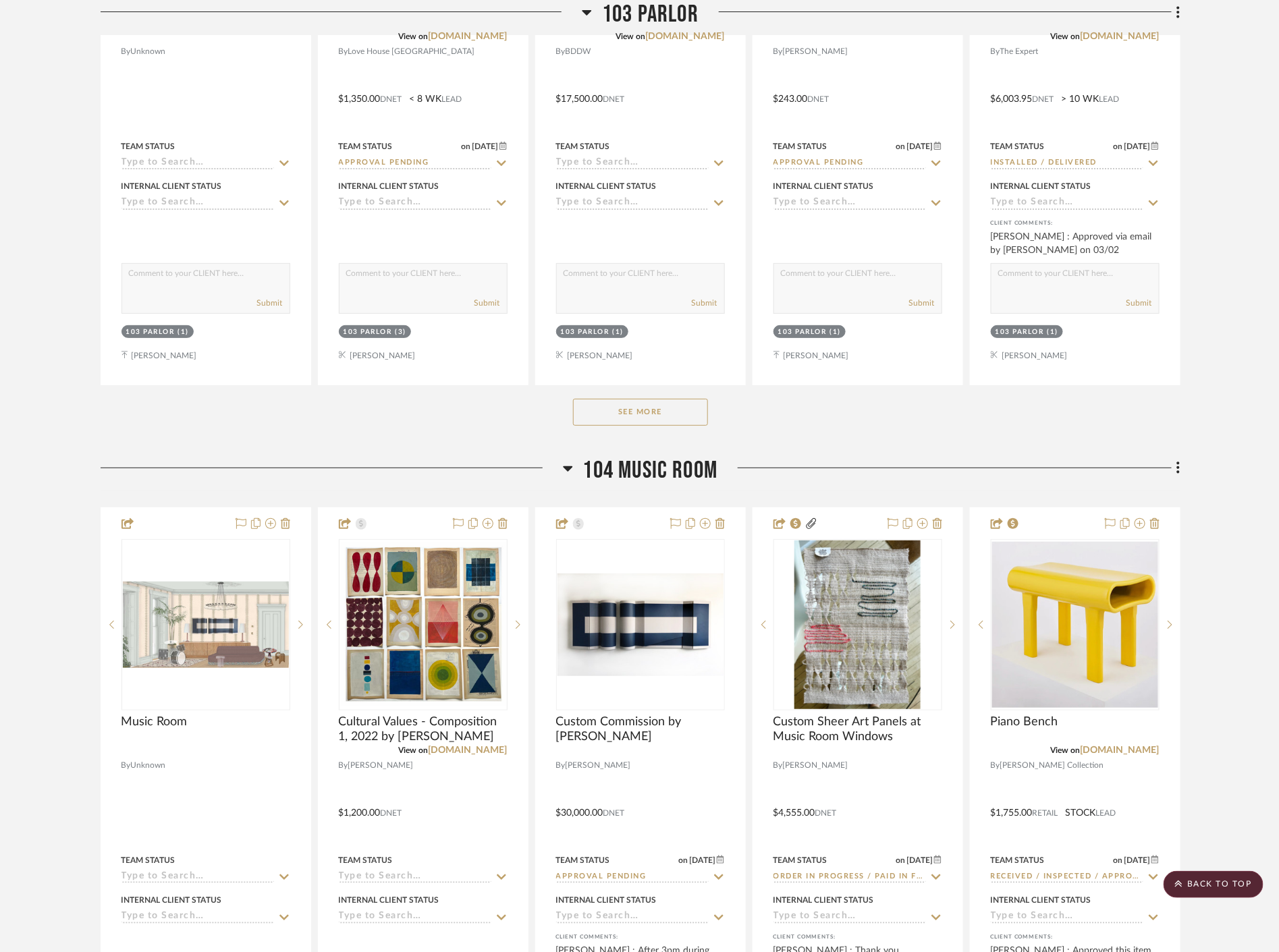
click at [656, 419] on button "See More" at bounding box center [641, 412] width 135 height 27
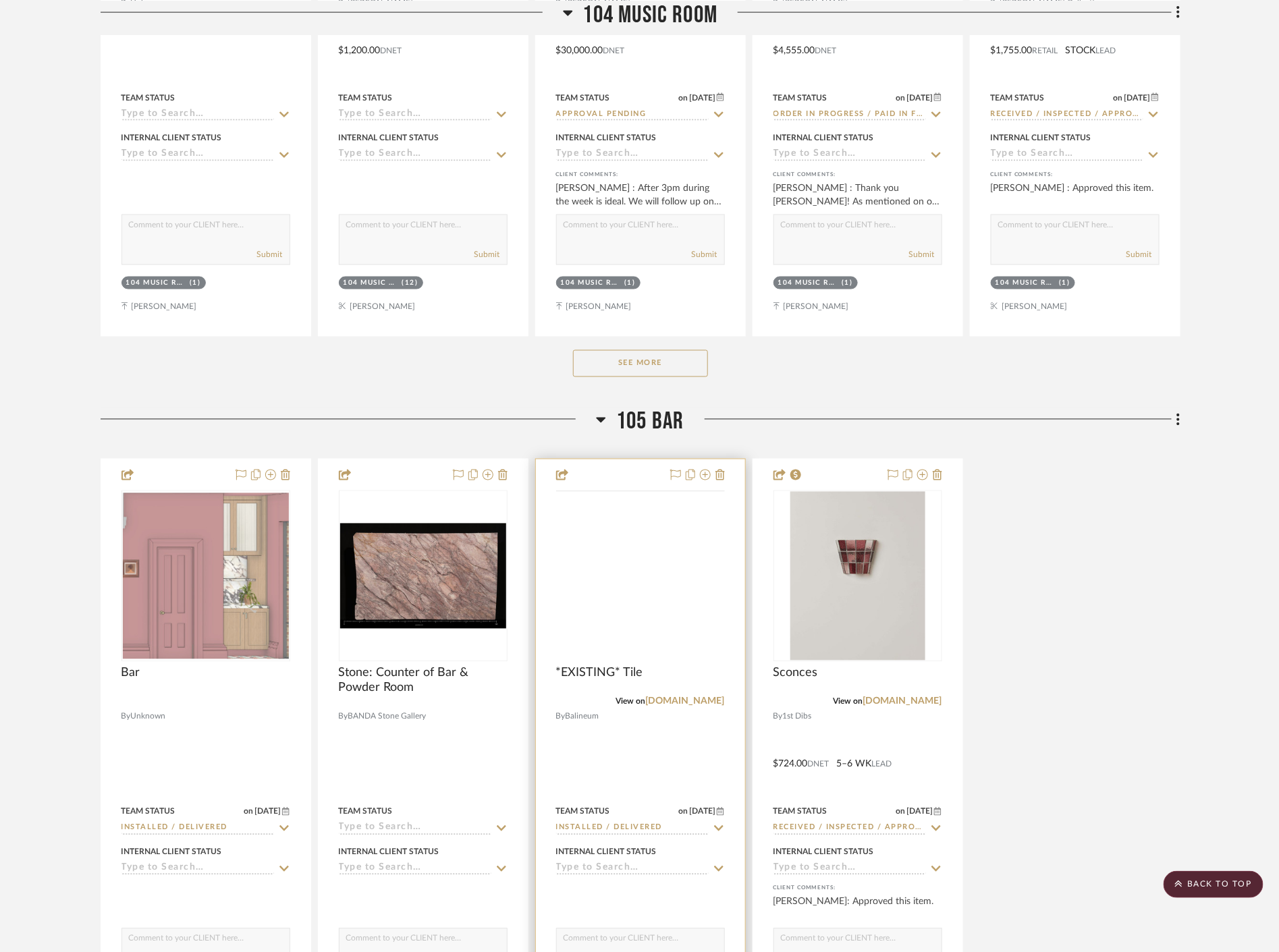
scroll to position [12522, 0]
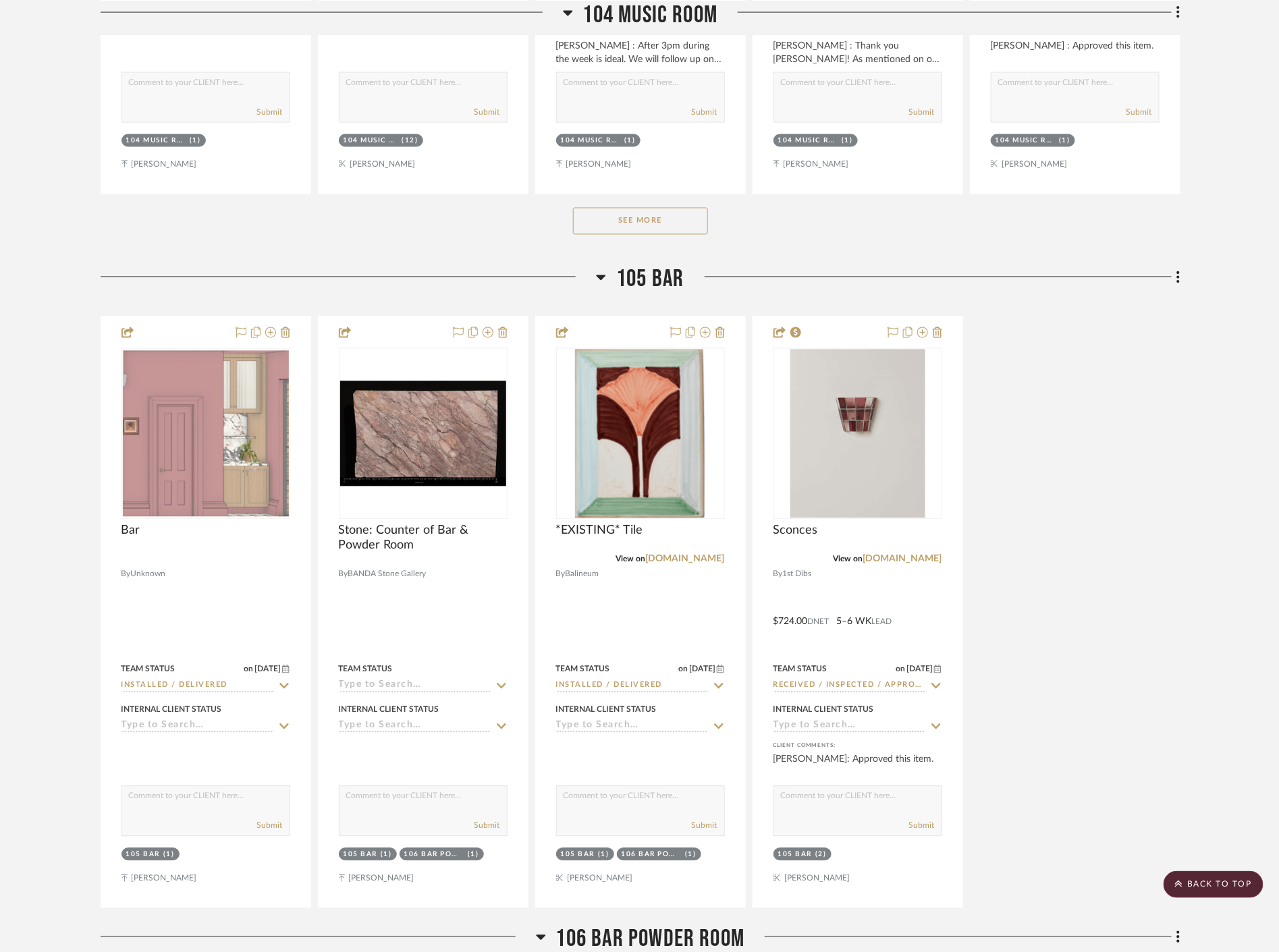
click at [664, 219] on button "See More" at bounding box center [641, 221] width 135 height 27
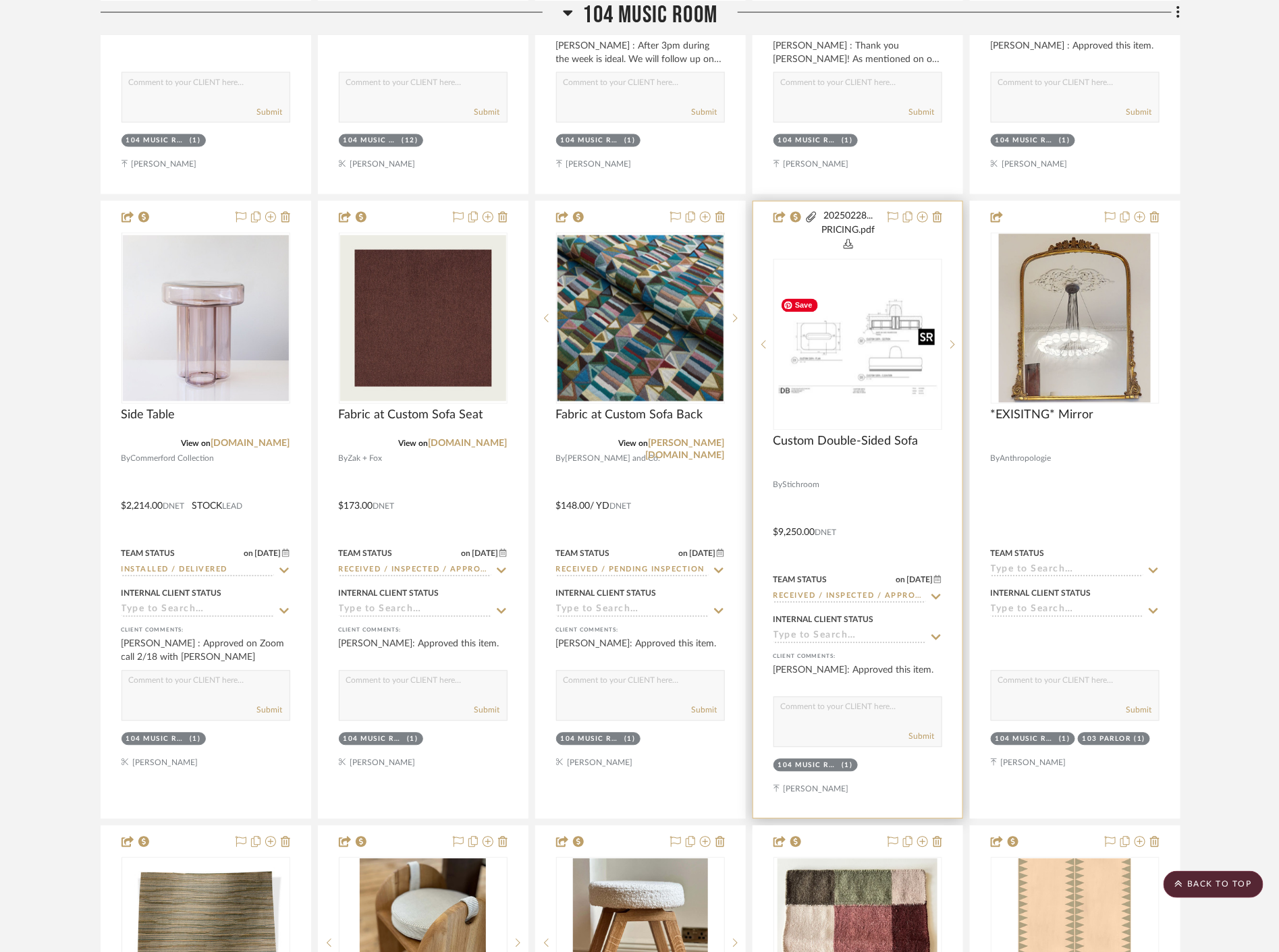
click at [871, 389] on img "0" at bounding box center [858, 345] width 166 height 107
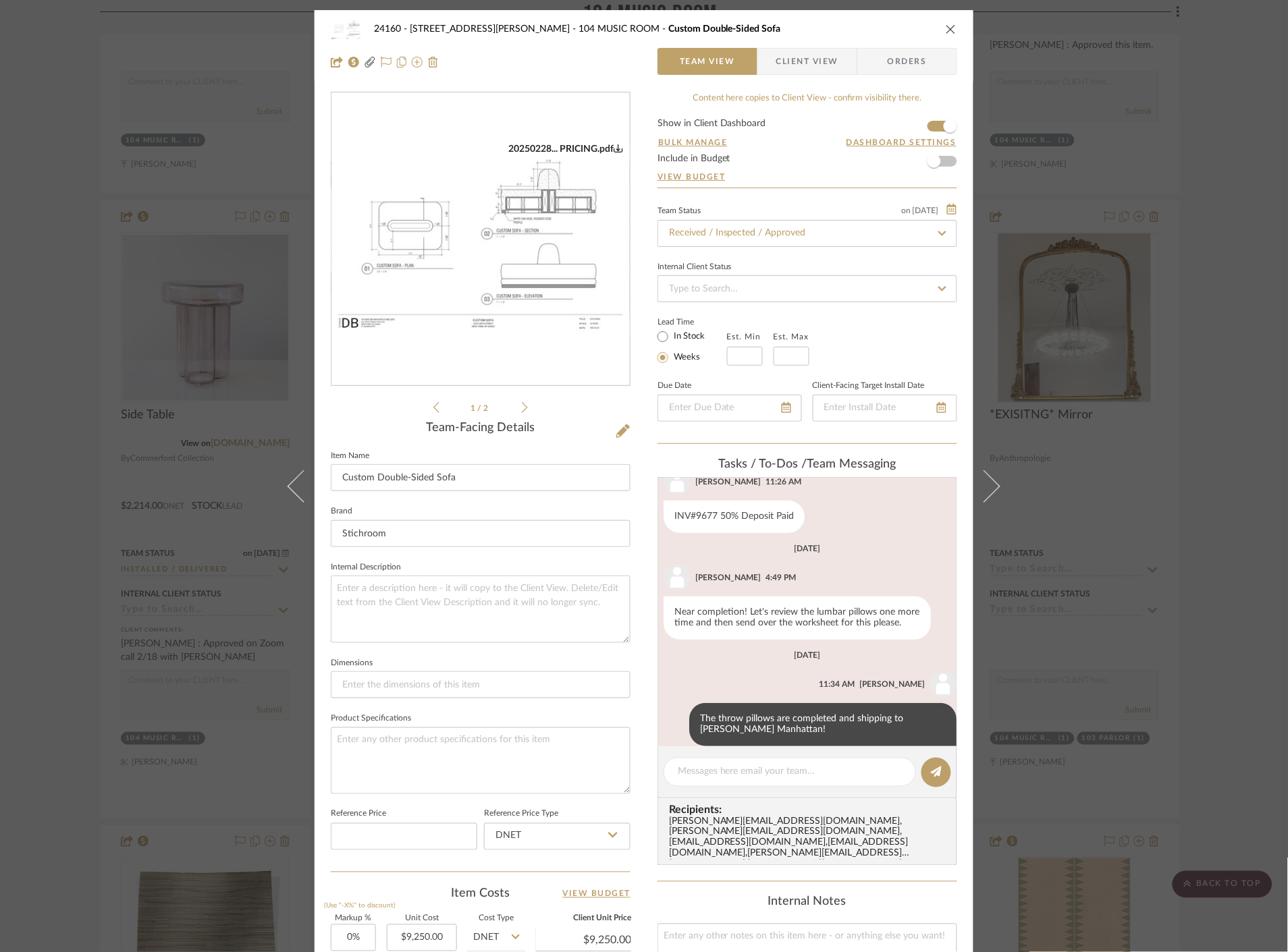
scroll to position [223, 0]
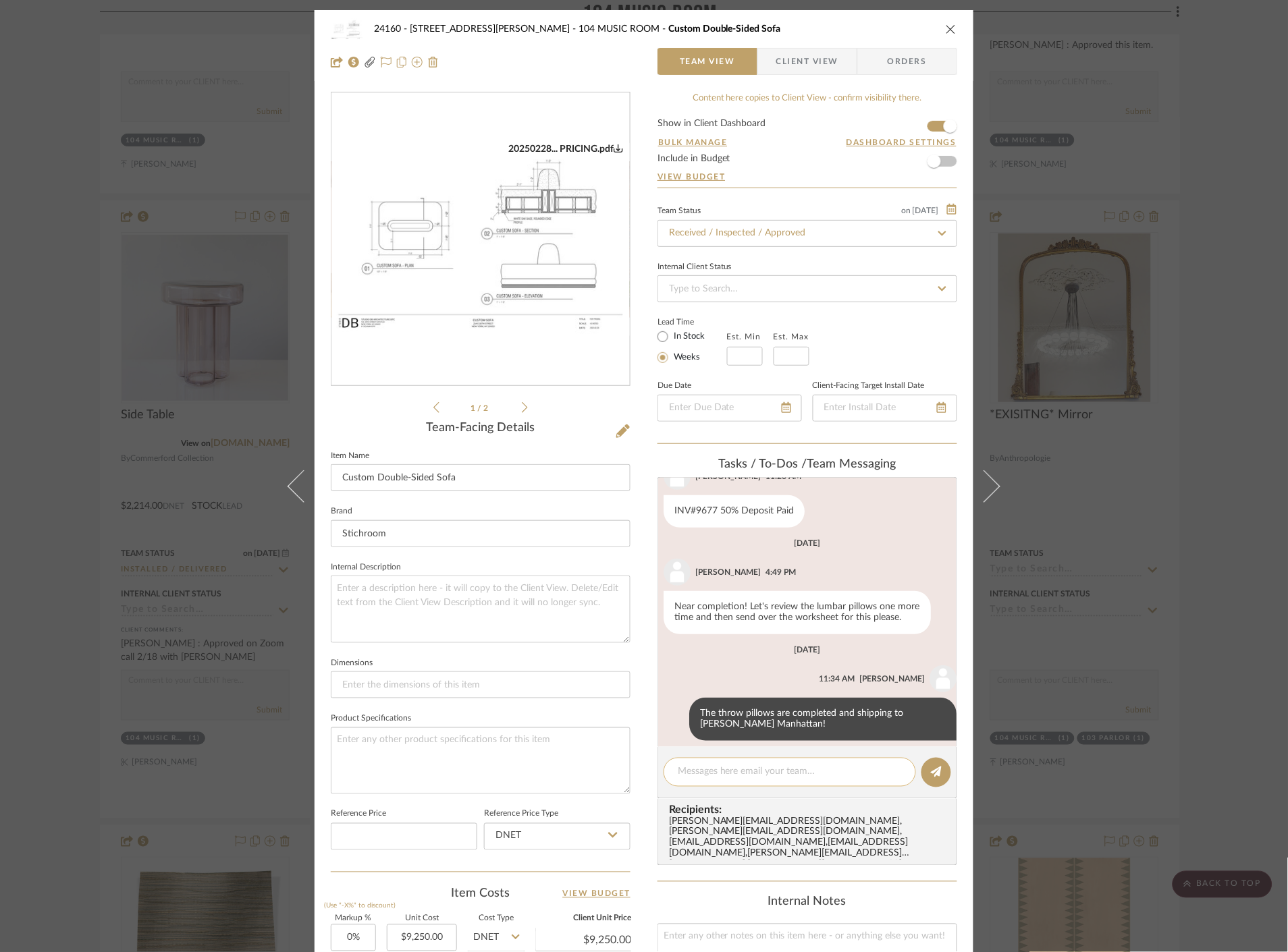
click at [738, 772] on textarea at bounding box center [790, 772] width 224 height 14
paste textarea "1ZR0844J0323446721"
type textarea "Pillows are out for delivery [DATE], US tracking no.1ZR0844J0323446721"
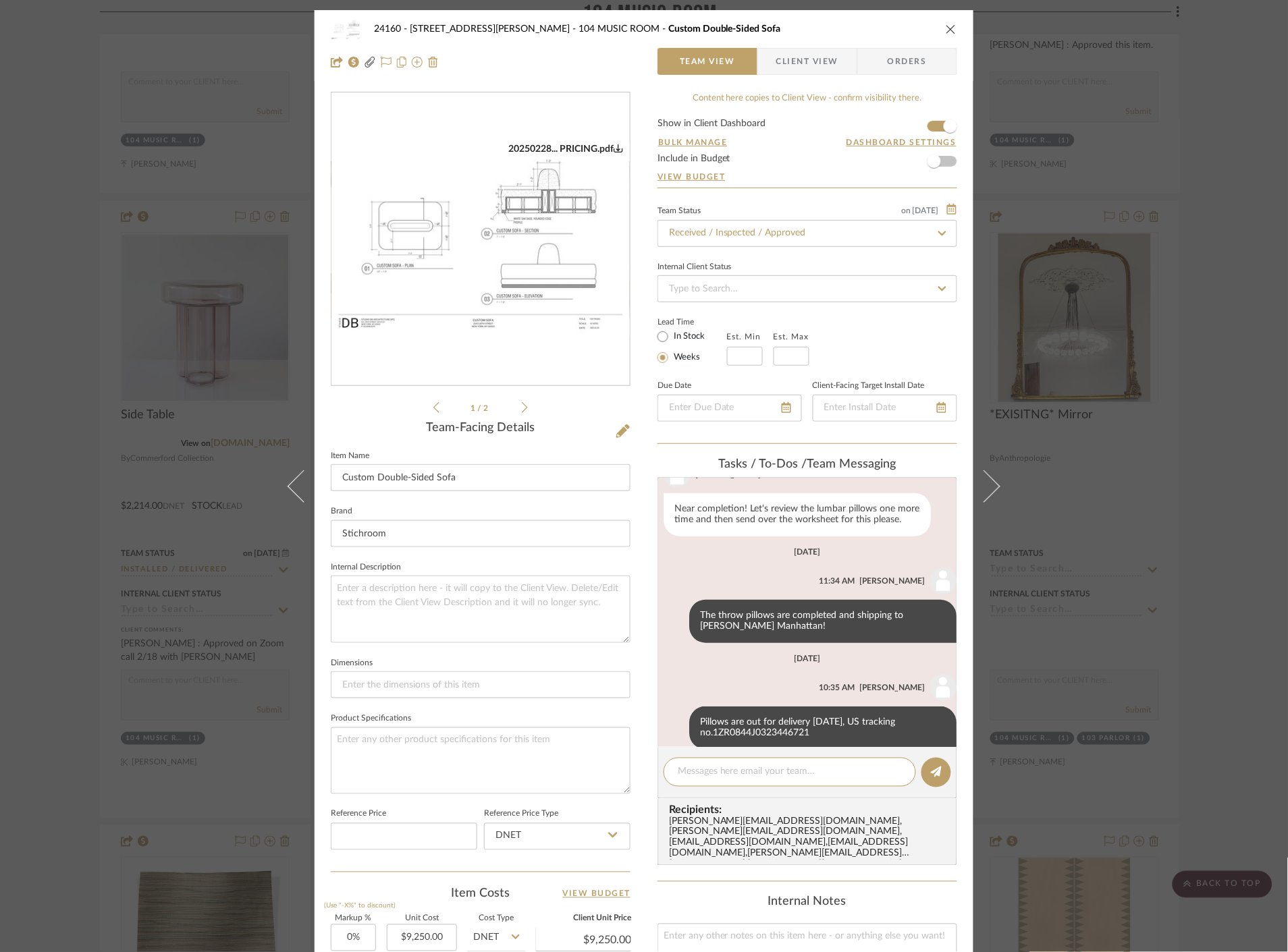
scroll to position [329, 0]
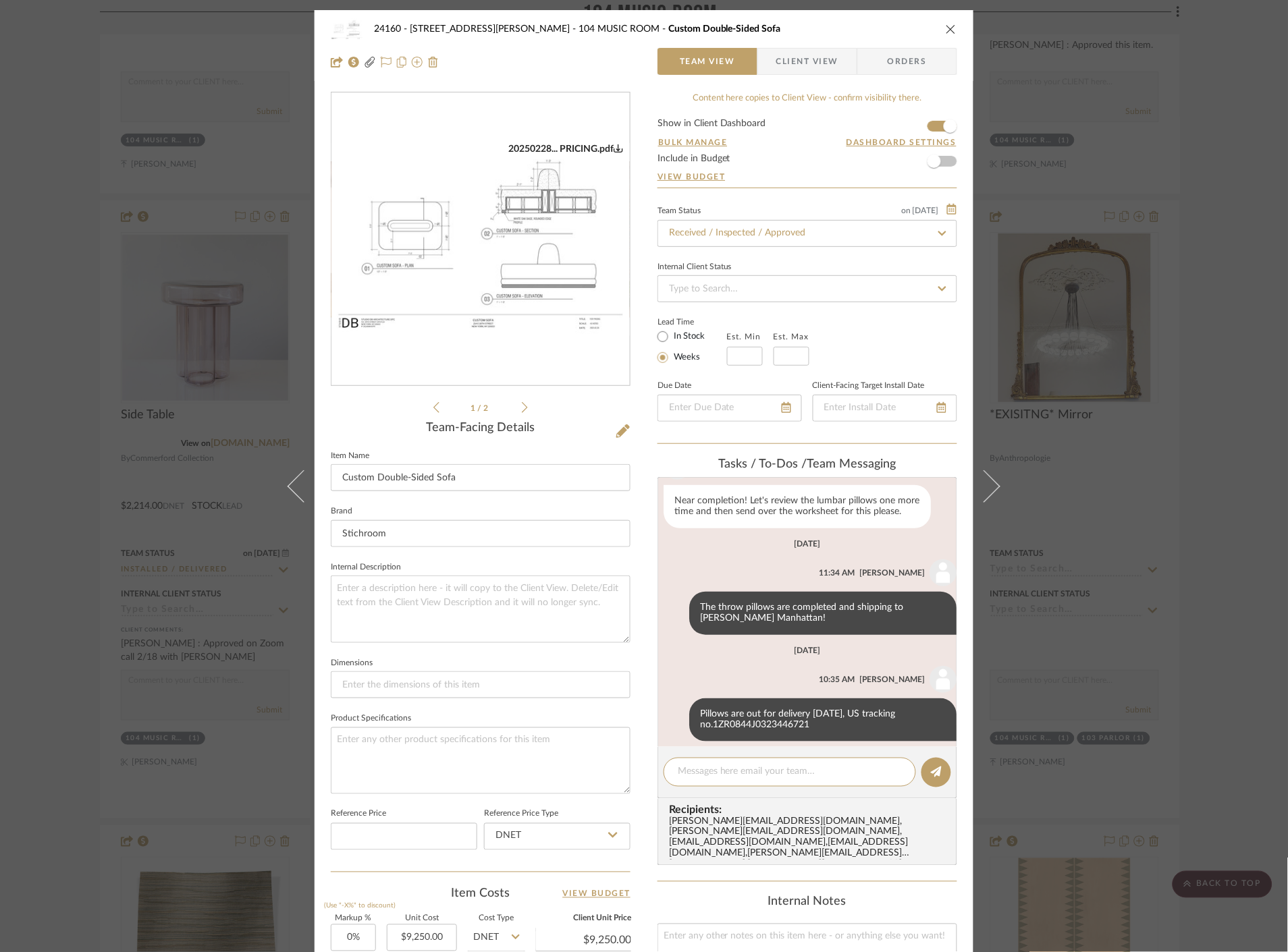
click at [949, 28] on icon "close" at bounding box center [952, 29] width 11 height 11
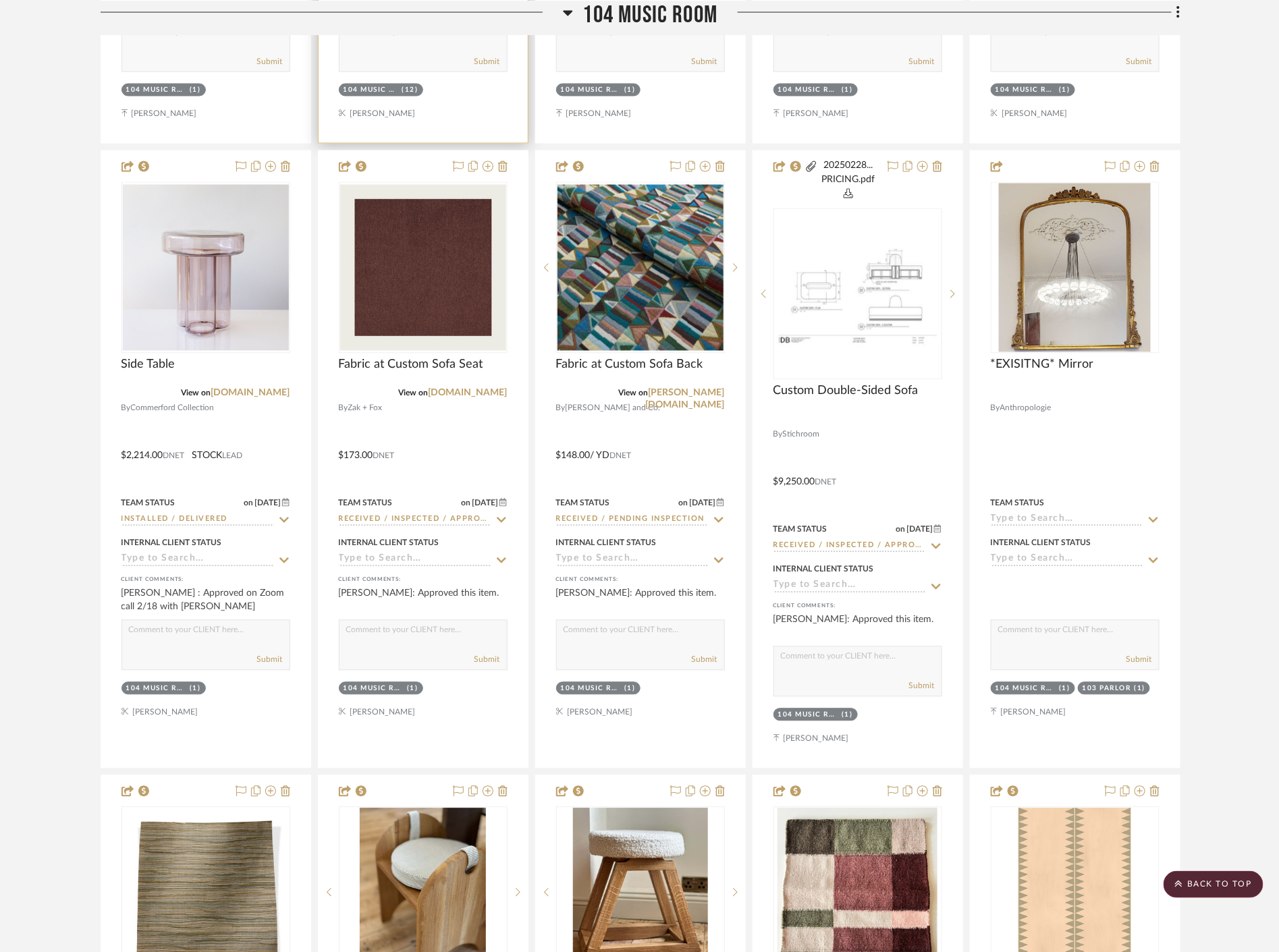
scroll to position [12596, 0]
